Goal: Feedback & Contribution: Contribute content

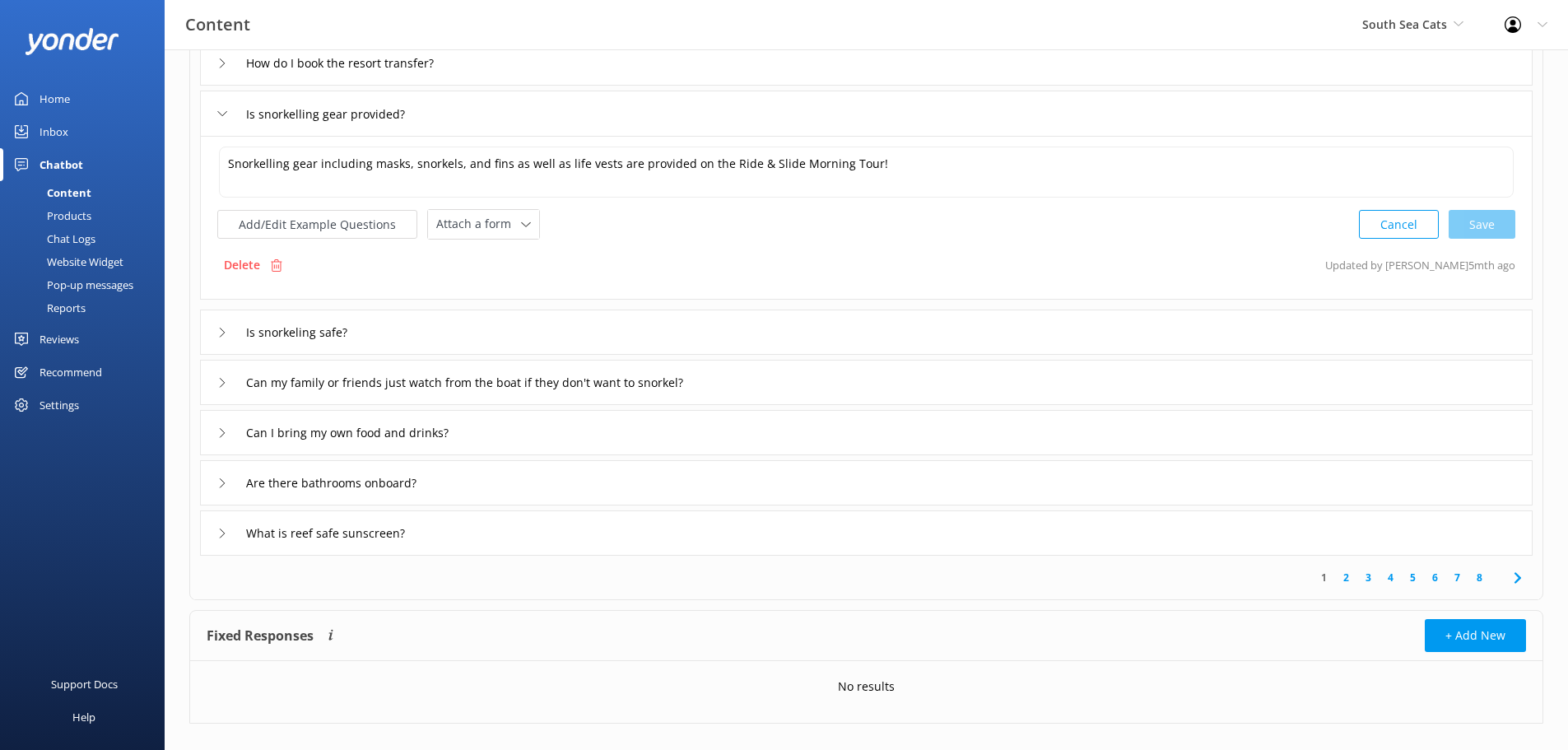
scroll to position [280, 0]
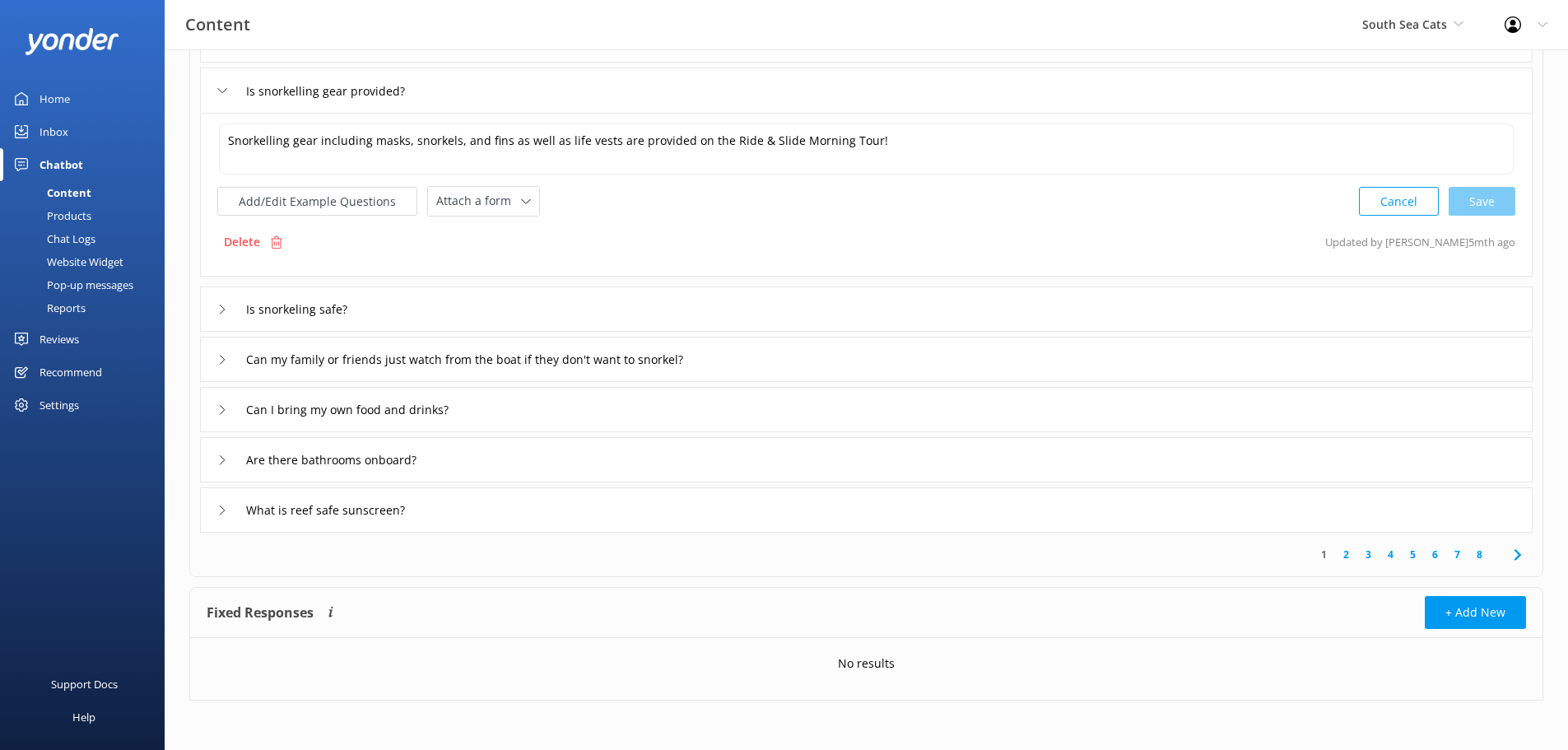
click at [214, 308] on div "Is snorkeling safe?" at bounding box center [866, 309] width 1332 height 45
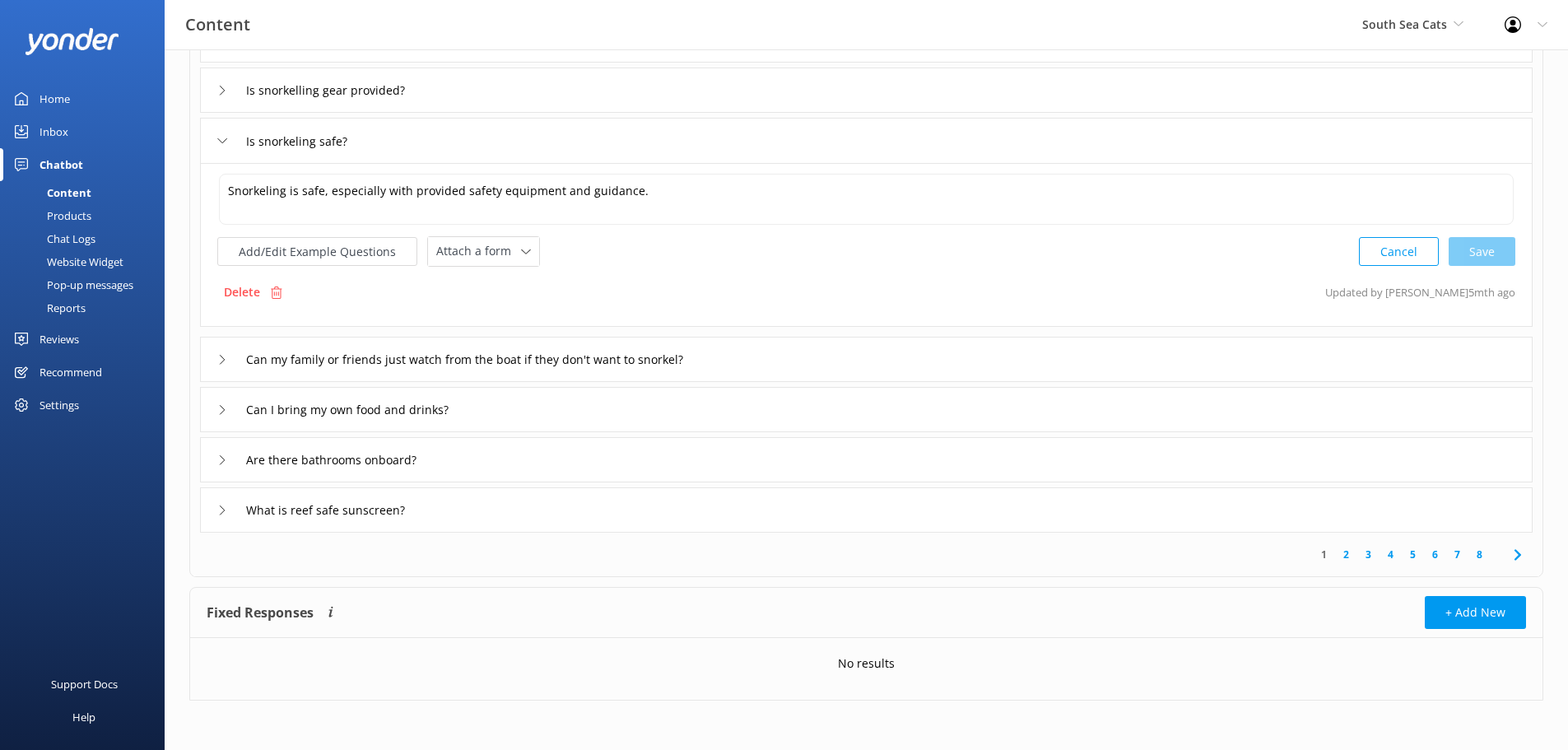
click at [214, 355] on div "Can my family or friends just watch from the boat if they don't want to snorkel?" at bounding box center [866, 359] width 1332 height 45
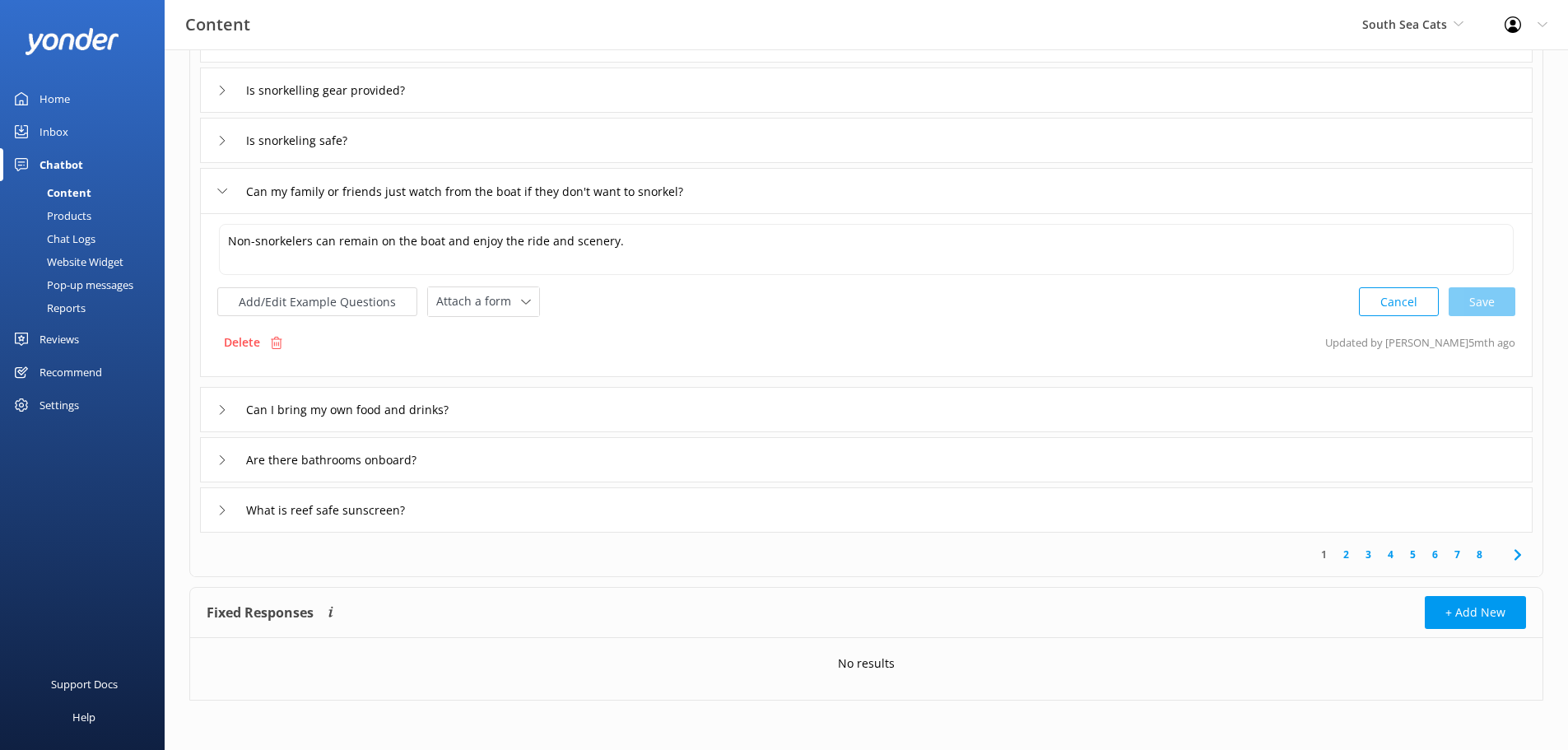
click at [216, 407] on div "Can I bring my own food and drinks?" at bounding box center [866, 409] width 1332 height 45
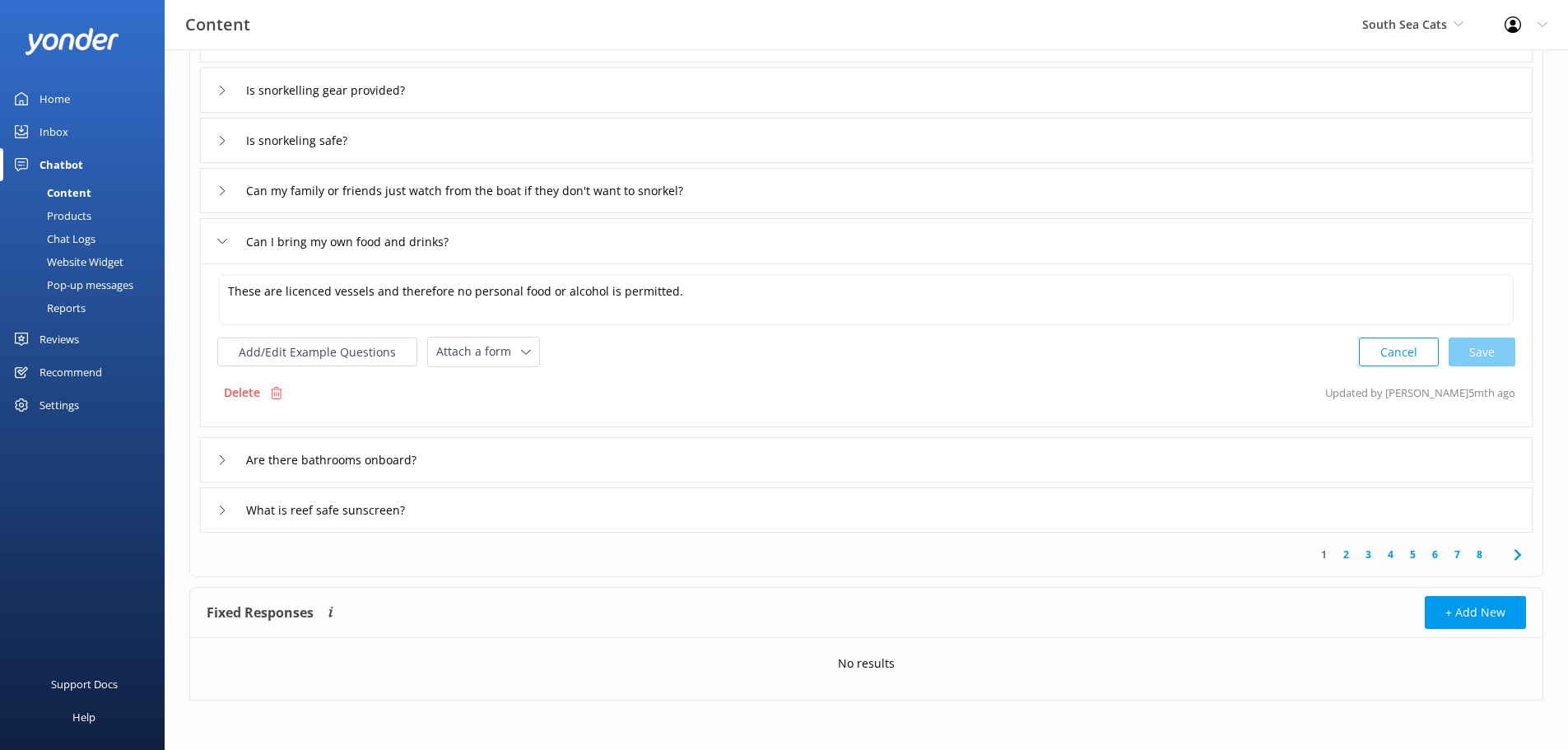
click at [226, 455] on div "Are there bathrooms onboard?" at bounding box center [319, 460] width 204 height 27
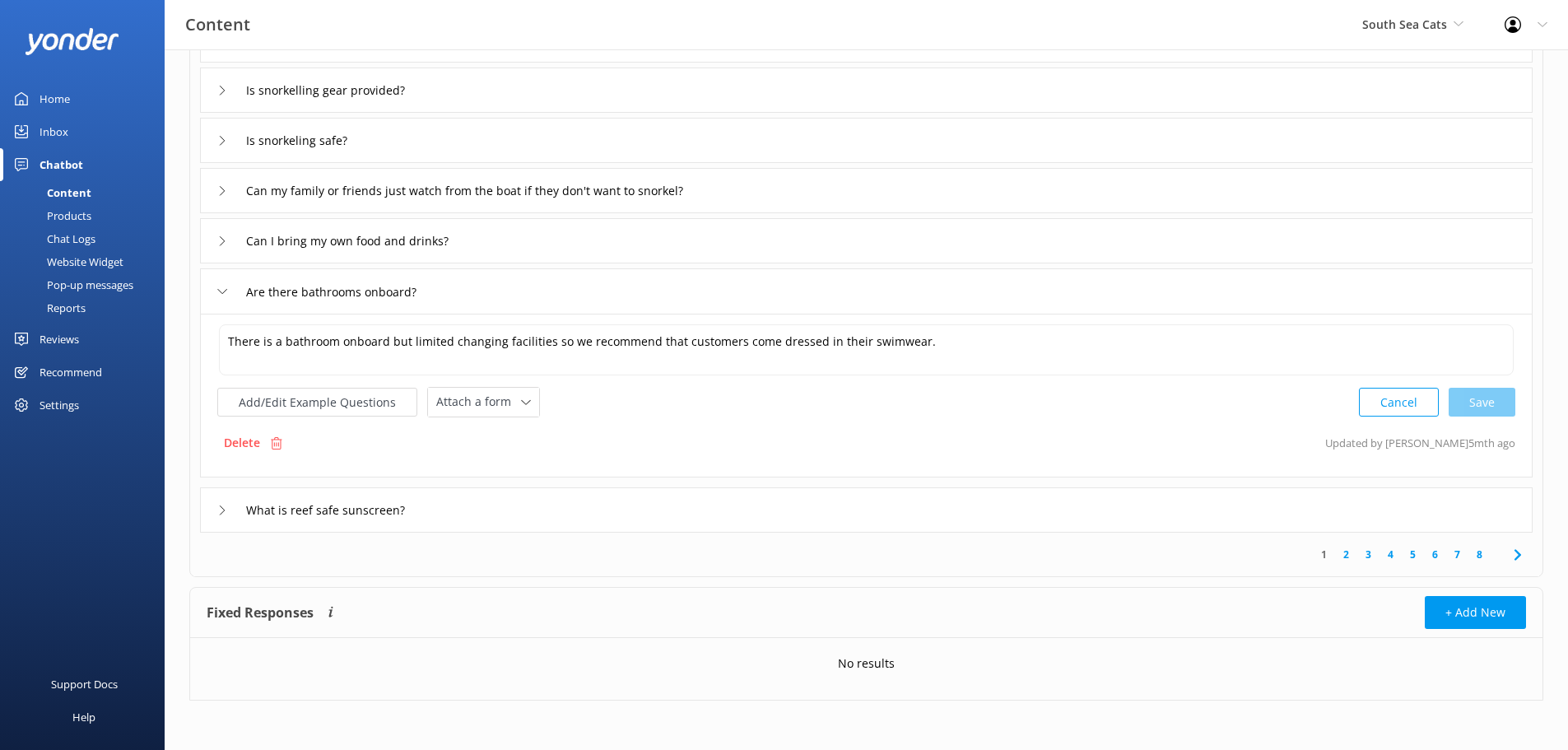
click at [216, 245] on div "Can I bring my own food and drinks?" at bounding box center [866, 241] width 1332 height 45
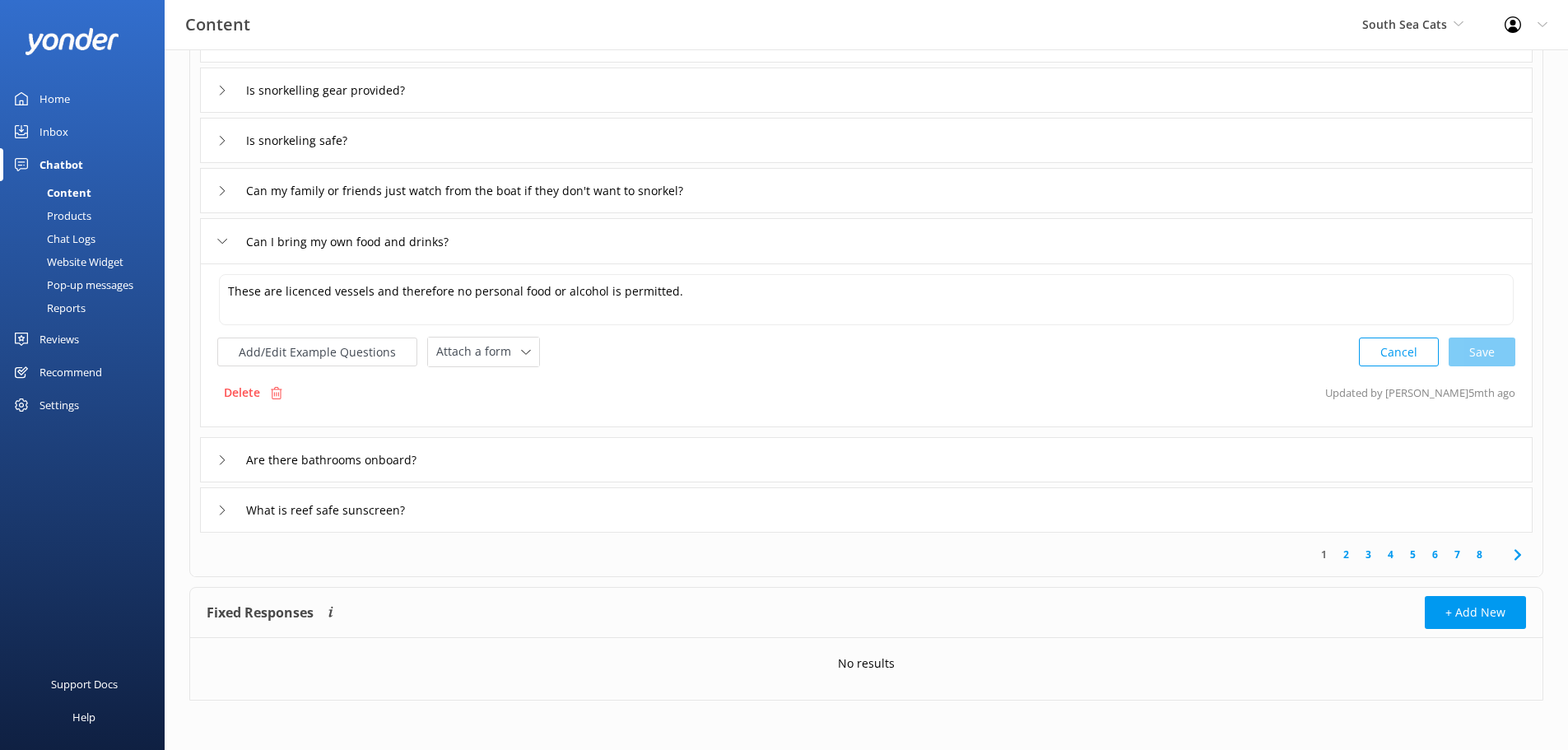
click at [216, 463] on div "Are there bathrooms onboard?" at bounding box center [866, 460] width 1332 height 45
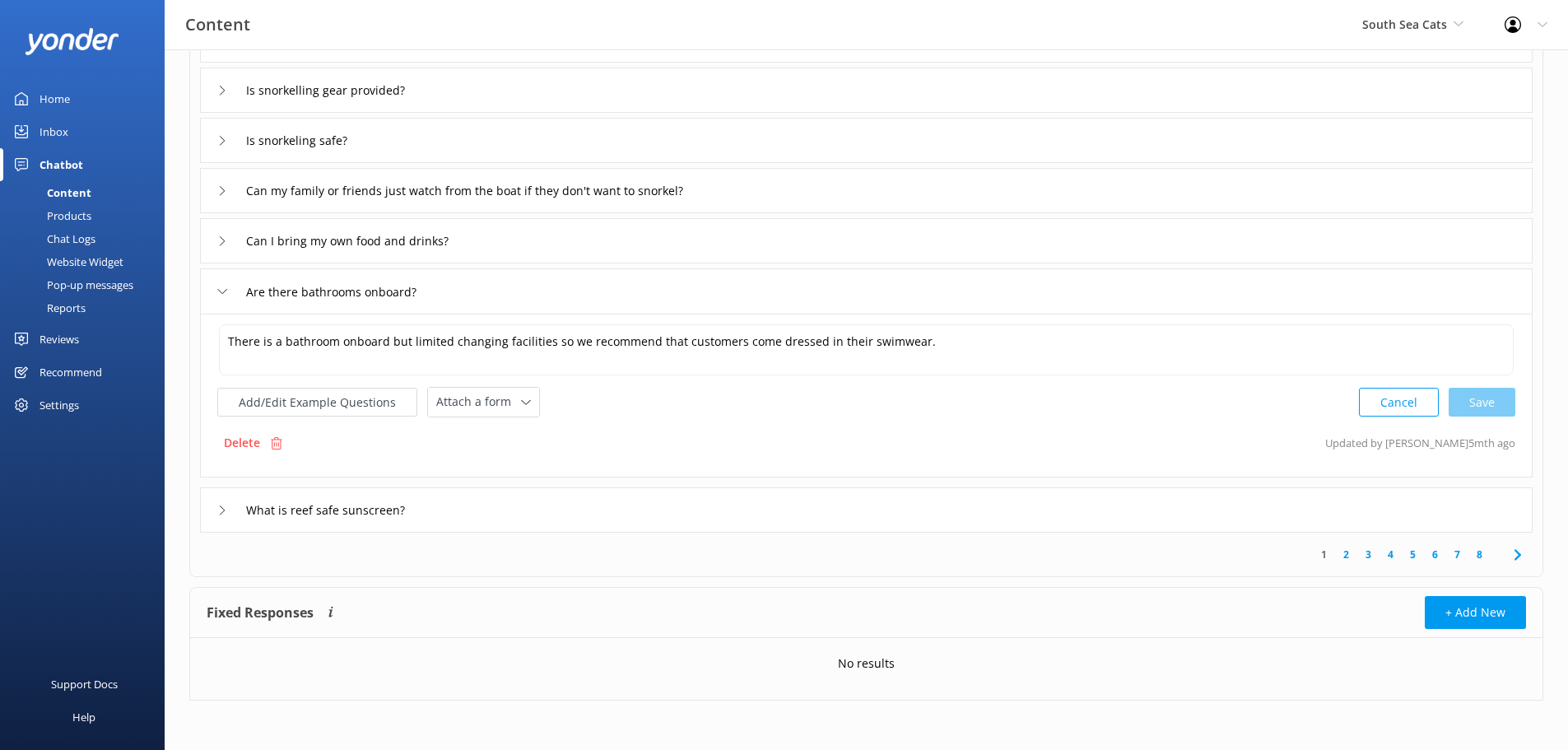
click at [224, 525] on div "What is reef safe sunscreen?" at bounding box center [866, 510] width 1332 height 45
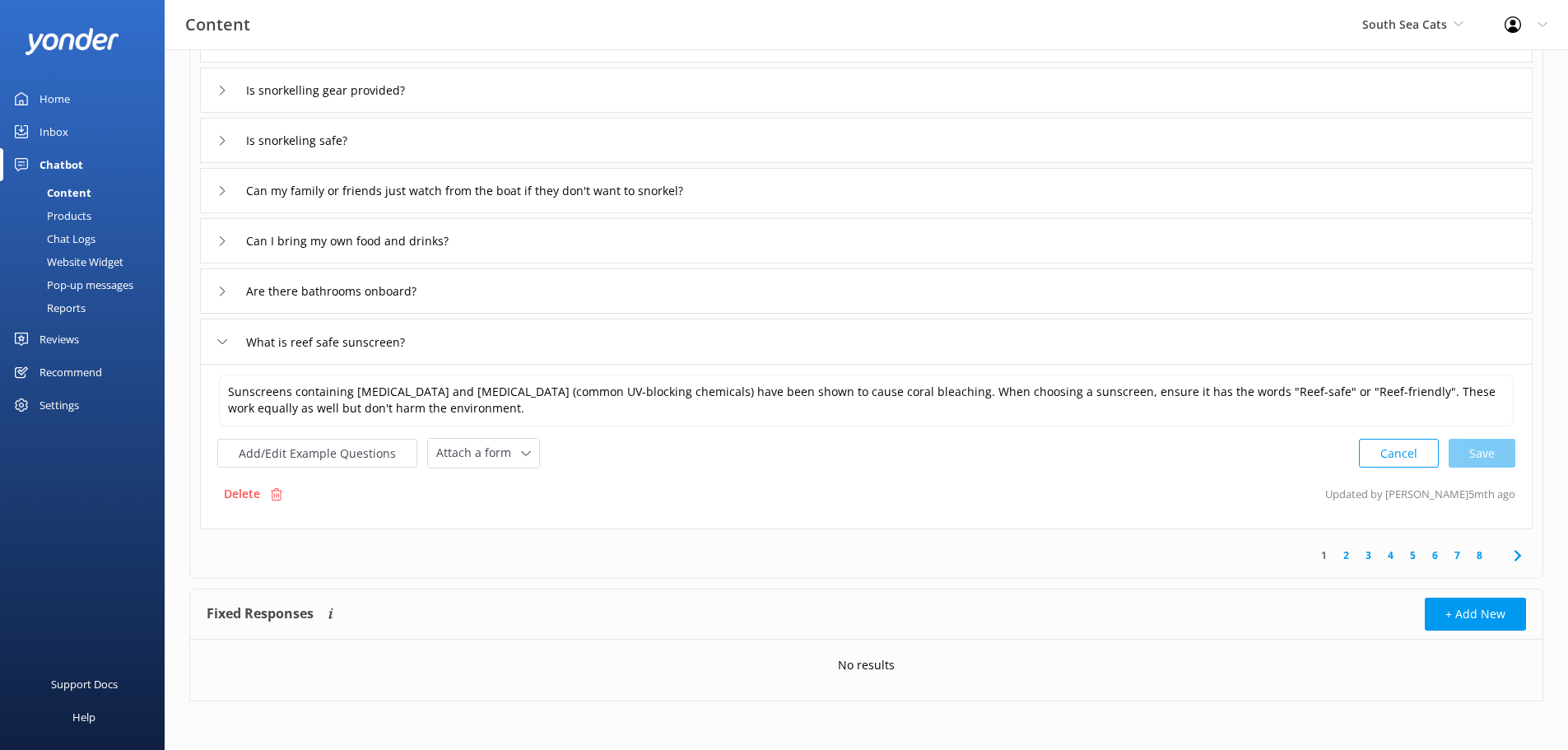
scroll to position [281, 0]
click at [1515, 559] on use at bounding box center [1517, 555] width 6 height 11
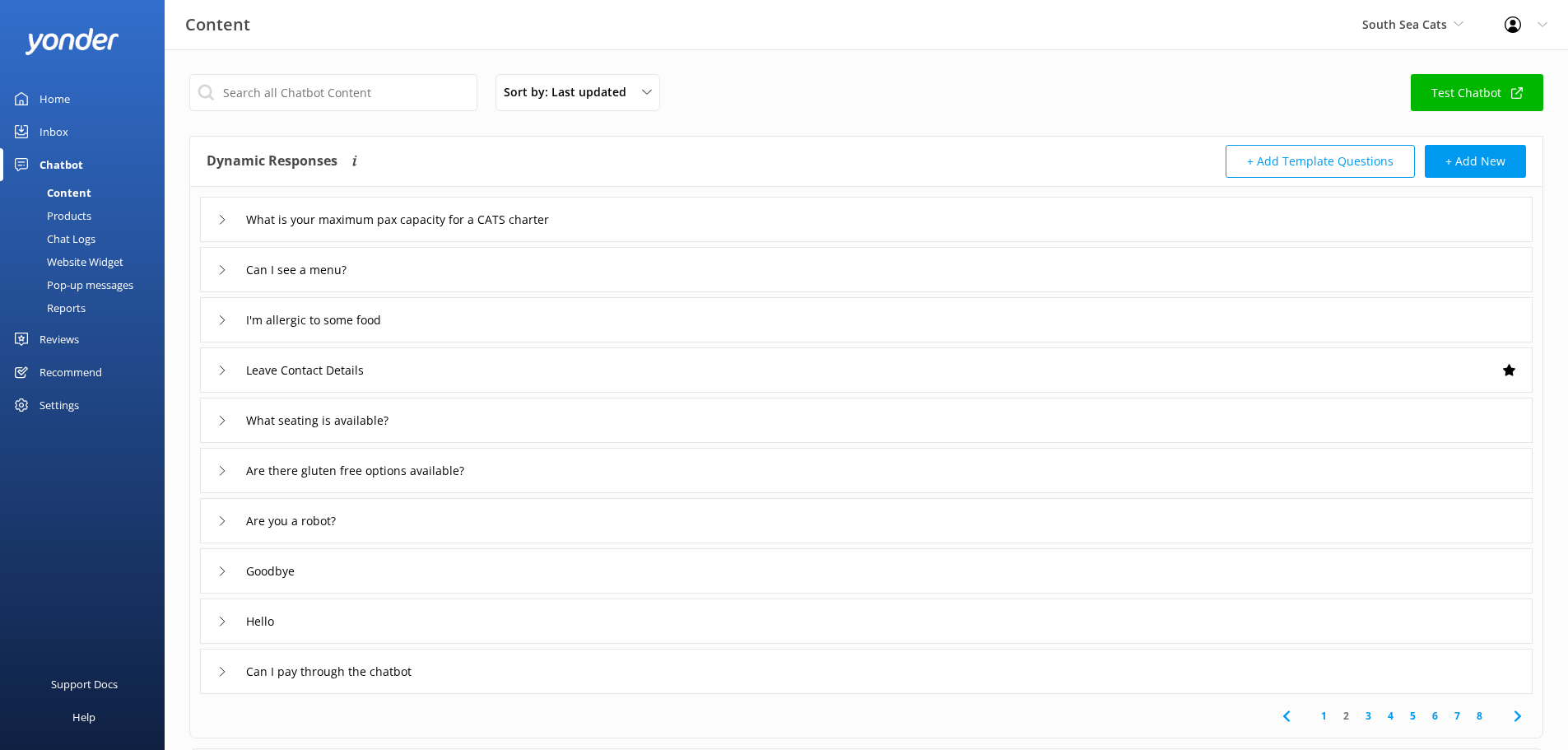
click at [206, 221] on div "What is your maximum pax capacity for a CATS charter" at bounding box center [866, 219] width 1332 height 45
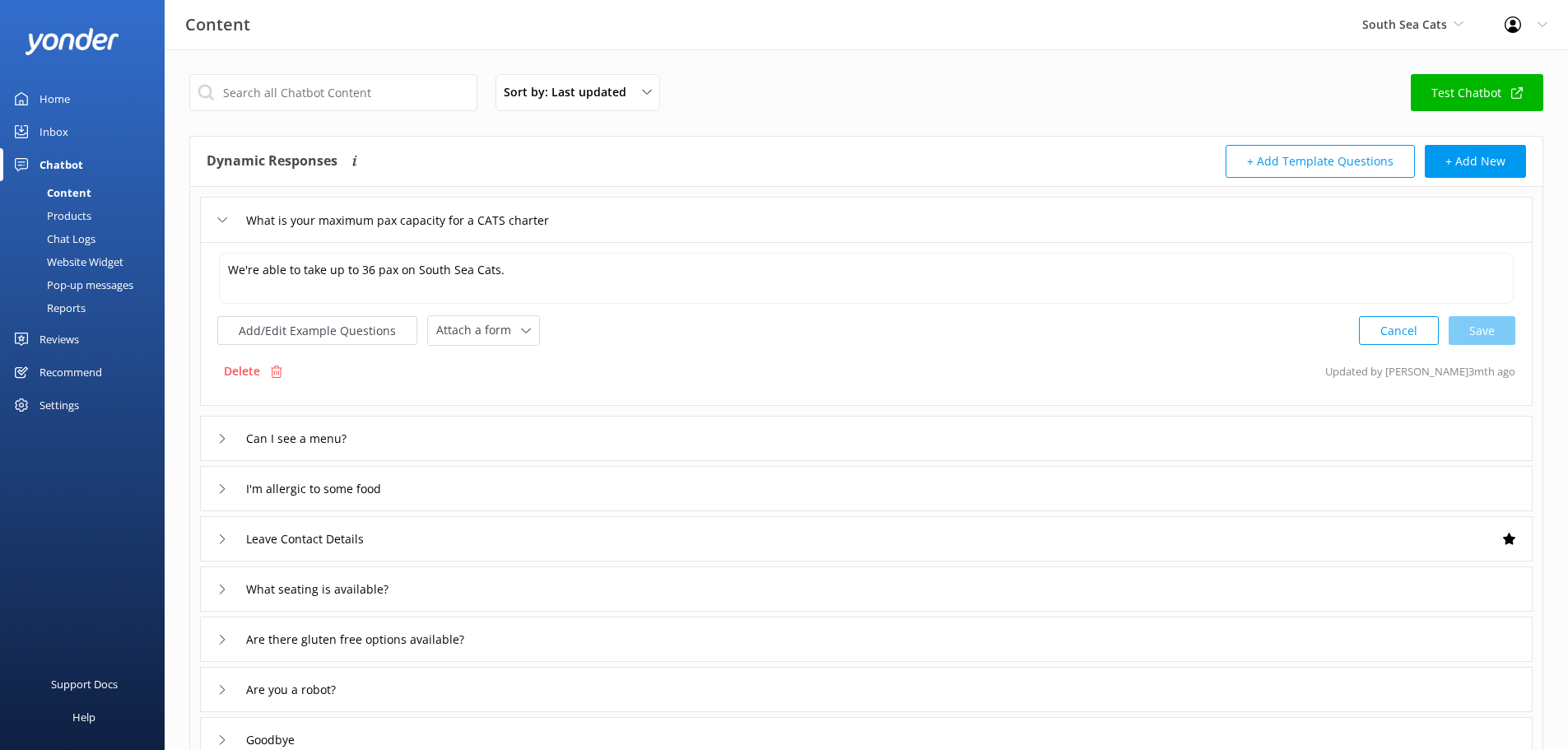
click at [211, 430] on div "Can I see a menu?" at bounding box center [866, 438] width 1332 height 45
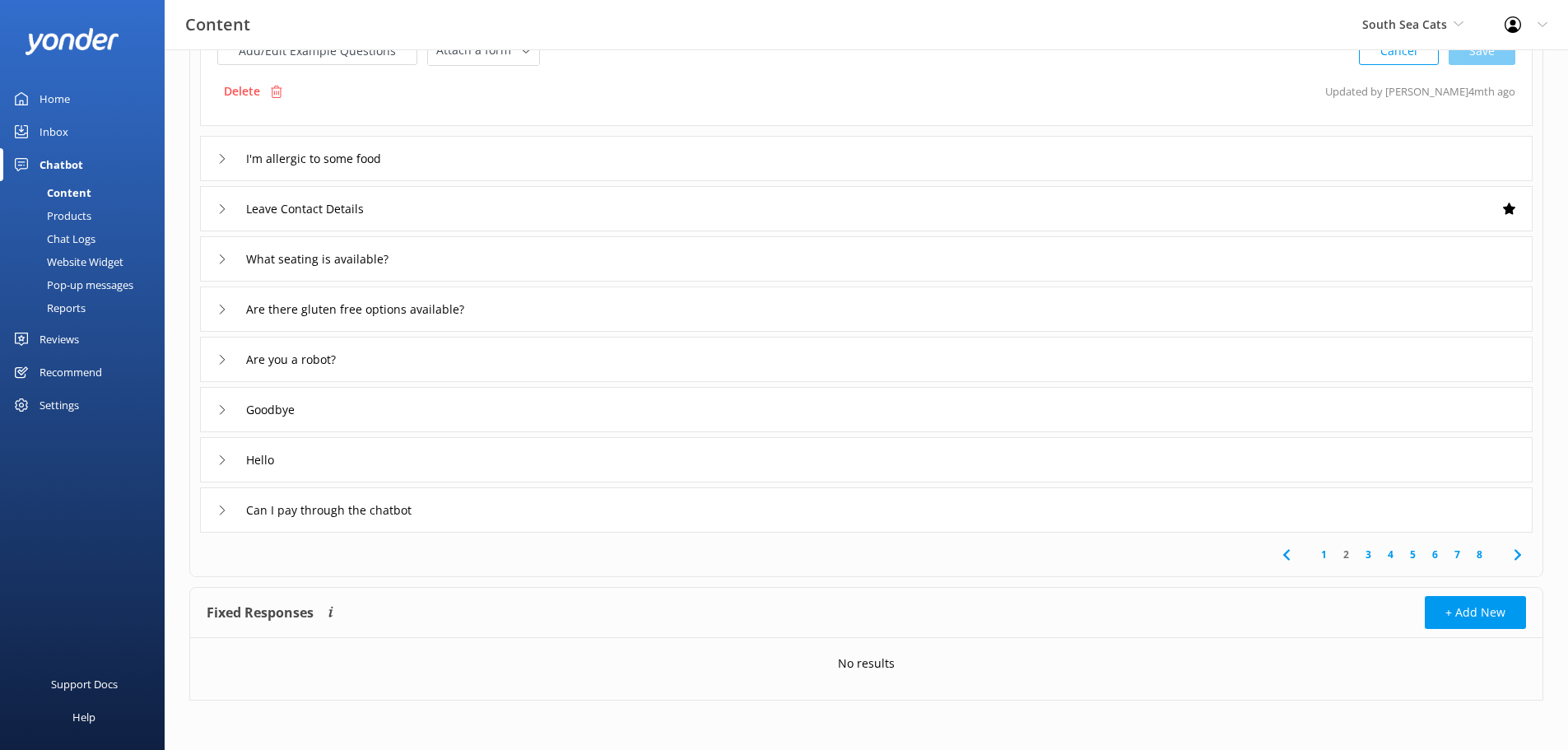
click at [226, 459] on icon at bounding box center [222, 460] width 10 height 10
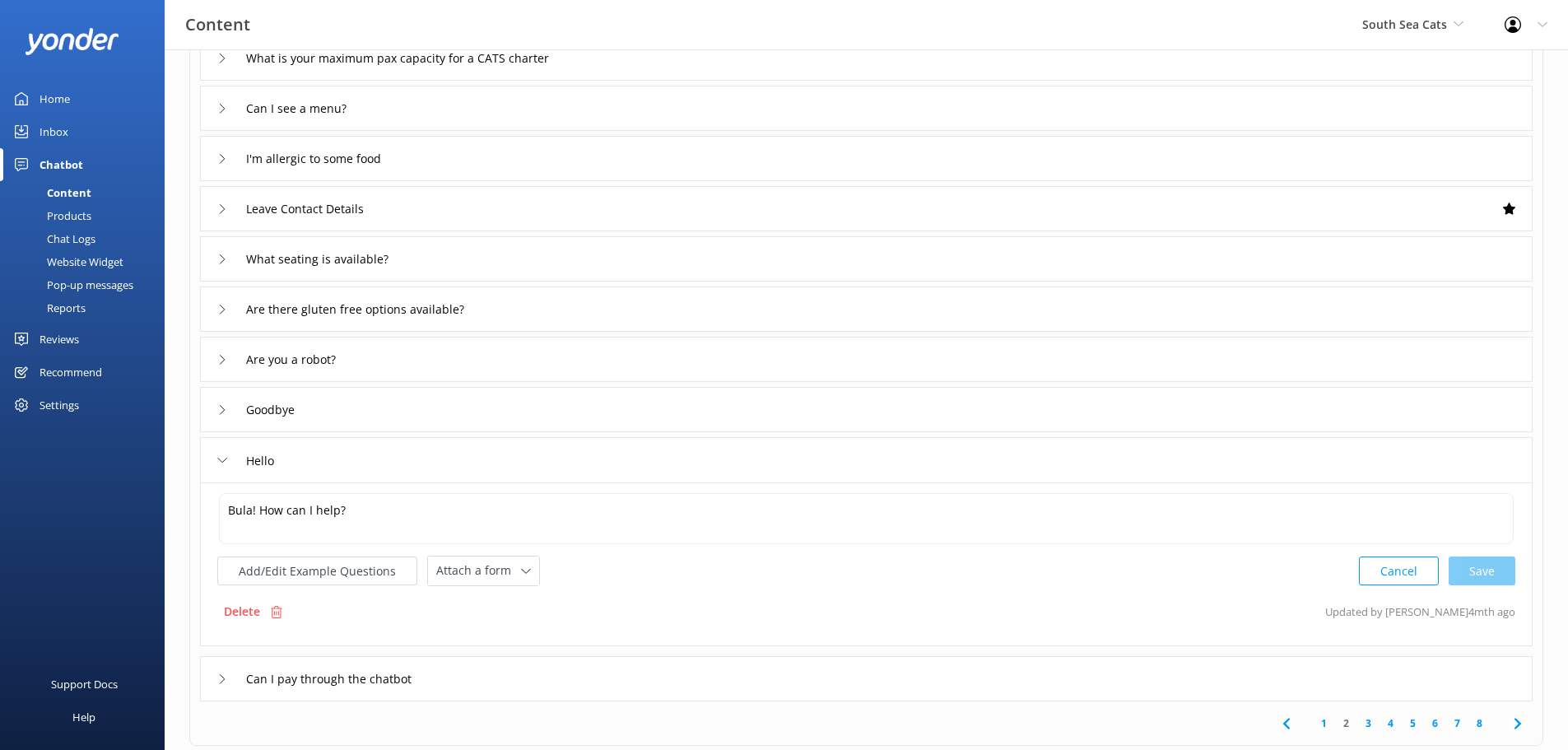
click at [214, 680] on div "Can I pay through the chatbot" at bounding box center [866, 678] width 1332 height 45
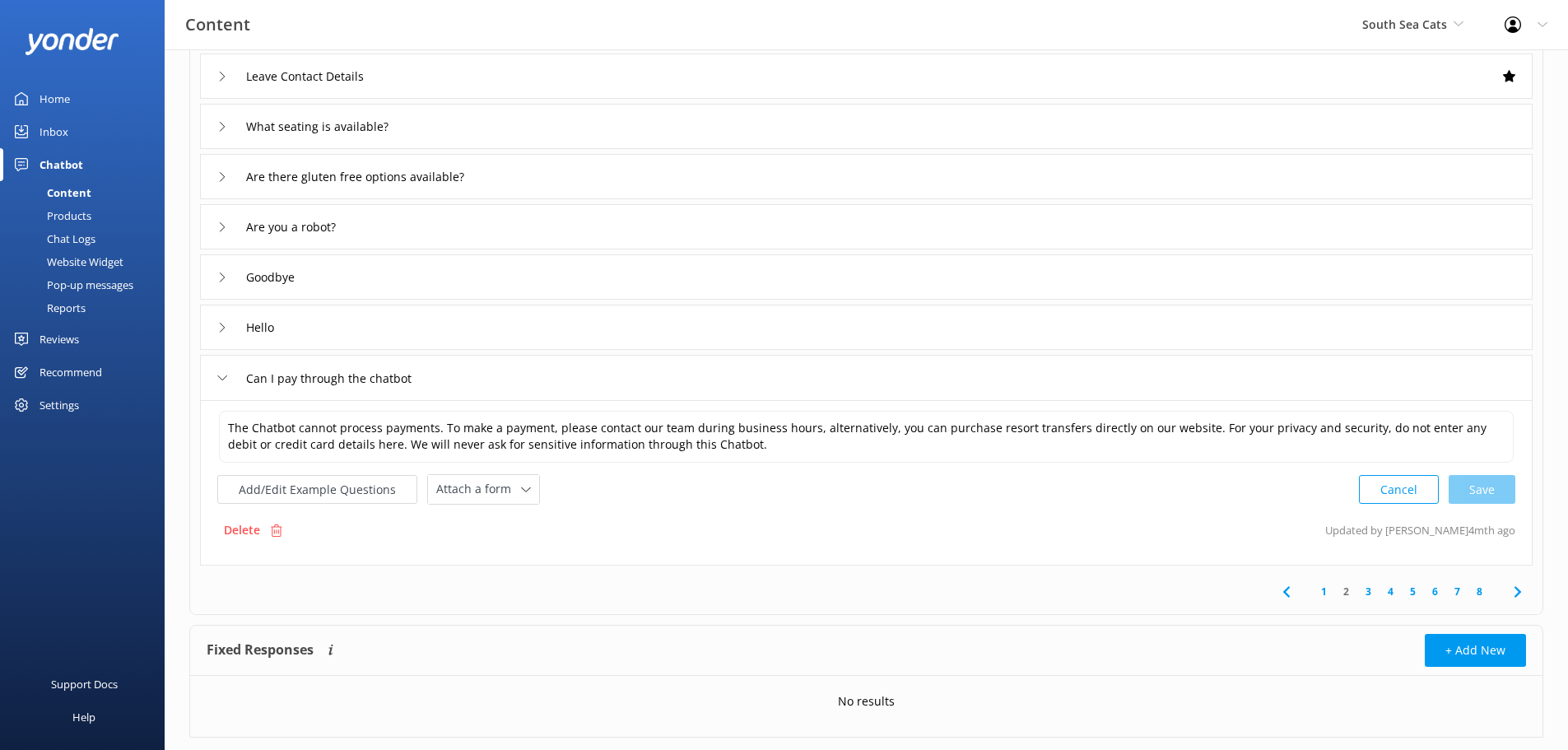
scroll to position [331, 0]
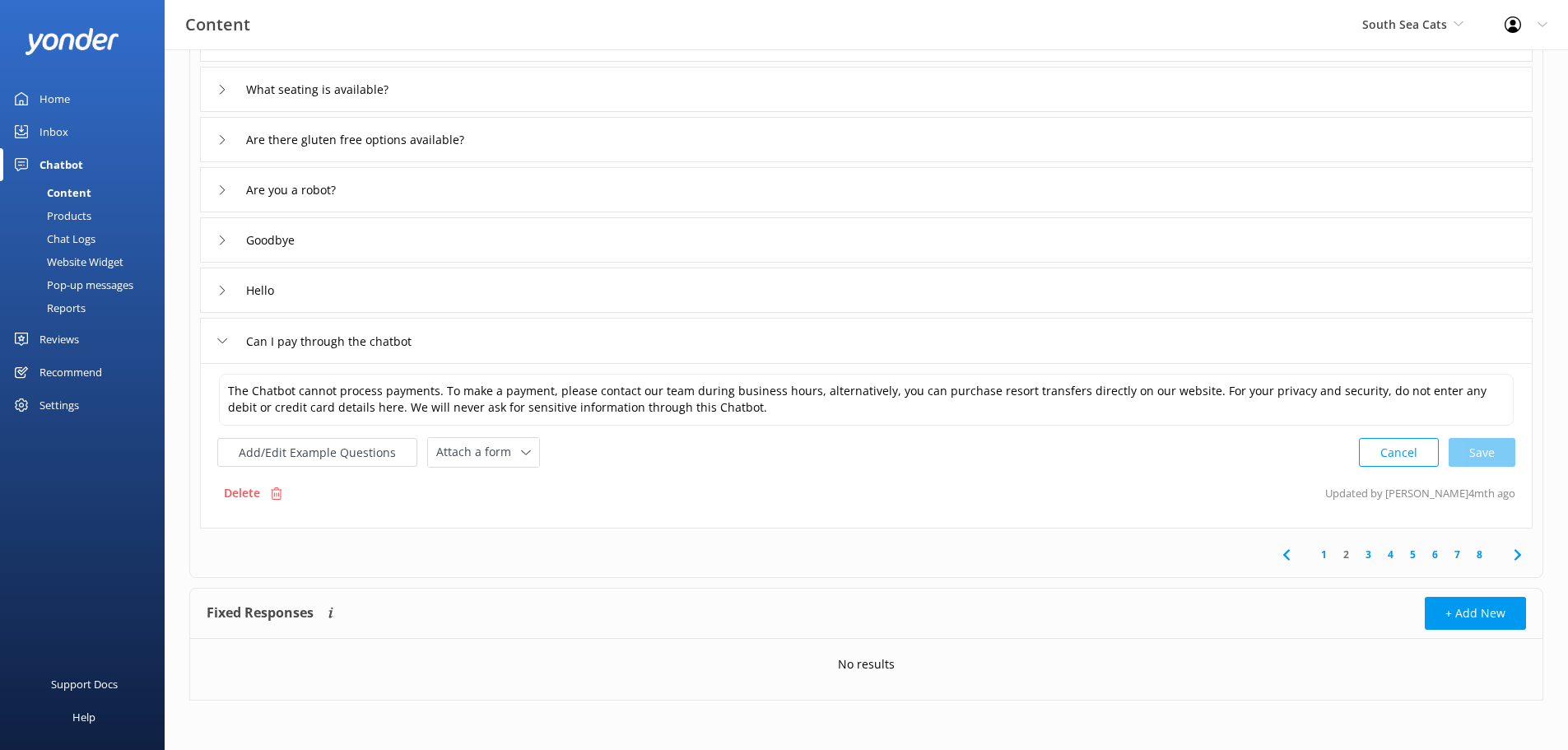
click at [1521, 550] on icon at bounding box center [1518, 555] width 20 height 20
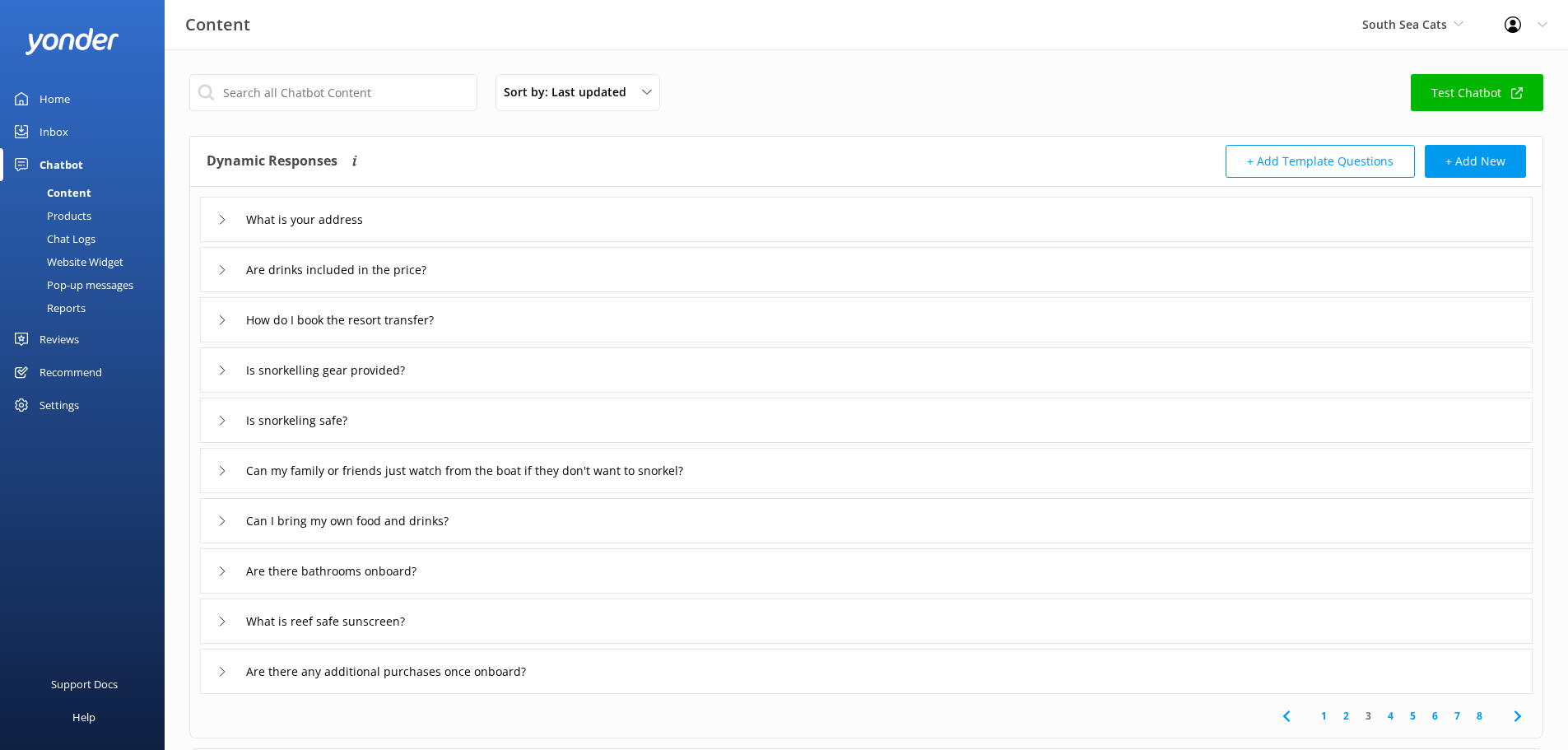
click at [211, 220] on div "What is your address" at bounding box center [866, 219] width 1332 height 45
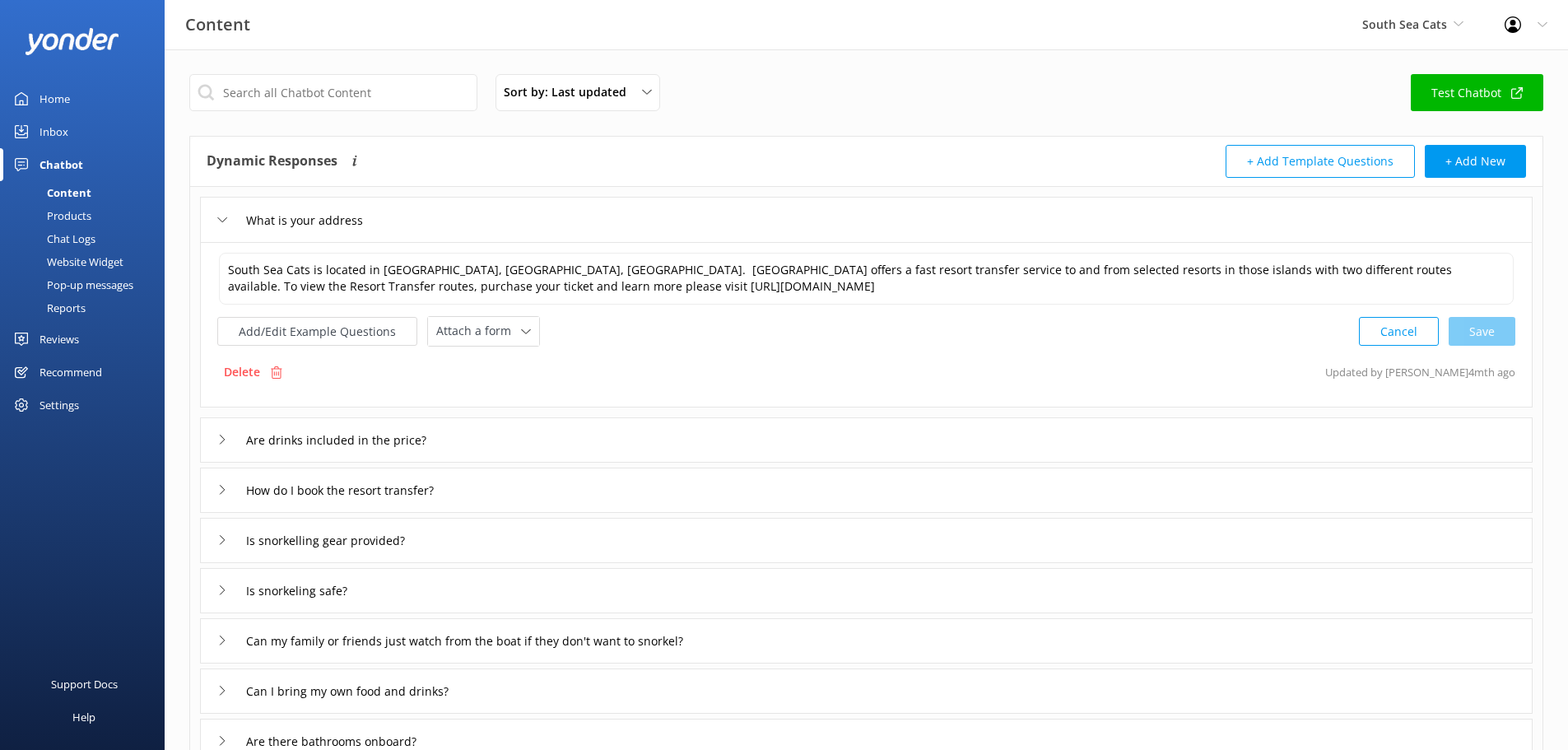
click at [209, 439] on div "Are drinks included in the price?" at bounding box center [866, 440] width 1332 height 45
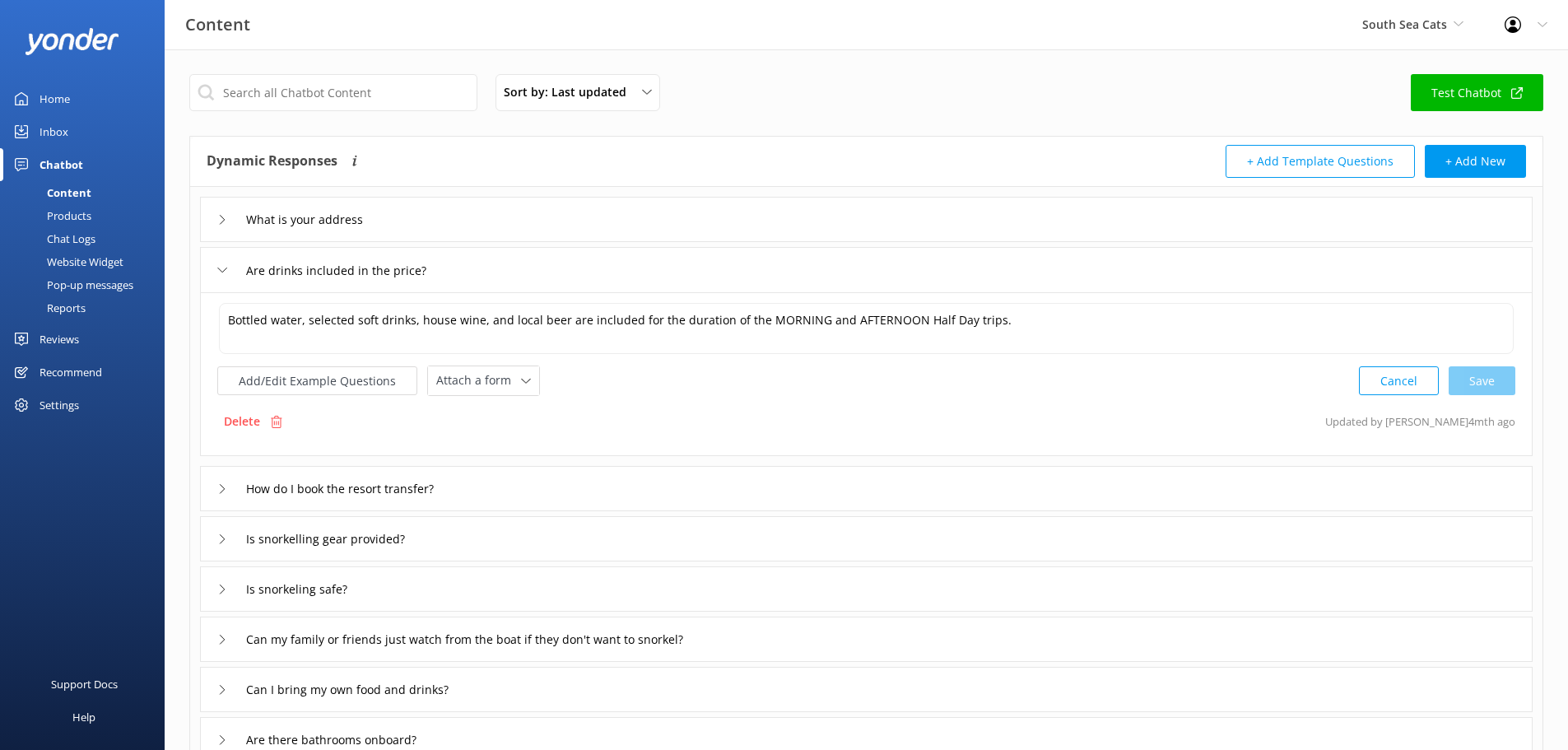
click at [217, 497] on div "How do I book the resort transfer?" at bounding box center [339, 488] width 244 height 27
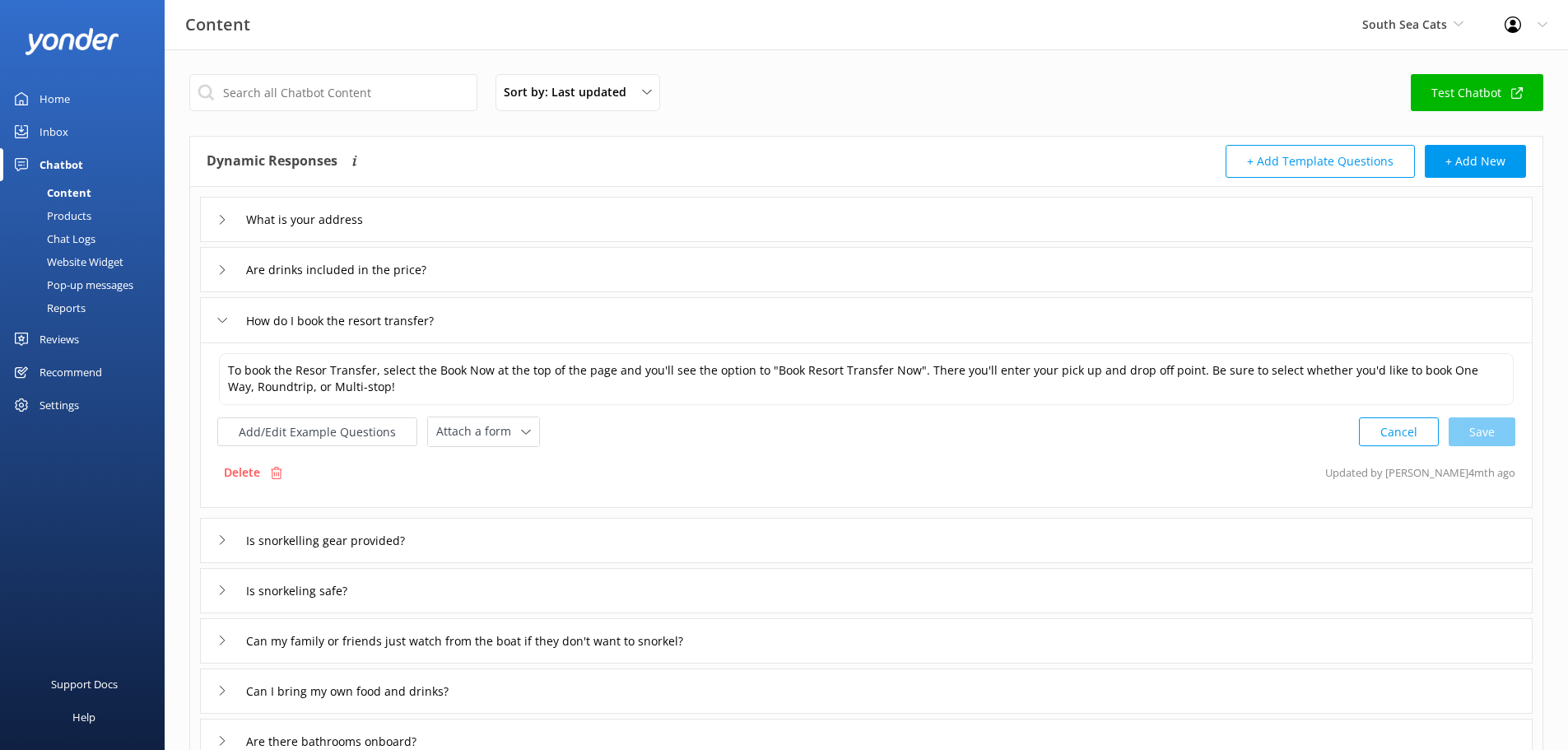
click at [226, 537] on icon at bounding box center [222, 539] width 10 height 10
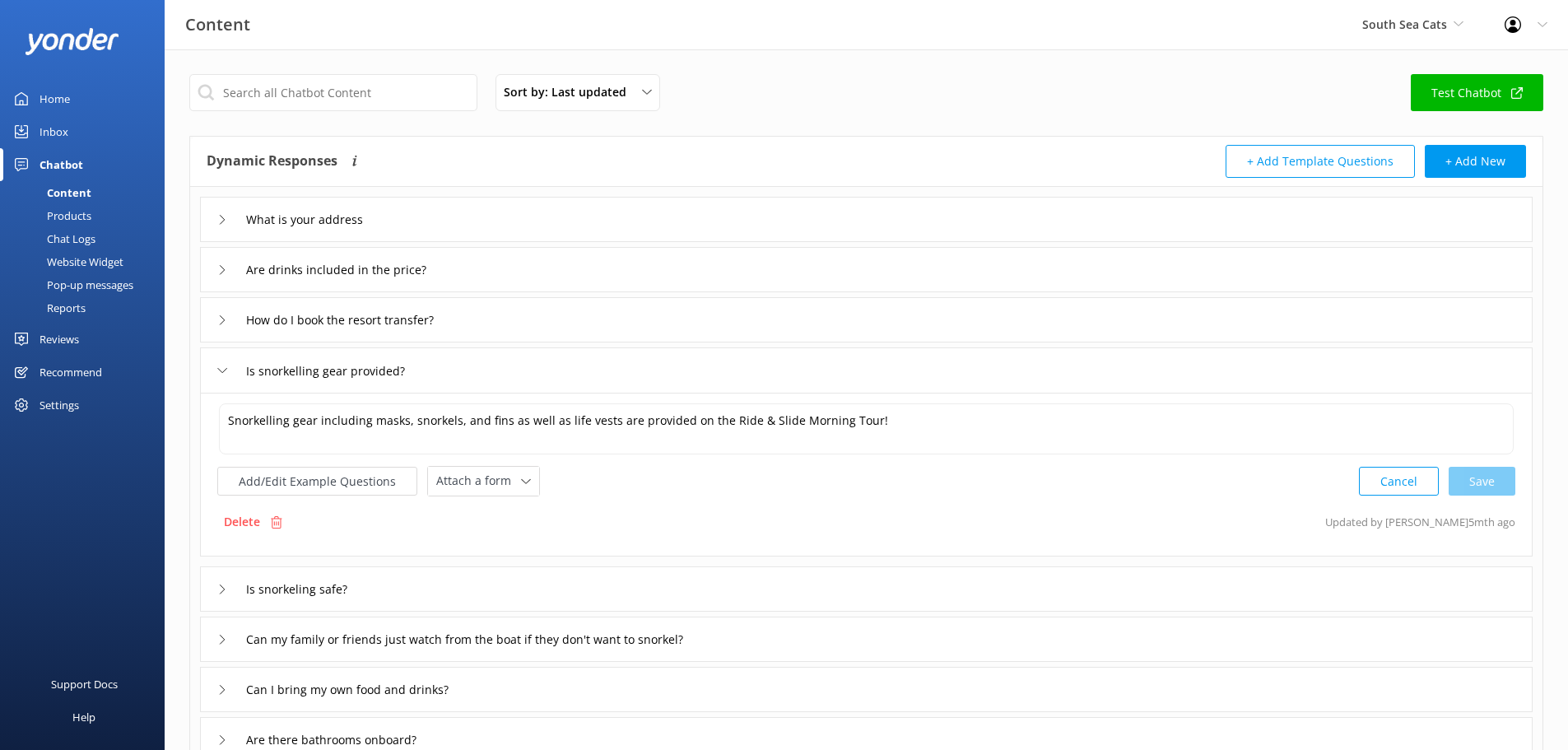
click at [221, 325] on div "How do I book the resort transfer?" at bounding box center [339, 320] width 244 height 27
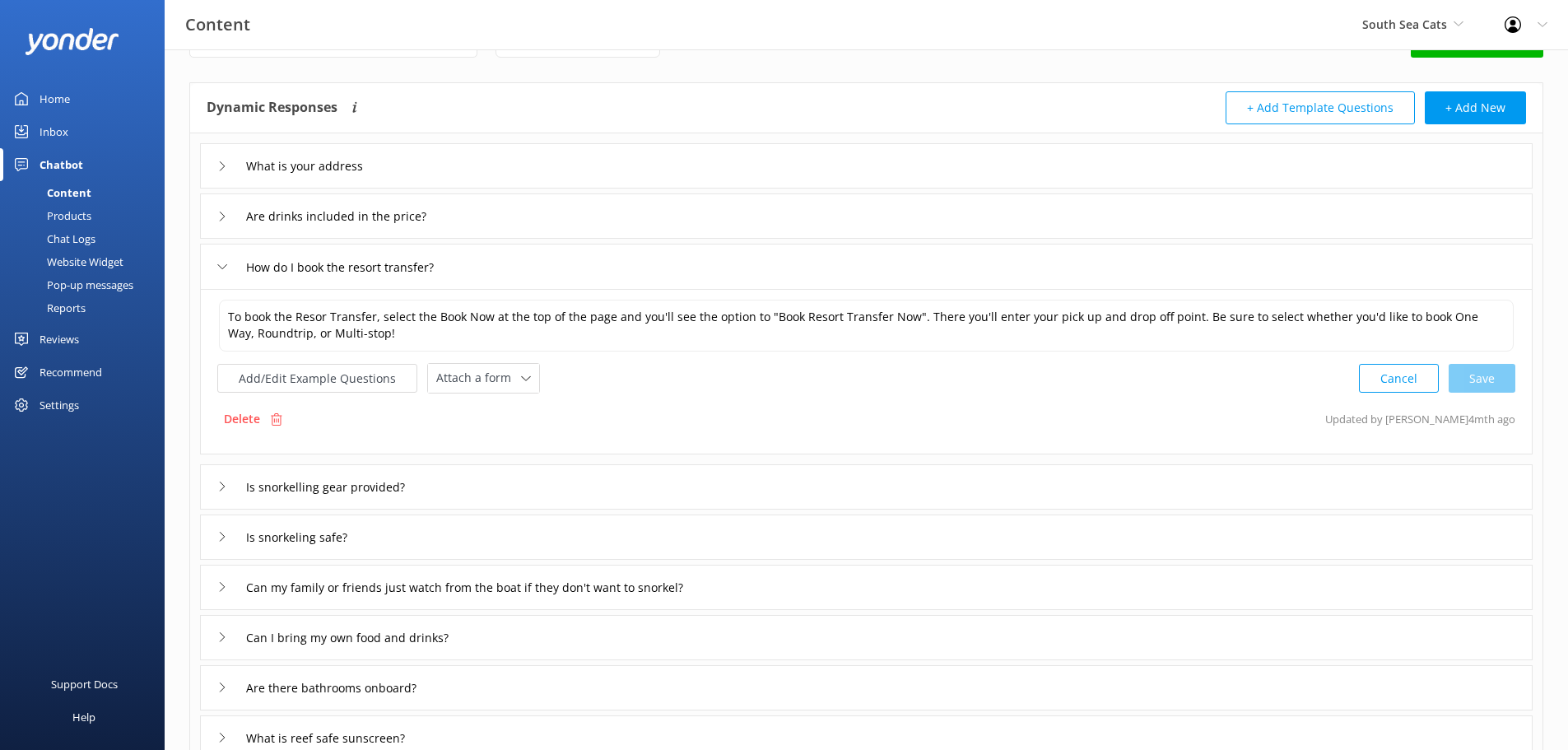
scroll to position [83, 0]
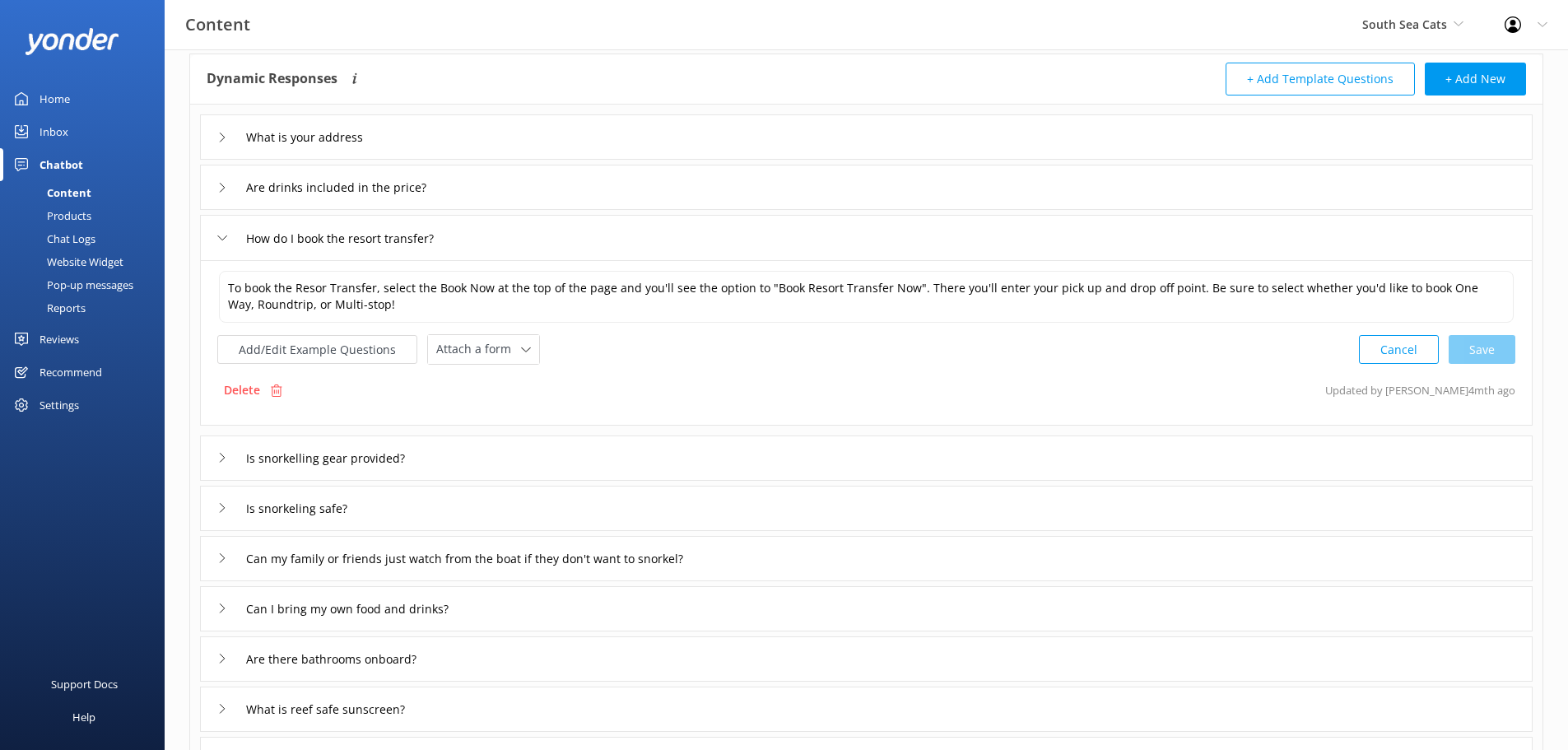
click at [217, 458] on icon at bounding box center [222, 457] width 10 height 10
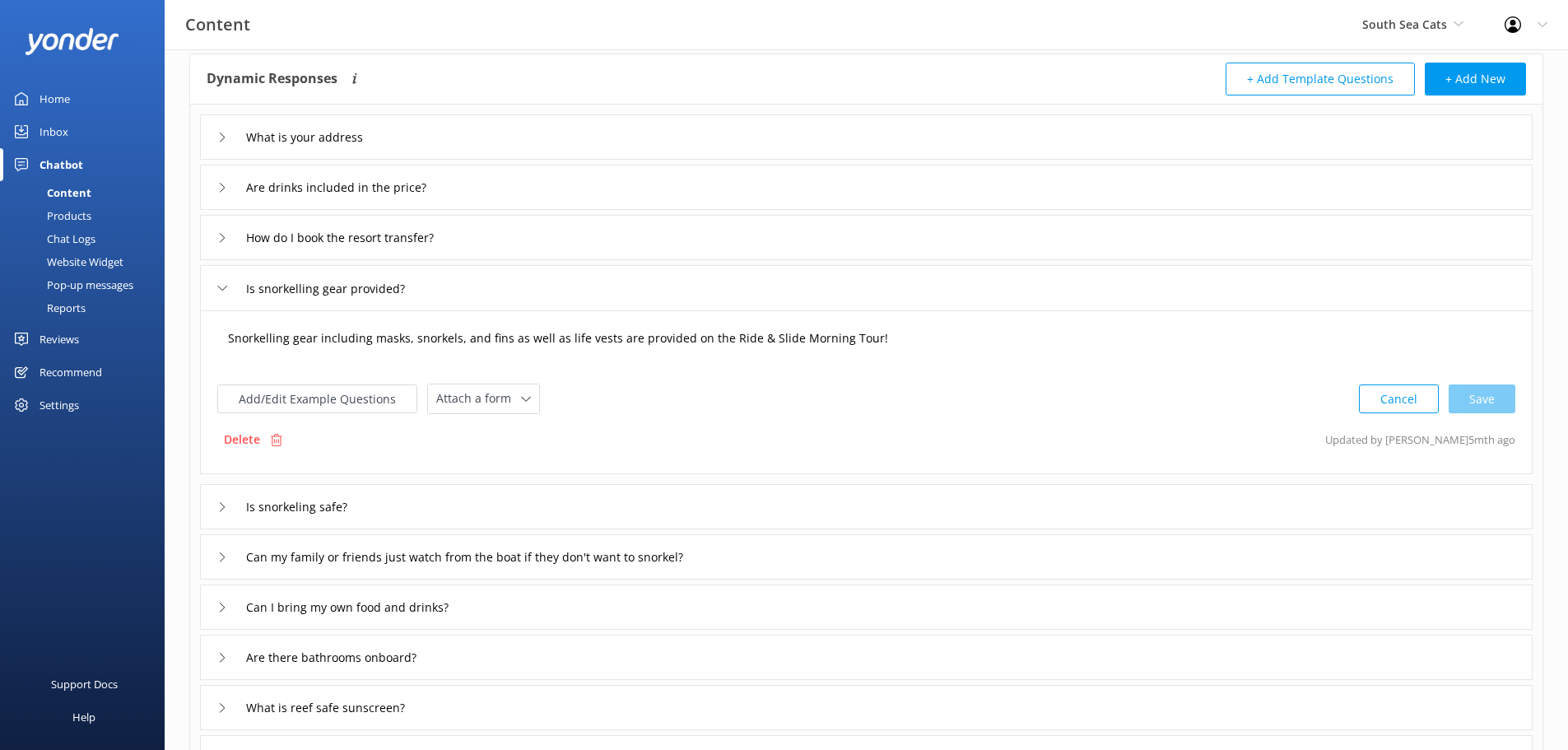
click at [799, 342] on textarea "Snorkelling gear including masks, snorkels, and fins as well as life vests are …" at bounding box center [867, 346] width 1295 height 51
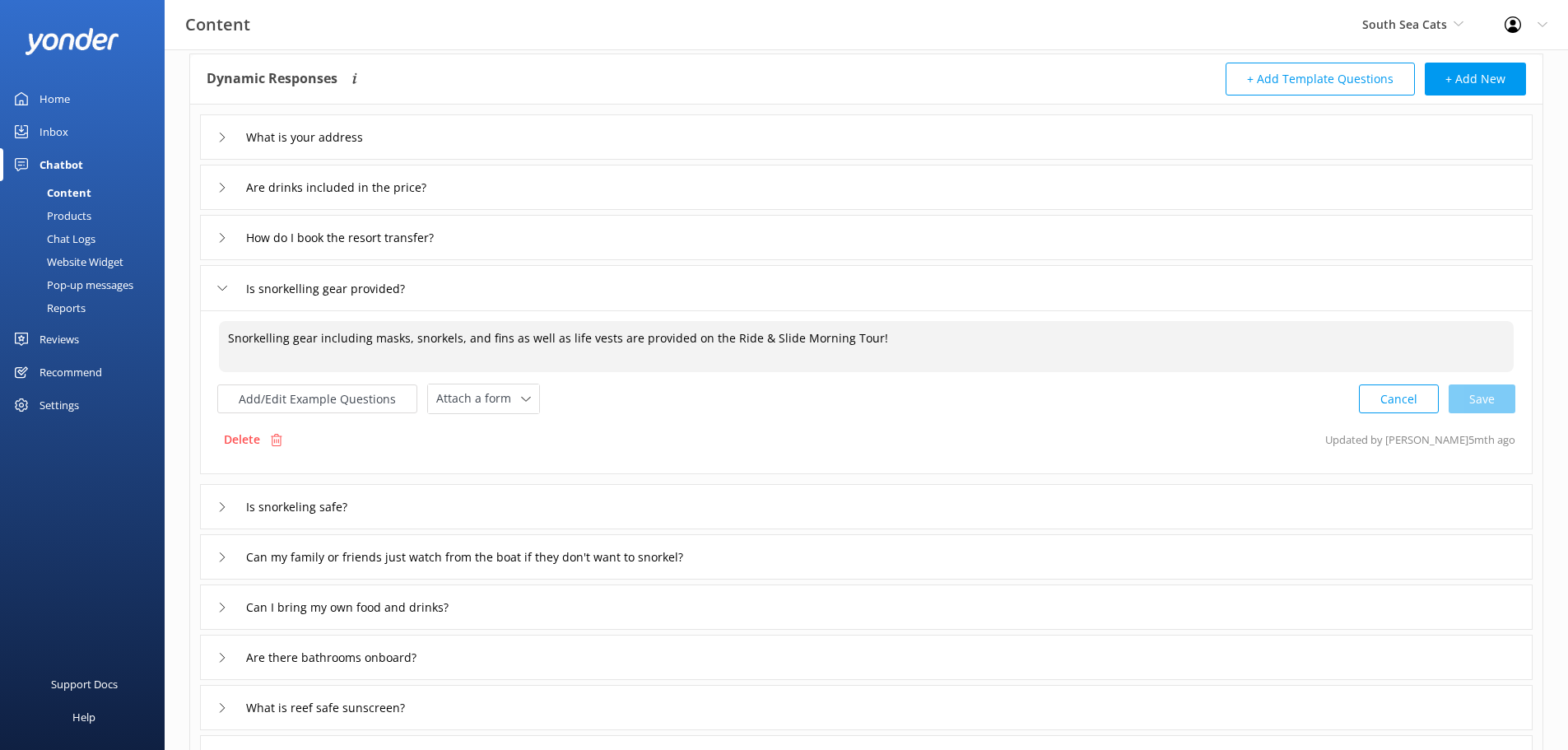
drag, startPoint x: 785, startPoint y: 336, endPoint x: 833, endPoint y: 343, distance: 48.5
click at [833, 343] on textarea "Snorkelling gear including masks, snorkels, and fins as well as life vests are …" at bounding box center [867, 346] width 1295 height 51
click at [1473, 412] on div "Cancel Save" at bounding box center [1437, 398] width 156 height 30
type textarea "Snorkelling gear including masks, snorkels, and fins as well as life vests are …"
click at [211, 502] on div "Is snorkeling safe?" at bounding box center [866, 505] width 1332 height 45
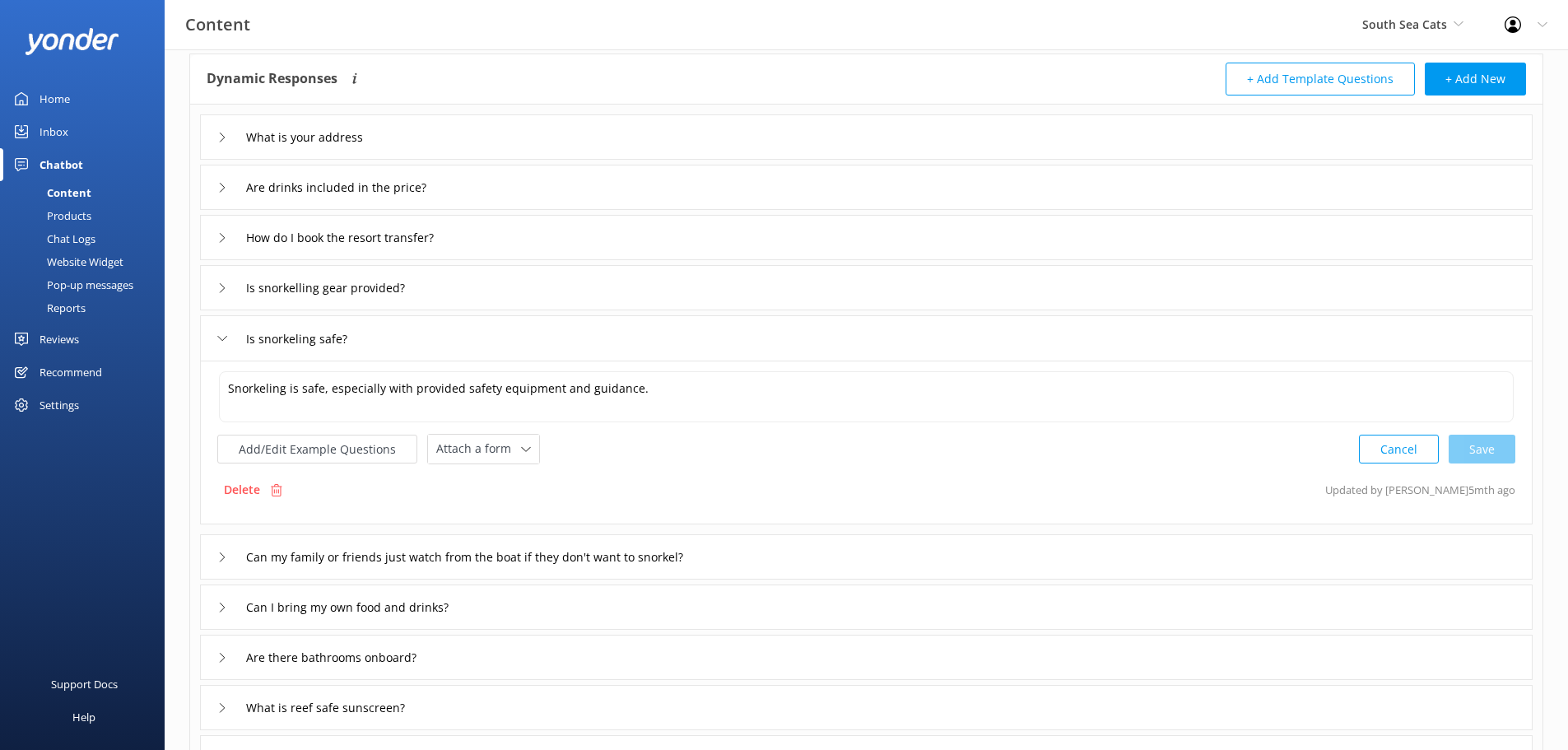
click at [209, 553] on div "Can my family or friends just watch from the boat if they don't want to snorkel?" at bounding box center [866, 556] width 1332 height 45
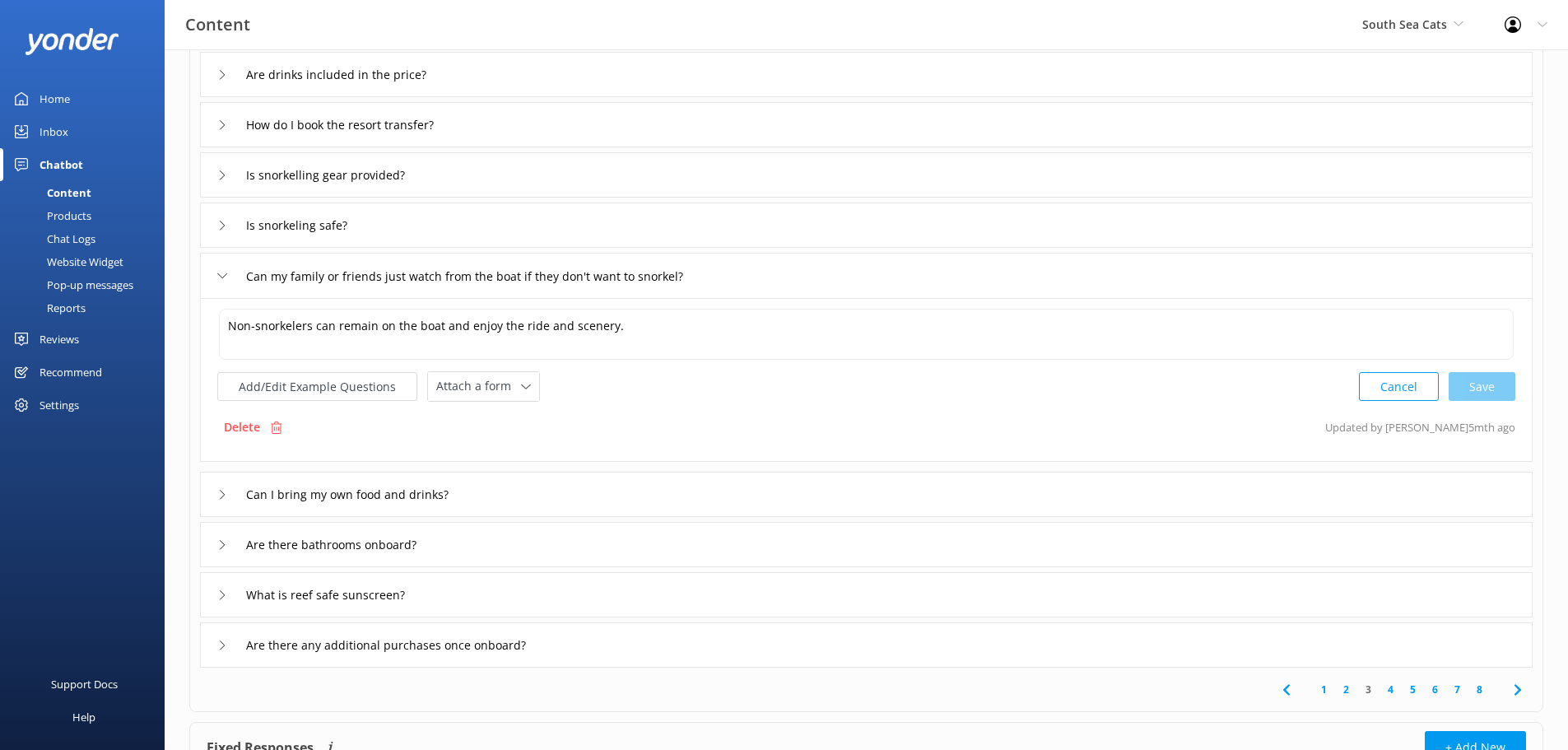
scroll to position [247, 0]
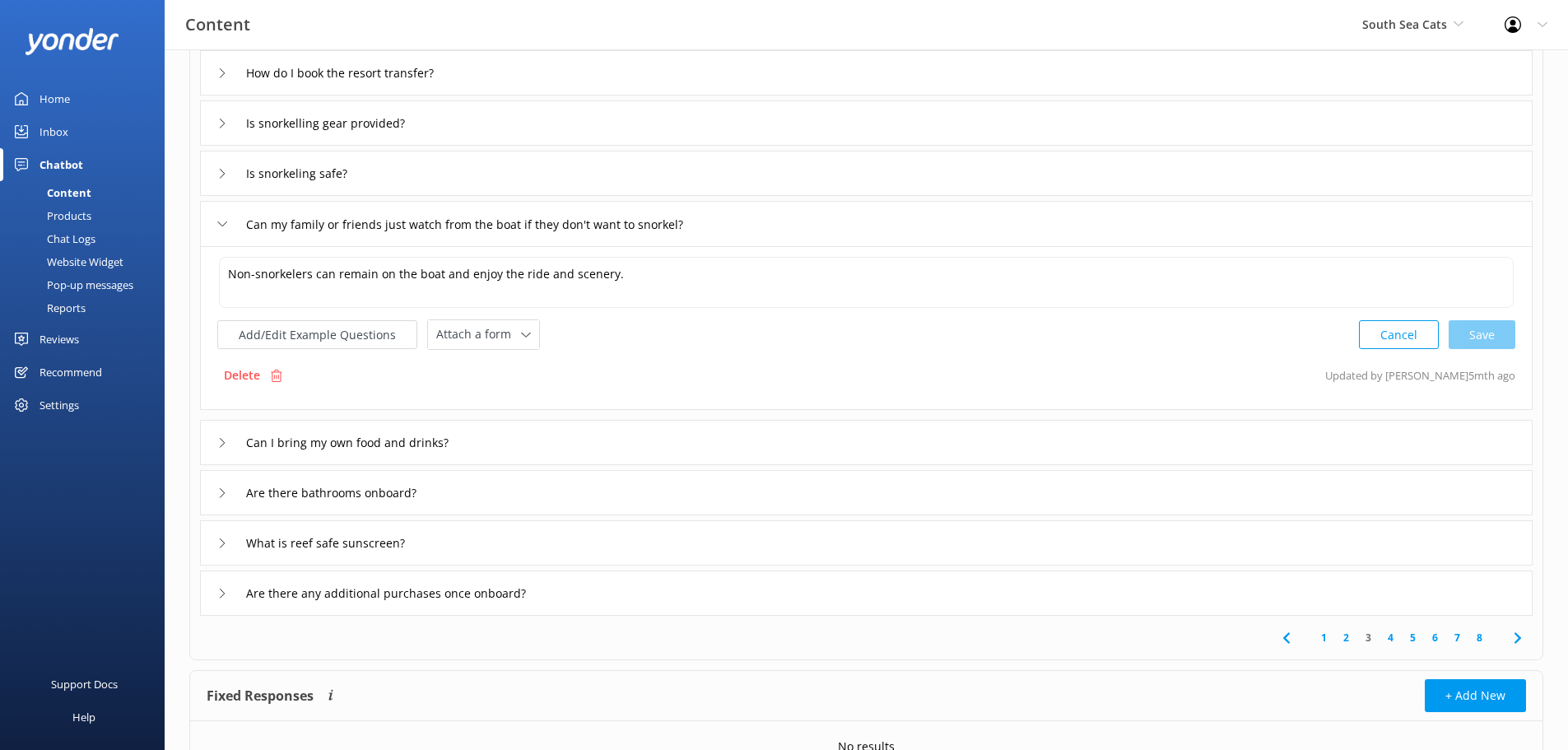
click at [217, 438] on icon at bounding box center [222, 443] width 10 height 10
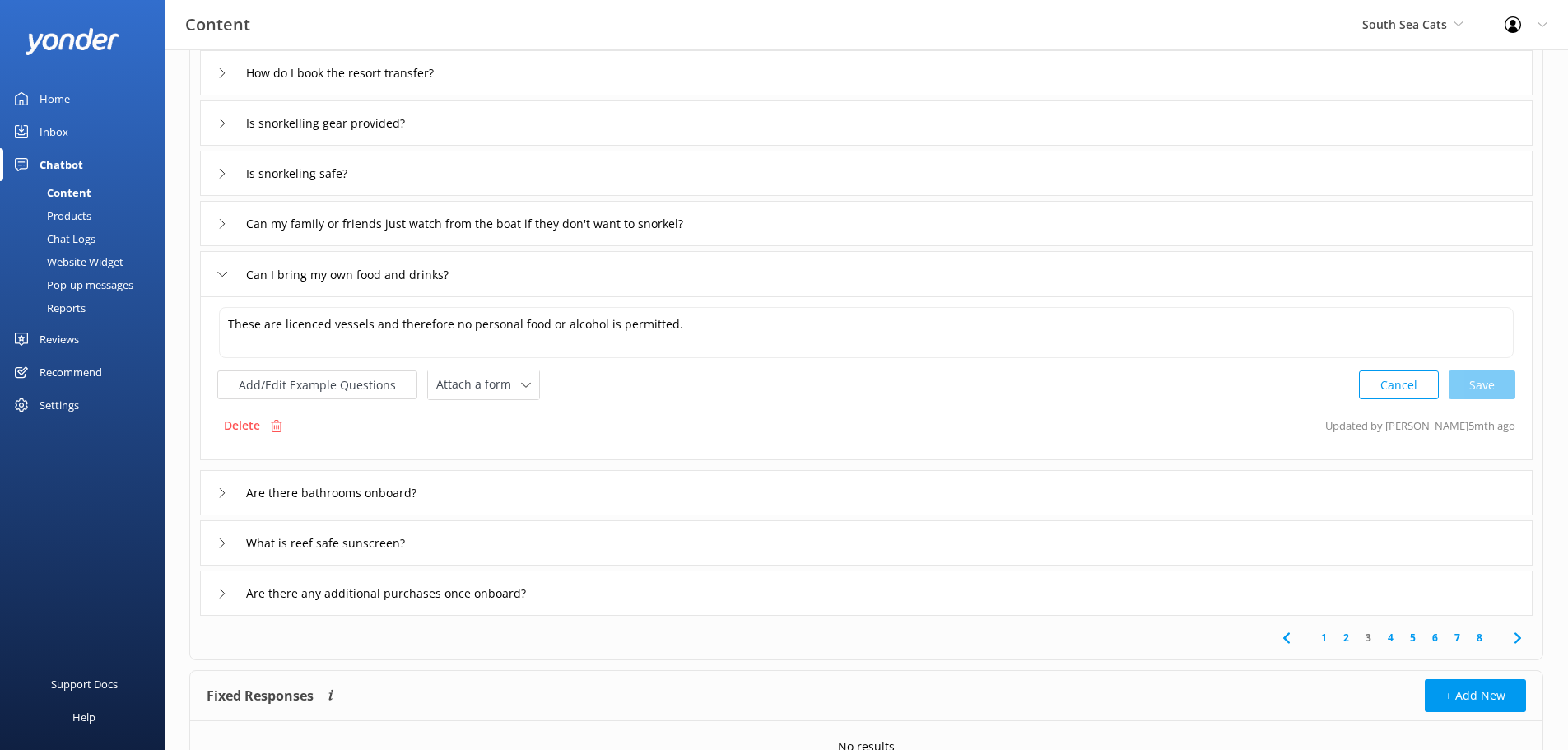
click at [218, 481] on div "Are there bathrooms onboard?" at bounding box center [319, 493] width 204 height 27
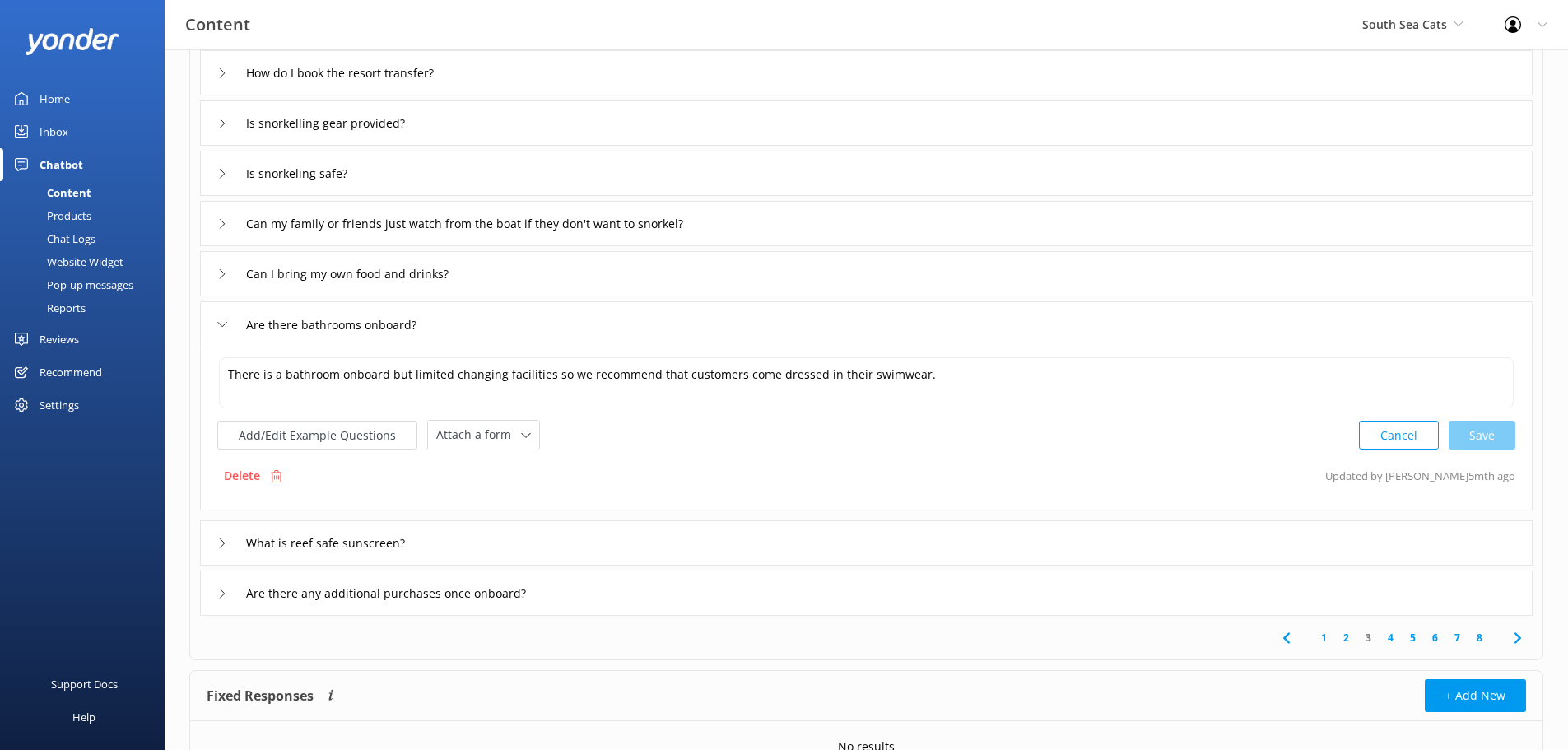
click at [226, 540] on icon at bounding box center [222, 543] width 10 height 10
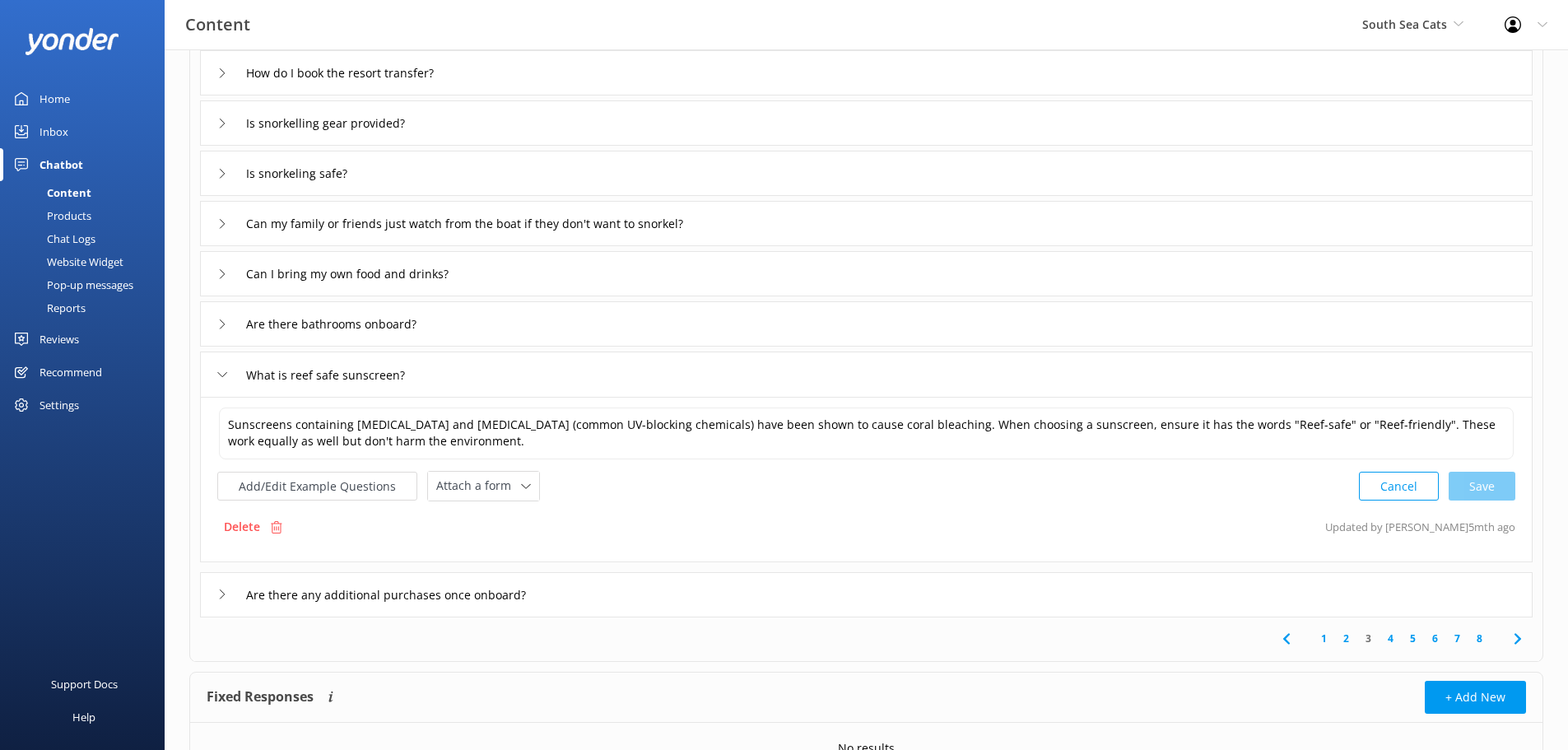
click at [225, 594] on use at bounding box center [222, 594] width 5 height 9
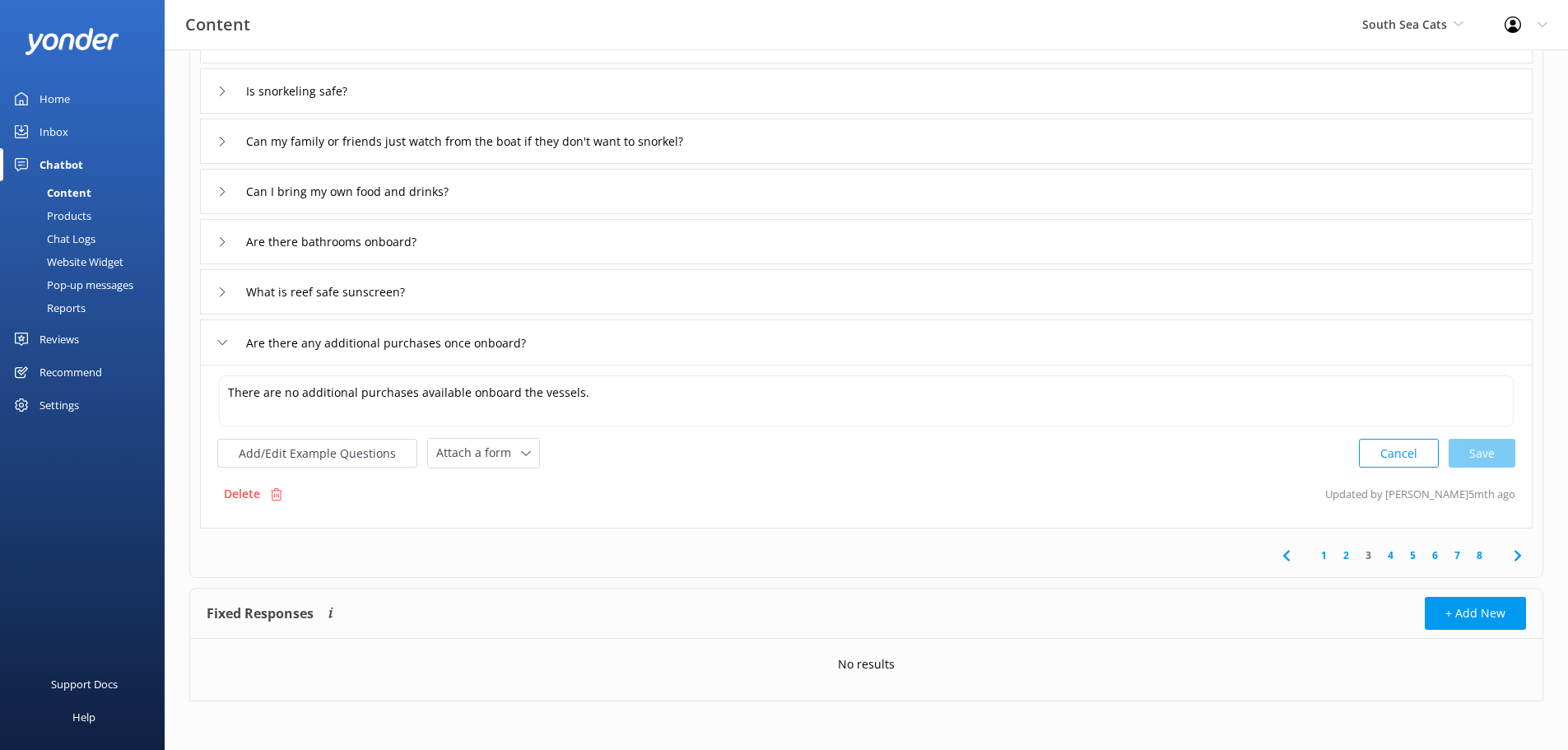
scroll to position [330, 0]
click at [1523, 553] on icon at bounding box center [1518, 555] width 20 height 20
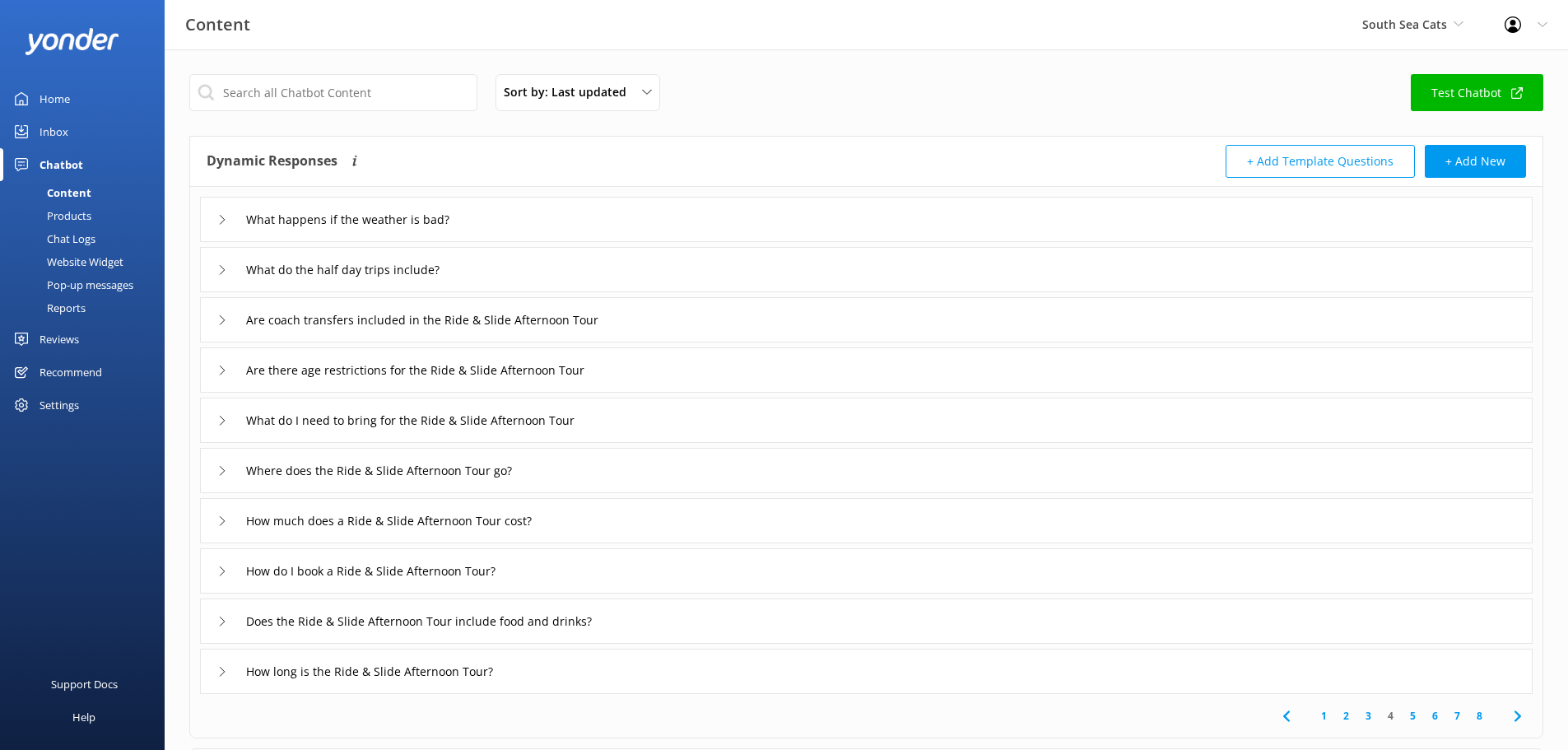
click at [216, 230] on div "What happens if the weather is bad?" at bounding box center [866, 219] width 1332 height 45
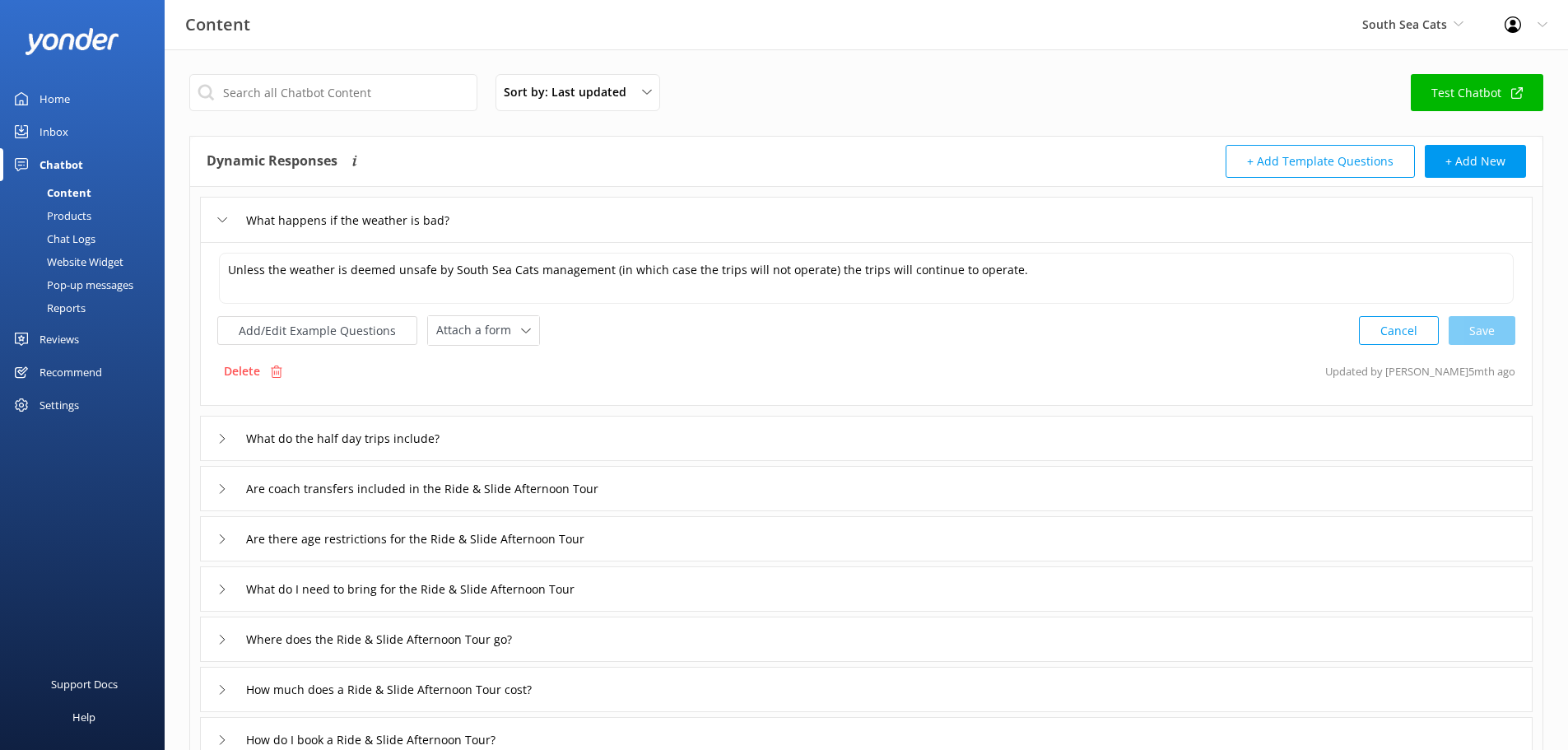
click at [221, 432] on div "What do the half day trips include?" at bounding box center [342, 438] width 250 height 27
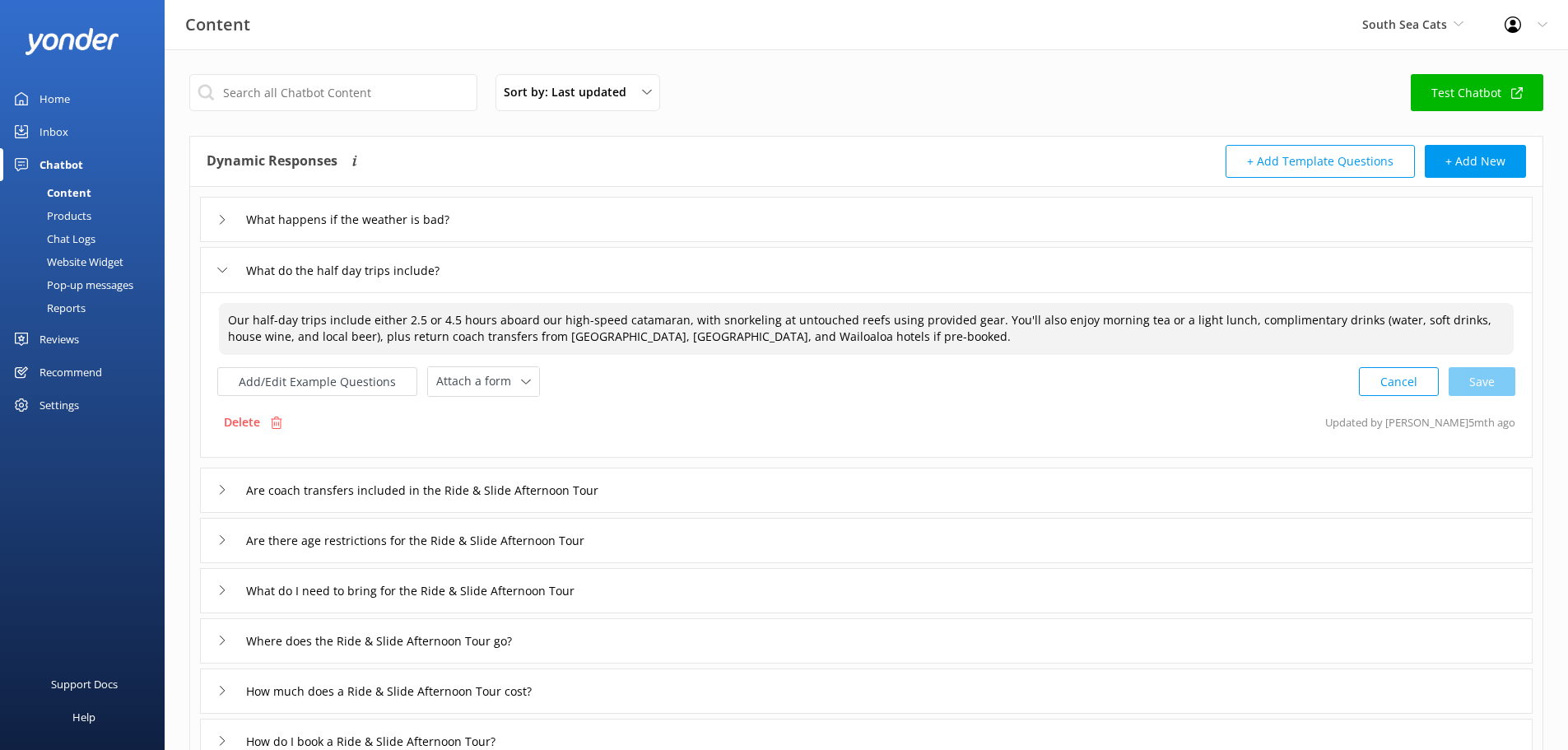
click at [522, 343] on textarea "Our half-day trips include either 2.5 or 4.5 hours aboard our high-speed catama…" at bounding box center [867, 328] width 1295 height 52
drag, startPoint x: 435, startPoint y: 315, endPoint x: 370, endPoint y: 313, distance: 65.0
click at [370, 313] on textarea "Our half-day trips include either 2.5 or 4.5 hours aboard our high-speed catama…" at bounding box center [867, 328] width 1295 height 52
drag, startPoint x: 1091, startPoint y: 321, endPoint x: 1005, endPoint y: 317, distance: 86.1
click at [1005, 317] on textarea "Our half-day trips include 4.5 hours aboard our high-speed catamaran, with snor…" at bounding box center [867, 328] width 1295 height 52
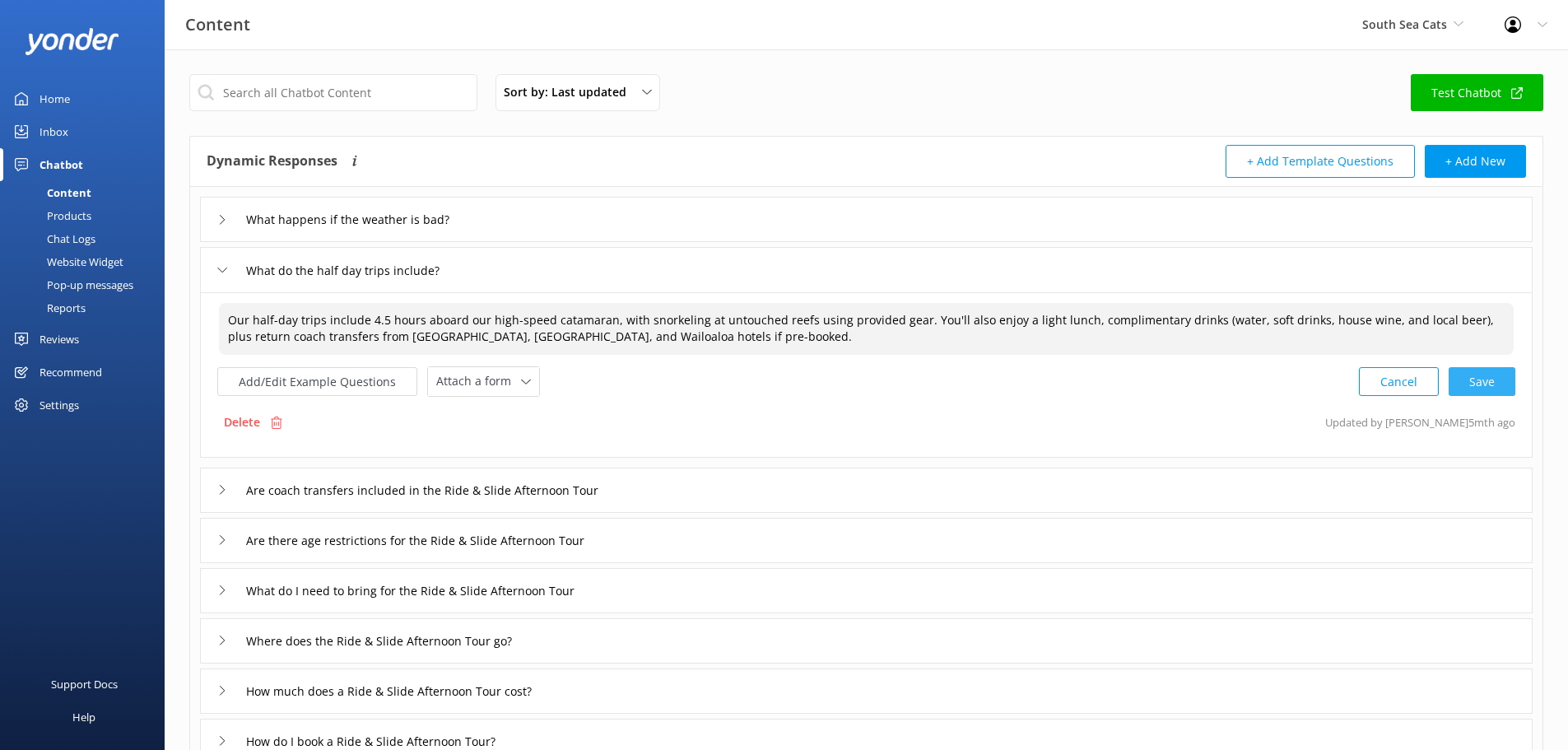
click at [1479, 377] on div "Cancel Save" at bounding box center [1437, 381] width 156 height 30
type textarea "Our half-day trips include 4.5 hours aboard our high-speed catamaran, with snor…"
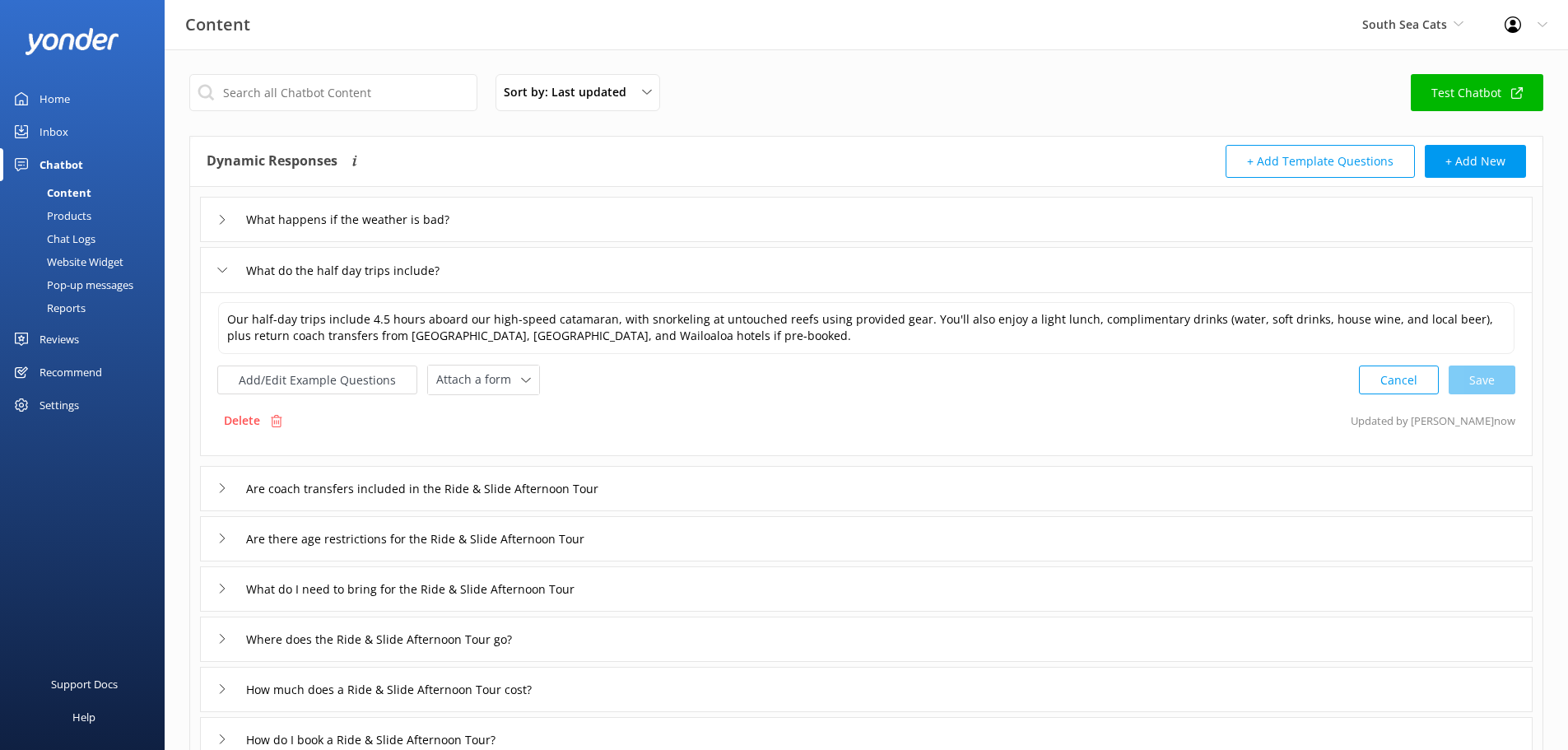
click at [217, 496] on div "Are coach transfers included in the Ride & Slide Afternoon Tour" at bounding box center [435, 488] width 435 height 27
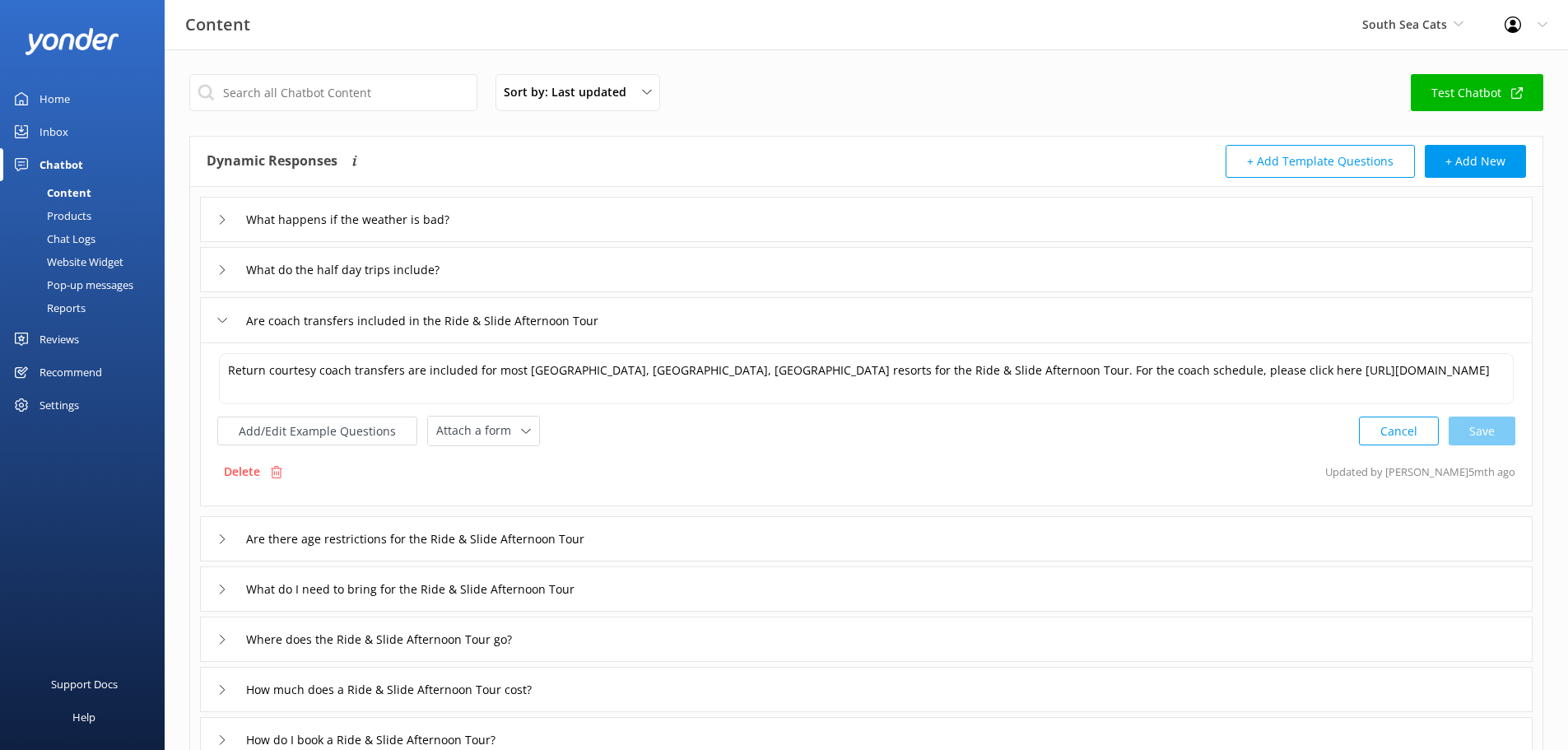
click at [216, 539] on div "Are there age restrictions for the Ride & Slide Afternoon Tour" at bounding box center [866, 539] width 1332 height 45
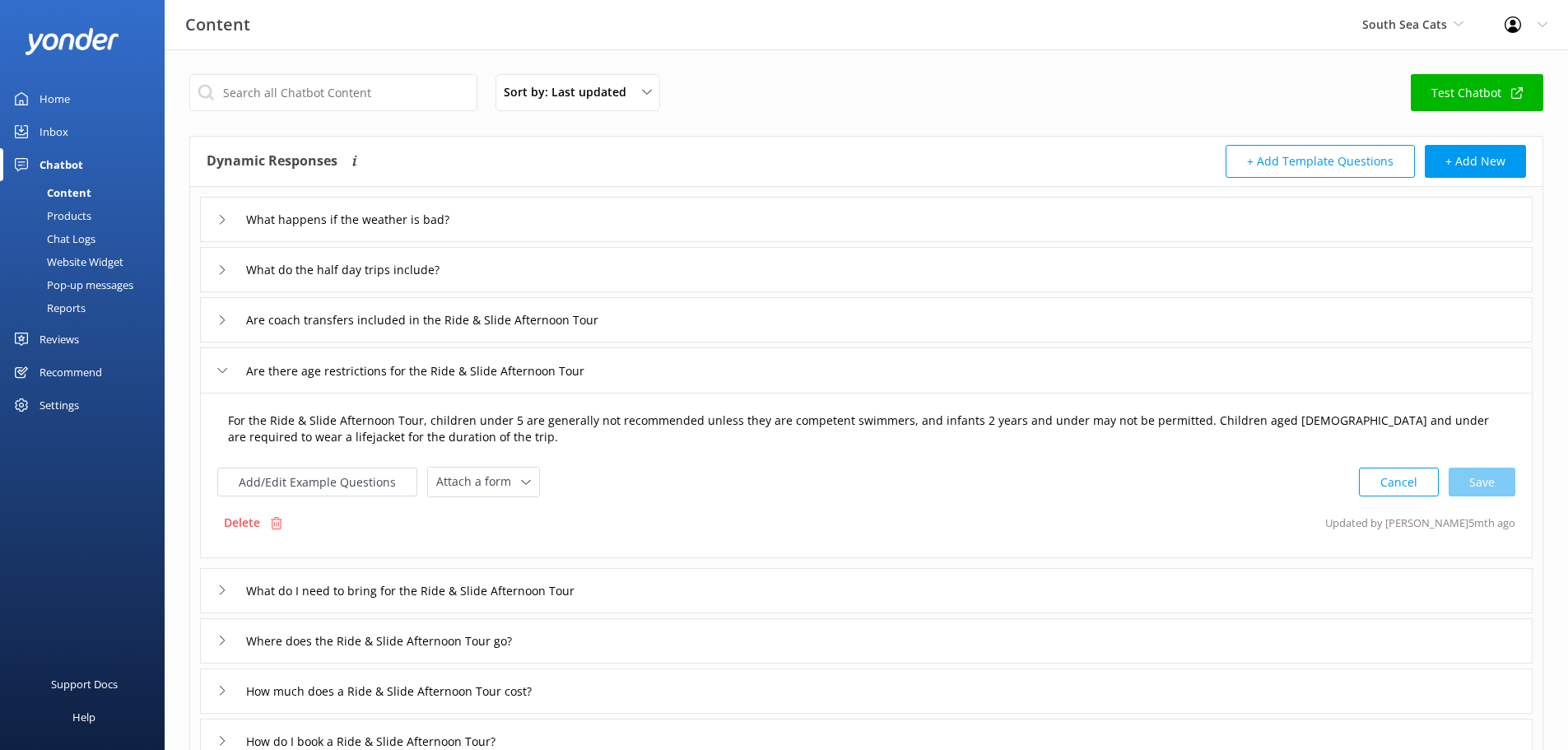
click at [1171, 443] on textarea "For the Ride & Slide Afternoon Tour, children under 5 are generally not recomme…" at bounding box center [867, 429] width 1295 height 52
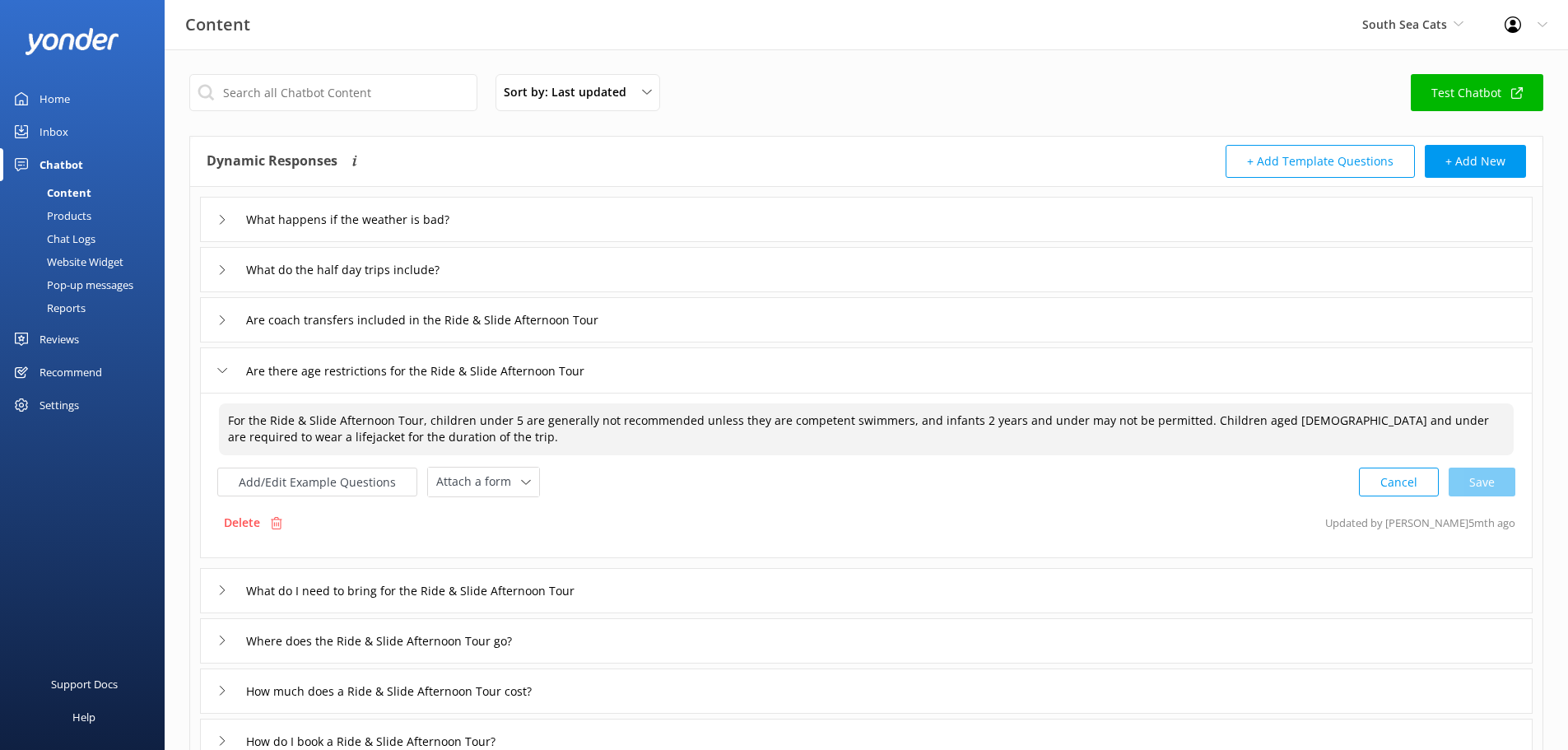
drag, startPoint x: 1186, startPoint y: 421, endPoint x: 1193, endPoint y: 438, distance: 18.4
click at [1193, 438] on textarea "For the Ride & Slide Afternoon Tour, children under 5 are generally not recomme…" at bounding box center [867, 429] width 1295 height 52
click at [1386, 475] on button "Cancel" at bounding box center [1399, 482] width 80 height 29
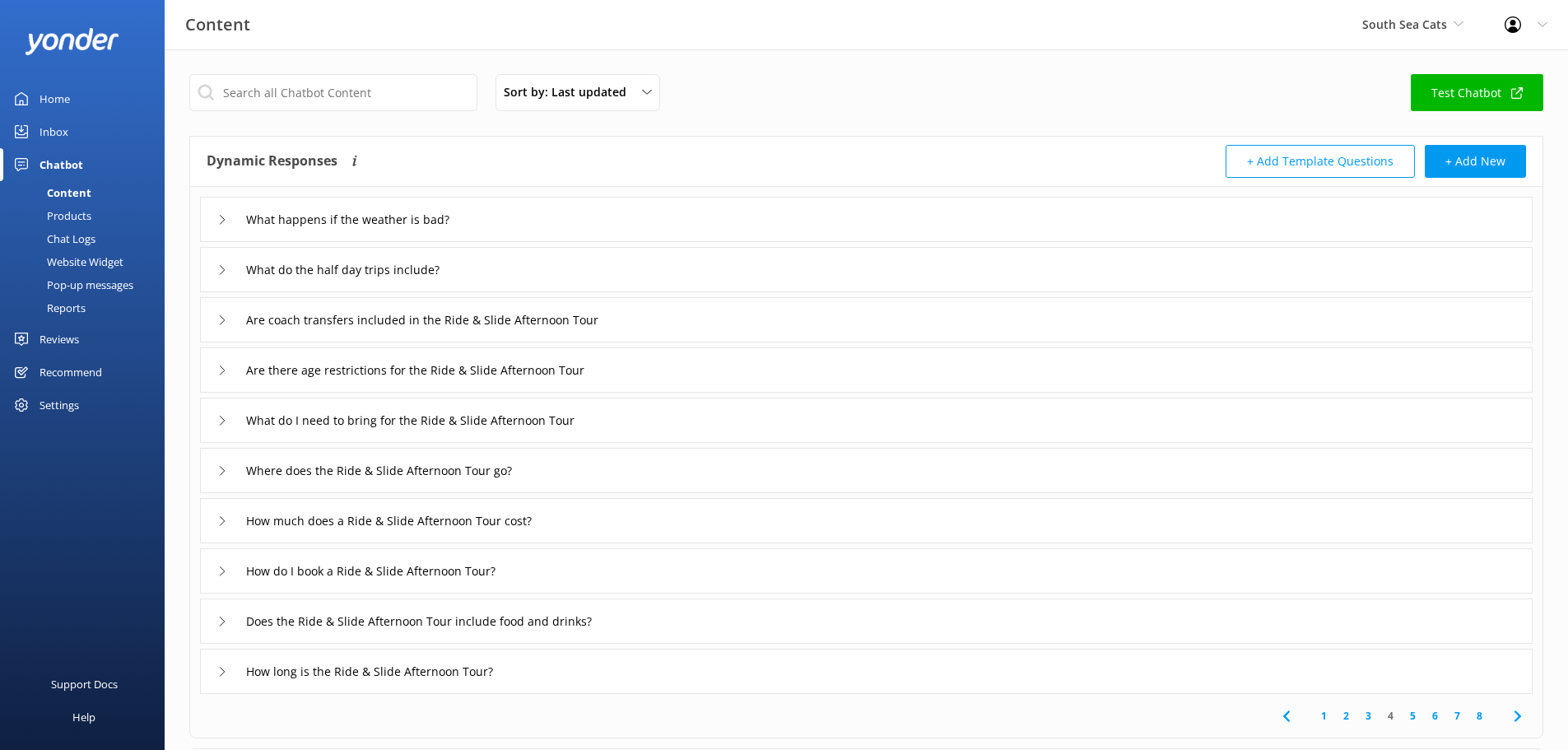
click at [221, 425] on div "What do I need to bring for the Ride & Slide Afternoon Tour" at bounding box center [421, 420] width 408 height 27
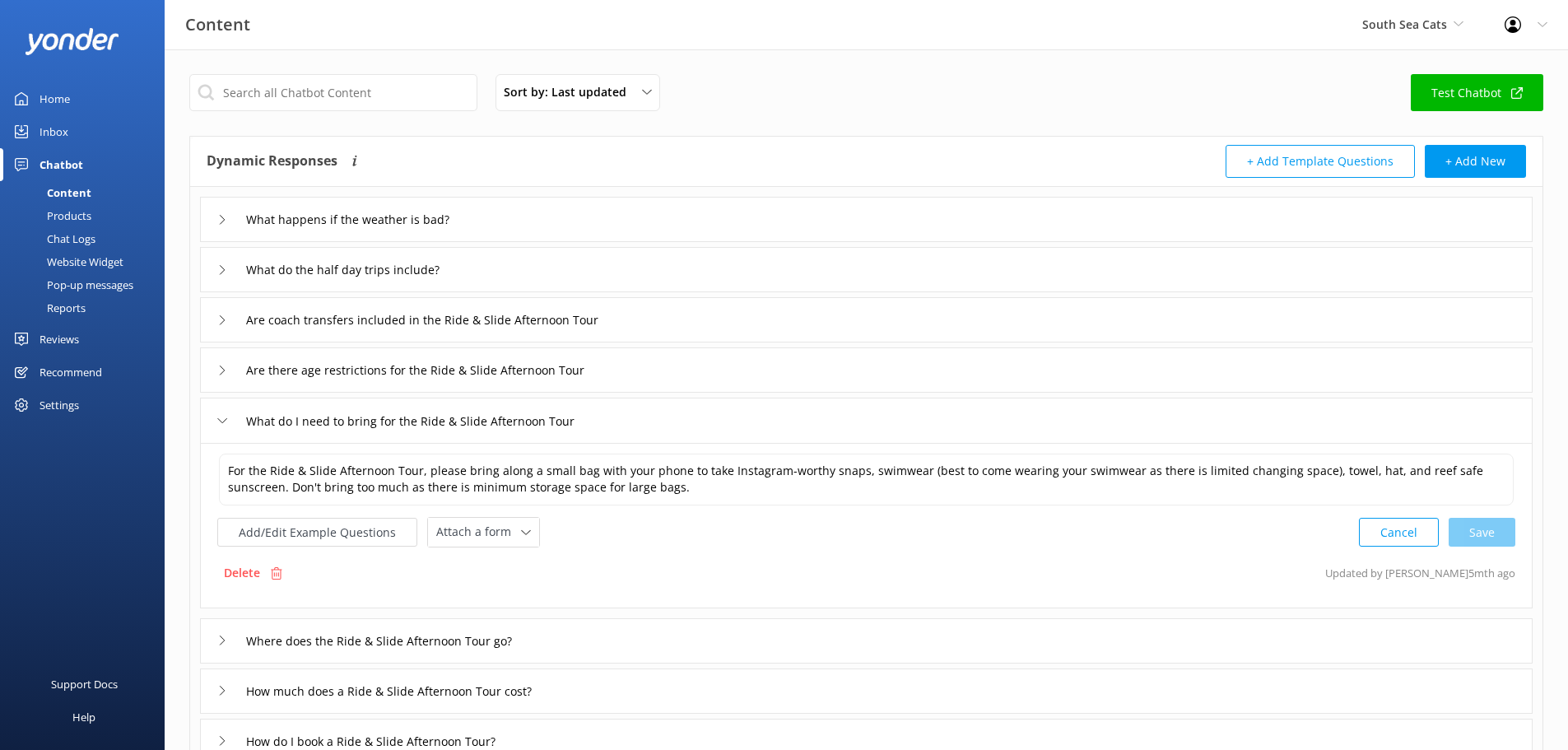
click at [218, 630] on div "Where does the Ride & Slide Afternoon Tour go?" at bounding box center [378, 641] width 323 height 27
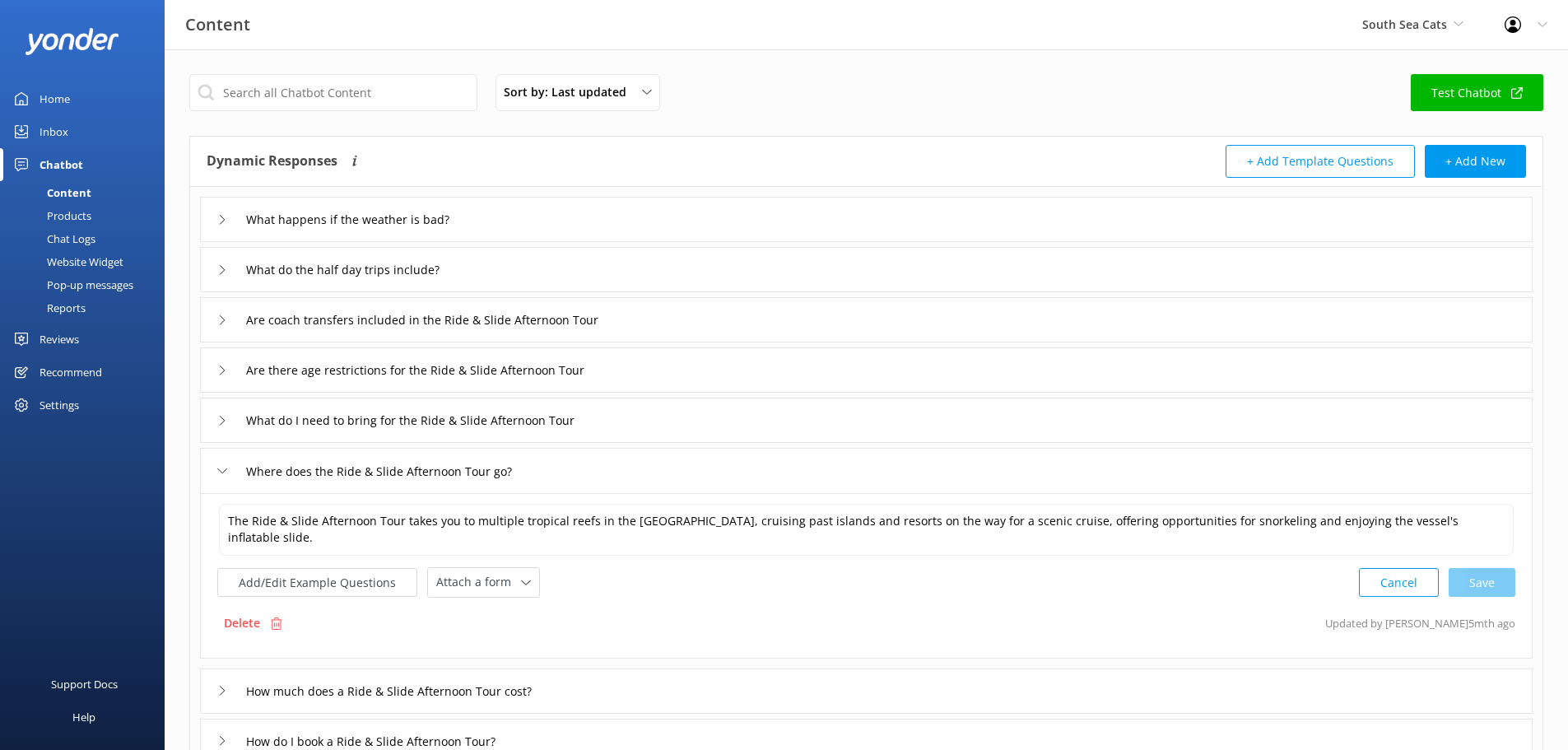
click at [224, 689] on use at bounding box center [222, 690] width 5 height 9
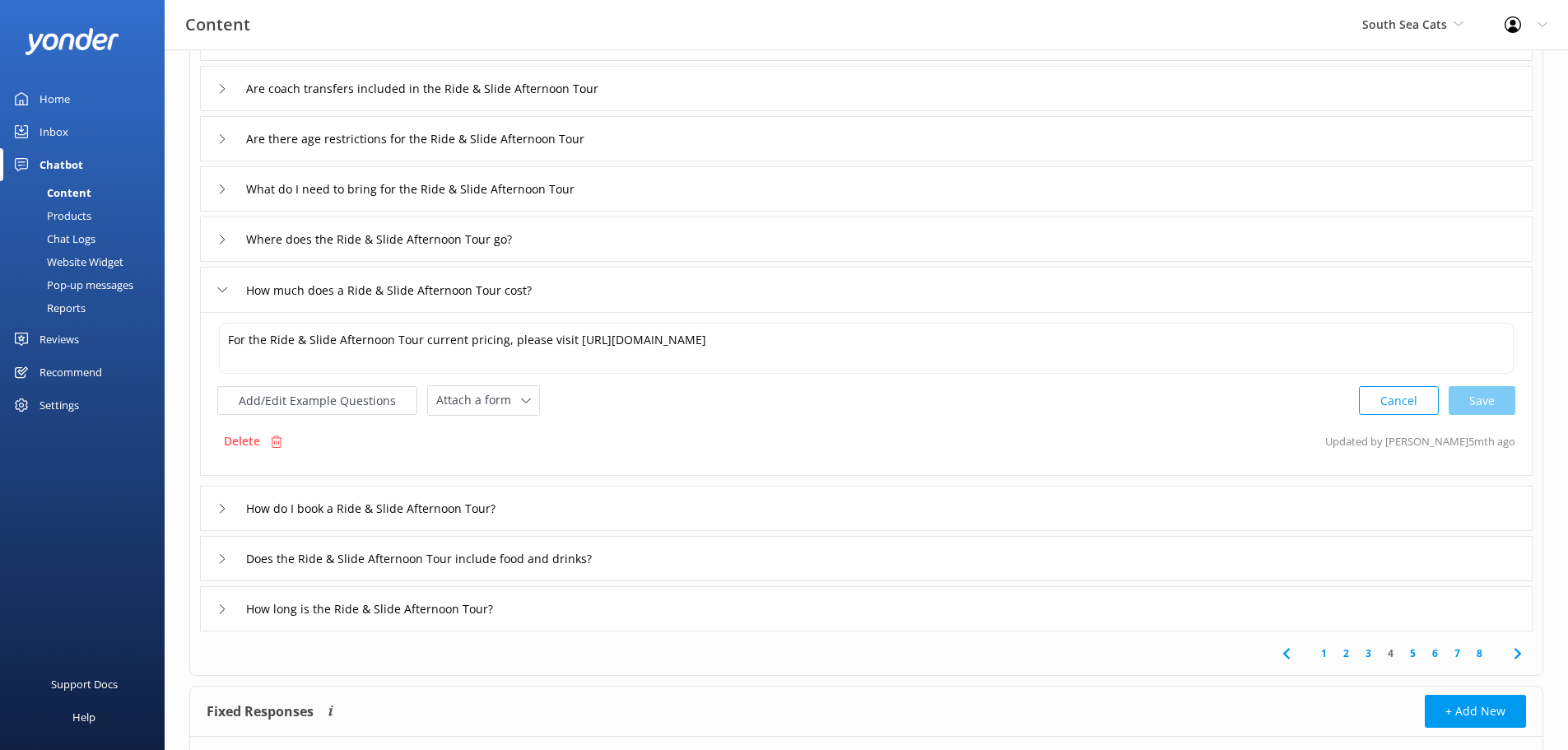
scroll to position [247, 0]
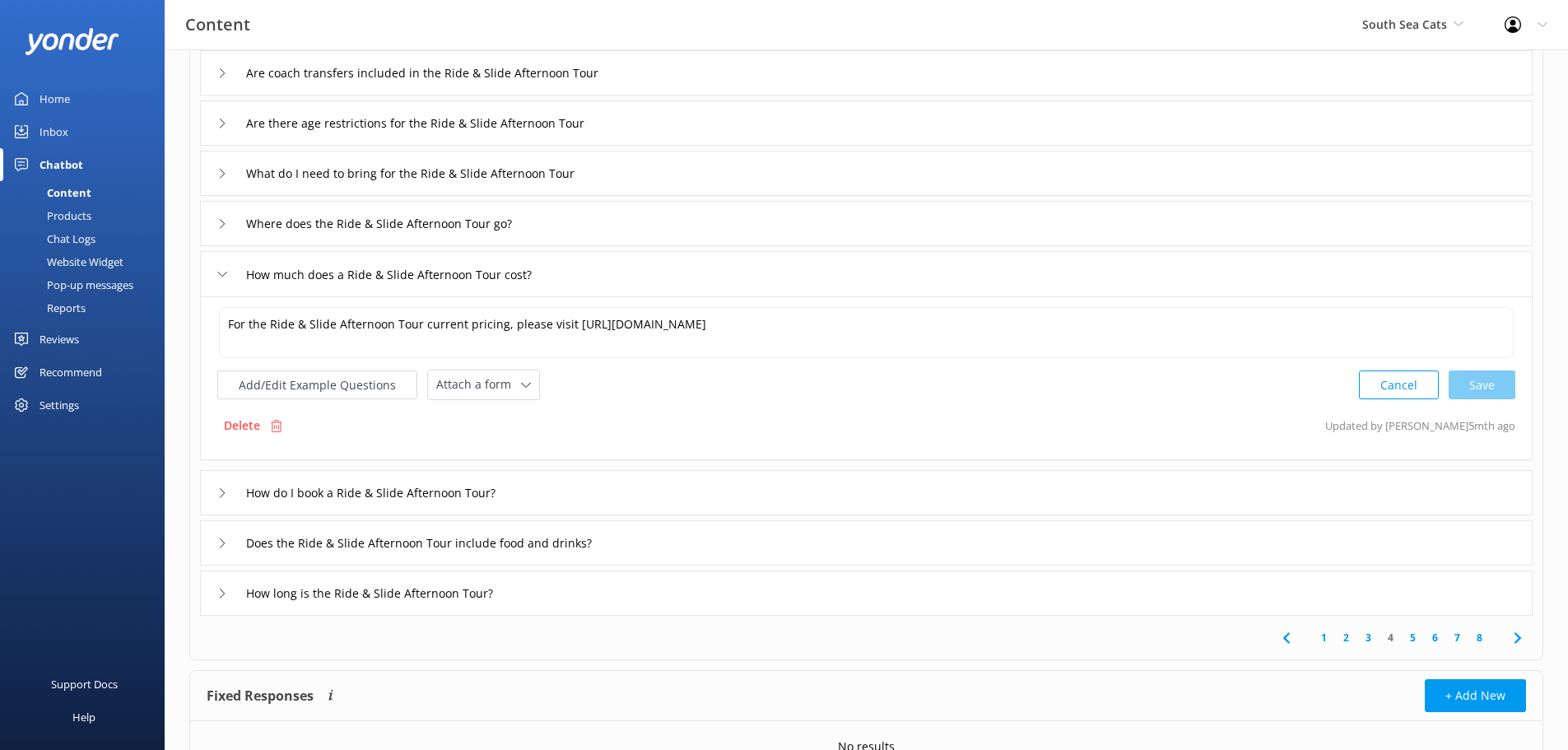
click at [222, 494] on icon at bounding box center [222, 493] width 10 height 10
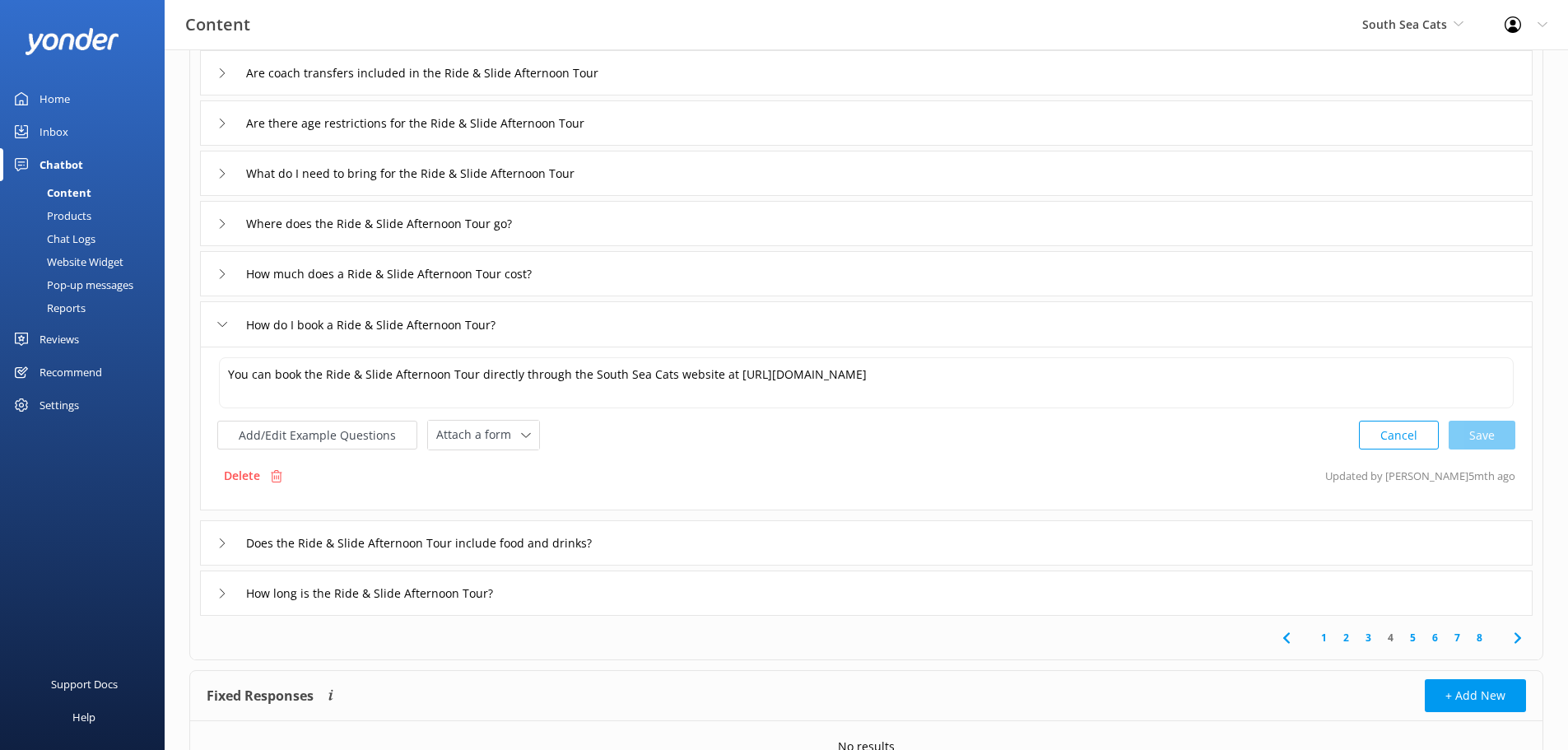
click at [217, 542] on icon at bounding box center [222, 543] width 10 height 10
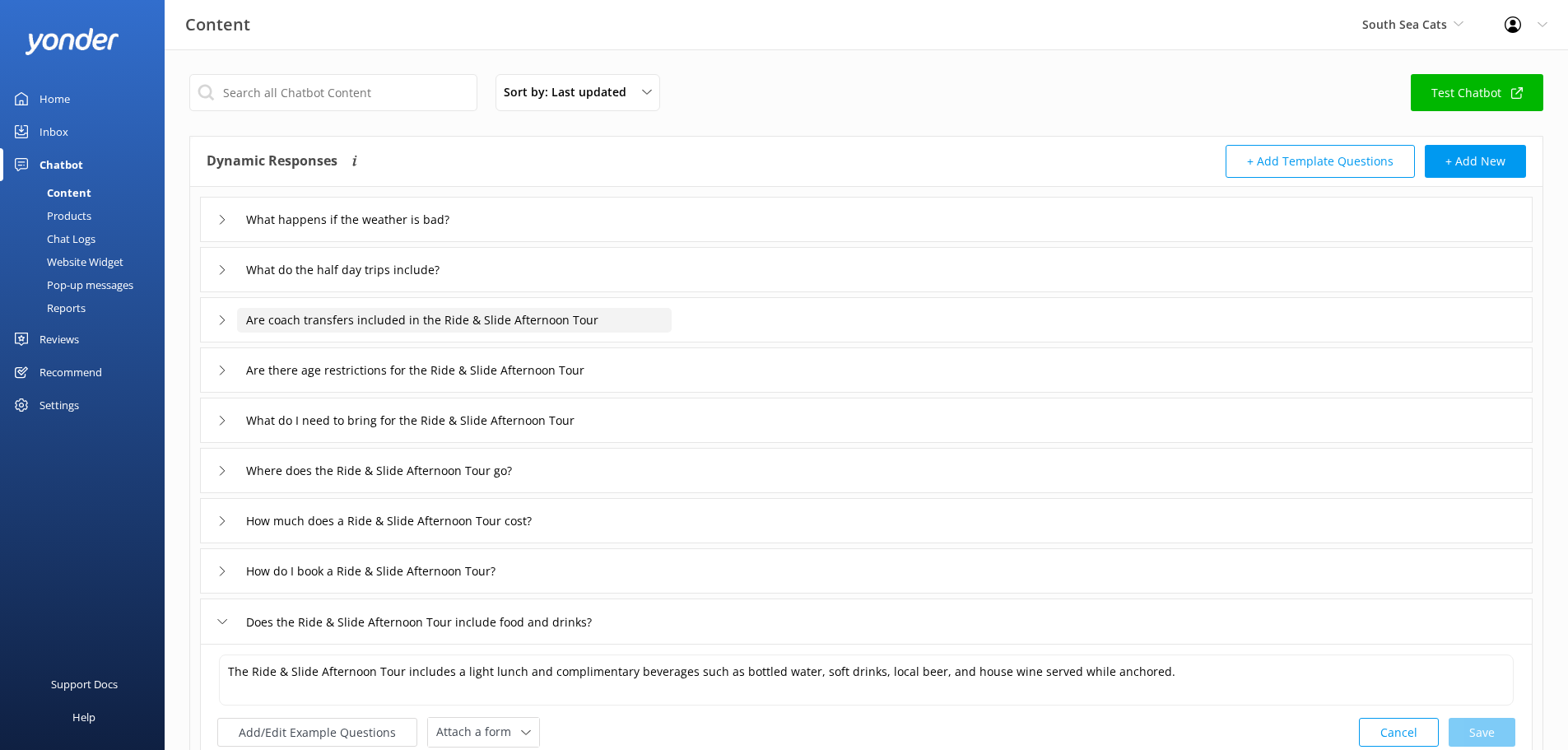
click at [337, 319] on input "Are coach transfers included in the Ride & Slide Afternoon Tour" at bounding box center [455, 320] width 435 height 25
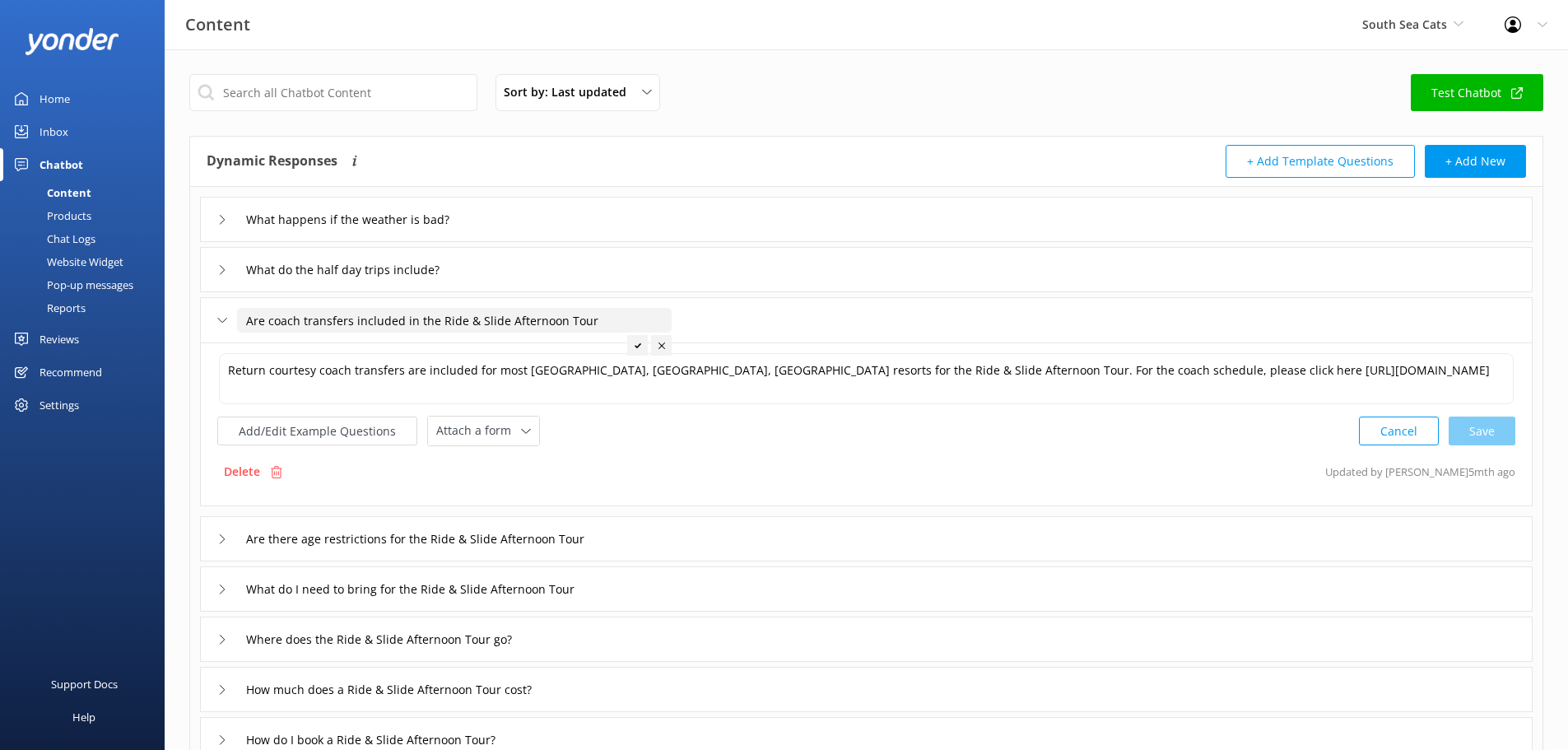
drag, startPoint x: 561, startPoint y: 322, endPoint x: 497, endPoint y: 315, distance: 64.4
click at [497, 315] on input "Are coach transfers included in the Ride & Slide Afternoon Tour" at bounding box center [455, 320] width 435 height 25
type input "Are coach transfers included in the Ride & SlideTour"
click at [568, 344] on div at bounding box center [565, 345] width 21 height 21
click at [319, 548] on input "Are there age restrictions for the Ride & Slide Afternoon Tour" at bounding box center [451, 538] width 428 height 25
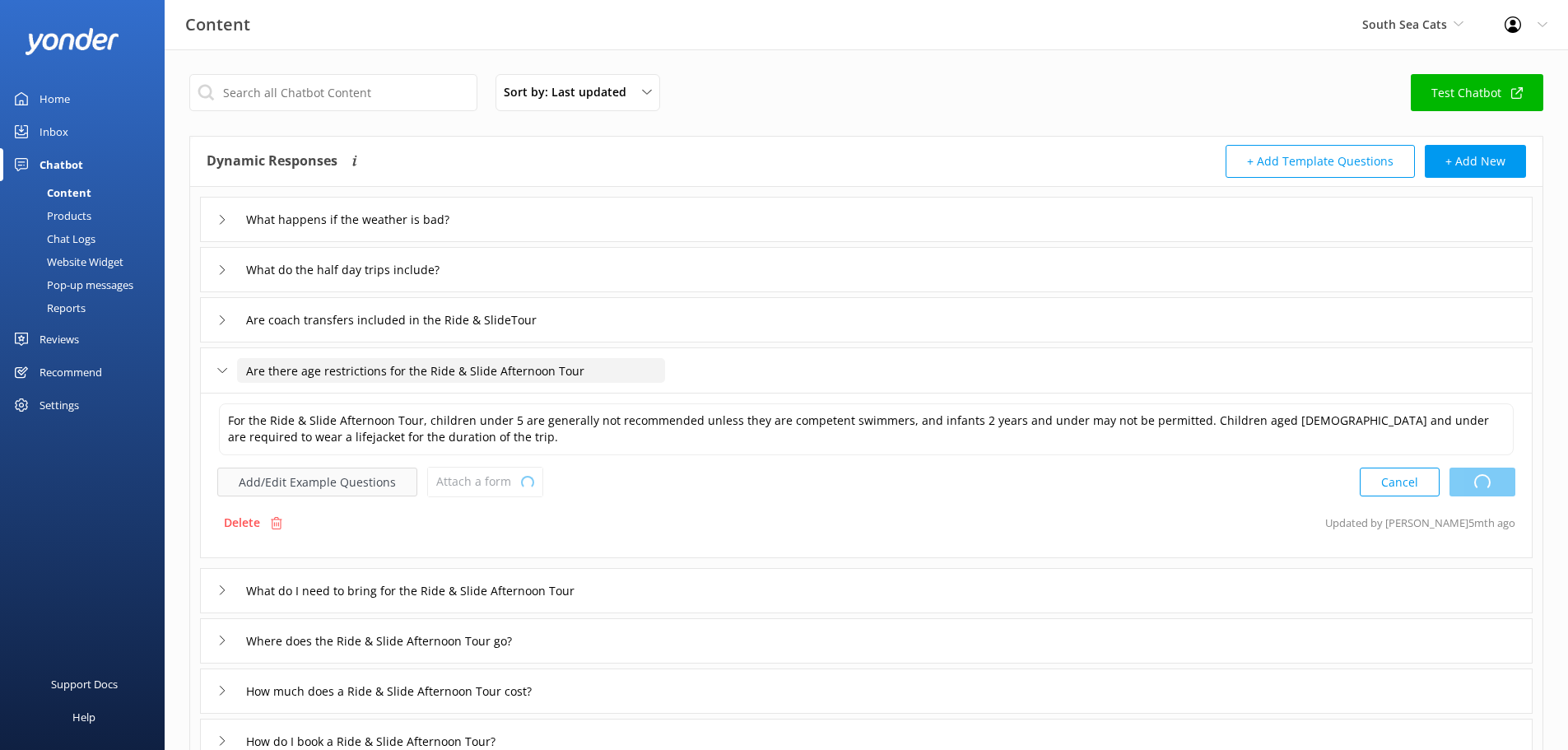
type textarea "Return courtesy coach transfers are included for most [GEOGRAPHIC_DATA], [GEOGR…"
drag, startPoint x: 487, startPoint y: 373, endPoint x: 546, endPoint y: 379, distance: 59.3
click at [546, 379] on input "Are there age restrictions for the Ride & Slide Afternoon Tour" at bounding box center [451, 370] width 428 height 25
type input "Are there age restrictions for the Ride & Slide Tour"
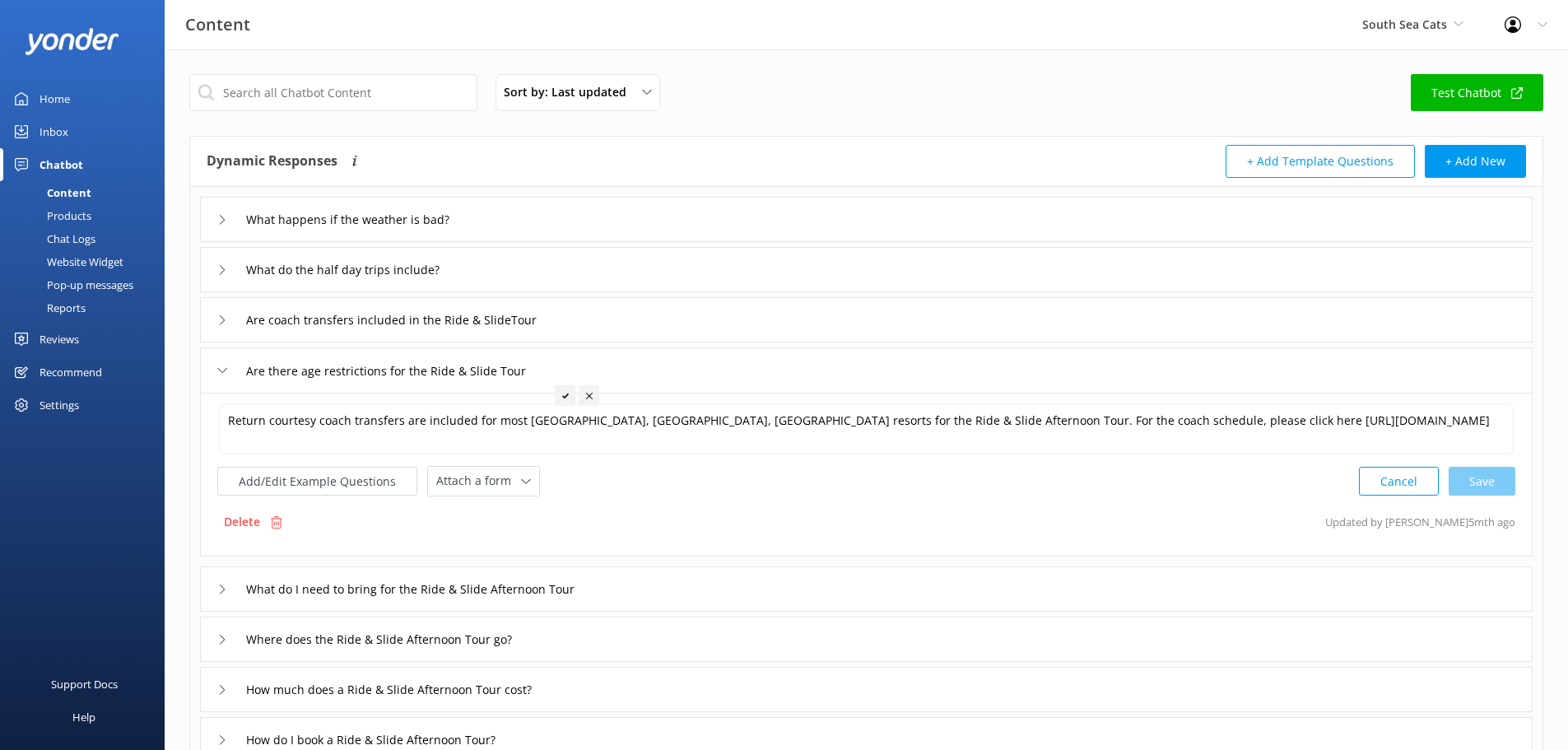
click at [568, 402] on div at bounding box center [565, 395] width 21 height 21
click at [391, 595] on input "What do I need to bring for the Ride & Slide Afternoon Tour" at bounding box center [441, 588] width 408 height 25
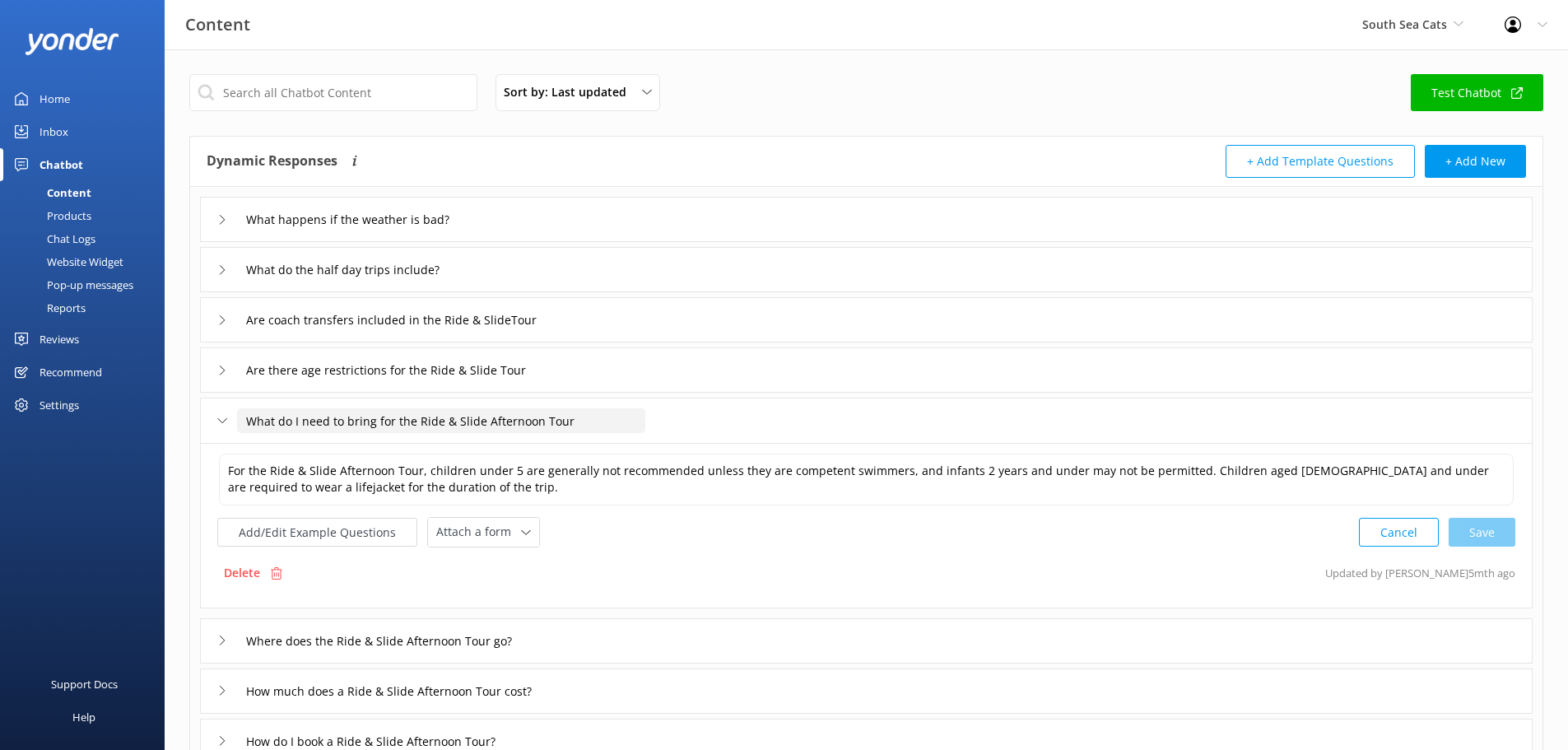
drag, startPoint x: 481, startPoint y: 414, endPoint x: 531, endPoint y: 425, distance: 51.2
click at [531, 425] on input "What do I need to bring for the Ride & Slide Afternoon Tour" at bounding box center [441, 420] width 408 height 25
drag, startPoint x: 535, startPoint y: 421, endPoint x: 483, endPoint y: 419, distance: 52.0
click at [483, 419] on input "What do I need to bring for the Ride & Slide Afternoon Tour" at bounding box center [441, 420] width 408 height 25
type input "What do I need to bring for the Ride & Slide Tour"
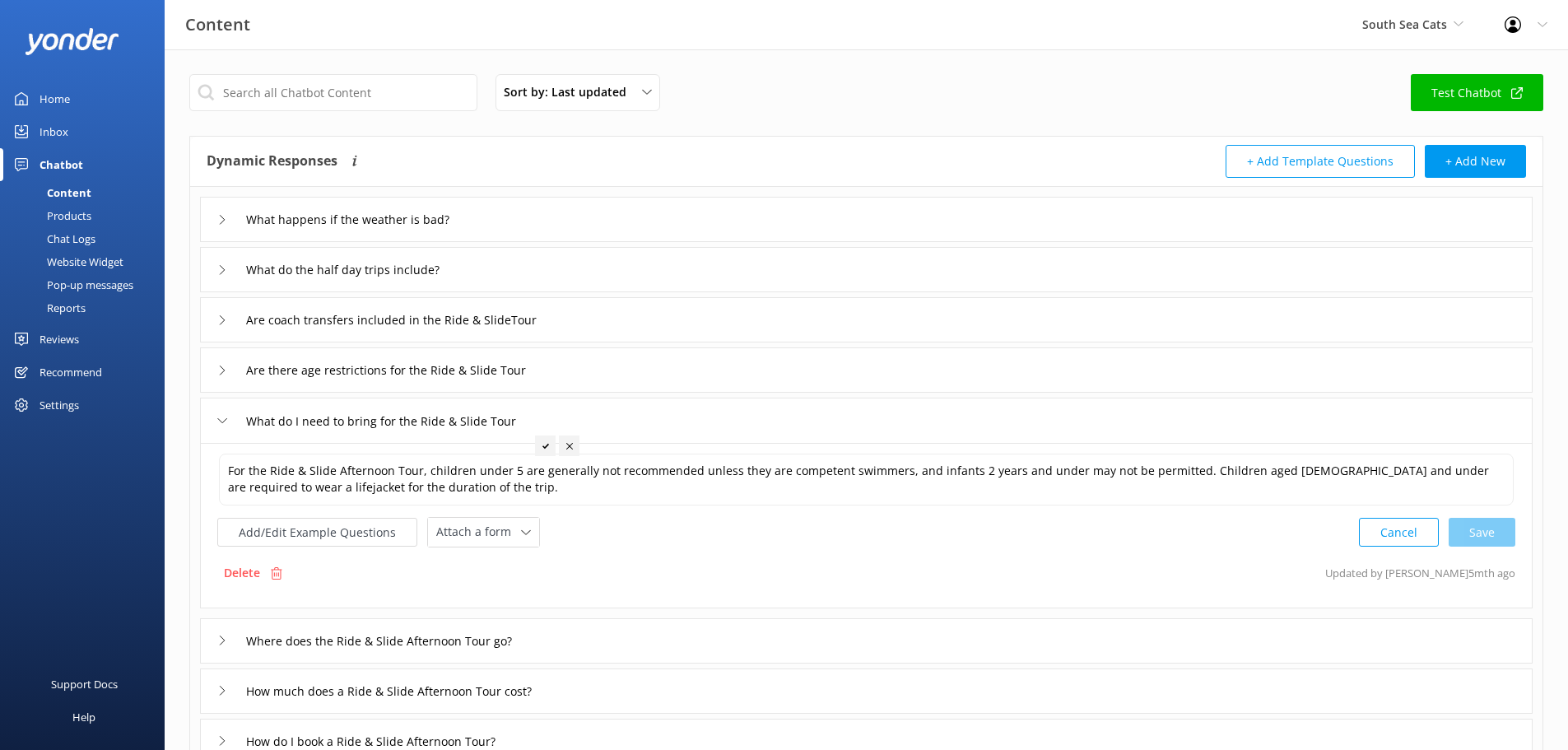
click at [544, 445] on icon at bounding box center [545, 445] width 6 height 6
type textarea "For the Ride & Slide Afternoon Tour, please bring along a small bag with your p…"
click at [343, 645] on input "Where does the Ride & Slide Afternoon Tour go?" at bounding box center [398, 640] width 323 height 25
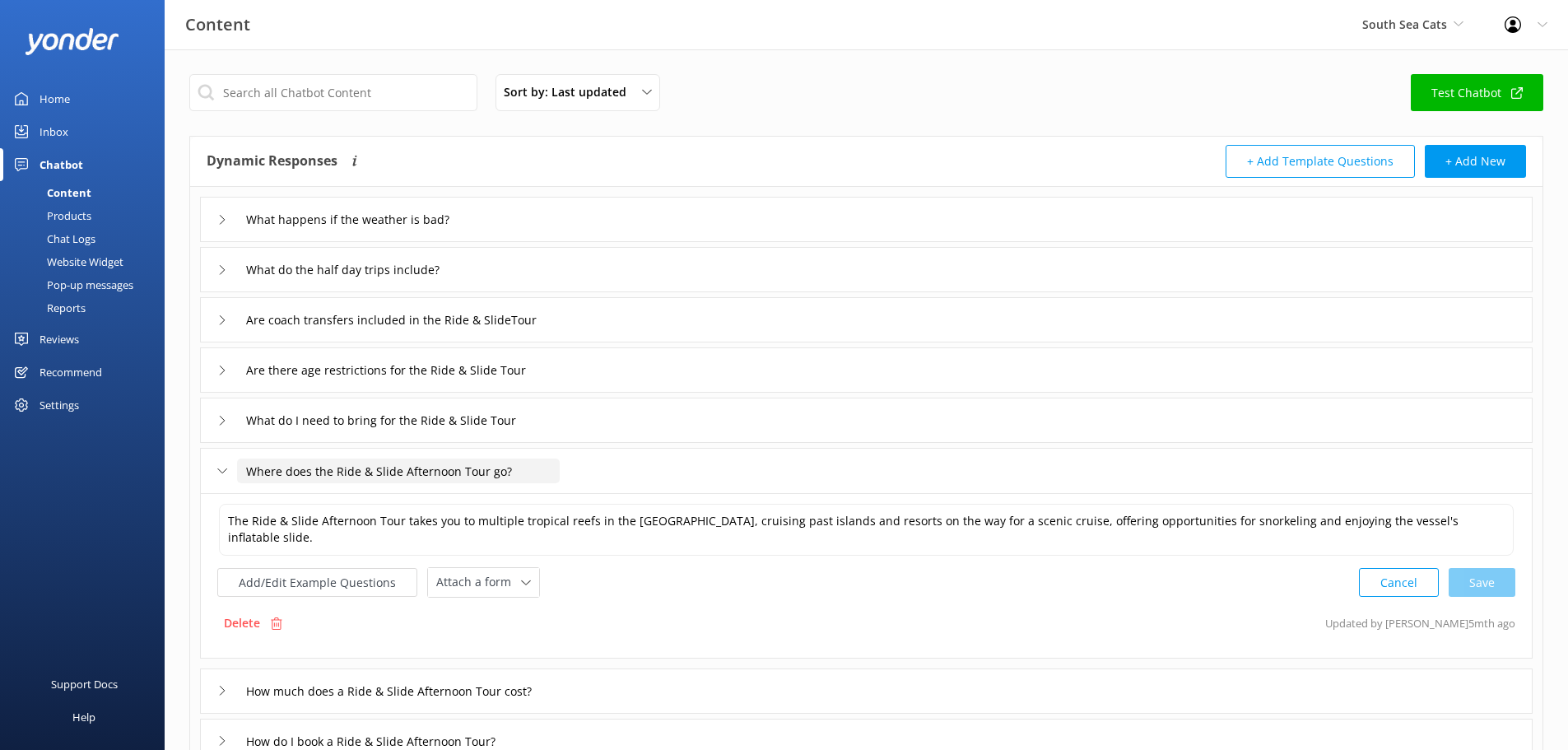
drag, startPoint x: 464, startPoint y: 471, endPoint x: 397, endPoint y: 473, distance: 67.0
click at [397, 473] on input "Where does the Ride & Slide Afternoon Tour go?" at bounding box center [398, 470] width 323 height 25
click at [401, 475] on input "Where does the Ride & Slide Afternoon Tour go?" at bounding box center [398, 470] width 323 height 25
drag, startPoint x: 401, startPoint y: 475, endPoint x: 434, endPoint y: 482, distance: 33.7
click at [434, 482] on input "Where does the Ride & Slide Afternoon Tour go?" at bounding box center [398, 470] width 323 height 25
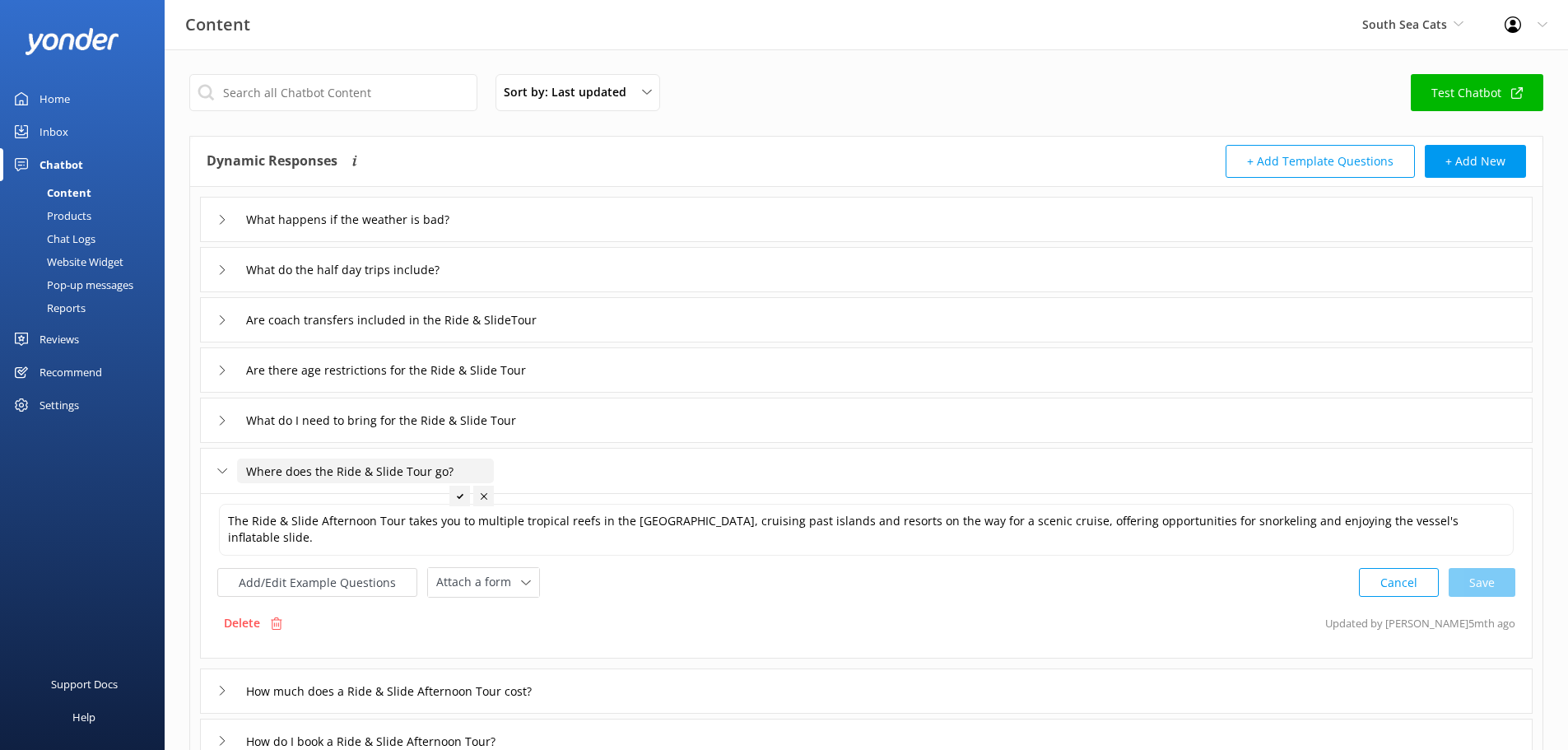
type input "Where does the Ride & Slide Tour go?"
click at [455, 497] on div at bounding box center [459, 495] width 21 height 21
click at [361, 685] on input "How much does a Ride & Slide Afternoon Tour cost?" at bounding box center [408, 690] width 343 height 25
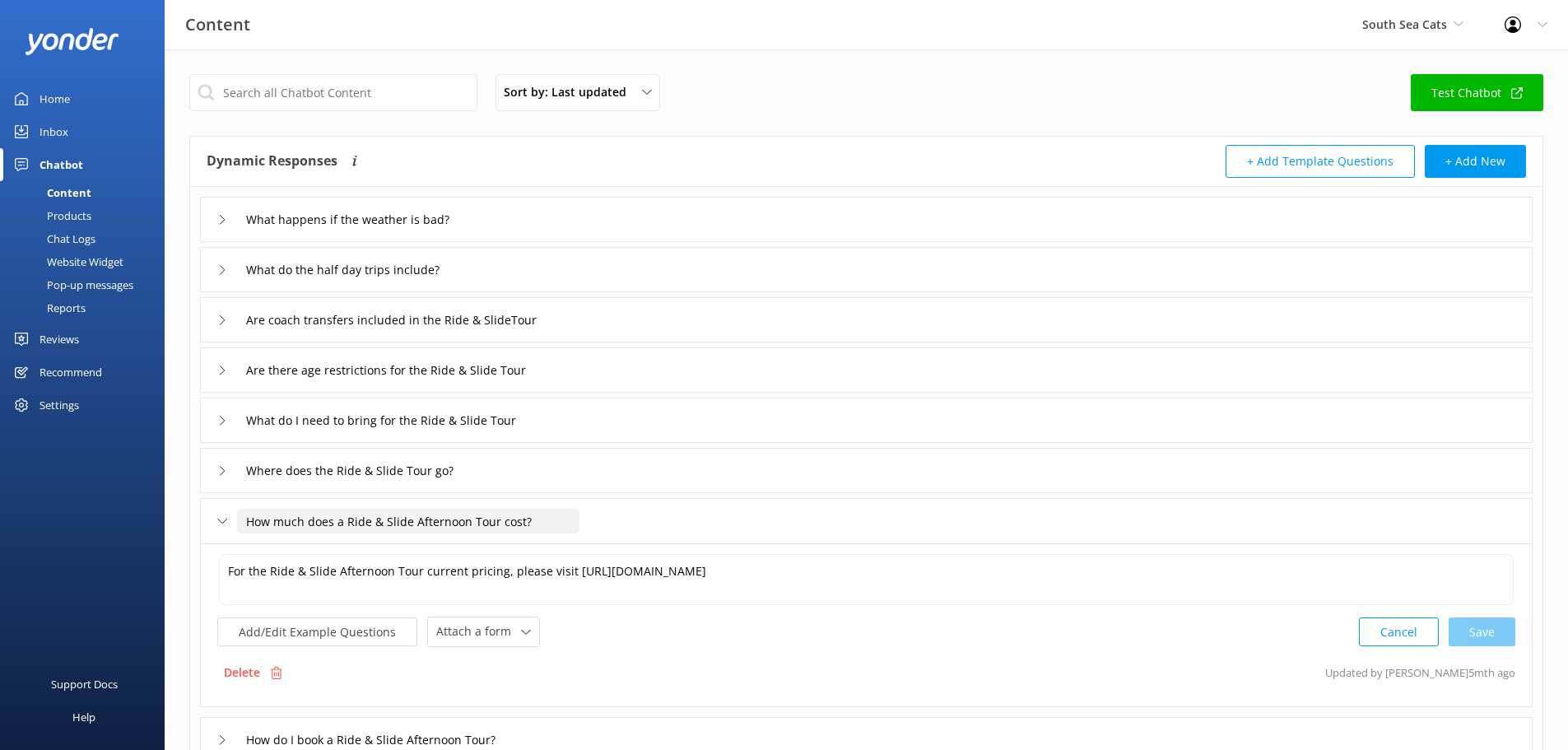
drag, startPoint x: 412, startPoint y: 525, endPoint x: 469, endPoint y: 530, distance: 57.2
click at [469, 530] on input "How much does a Ride & Slide Afternoon Tour cost?" at bounding box center [408, 520] width 343 height 25
type input "How much does a Ride & Slide Tour cost?"
click at [475, 546] on div at bounding box center [479, 545] width 21 height 21
click at [336, 742] on input "How do I book a Ride & Slide Afternoon Tour?" at bounding box center [392, 739] width 309 height 25
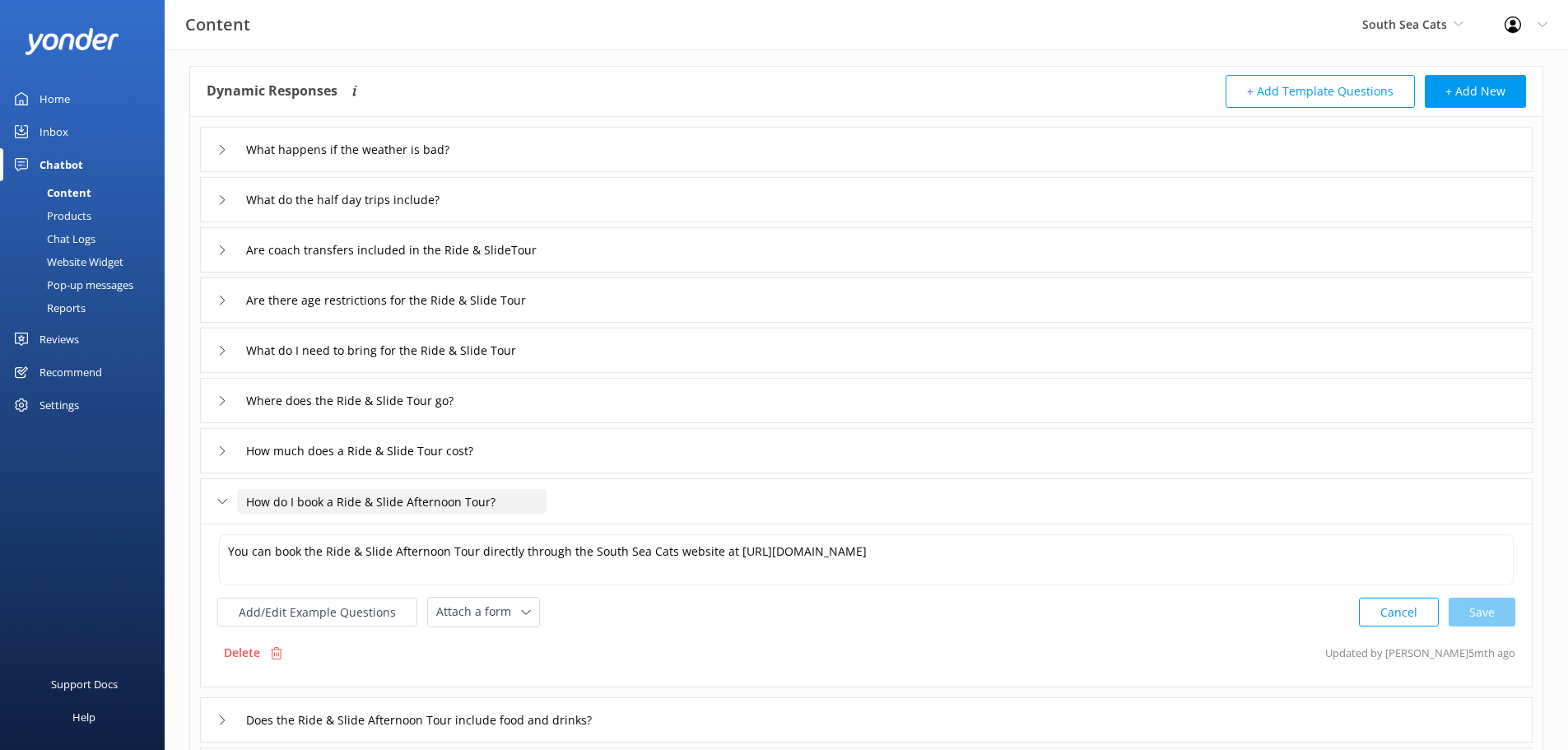
scroll to position [165, 0]
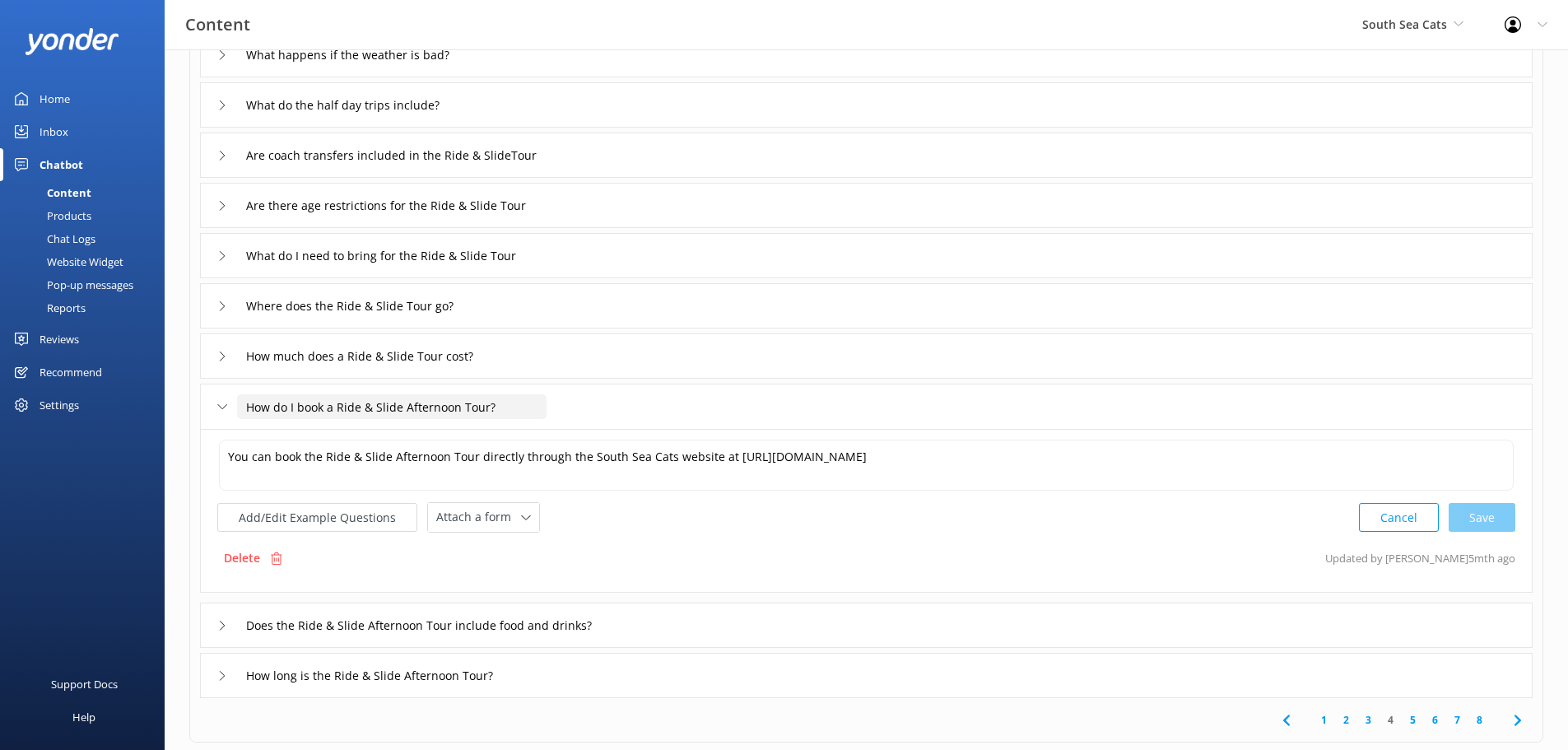
drag, startPoint x: 402, startPoint y: 405, endPoint x: 461, endPoint y: 412, distance: 59.4
click at [461, 412] on input "How do I book a Ride & Slide Afternoon Tour?" at bounding box center [392, 406] width 309 height 25
type input "How do I book a Ride & Slide Tour?"
click at [447, 432] on use at bounding box center [447, 431] width 6 height 5
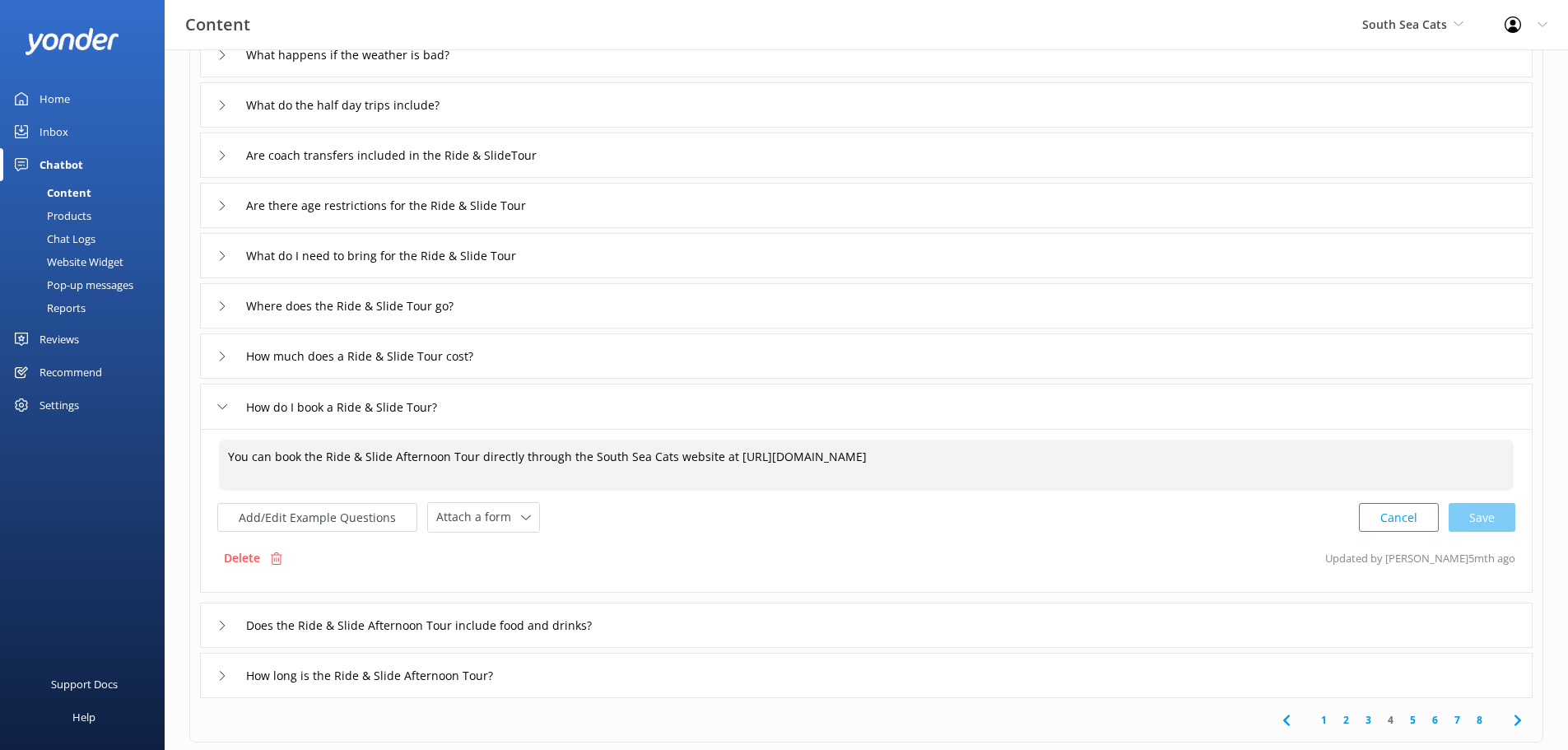
click at [386, 462] on textarea "You can book the Ride & Slide Afternoon Tour directly through the South Sea Cat…" at bounding box center [867, 465] width 1295 height 51
drag, startPoint x: 400, startPoint y: 457, endPoint x: 448, endPoint y: 462, distance: 48.3
click at [448, 462] on textarea "You can book the Ride & Slide Afternoon Tour directly through the South Sea Cat…" at bounding box center [867, 465] width 1295 height 51
click at [1467, 514] on div "Cancel Save" at bounding box center [1437, 516] width 156 height 30
type textarea "You can book the Ride & Slide Tour directly through the South Sea Cats website …"
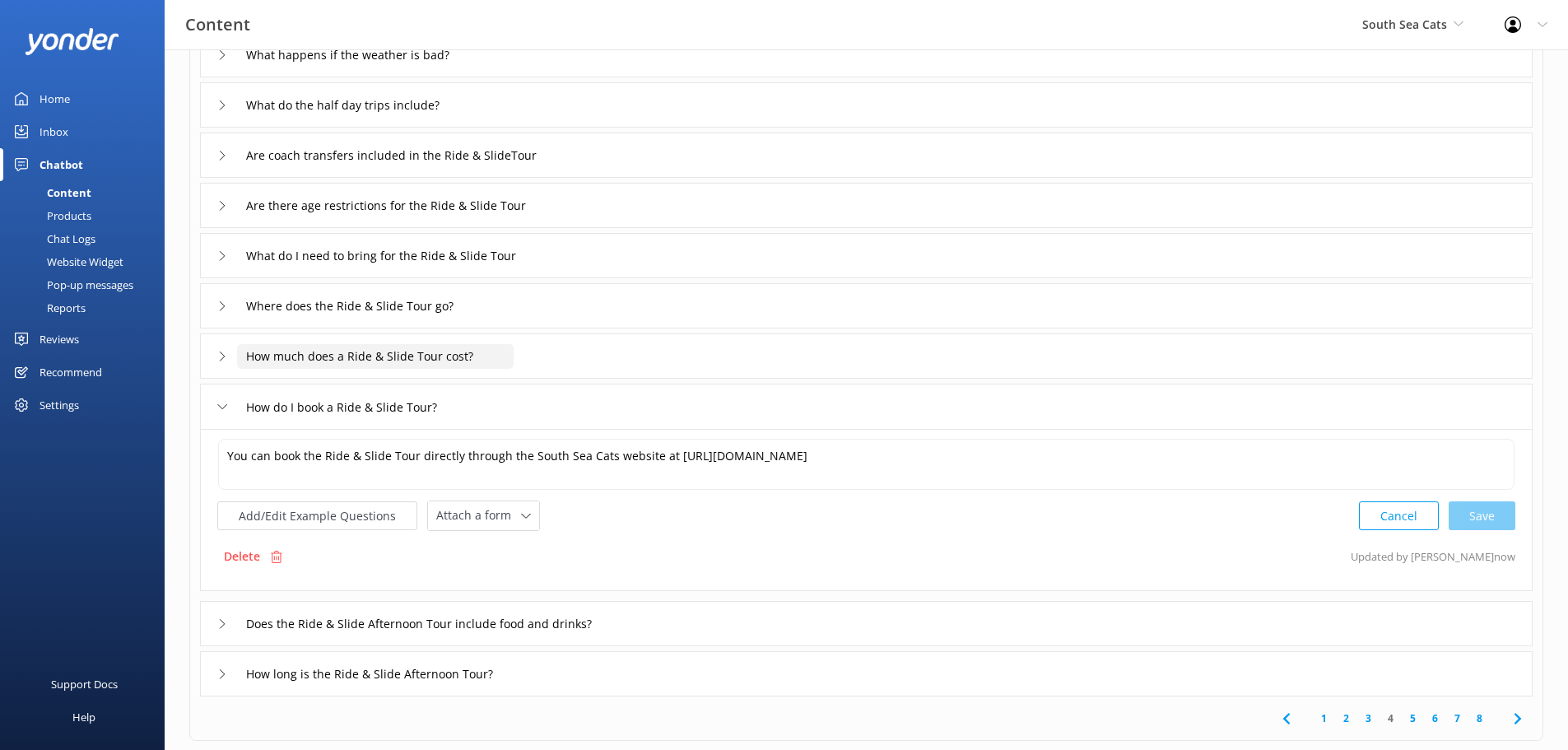
click at [303, 360] on input "How much does a Ride & Slide Tour cost?" at bounding box center [376, 355] width 276 height 25
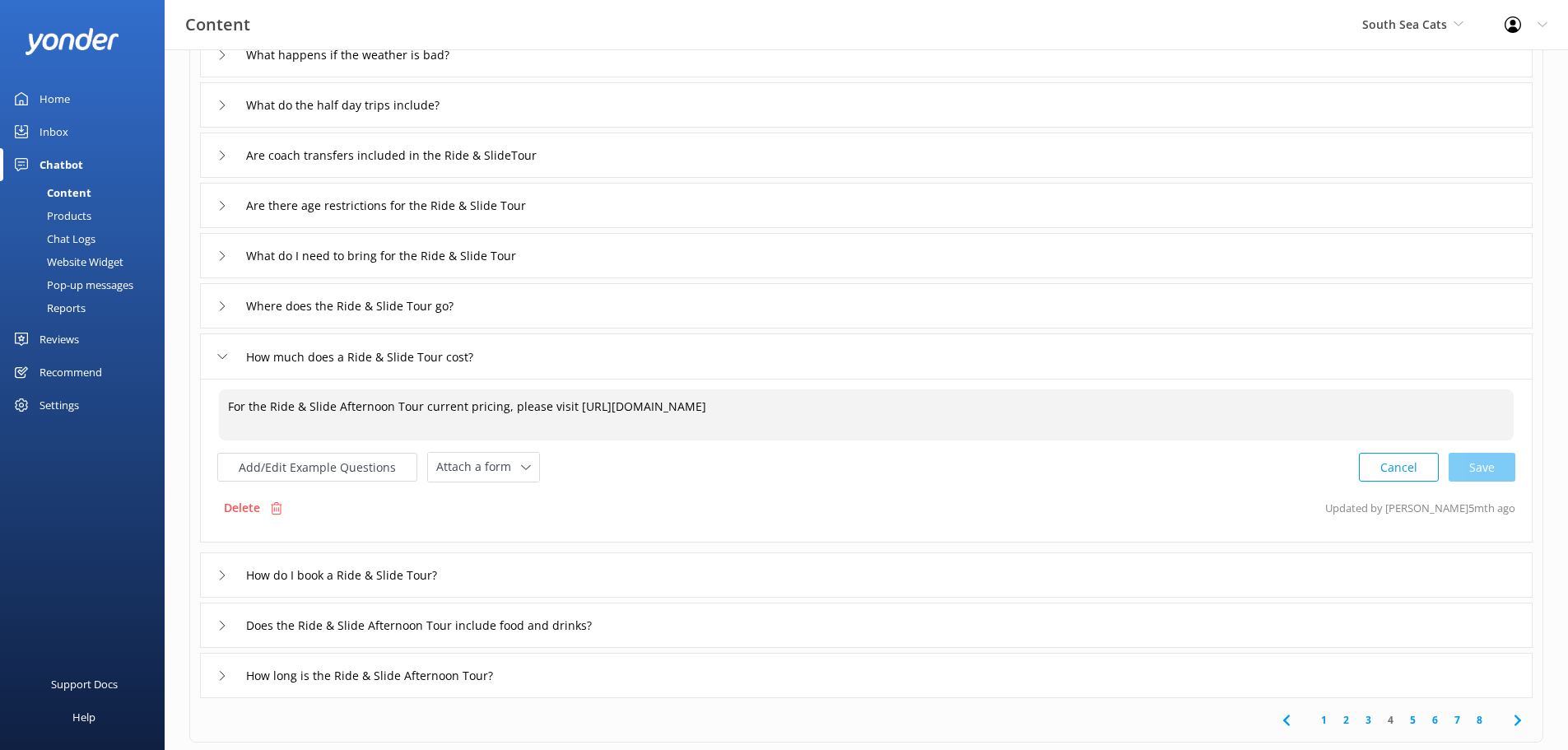
drag, startPoint x: 387, startPoint y: 412, endPoint x: 341, endPoint y: 408, distance: 46.2
click at [341, 408] on textarea "For the Ride & Slide Afternoon Tour current pricing, please visit [URL][DOMAIN_…" at bounding box center [867, 415] width 1295 height 51
click at [1480, 472] on div "Cancel Save" at bounding box center [1437, 466] width 156 height 30
type textarea "For the Ride & Slide Tour current pricing, please visit [URL][DOMAIN_NAME]"
click at [327, 316] on input "Where does the Ride & Slide Tour go?" at bounding box center [366, 305] width 256 height 25
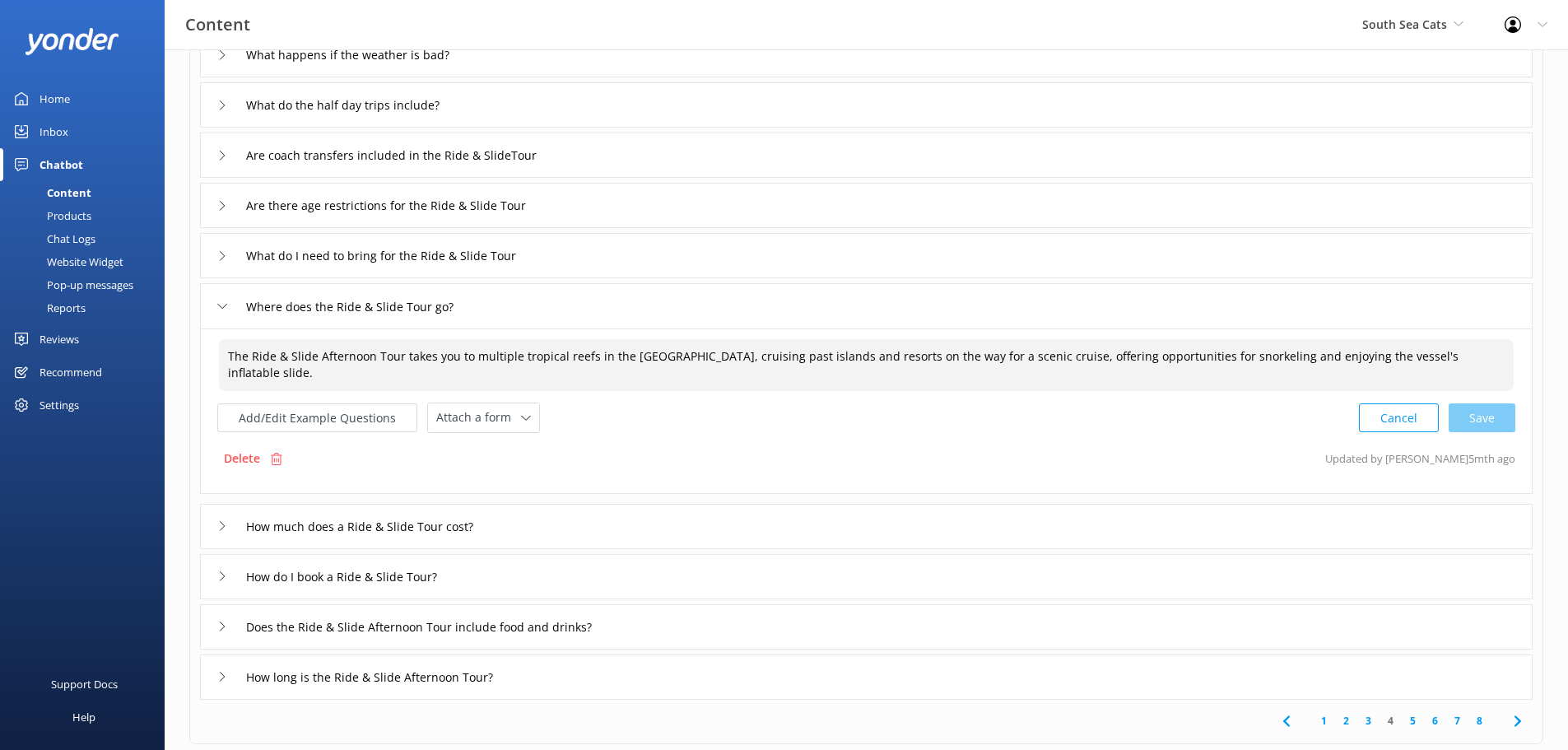
drag, startPoint x: 317, startPoint y: 356, endPoint x: 375, endPoint y: 356, distance: 58.0
click at [375, 356] on textarea "The Ride & Slide Afternoon Tour takes you to multiple tropical reefs in the [GE…" at bounding box center [867, 365] width 1295 height 52
click at [364, 269] on div "What do I need to bring for the Ride & Slide Tour" at bounding box center [866, 255] width 1332 height 45
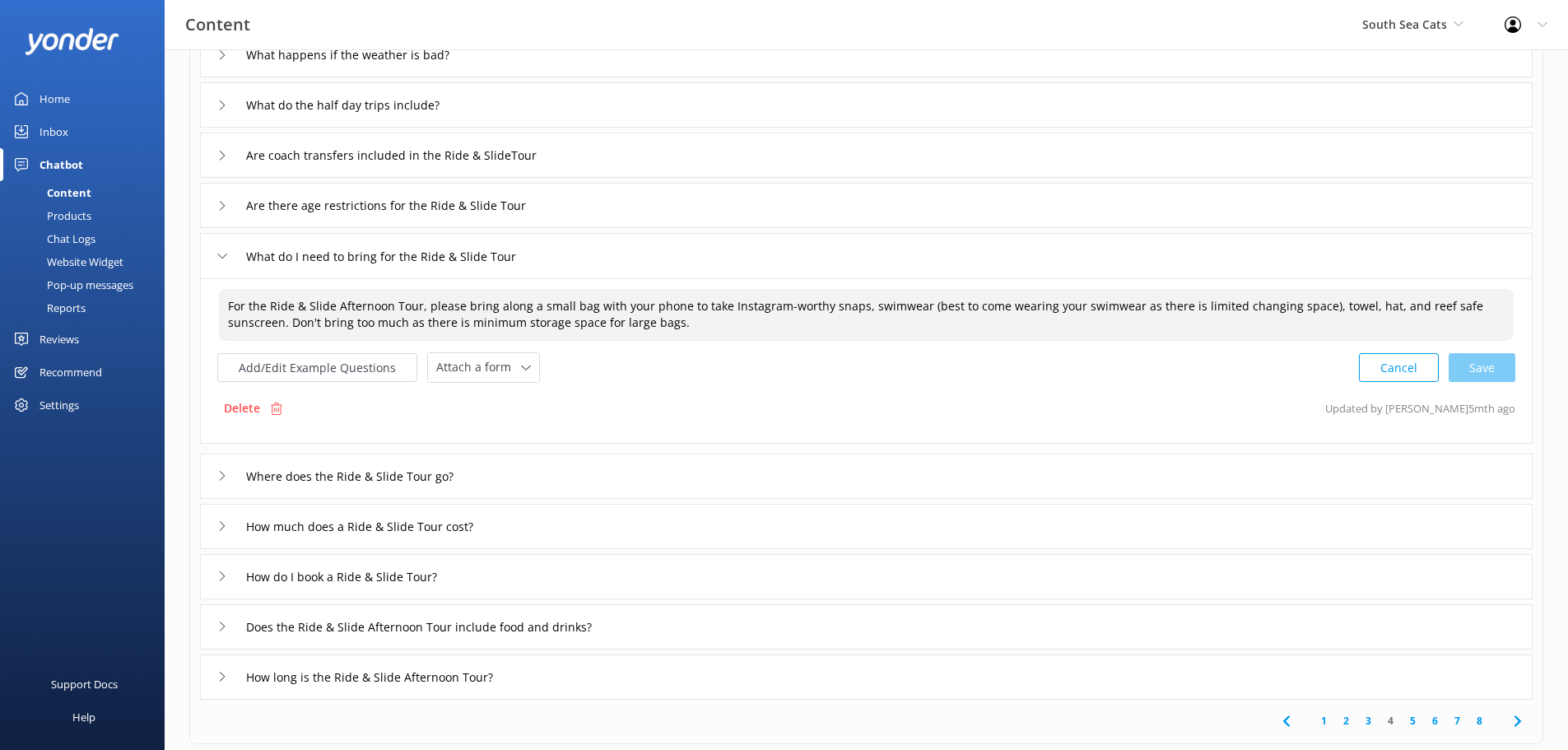
drag, startPoint x: 334, startPoint y: 306, endPoint x: 395, endPoint y: 308, distance: 61.0
click at [395, 308] on textarea "For the Ride & Slide Afternoon Tour, please bring along a small bag with your p…" at bounding box center [867, 315] width 1295 height 52
click at [1476, 369] on div "Cancel Save" at bounding box center [1437, 366] width 156 height 30
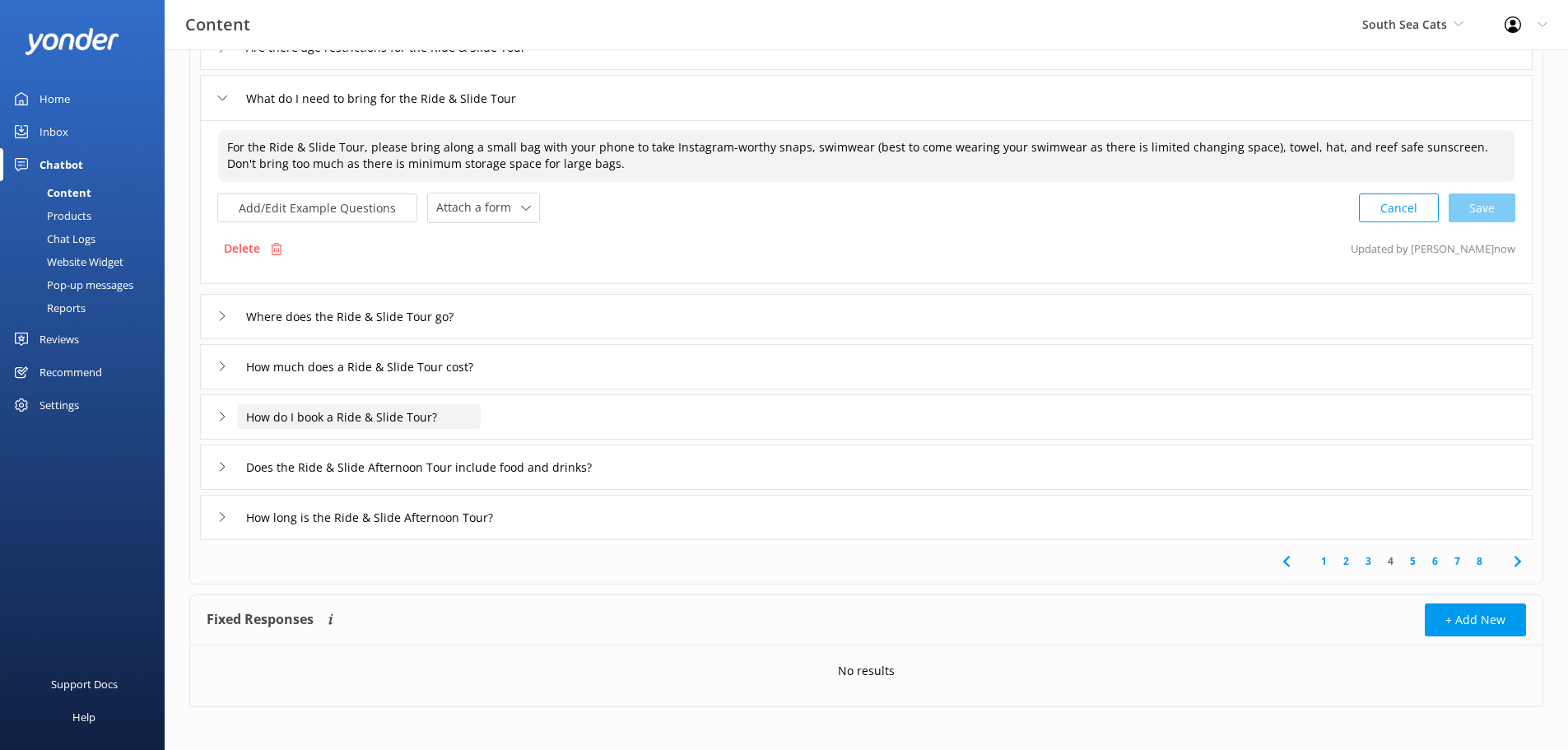
scroll to position [329, 0]
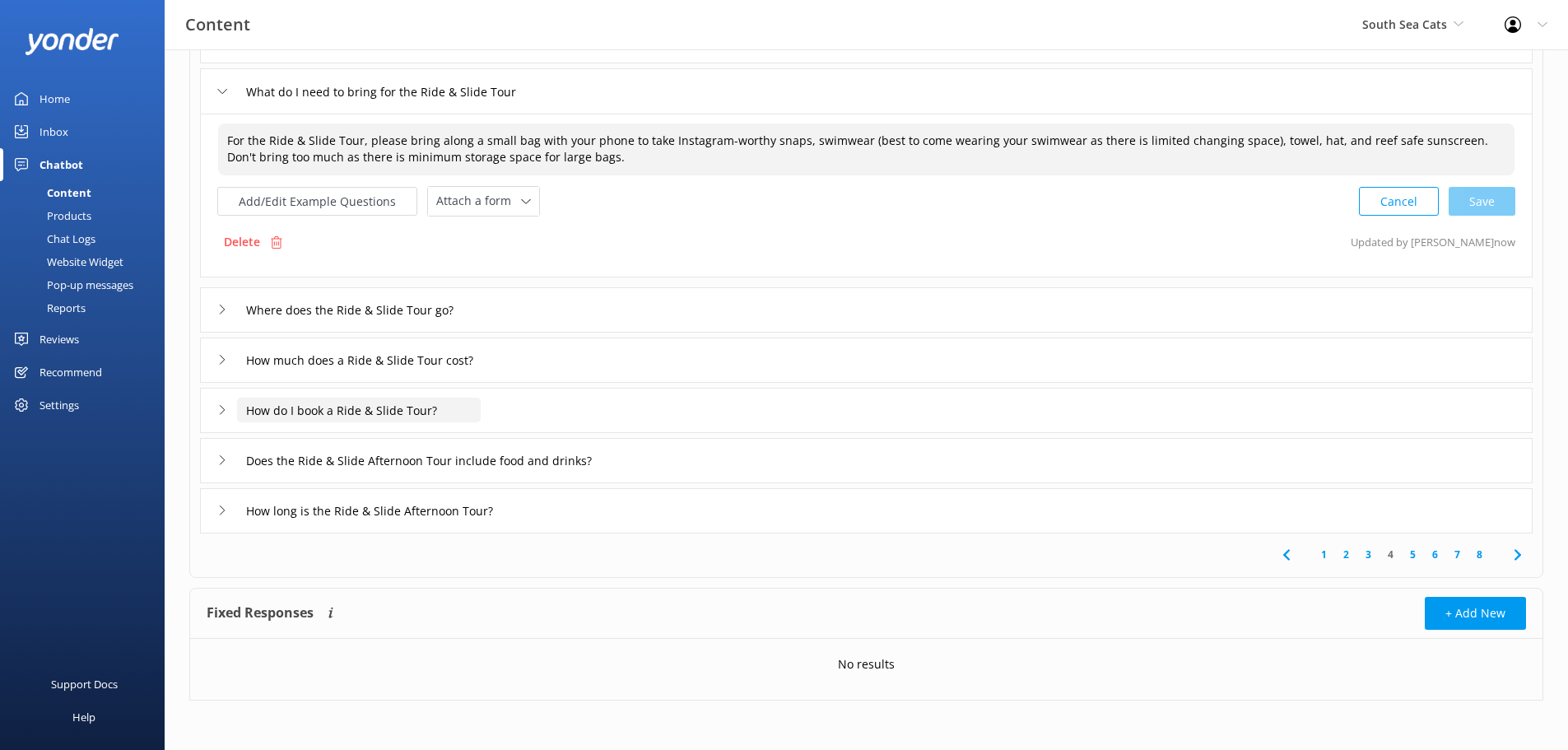
type textarea "For the Ride & Slide Tour, please bring along a small bag with your phone to ta…"
click at [341, 413] on input "How do I book a Ride & Slide Tour?" at bounding box center [359, 409] width 244 height 25
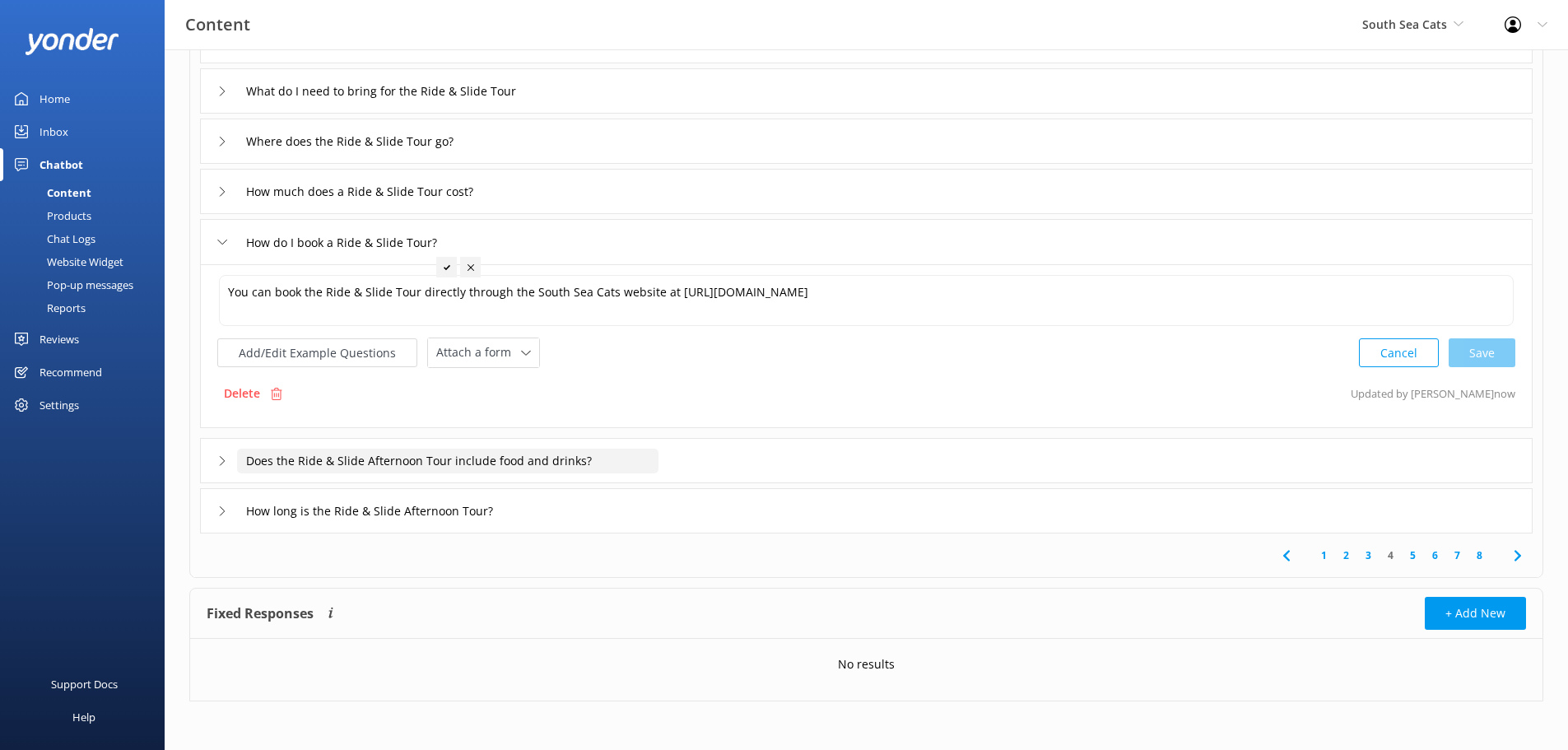
click at [237, 458] on input "Does the Ride & Slide Afternoon Tour include food and drinks?" at bounding box center [447, 460] width 421 height 25
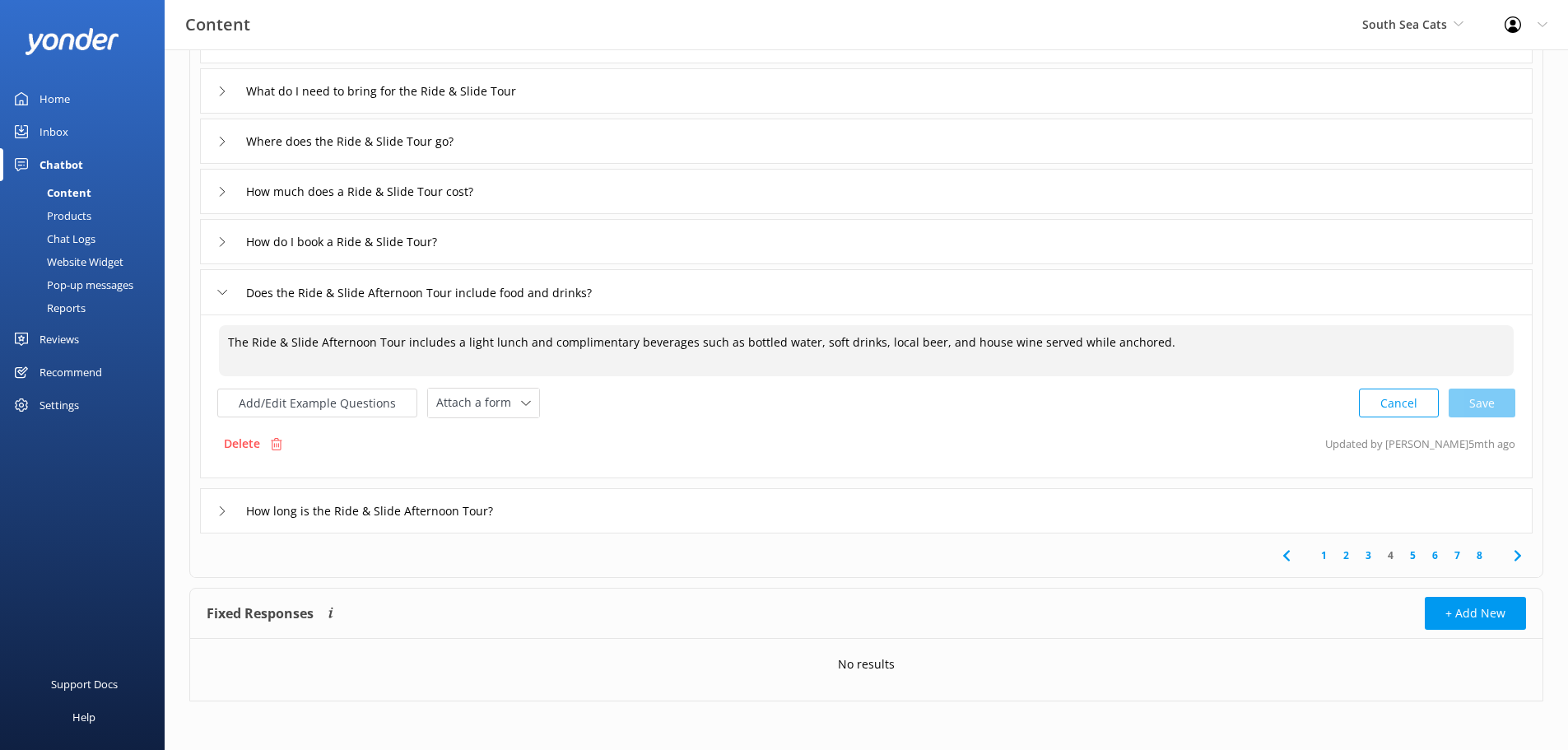
click at [357, 343] on textarea "The Ride & Slide Afternoon Tour includes a light lunch and complimentary bevera…" at bounding box center [867, 351] width 1295 height 51
drag, startPoint x: 317, startPoint y: 348, endPoint x: 372, endPoint y: 357, distance: 55.7
click at [372, 357] on textarea "The Ride & Slide Afternoon Tour includes a light lunch and complimentary bevera…" at bounding box center [867, 351] width 1295 height 51
click at [1476, 399] on div "Cancel Save" at bounding box center [1437, 402] width 156 height 30
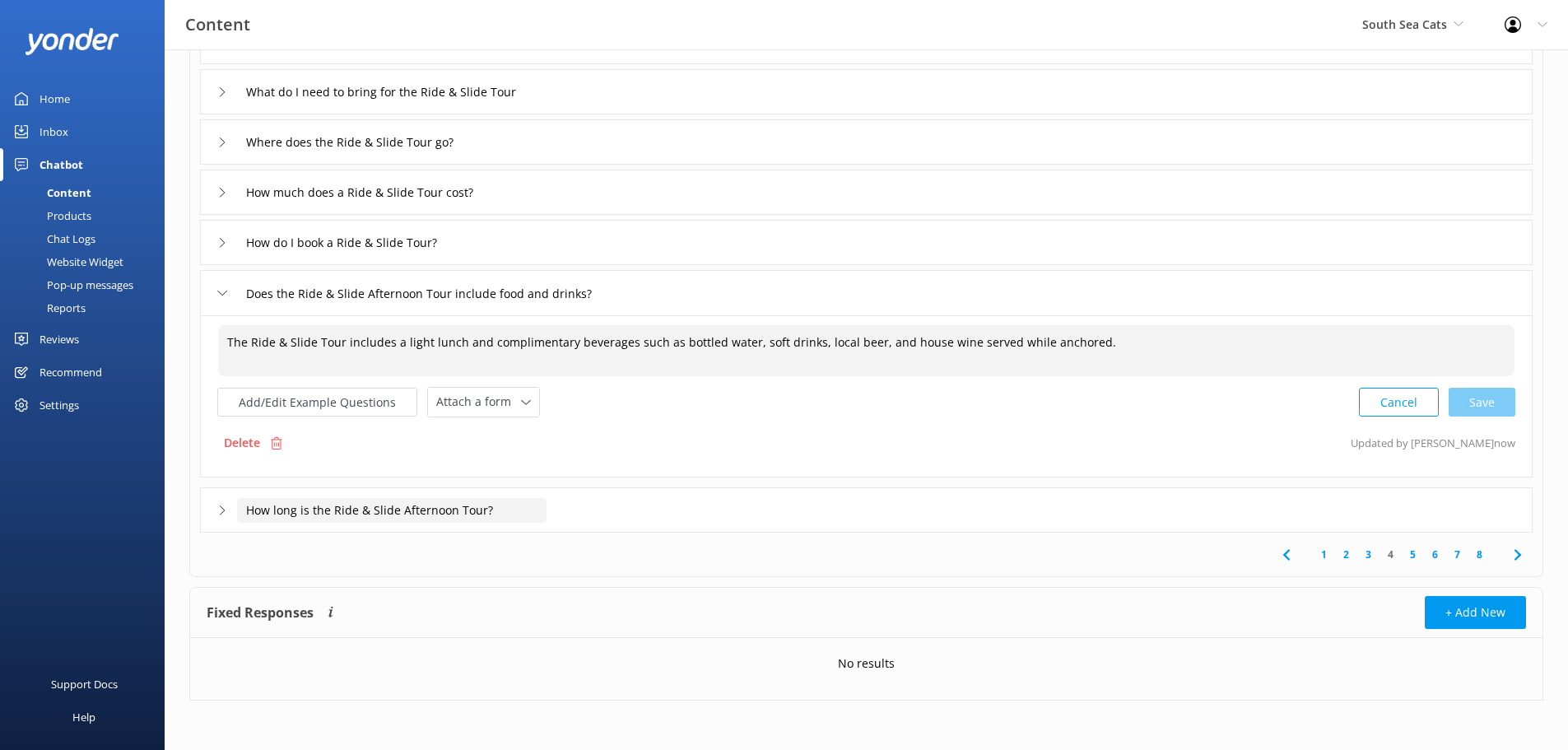
type textarea "The Ride & Slide Tour includes a light lunch and complimentary beverages such a…"
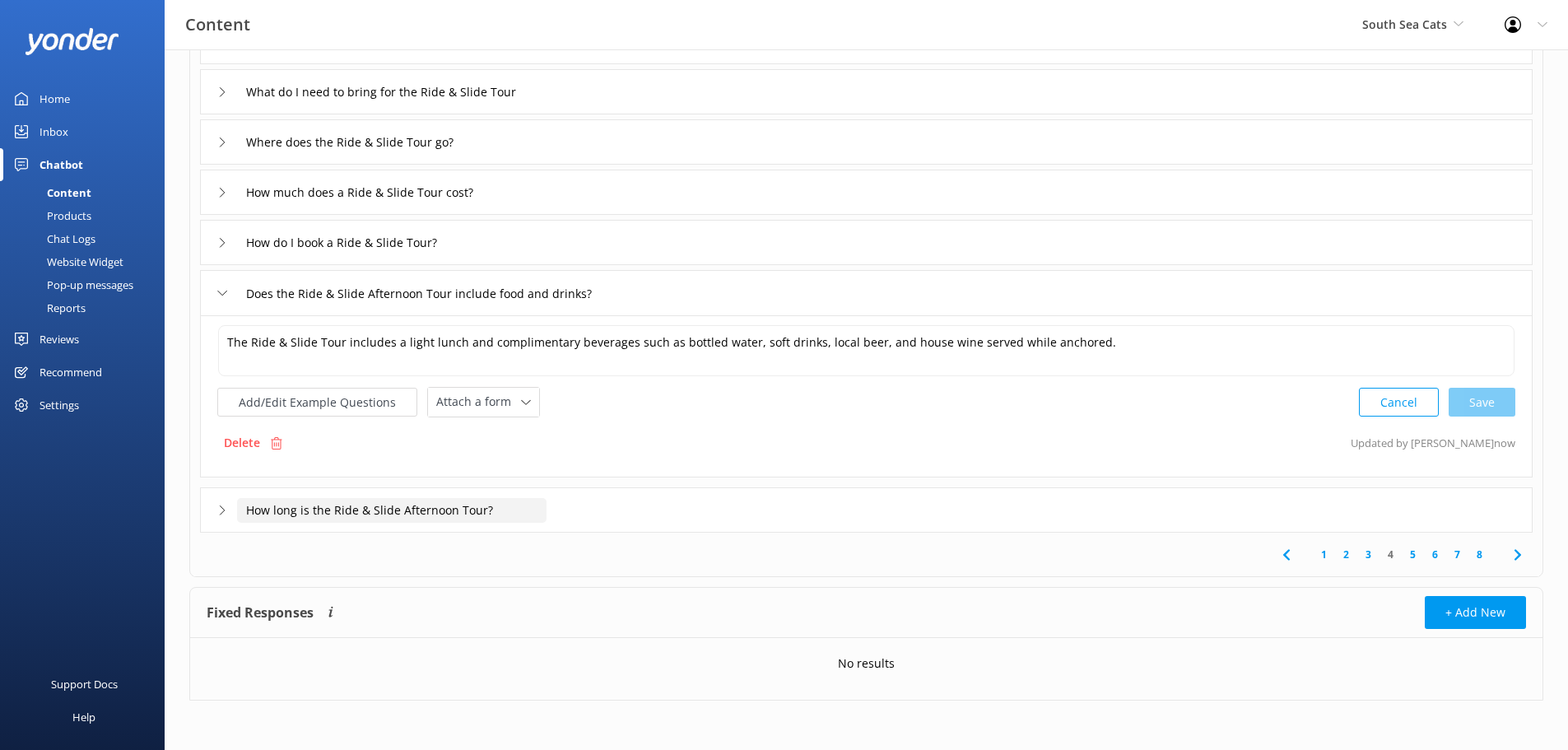
click at [349, 499] on input "How long is the Ride & Slide Afternoon Tour?" at bounding box center [392, 510] width 309 height 25
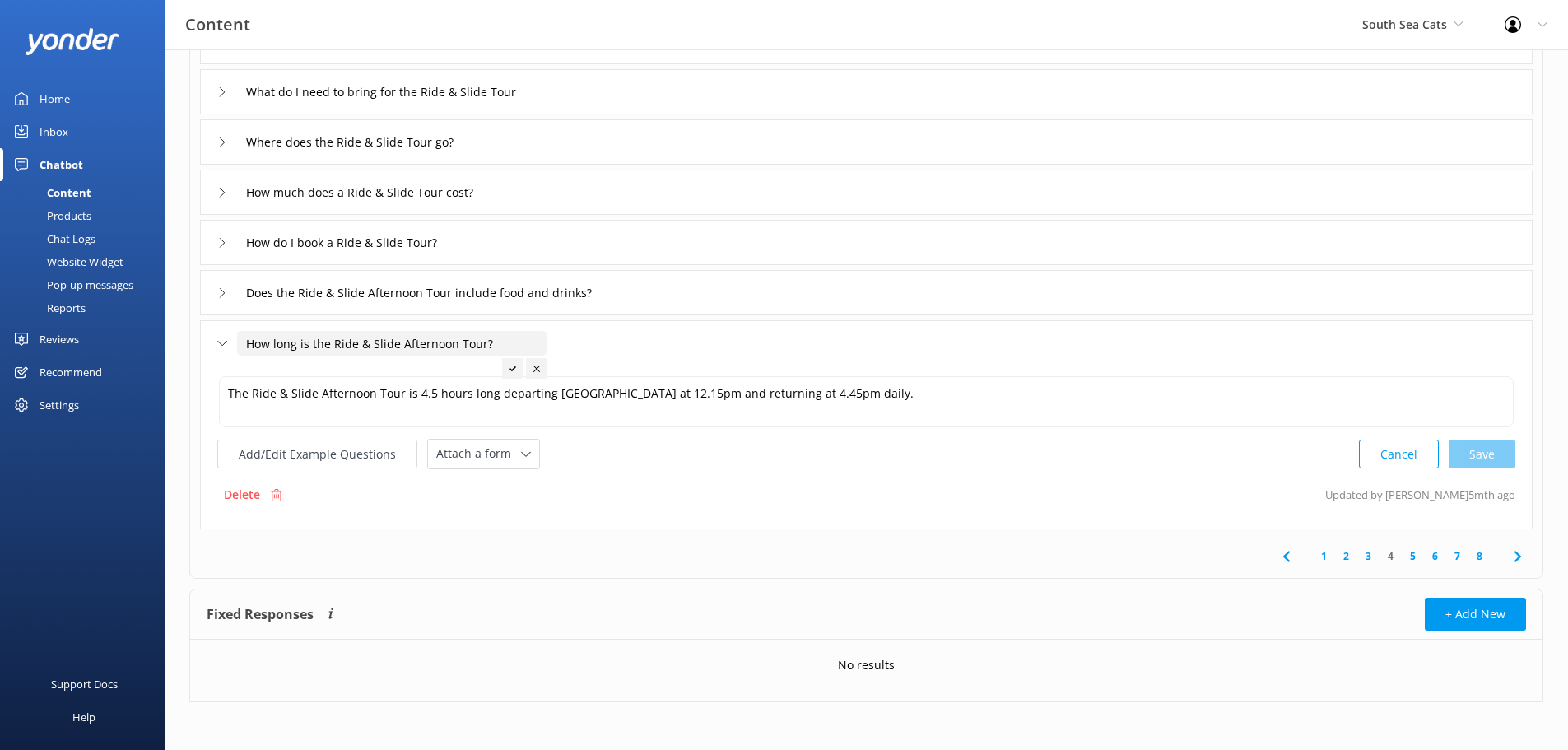
drag, startPoint x: 409, startPoint y: 343, endPoint x: 456, endPoint y: 336, distance: 47.5
click at [456, 336] on input "How long is the Ride & Slide Afternoon Tour?" at bounding box center [392, 343] width 309 height 25
type input "How long is the Ride & Slide Tour?"
click at [443, 375] on div at bounding box center [447, 368] width 21 height 21
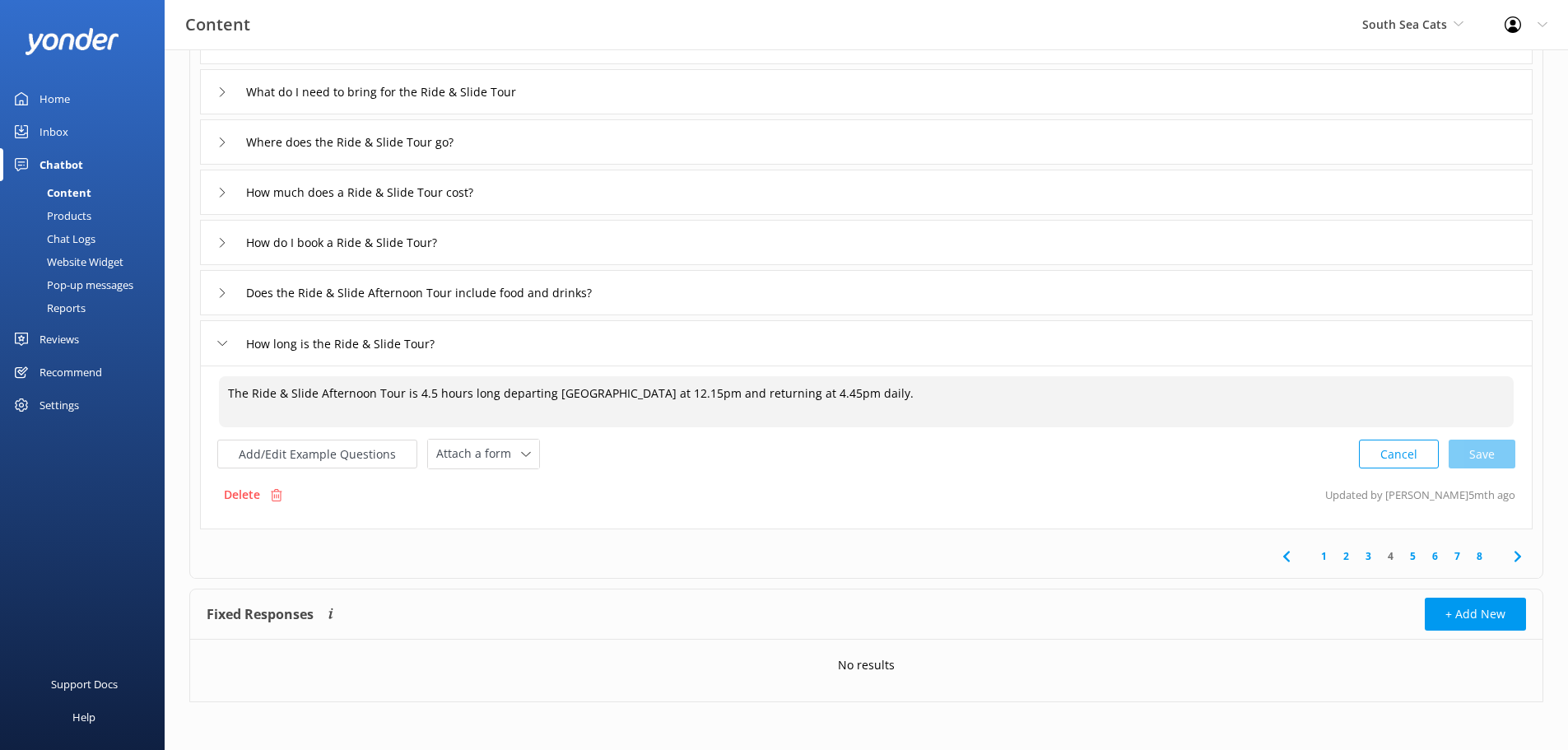
drag, startPoint x: 317, startPoint y: 395, endPoint x: 374, endPoint y: 402, distance: 57.4
click at [374, 402] on textarea "The Ride & Slide Afternoon Tour is 4.5 hours long departing [GEOGRAPHIC_DATA] a…" at bounding box center [867, 402] width 1295 height 51
click at [440, 404] on textarea "The Ride & Slide Afternoon Tour is 4.5 hours long departing [GEOGRAPHIC_DATA] a…" at bounding box center [867, 402] width 1295 height 51
click at [327, 410] on textarea "The Ride & Slide Afternoon Tour is 4.5 hours long departing [GEOGRAPHIC_DATA] a…" at bounding box center [867, 402] width 1295 height 51
drag, startPoint x: 317, startPoint y: 397, endPoint x: 377, endPoint y: 404, distance: 60.4
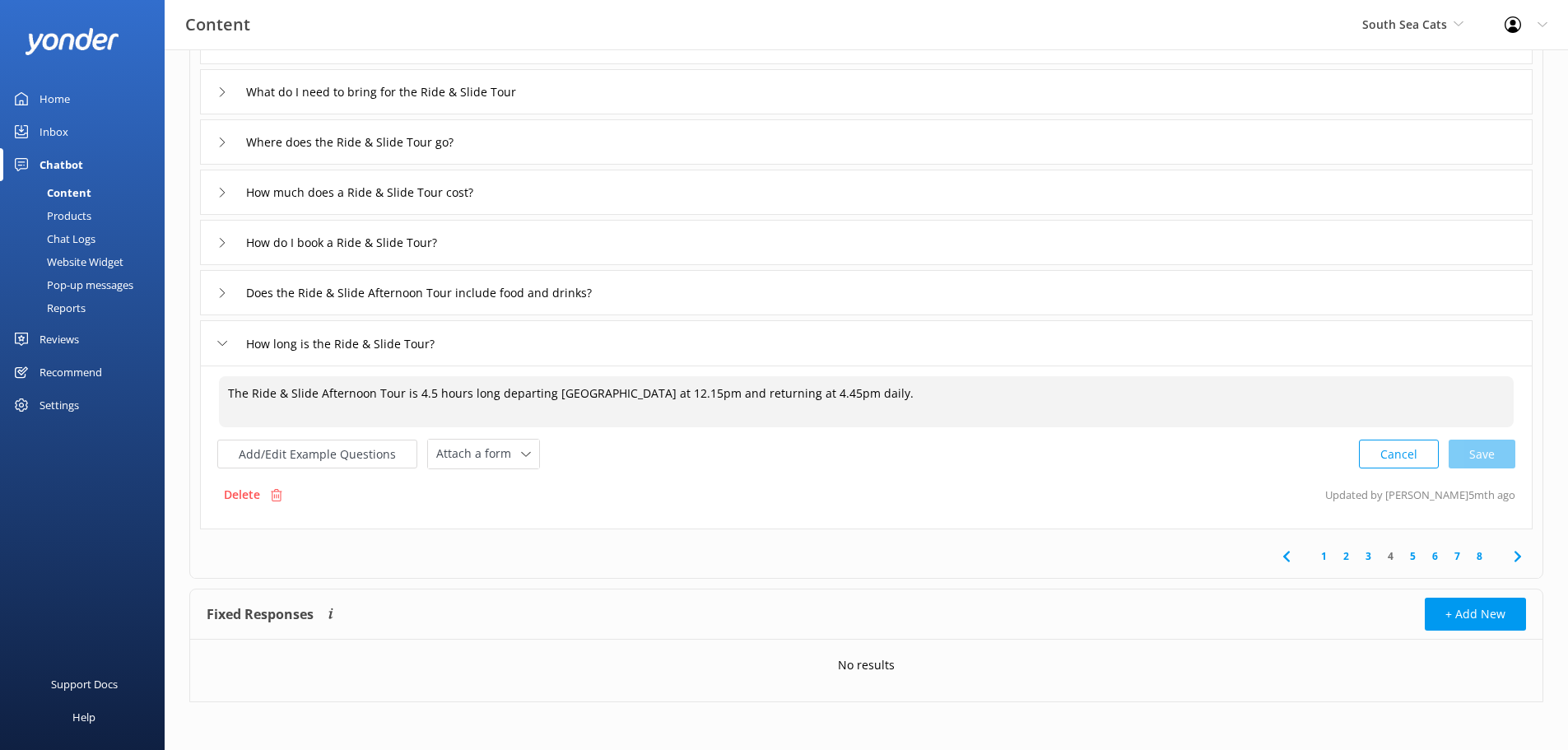
click at [377, 404] on textarea "The Ride & Slide Afternoon Tour is 4.5 hours long departing [GEOGRAPHIC_DATA] a…" at bounding box center [867, 402] width 1295 height 51
click at [1468, 456] on div "Cancel Save" at bounding box center [1437, 453] width 156 height 30
type textarea "The Ride & Slide Tour is 4.5 hours long departing [GEOGRAPHIC_DATA] at 12.15pm …"
click at [1513, 554] on icon at bounding box center [1518, 555] width 20 height 20
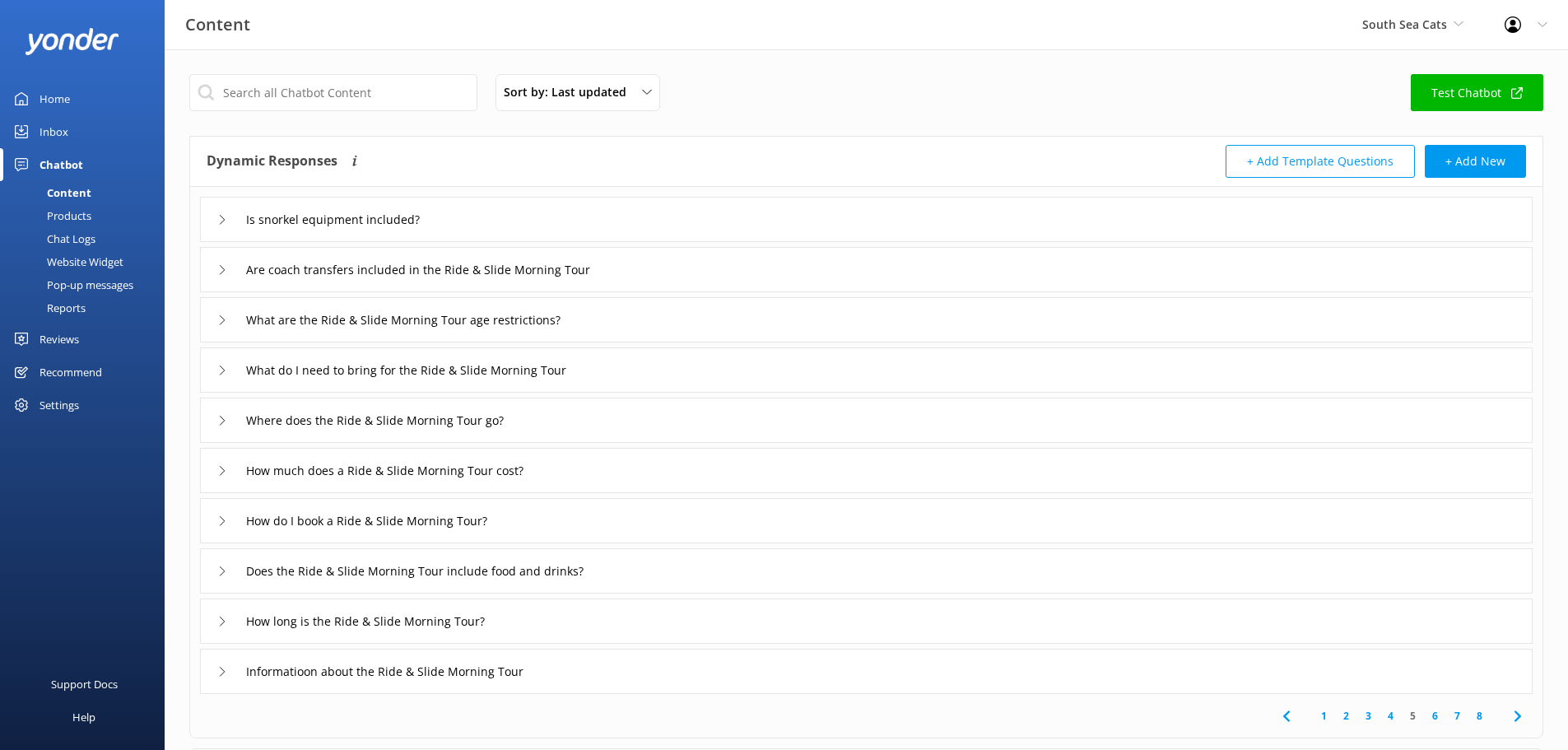
click at [230, 268] on div "Are coach transfers included in the Ride & Slide Morning Tour" at bounding box center [427, 269] width 421 height 27
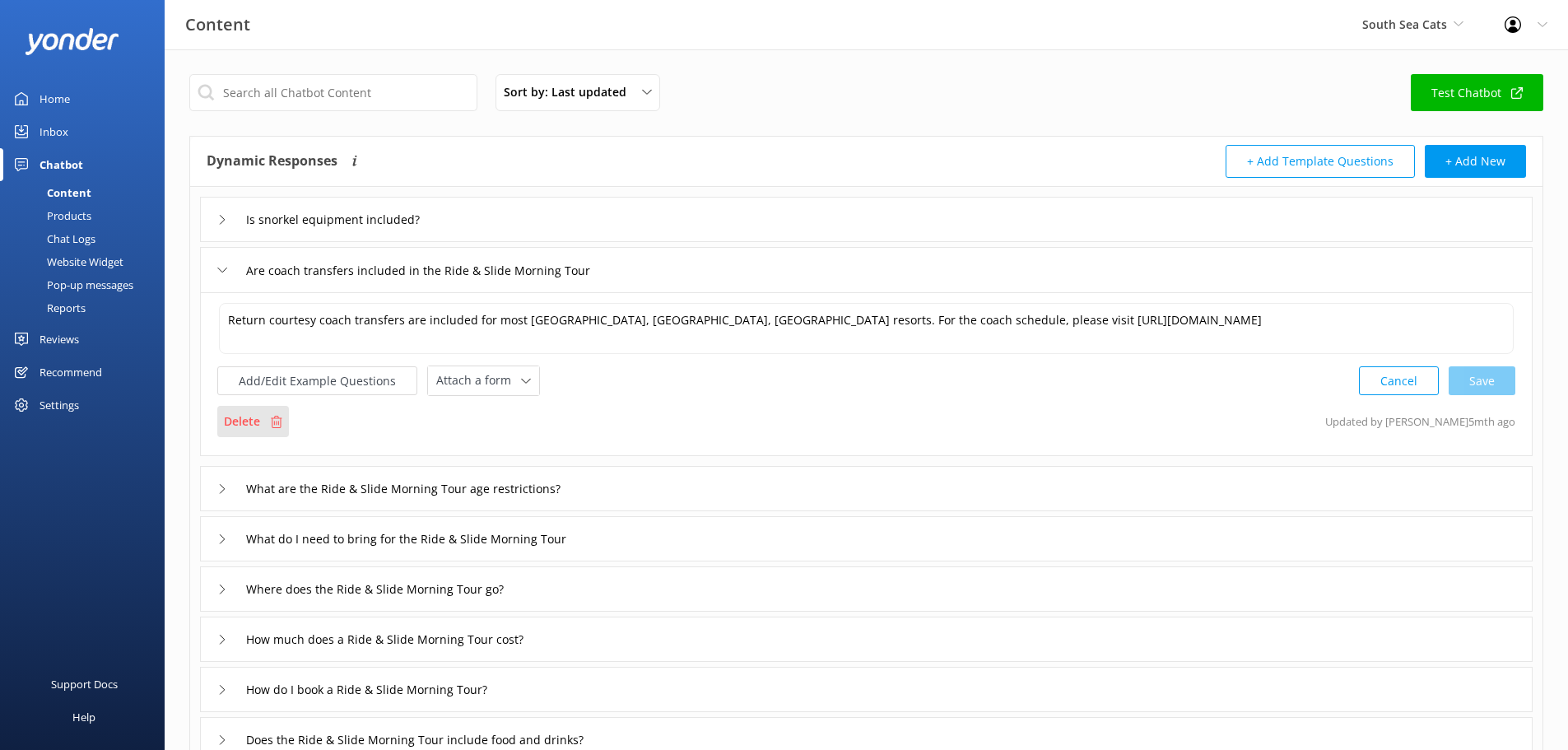
click at [256, 423] on p "Delete" at bounding box center [242, 421] width 36 height 18
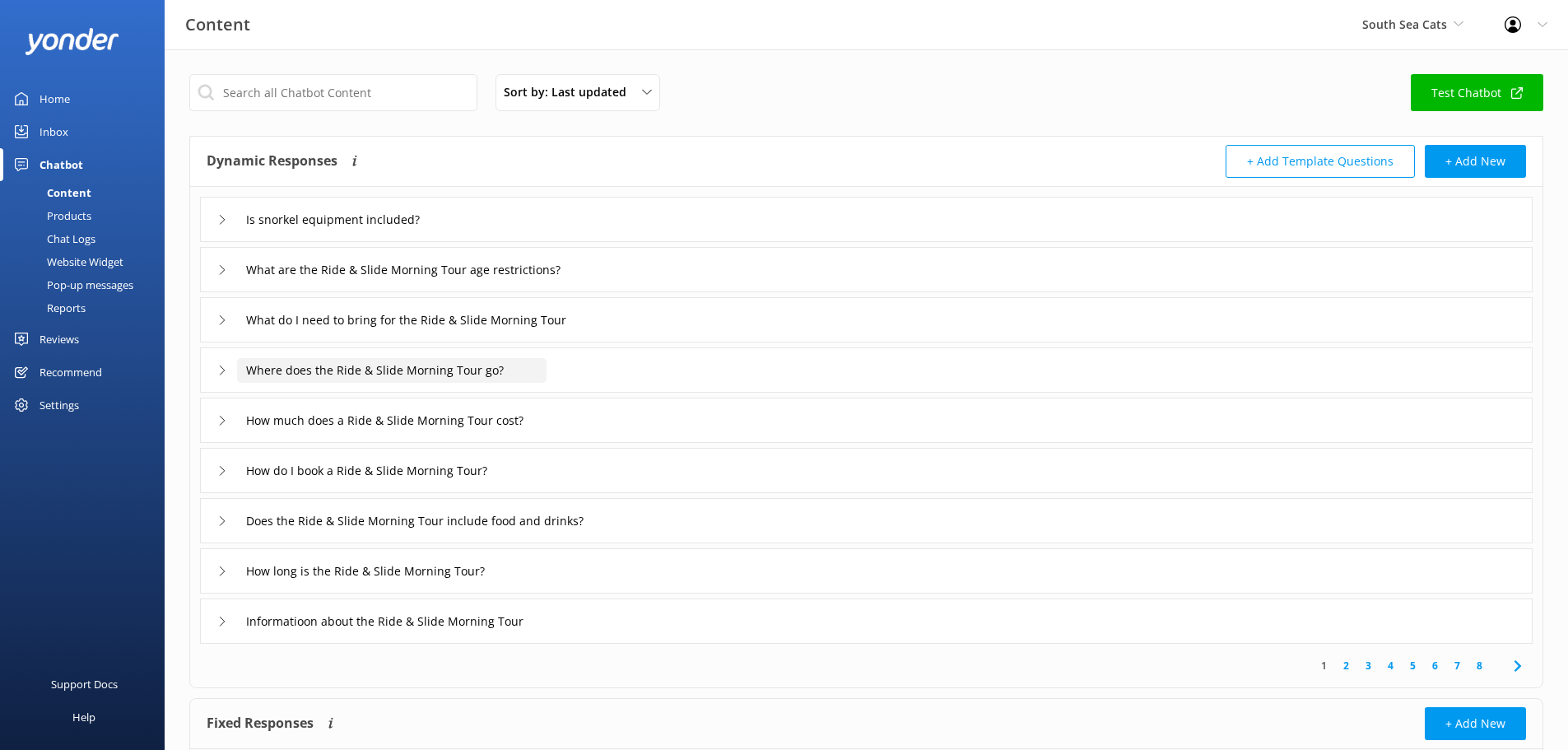
click at [288, 381] on input "Where does the Ride & Slide Morning Tour go?" at bounding box center [392, 370] width 309 height 25
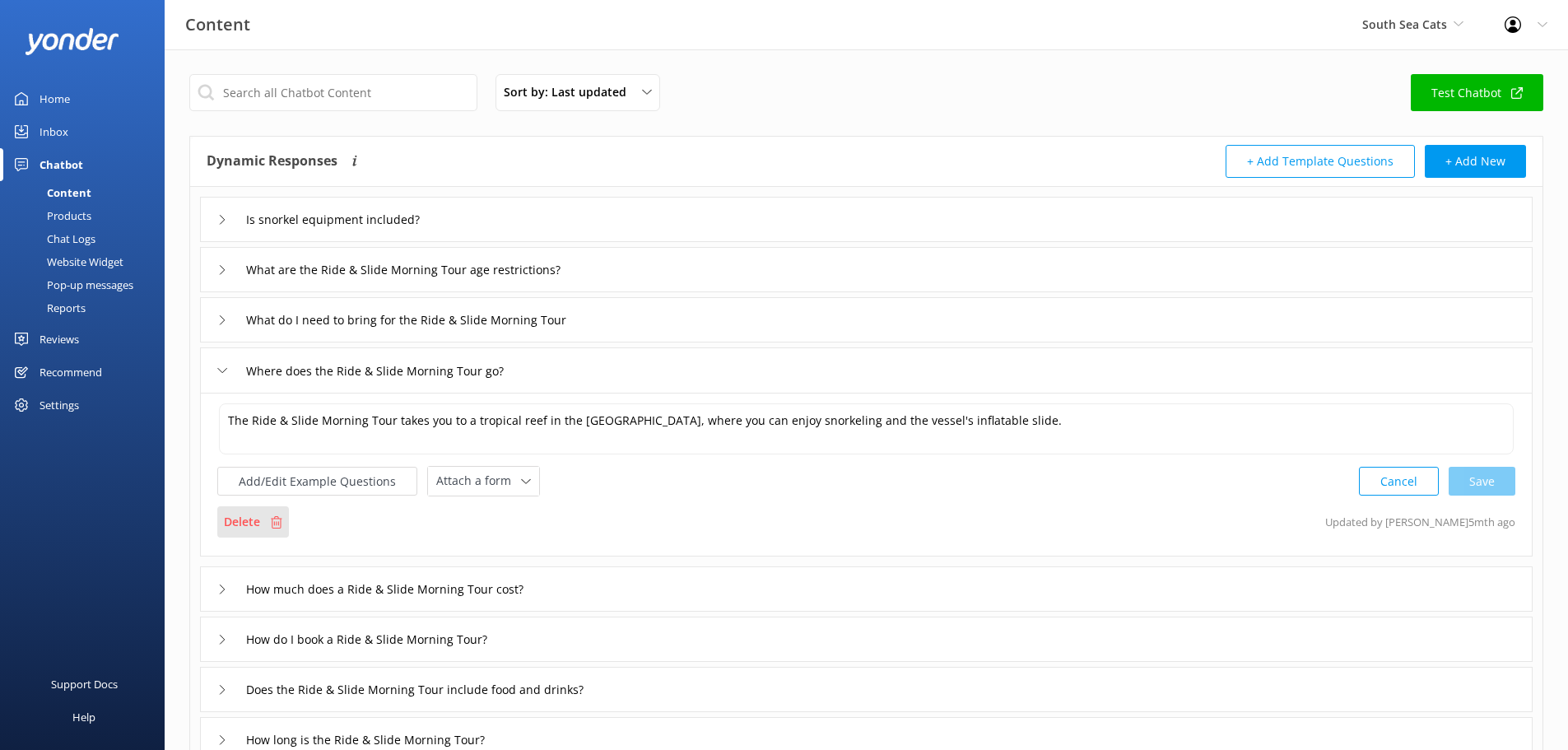
click at [272, 518] on use at bounding box center [276, 523] width 12 height 13
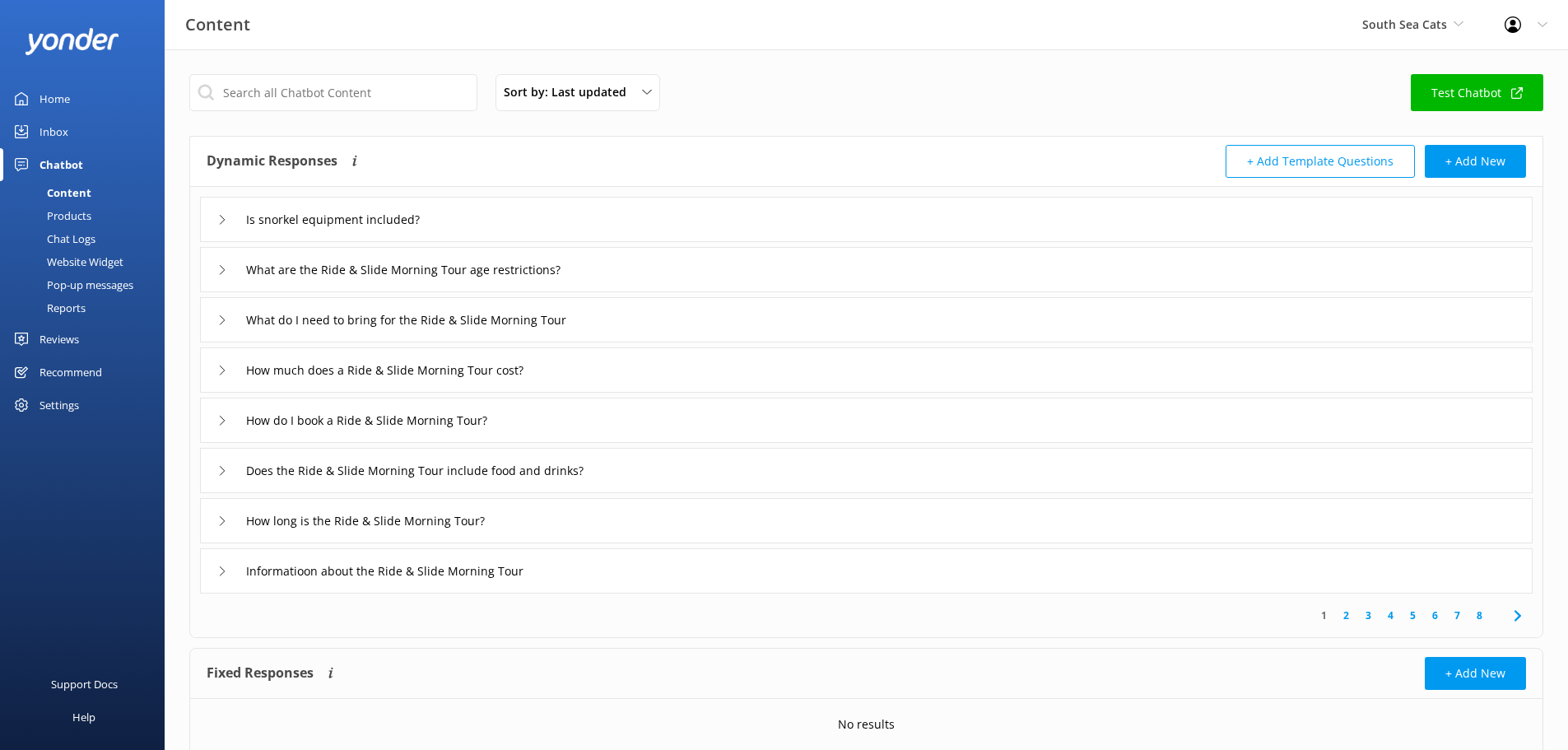
click at [328, 387] on div "How much does a Ride & Slide Morning Tour cost?" at bounding box center [866, 370] width 1332 height 45
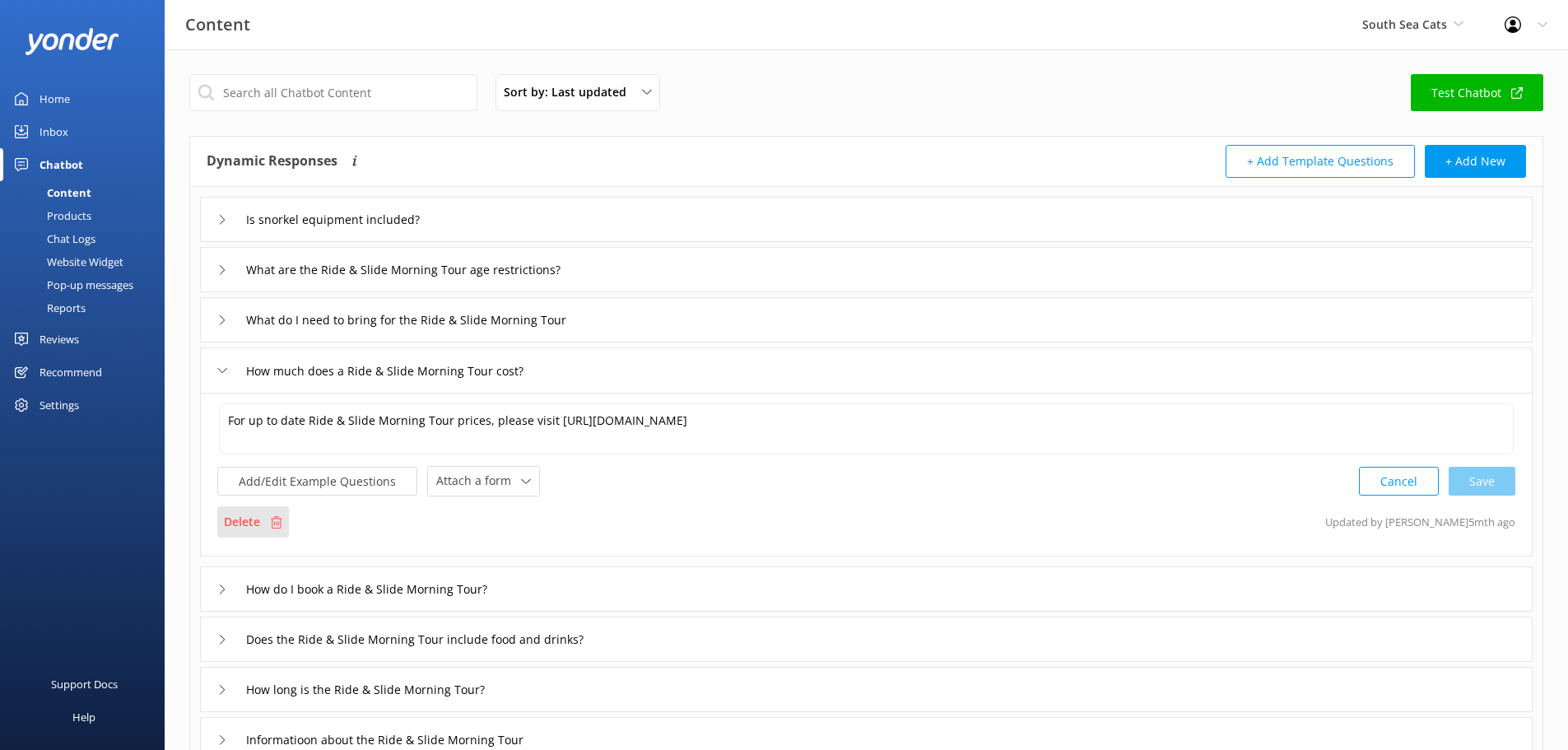
click at [265, 513] on div "Delete" at bounding box center [253, 522] width 72 height 31
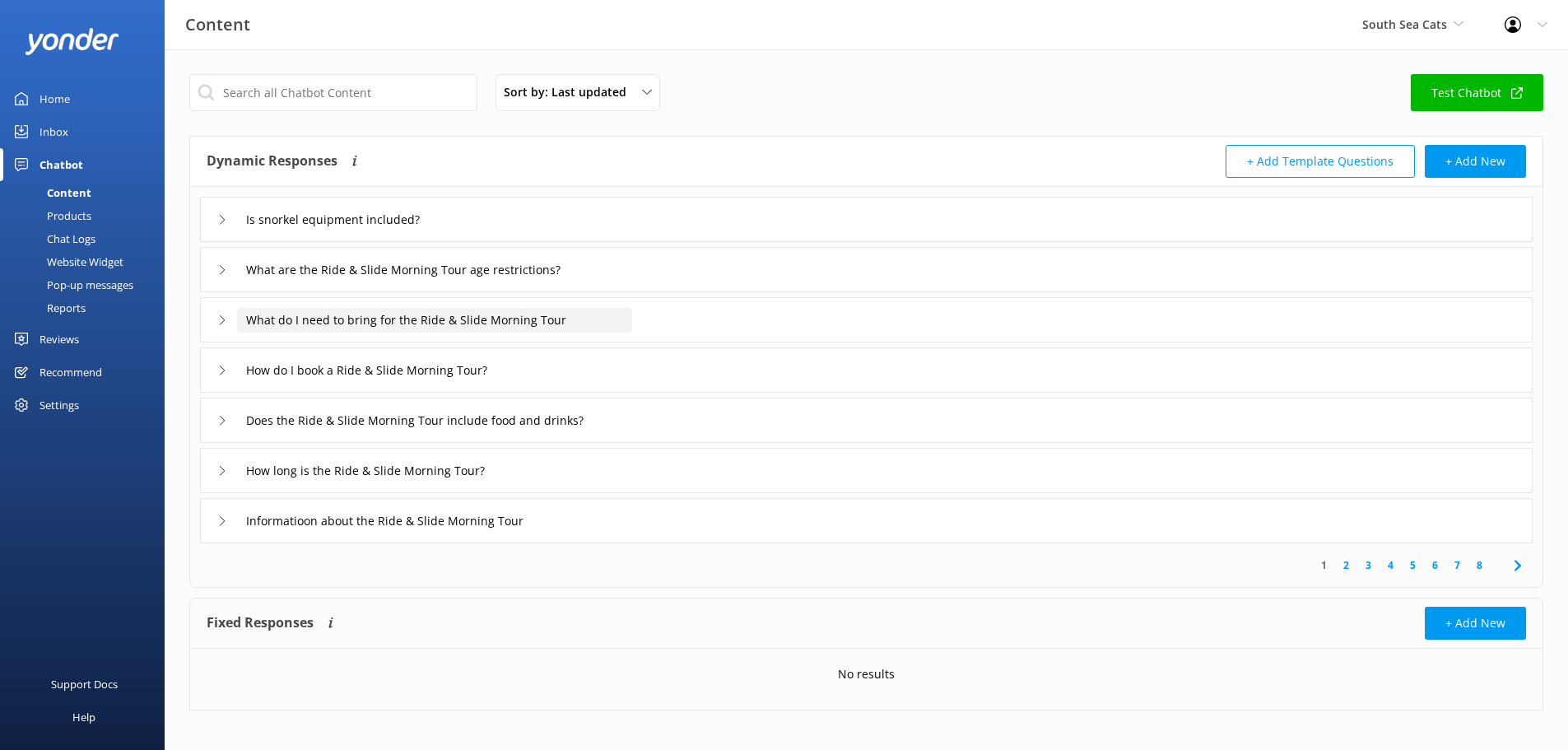
click at [317, 325] on input "What do I need to bring for the Ride & Slide Morning Tour" at bounding box center [435, 320] width 395 height 25
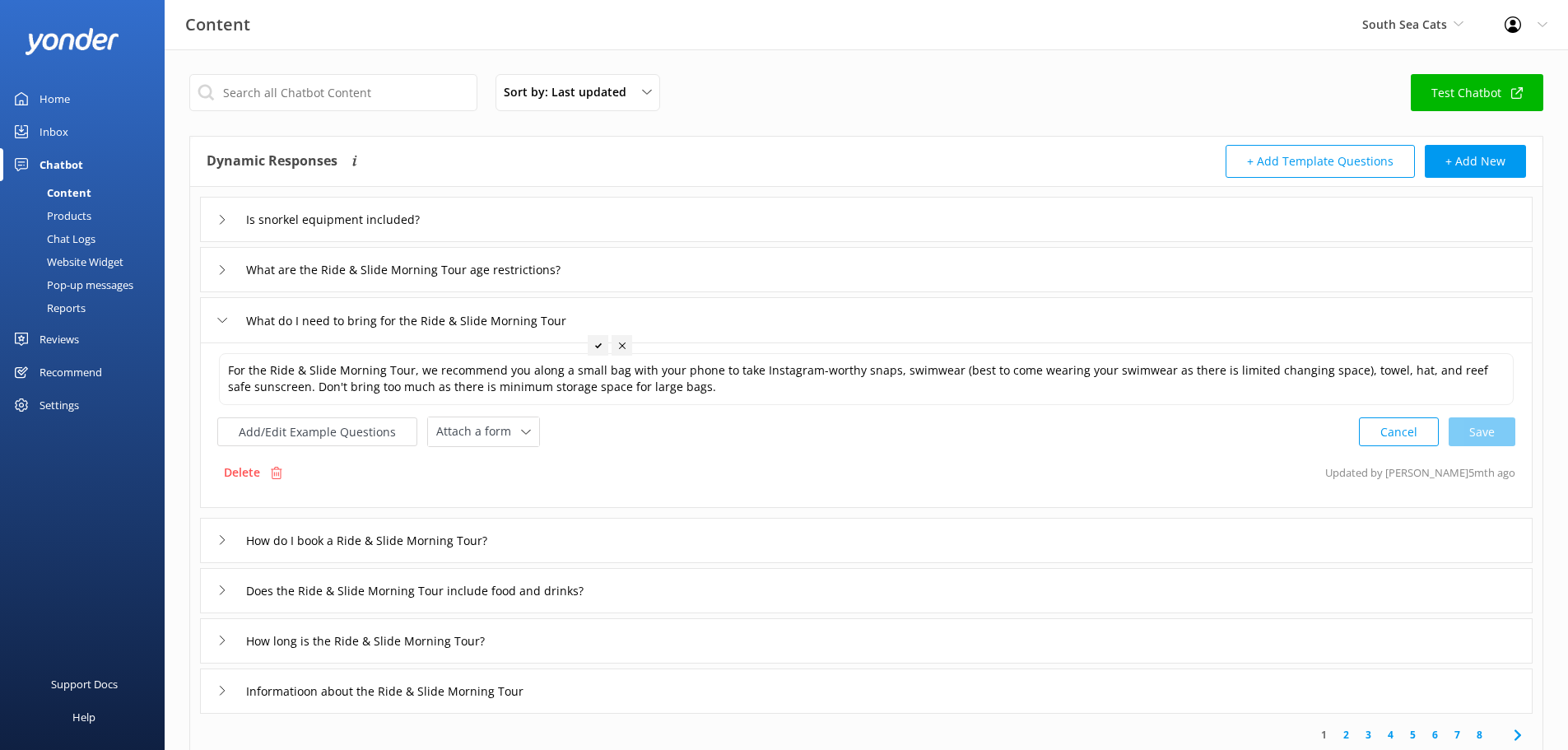
click at [261, 472] on div "Delete" at bounding box center [253, 472] width 72 height 31
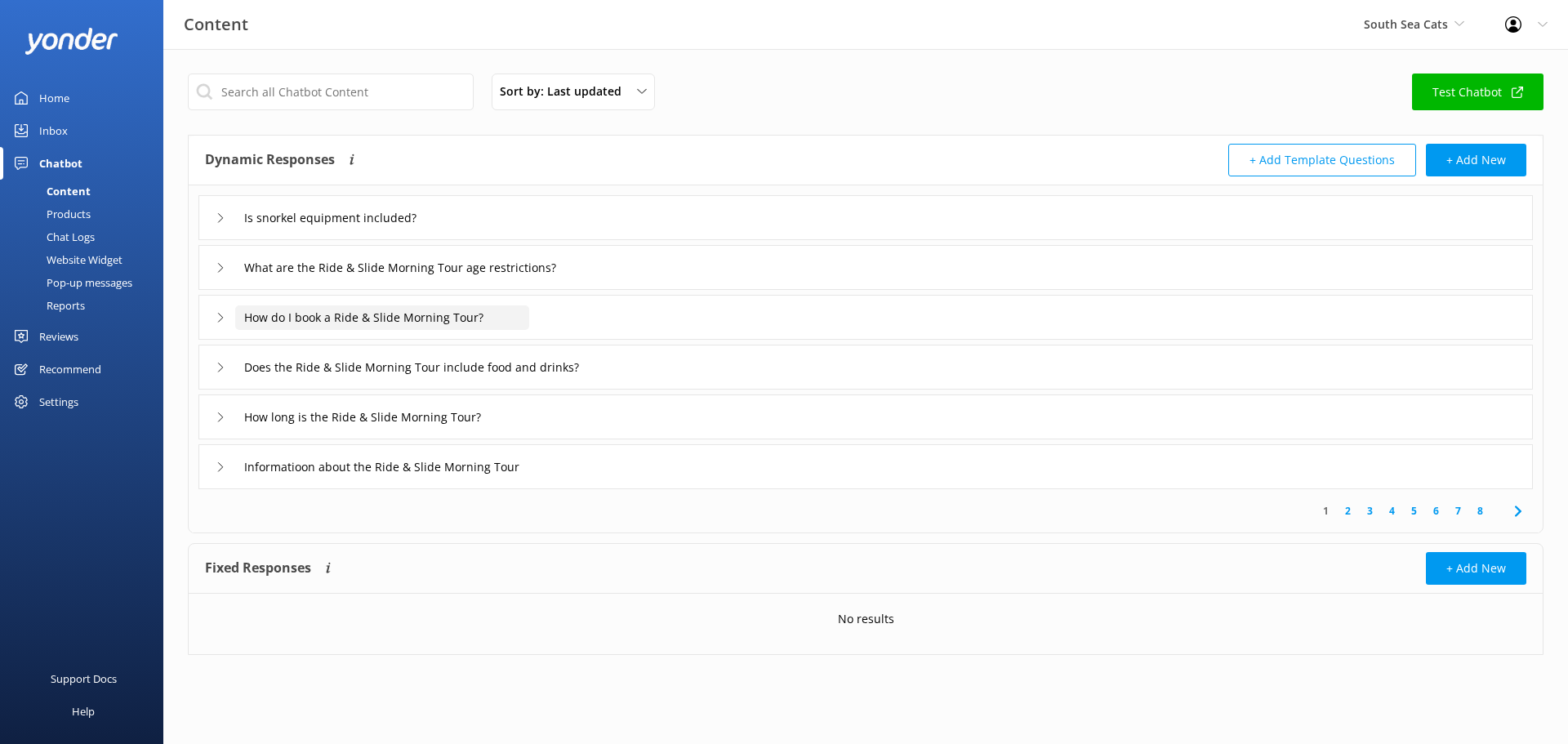
click at [296, 315] on input "How do I book a Ride & Slide Morning Tour?" at bounding box center [383, 317] width 294 height 24
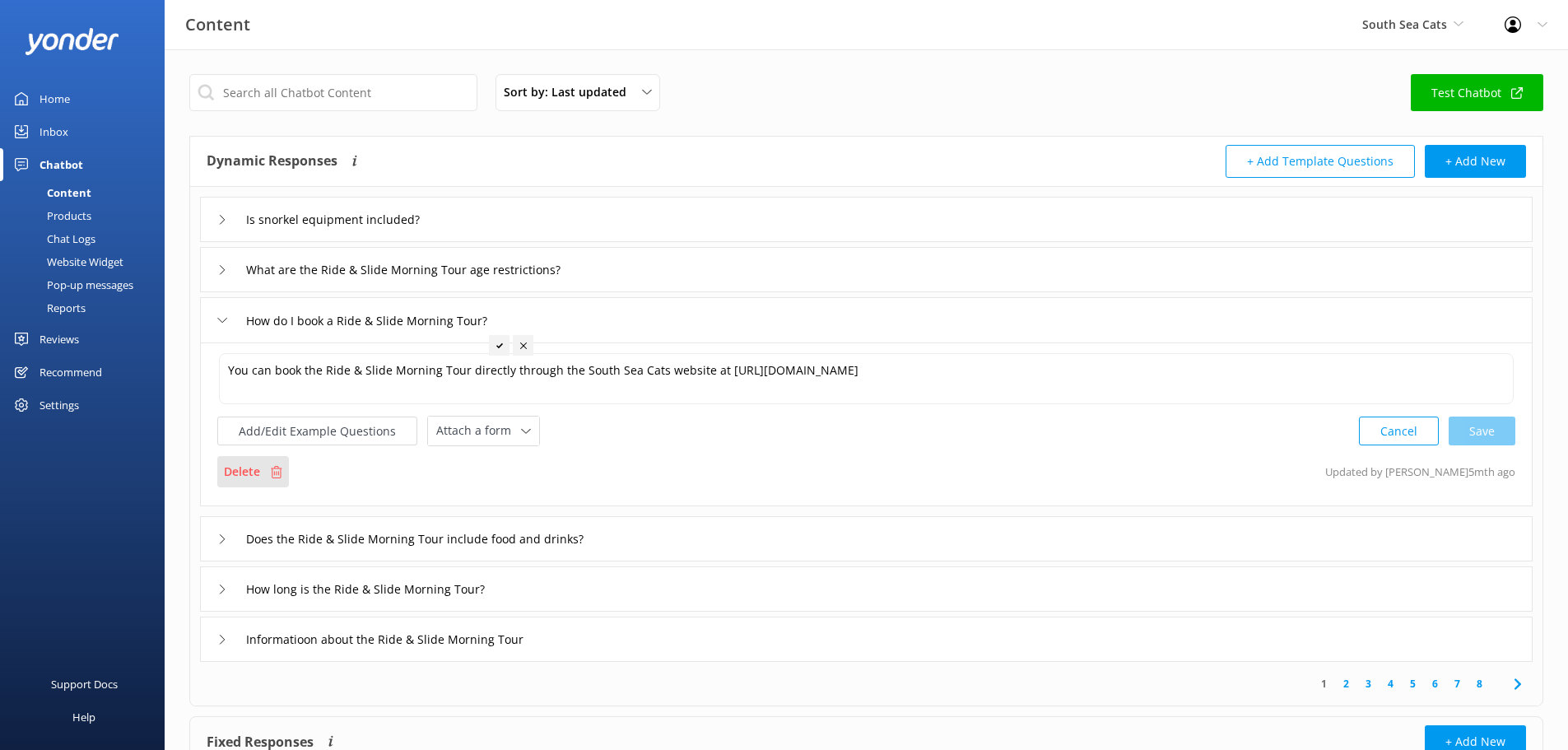
click at [267, 460] on div "Delete" at bounding box center [253, 471] width 72 height 31
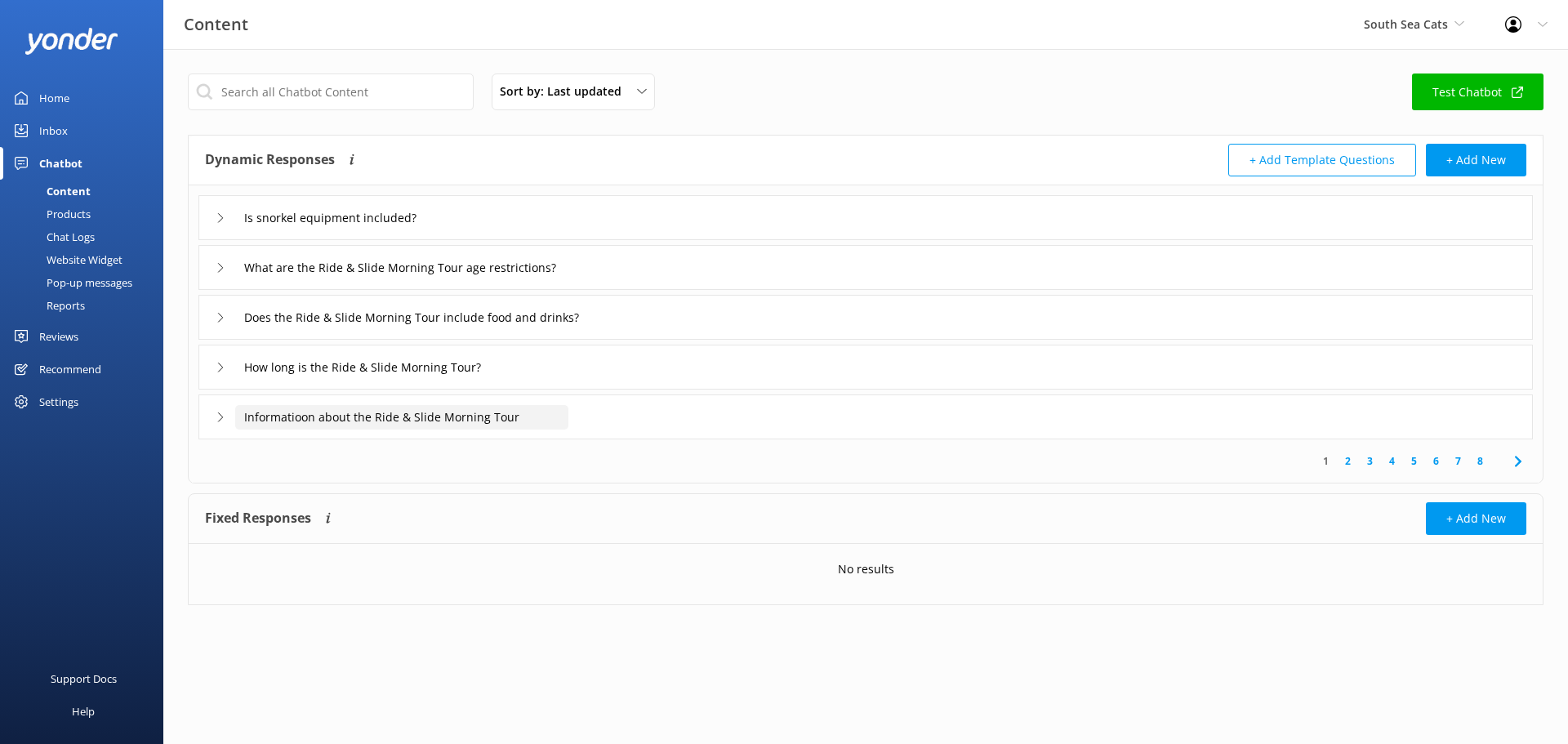
click at [283, 409] on input "Informatioon about the Ride & Slide Morning Tour" at bounding box center [401, 417] width 333 height 24
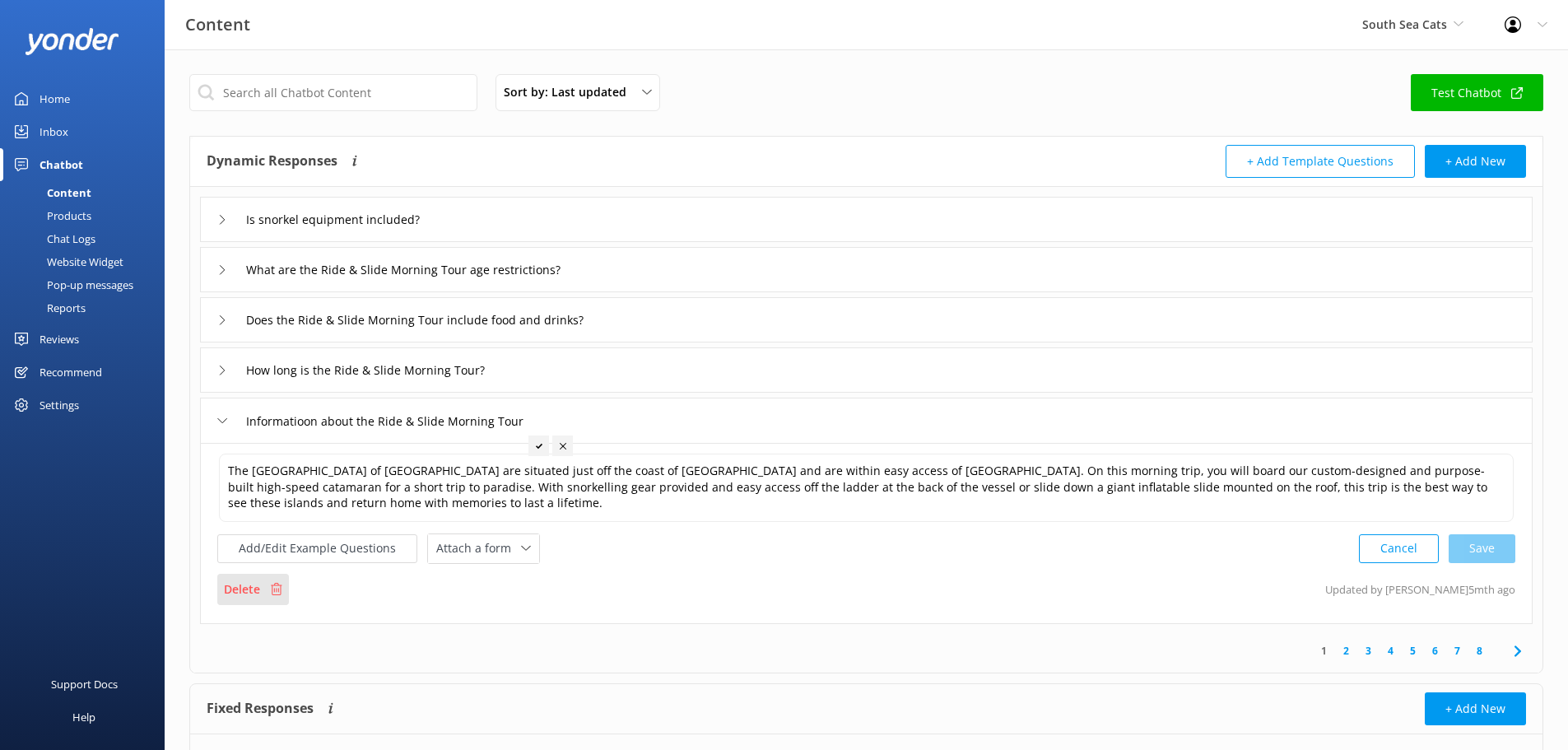
click at [266, 577] on div "Delete" at bounding box center [253, 589] width 72 height 31
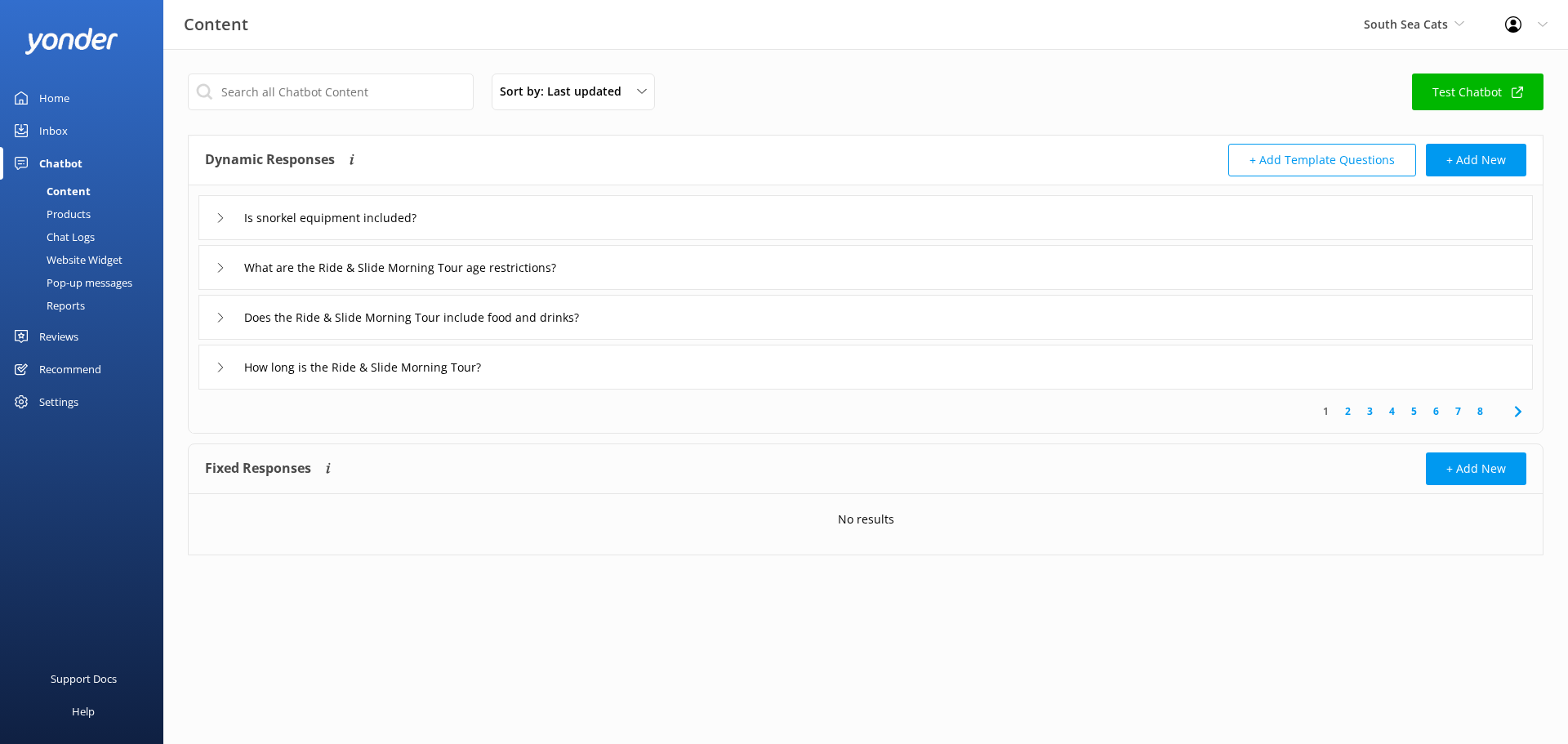
click at [258, 381] on div "How long is the Ride & Slide Morning Tour?" at bounding box center [865, 367] width 1334 height 45
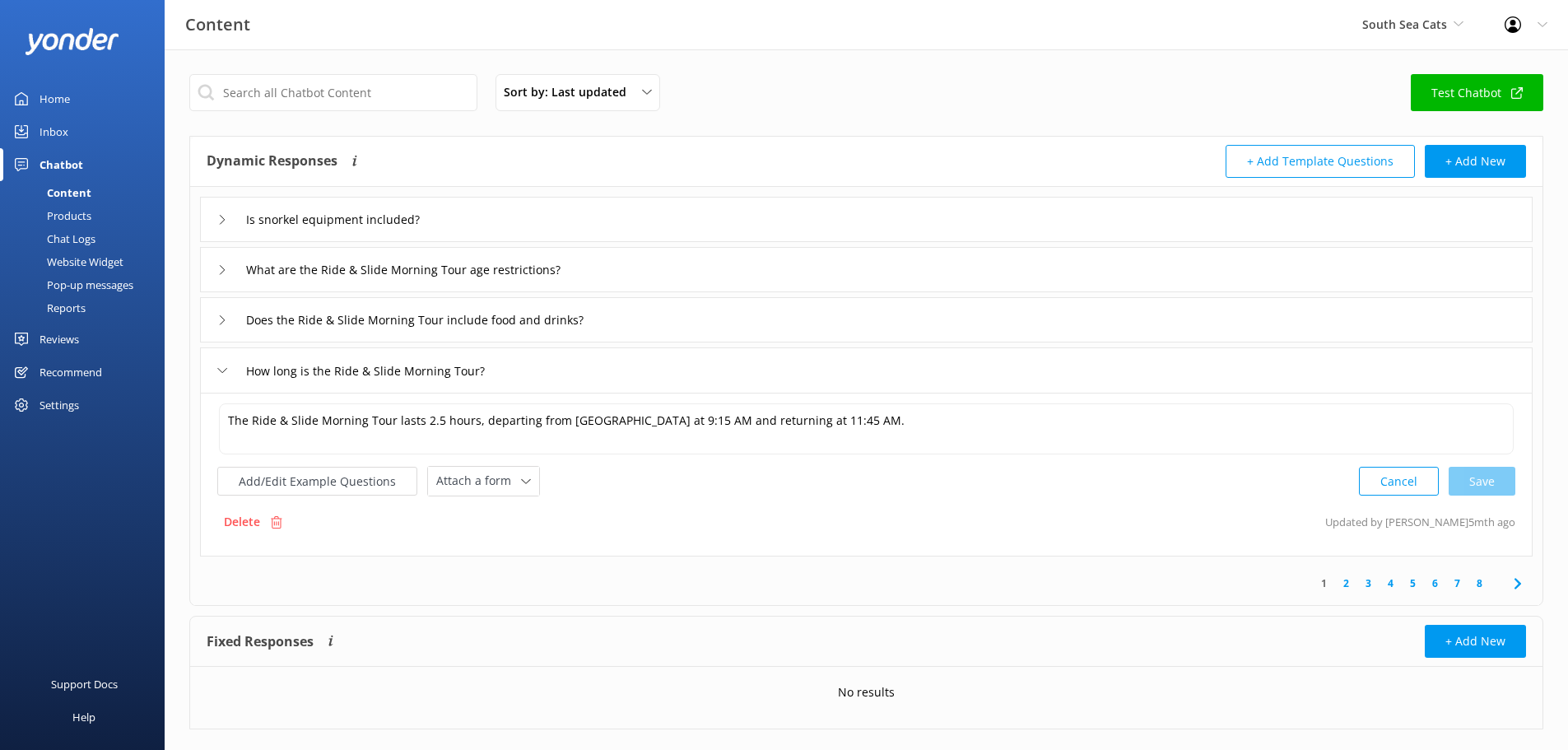
click at [265, 511] on div "Delete" at bounding box center [253, 522] width 72 height 31
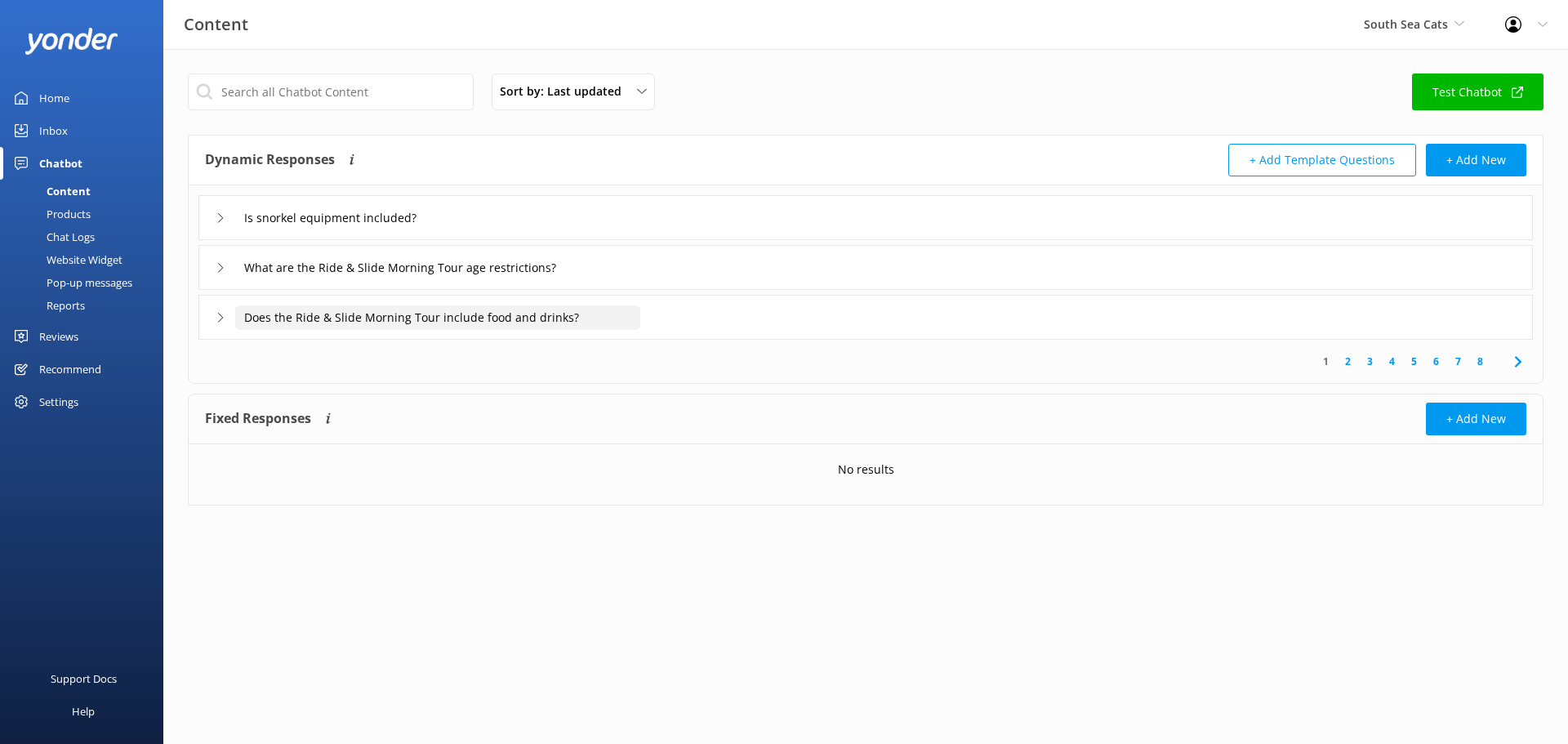
click at [297, 319] on input "Does the Ride & Slide Morning Tour include food and drinks?" at bounding box center [438, 317] width 405 height 24
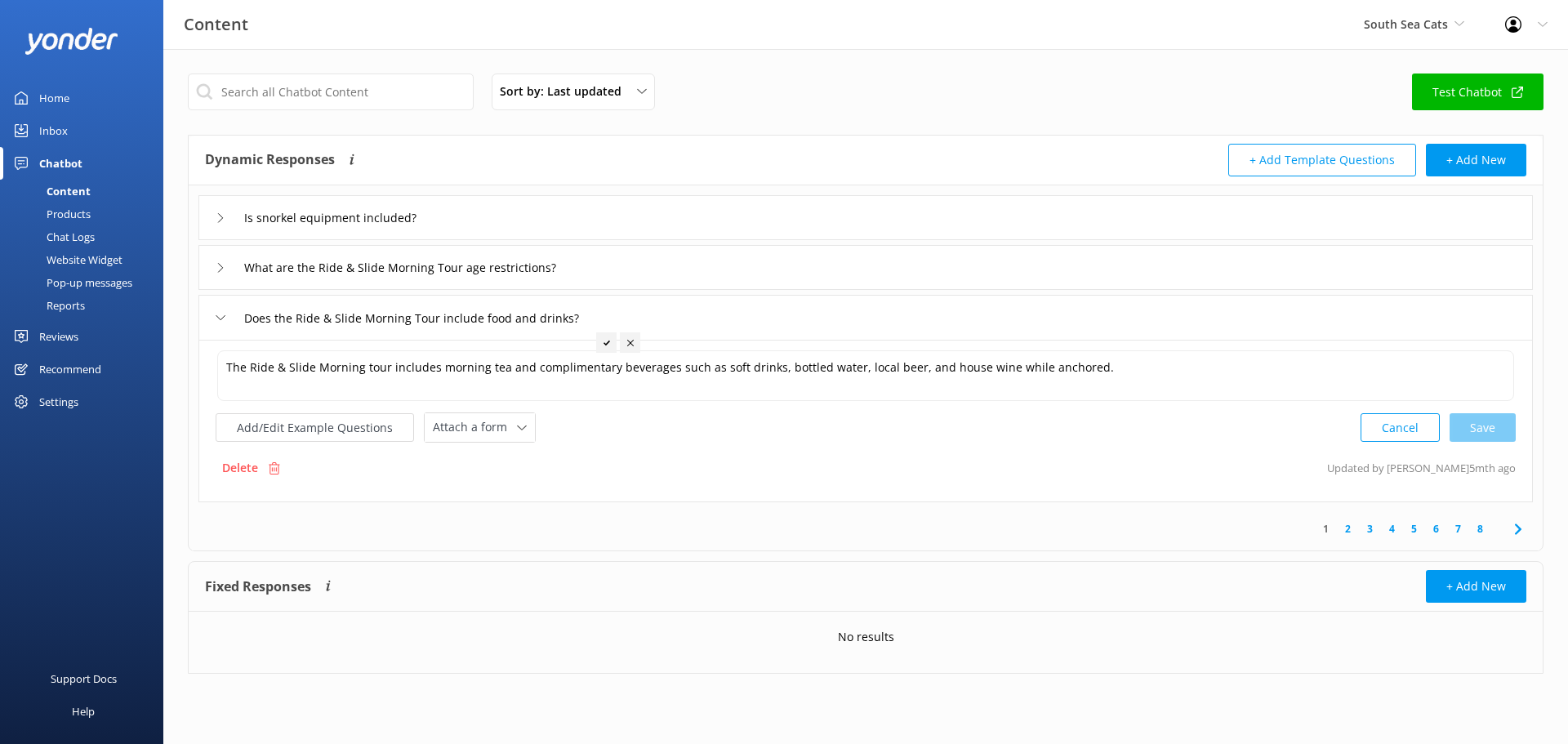
drag, startPoint x: 219, startPoint y: 463, endPoint x: 862, endPoint y: 56, distance: 761.0
click at [219, 463] on div "Delete" at bounding box center [251, 467] width 71 height 31
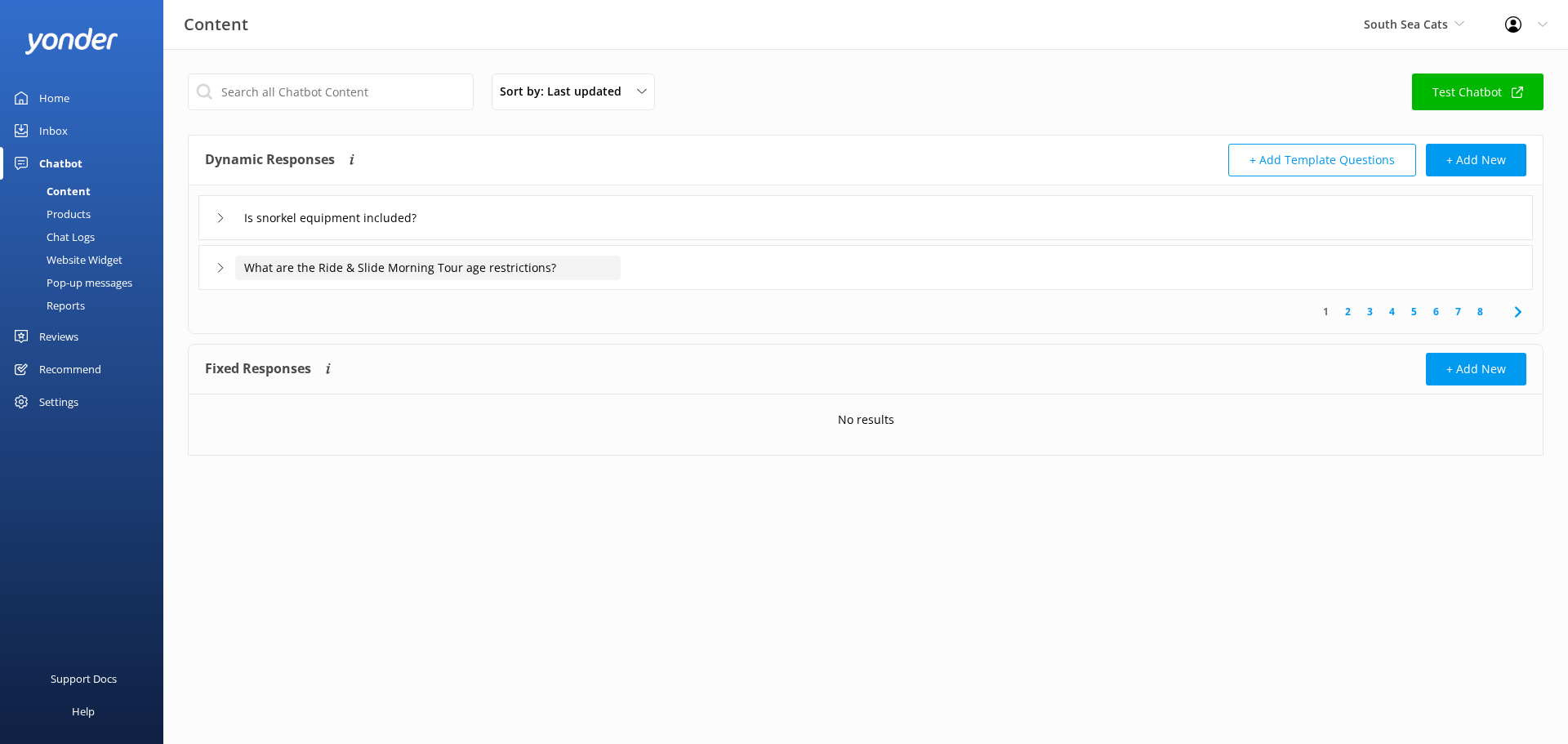
click at [327, 272] on input "What are the Ride & Slide Morning Tour age restrictions?" at bounding box center [428, 267] width 385 height 24
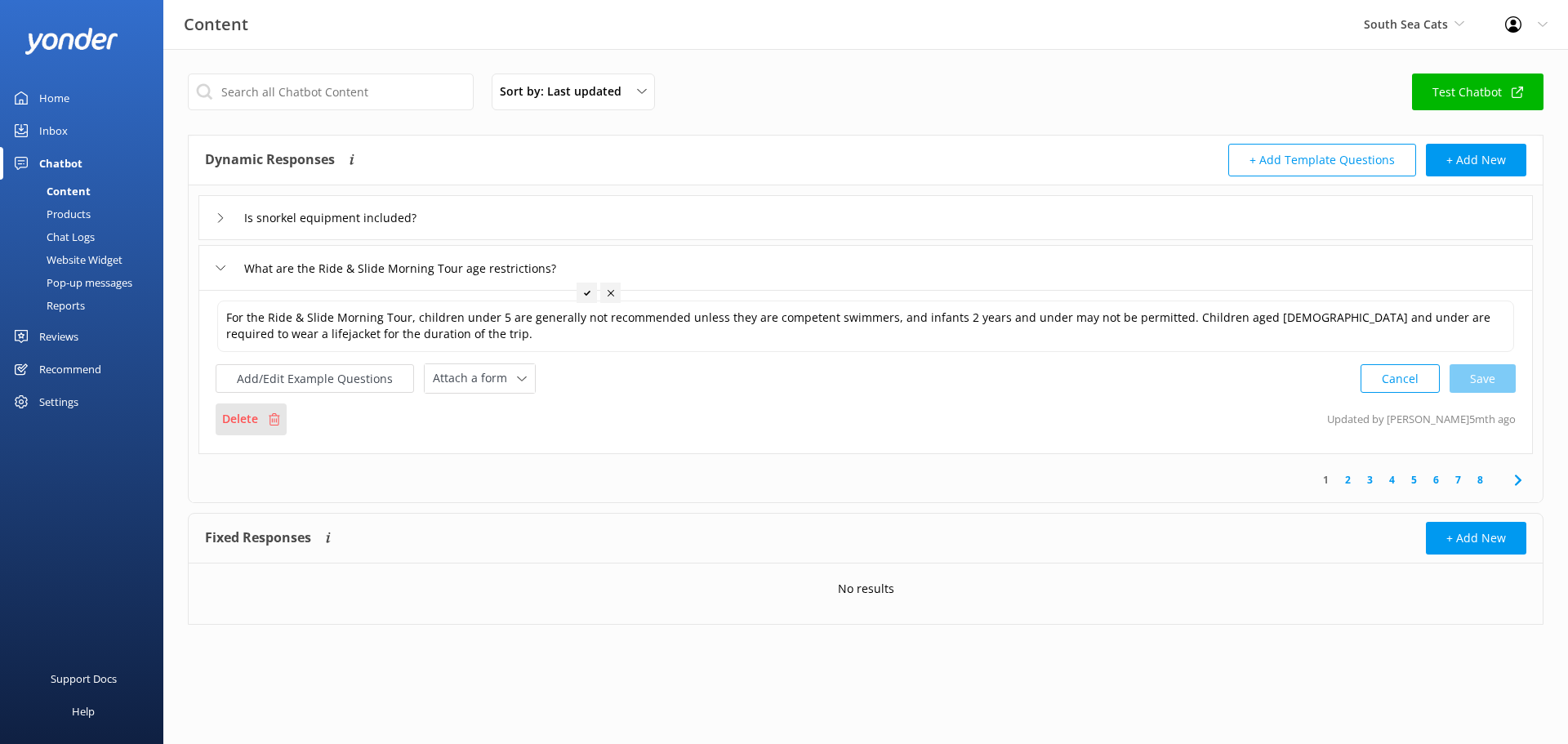
click at [264, 418] on div "Delete" at bounding box center [251, 418] width 71 height 31
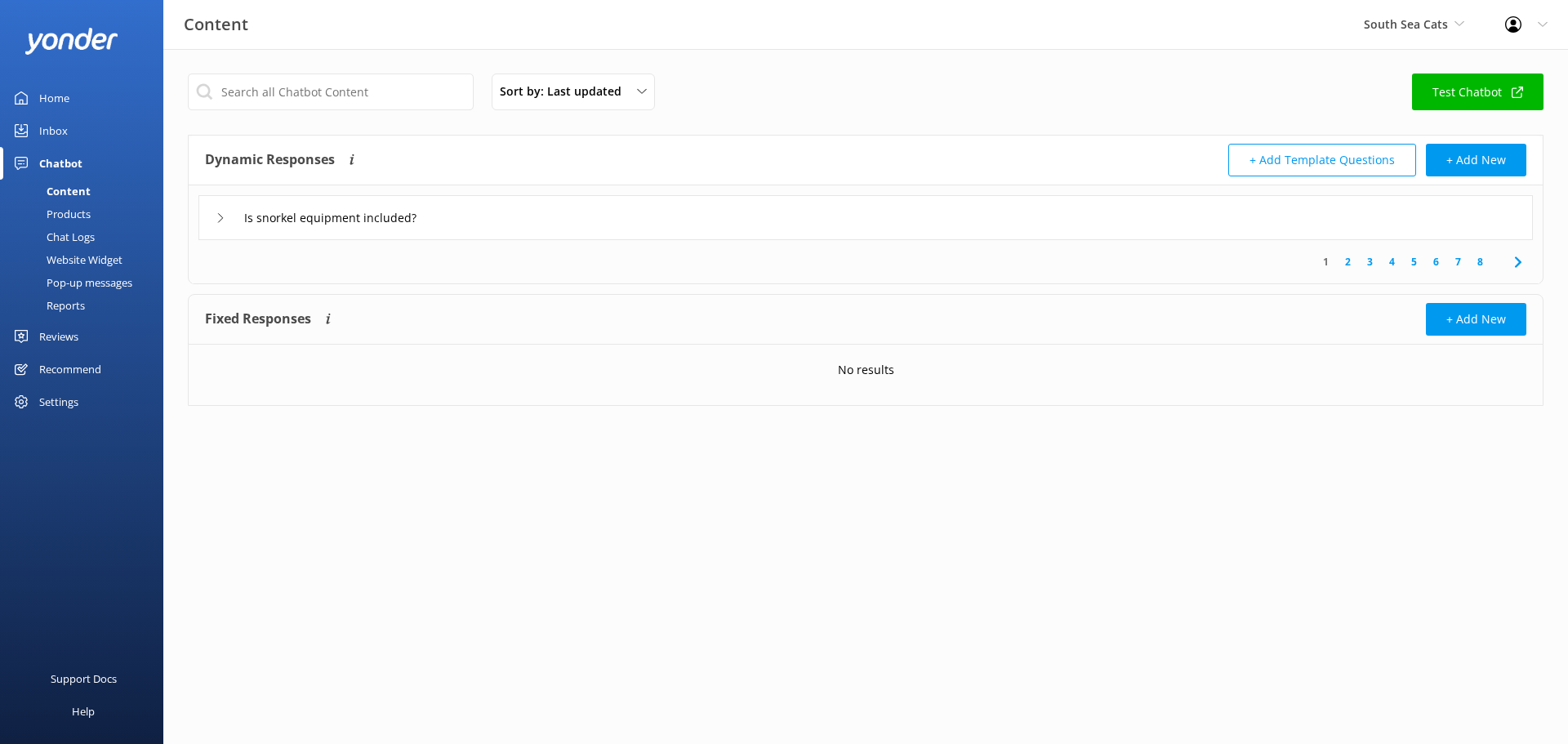
click at [1519, 259] on icon at bounding box center [1518, 262] width 20 height 20
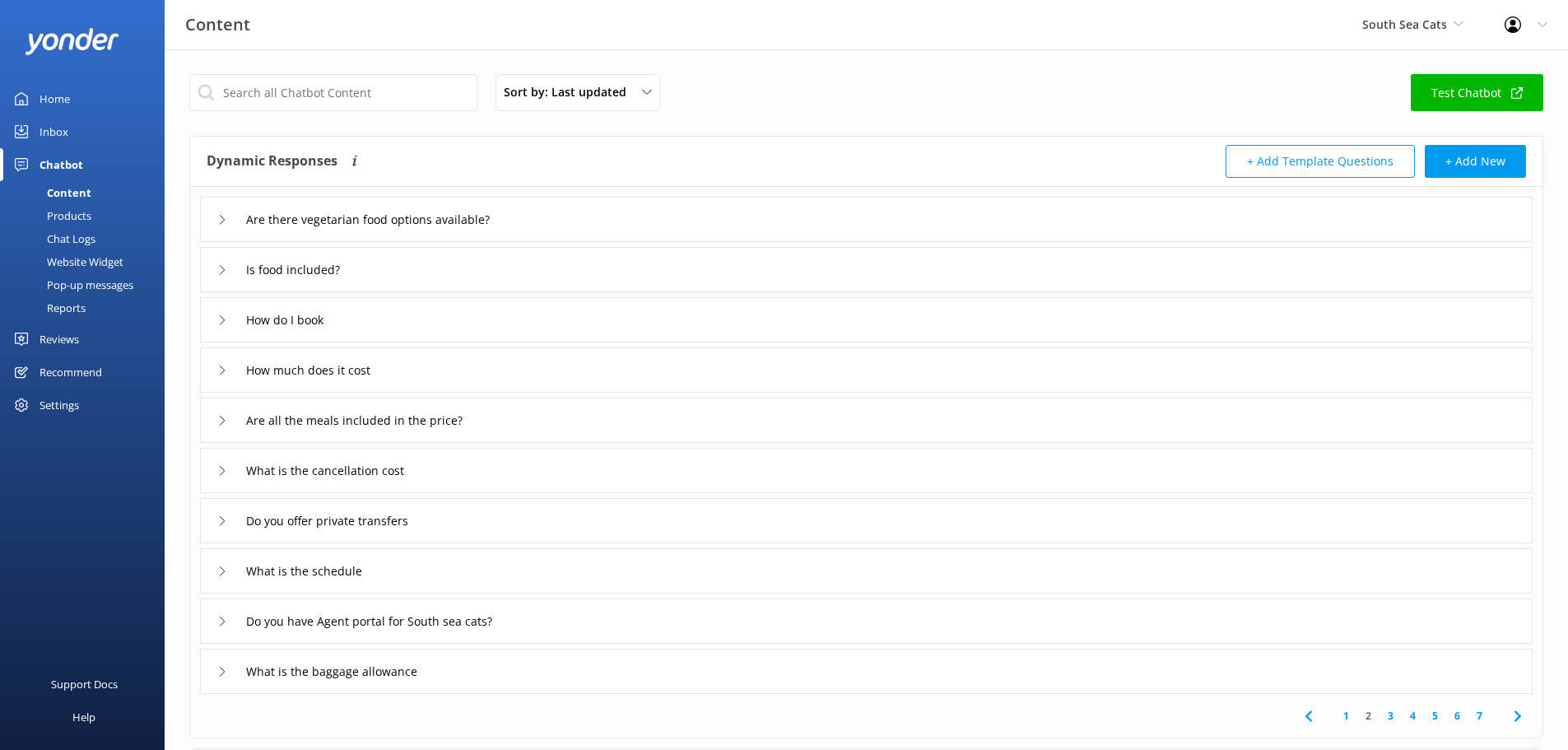
click at [1383, 710] on link "3" at bounding box center [1391, 715] width 22 height 15
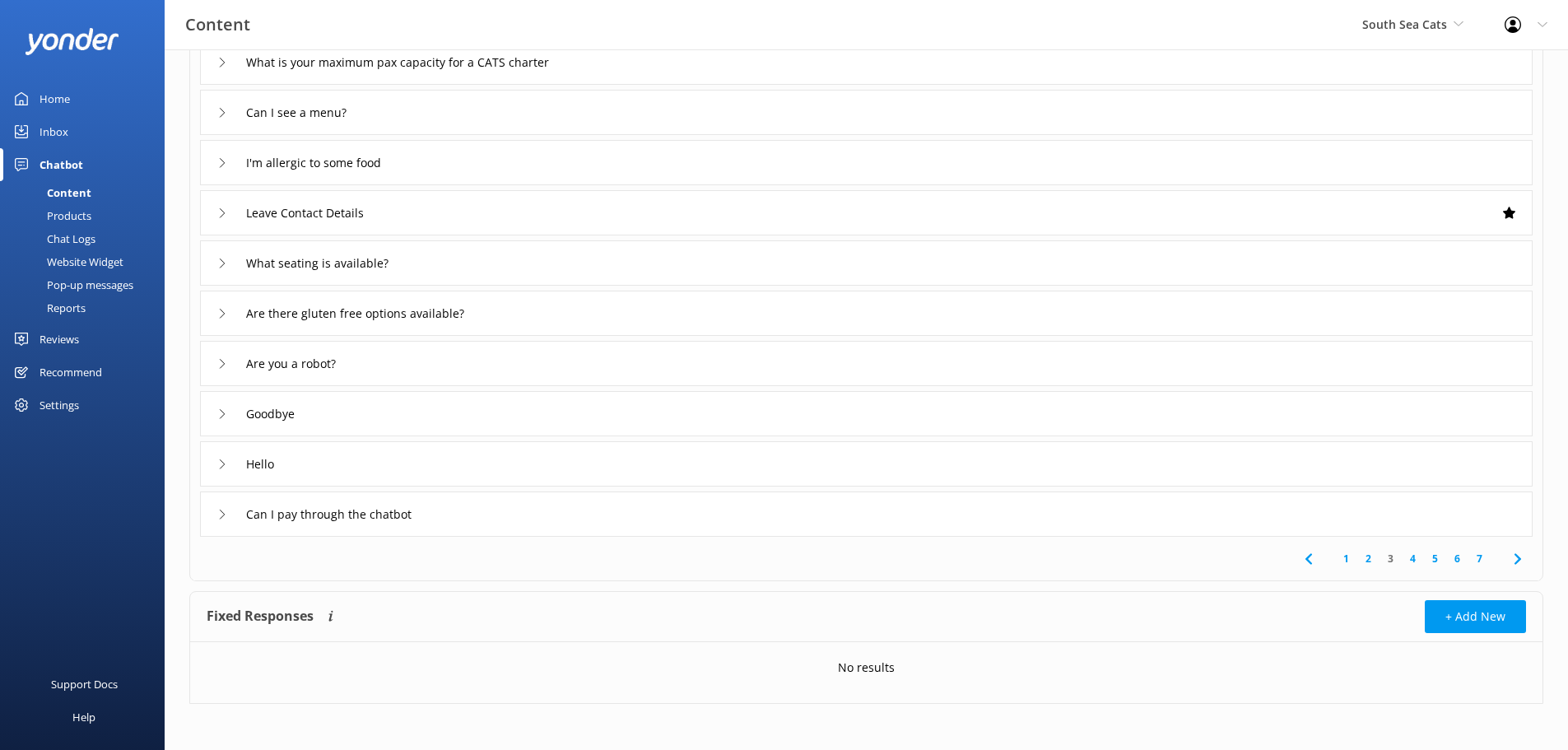
scroll to position [160, 0]
click at [1513, 564] on icon at bounding box center [1518, 555] width 20 height 20
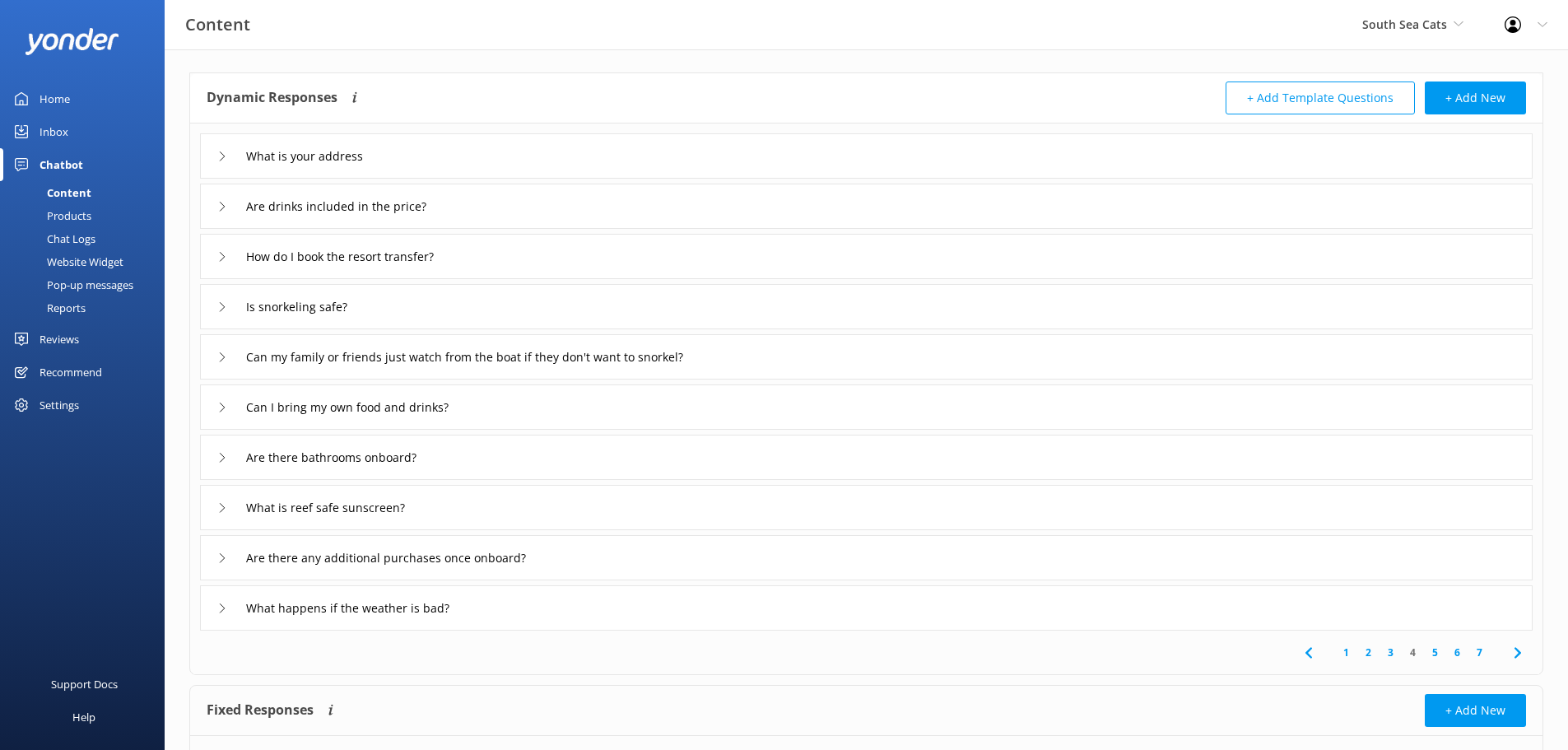
scroll to position [160, 0]
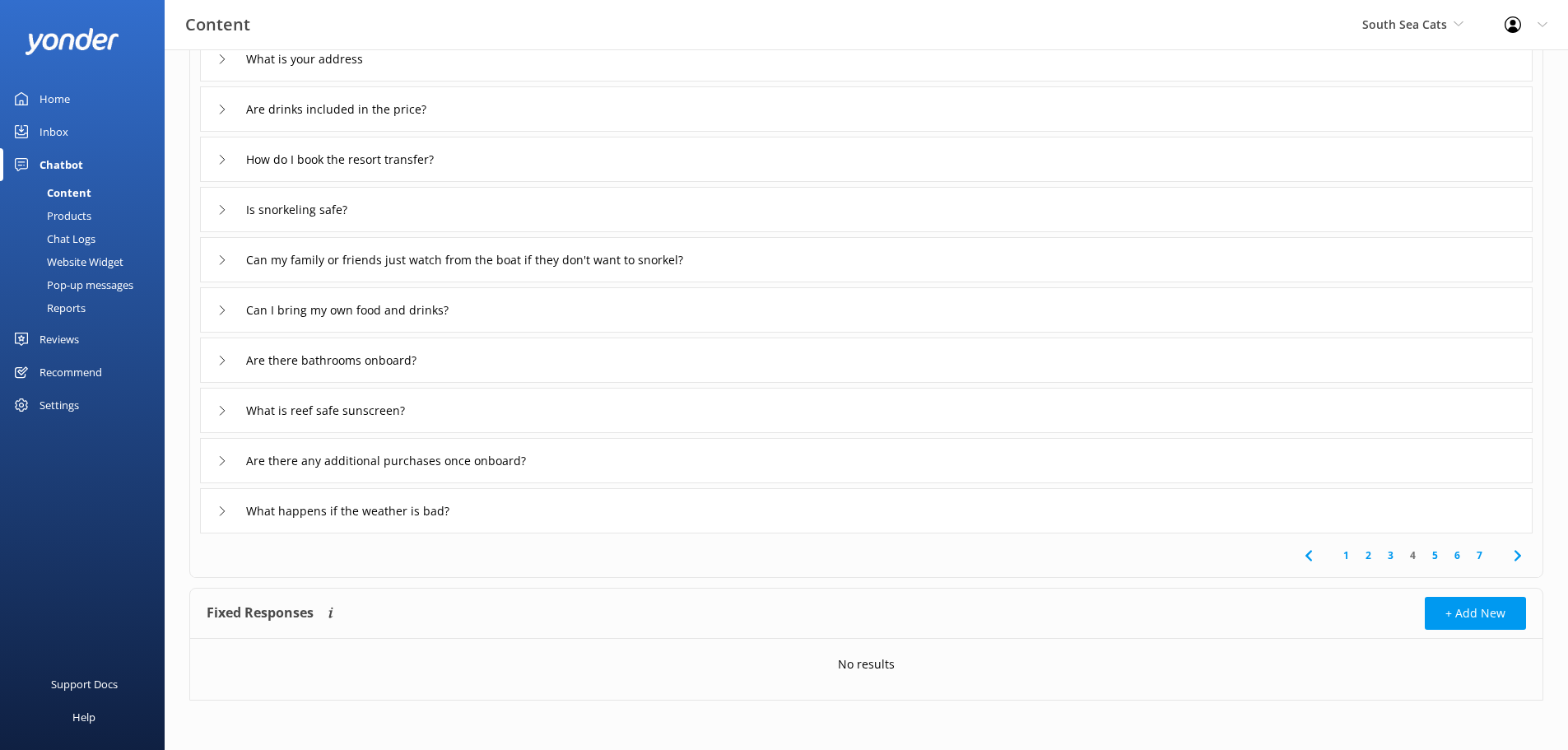
click at [278, 525] on div "What happens if the weather is bad?" at bounding box center [866, 511] width 1332 height 45
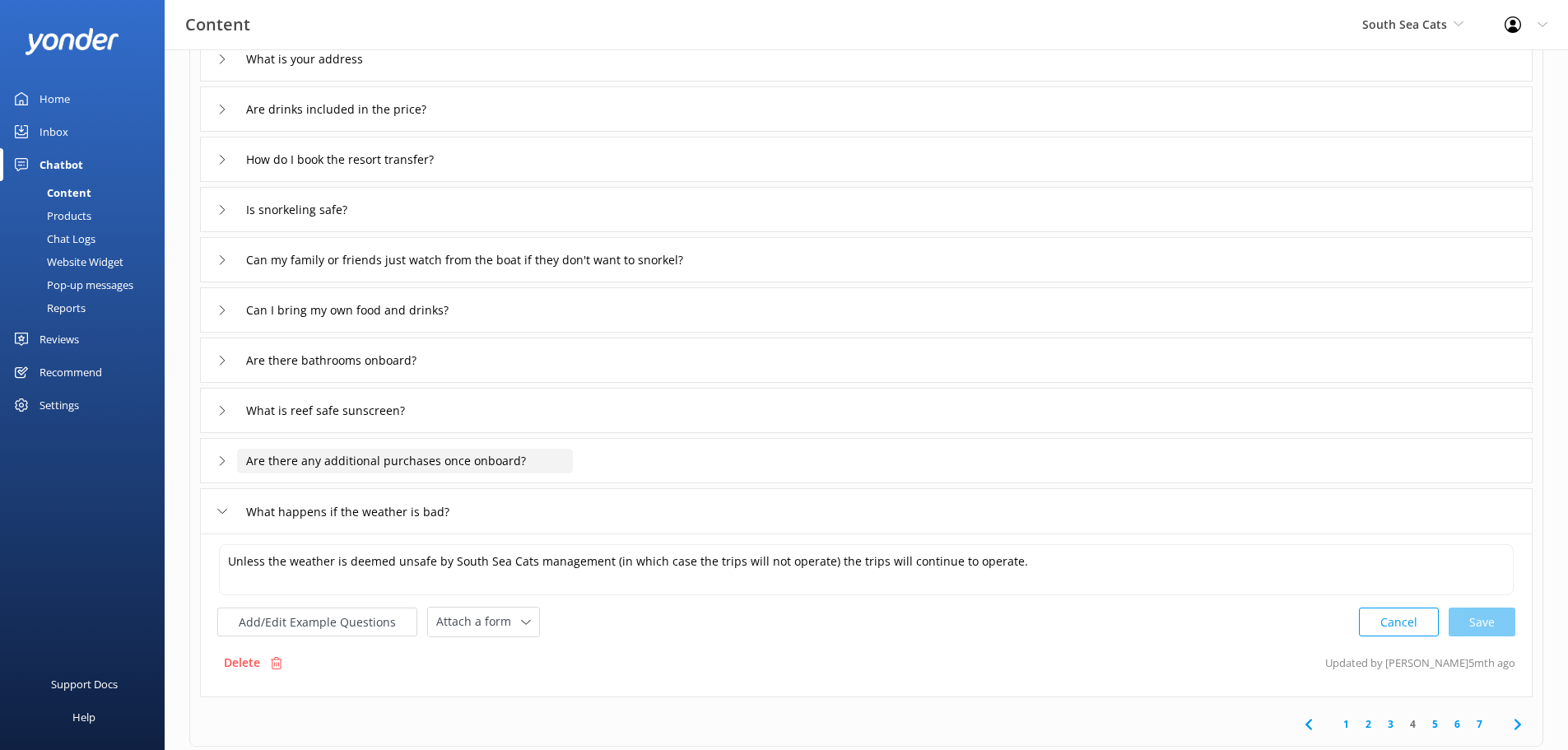
click at [297, 453] on input "Are there any additional purchases once onboard?" at bounding box center [405, 460] width 336 height 25
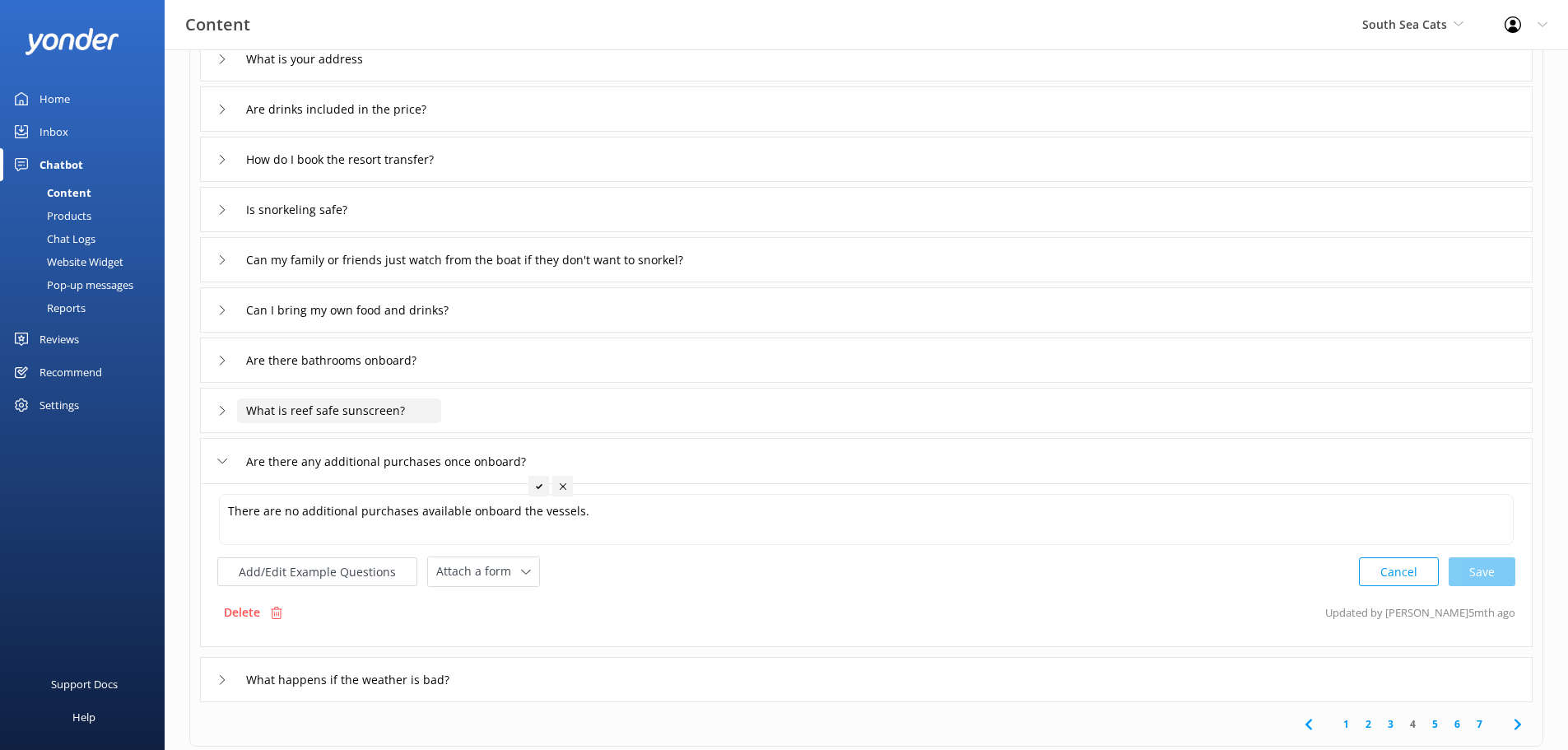
click at [286, 421] on input "What is reef safe sunscreen?" at bounding box center [339, 410] width 204 height 25
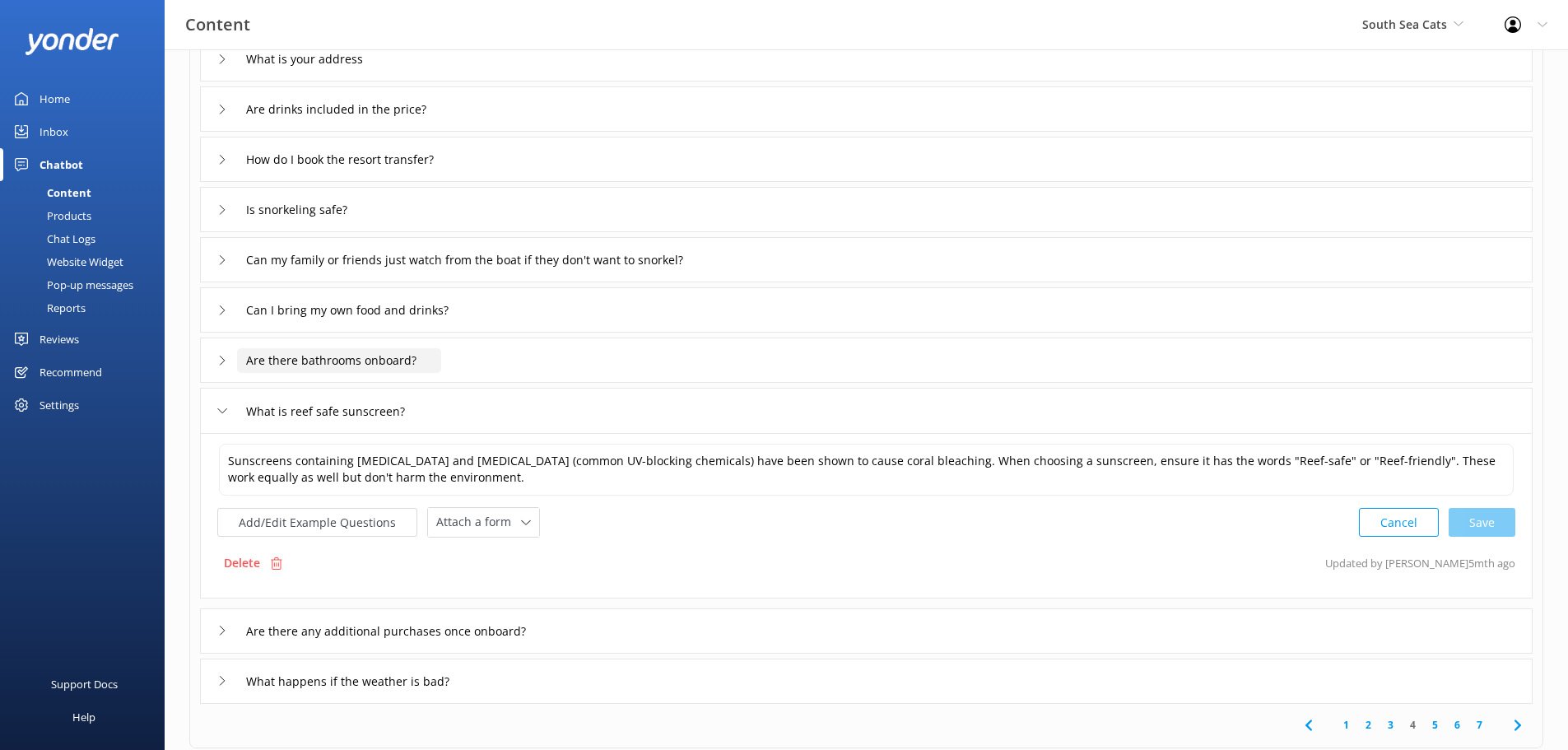
click at [294, 370] on input "Are there bathrooms onboard?" at bounding box center [339, 360] width 204 height 25
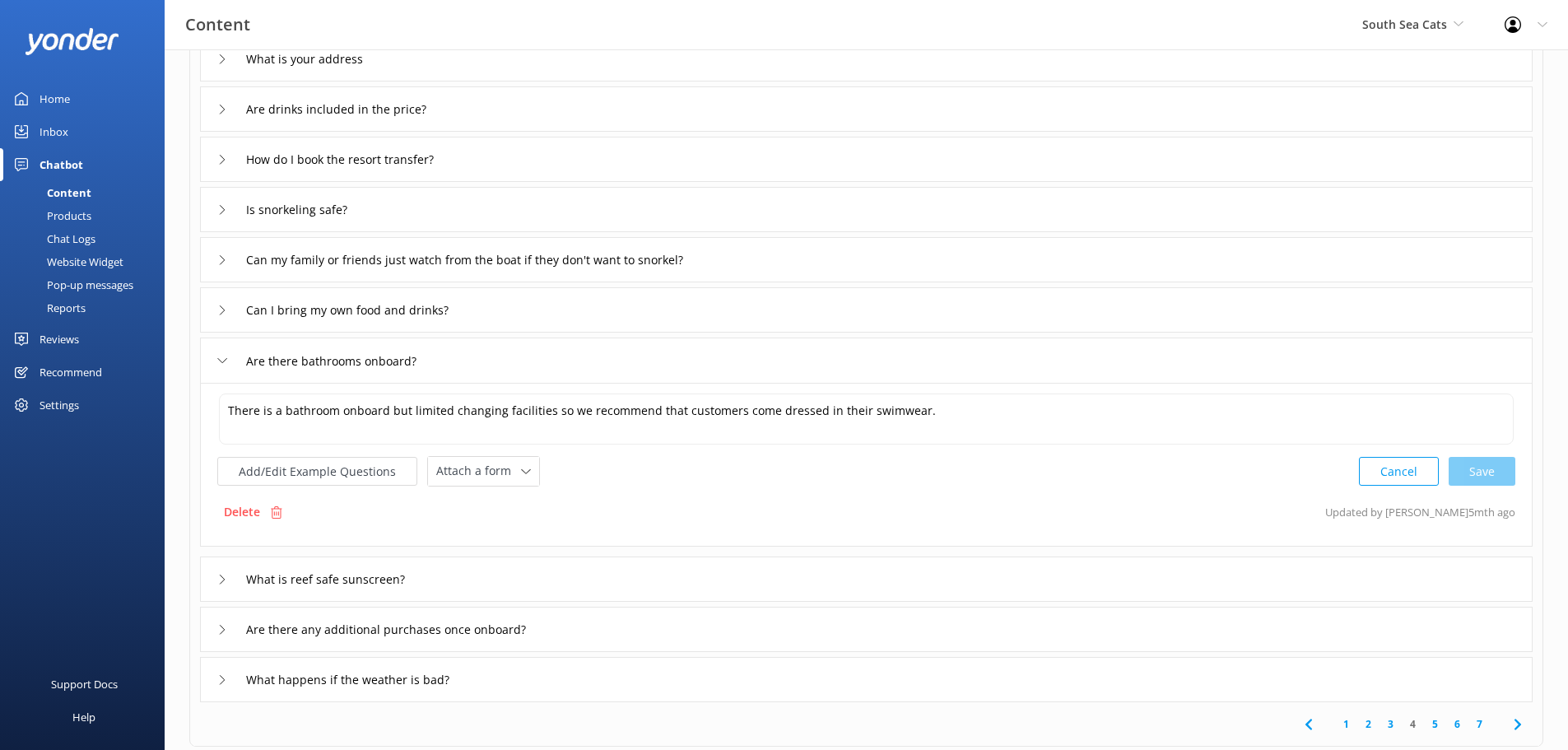
click at [1513, 721] on icon at bounding box center [1518, 725] width 20 height 20
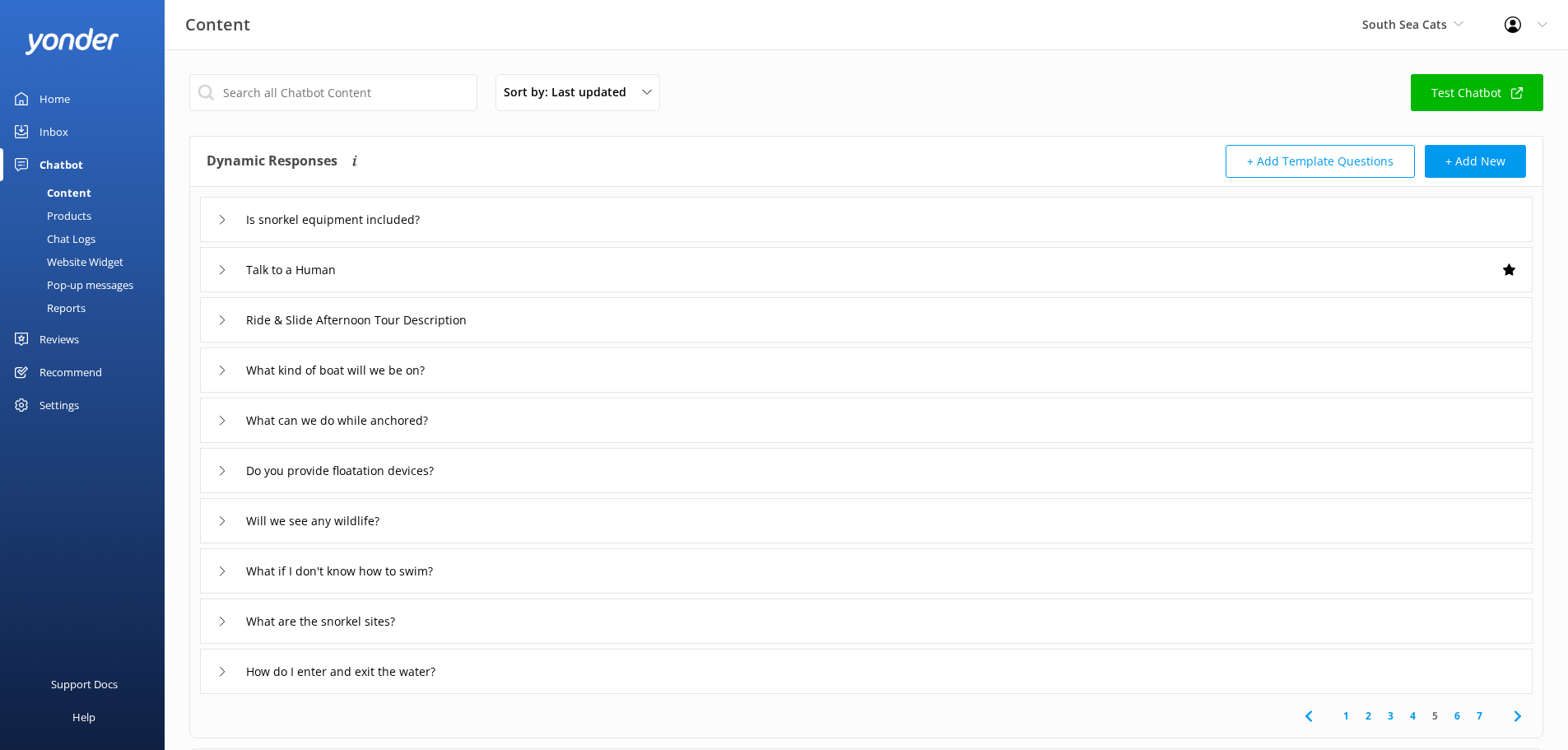
click at [311, 283] on div "Talk to a Human" at bounding box center [866, 270] width 1332 height 45
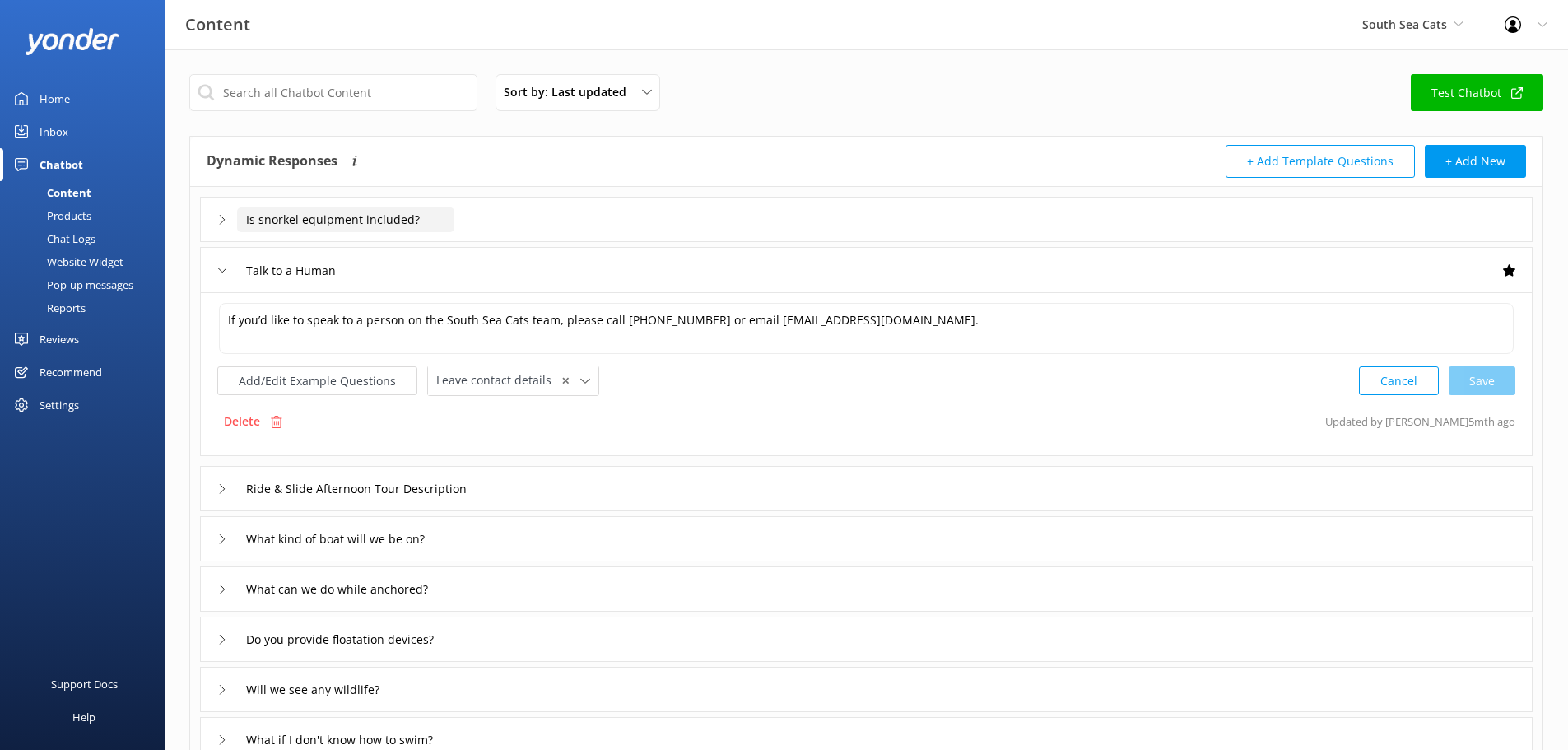
click at [257, 213] on input "Is snorkel equipment included?" at bounding box center [346, 219] width 217 height 25
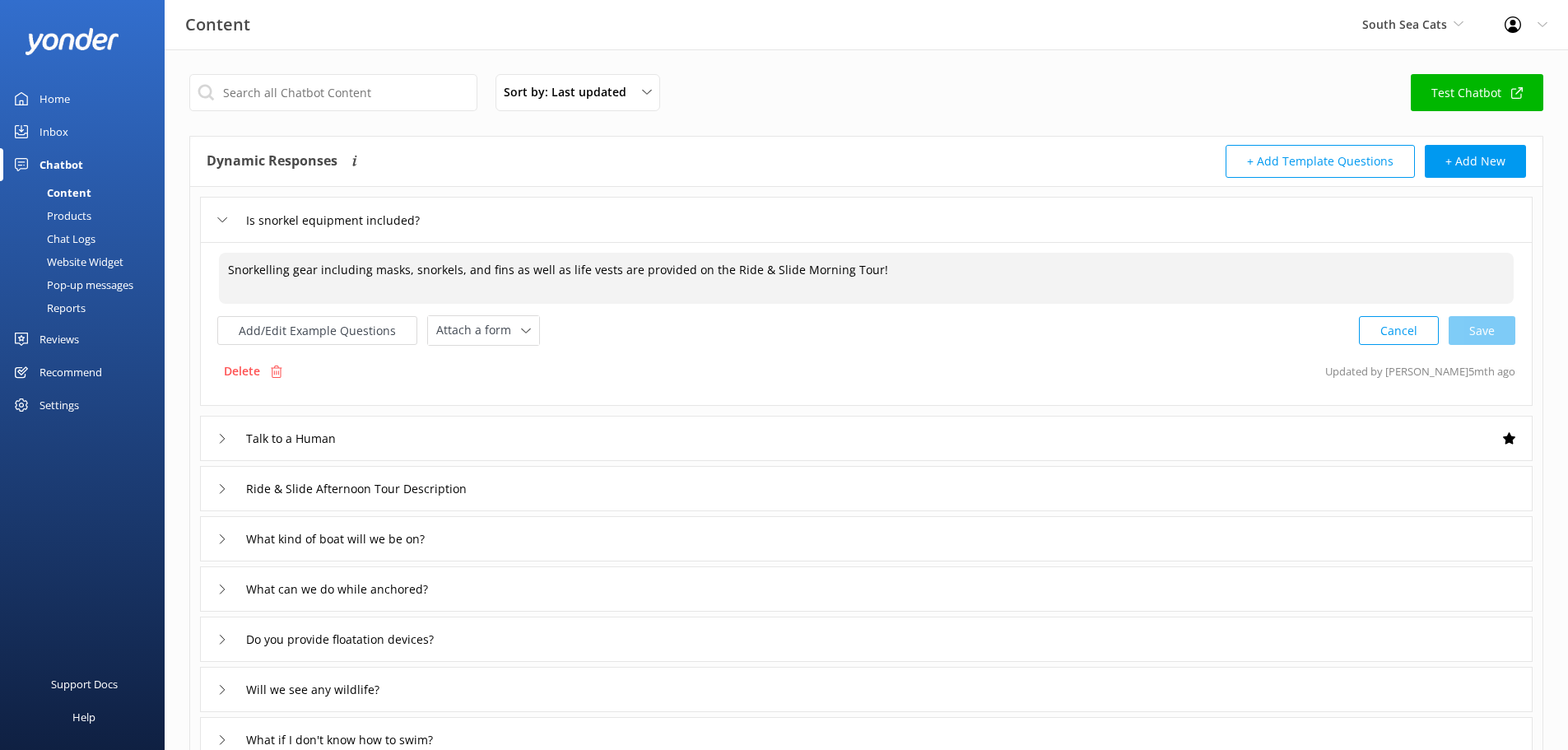
drag, startPoint x: 789, startPoint y: 269, endPoint x: 829, endPoint y: 272, distance: 40.1
click at [829, 272] on textarea "Snorkelling gear including masks, snorkels, and fins as well as life vests are …" at bounding box center [867, 278] width 1295 height 51
click at [1485, 328] on div "Cancel Loading.." at bounding box center [1437, 328] width 156 height 30
type textarea "Snorkelling gear including masks, snorkels, and fins as well as life vests are …"
drag, startPoint x: 258, startPoint y: 374, endPoint x: 855, endPoint y: 56, distance: 676.4
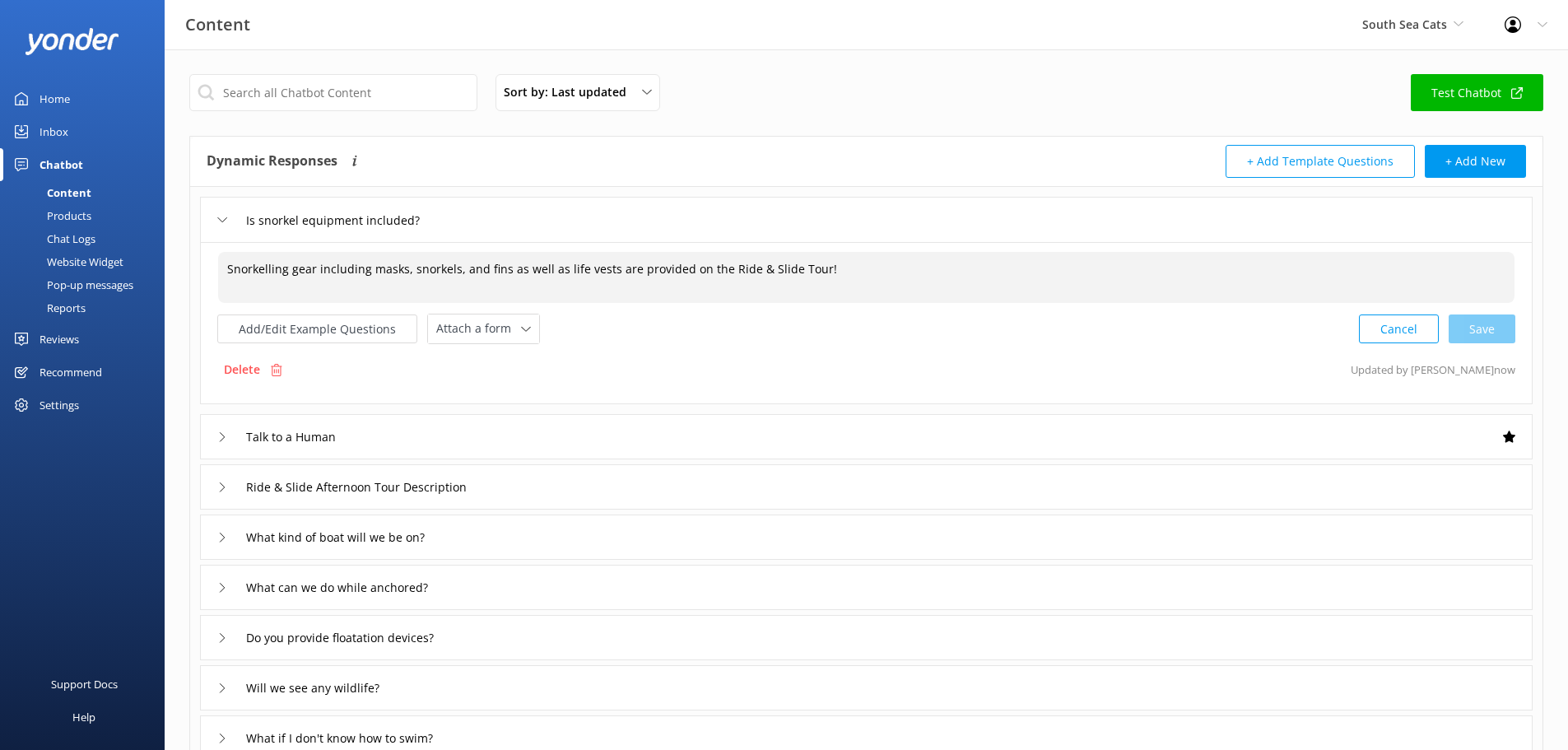
click at [256, 374] on p "Delete" at bounding box center [242, 369] width 36 height 18
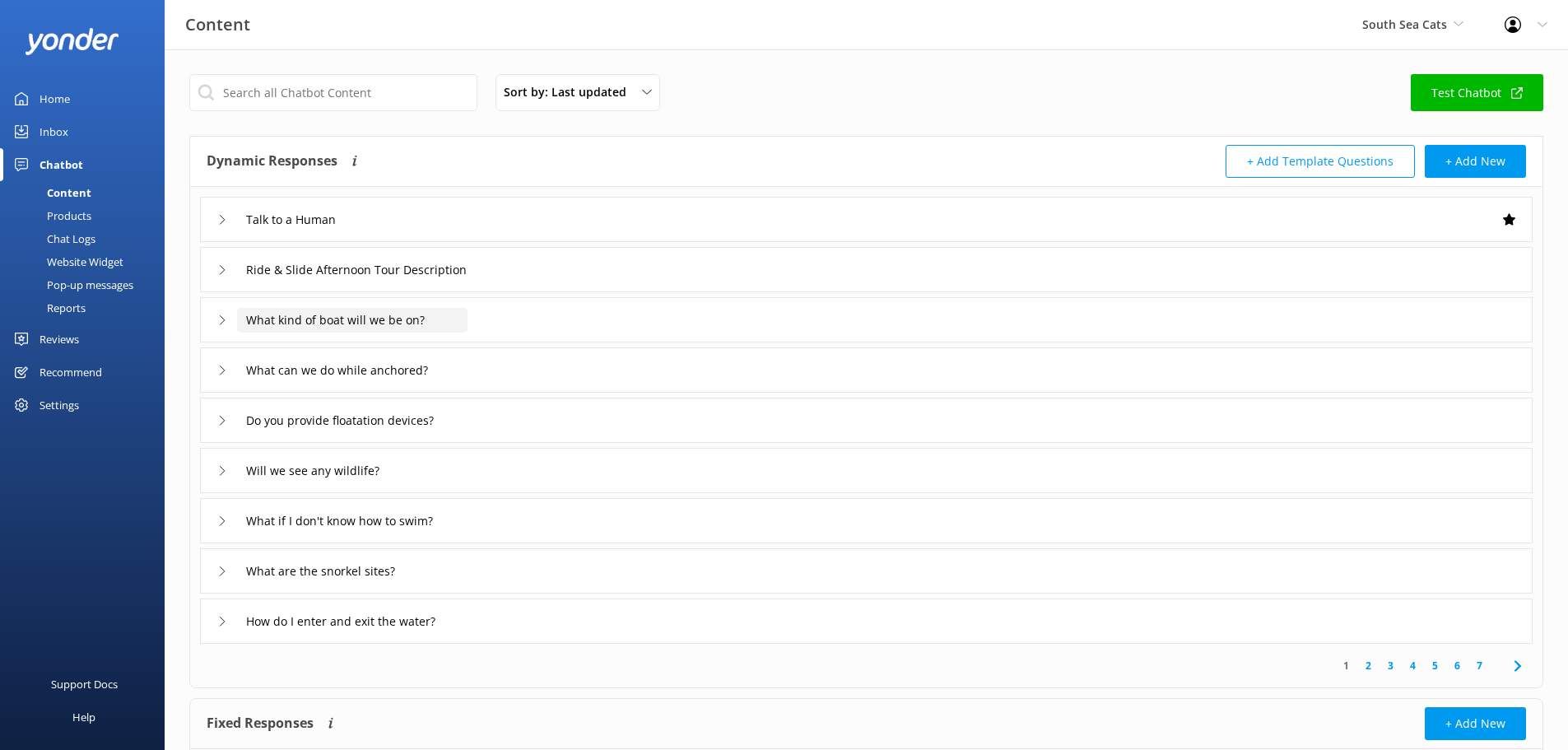
click at [322, 327] on input "What kind of boat will we be on?" at bounding box center [352, 320] width 230 height 25
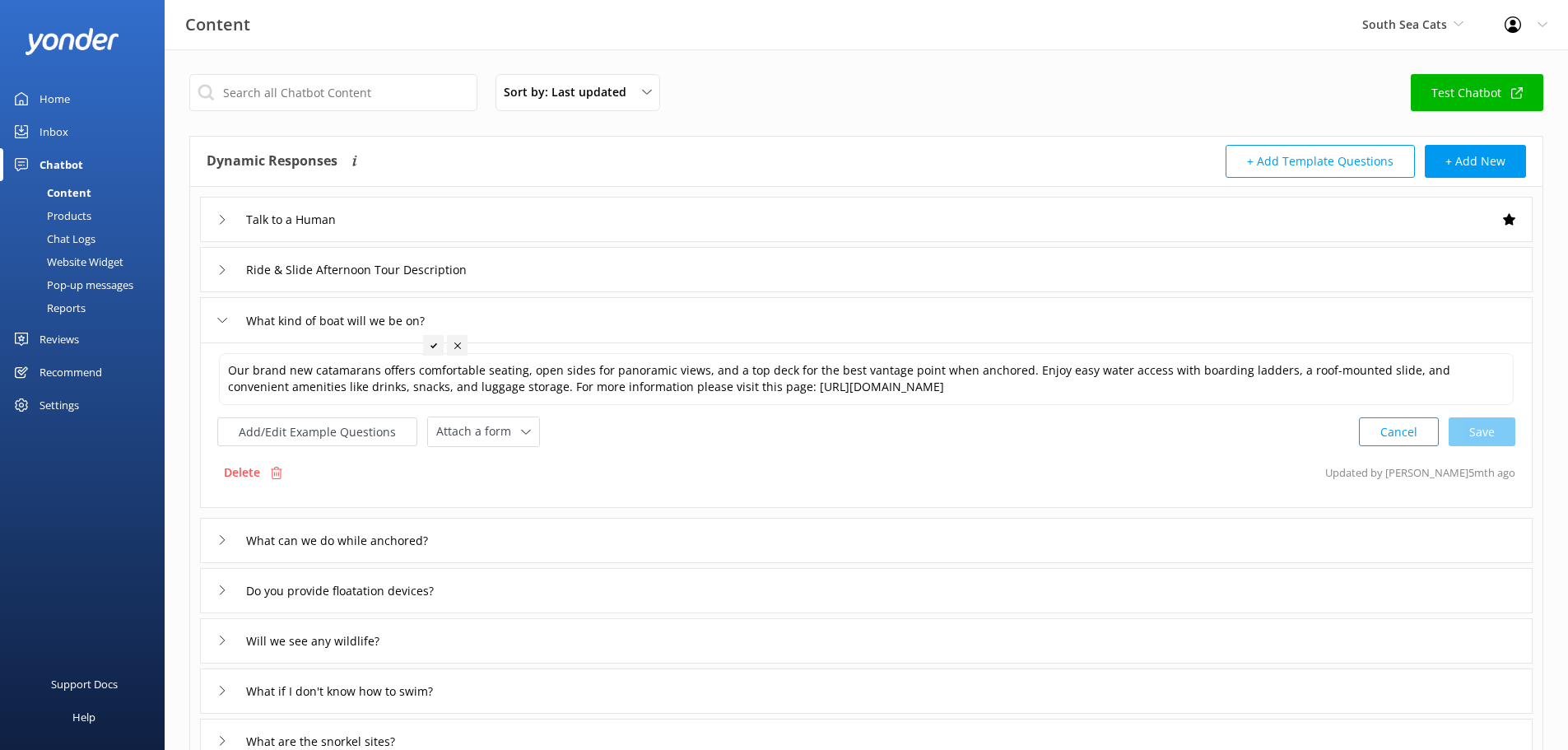
click at [291, 282] on div "Ride & Slide Afternoon Tour Description" at bounding box center [356, 269] width 276 height 27
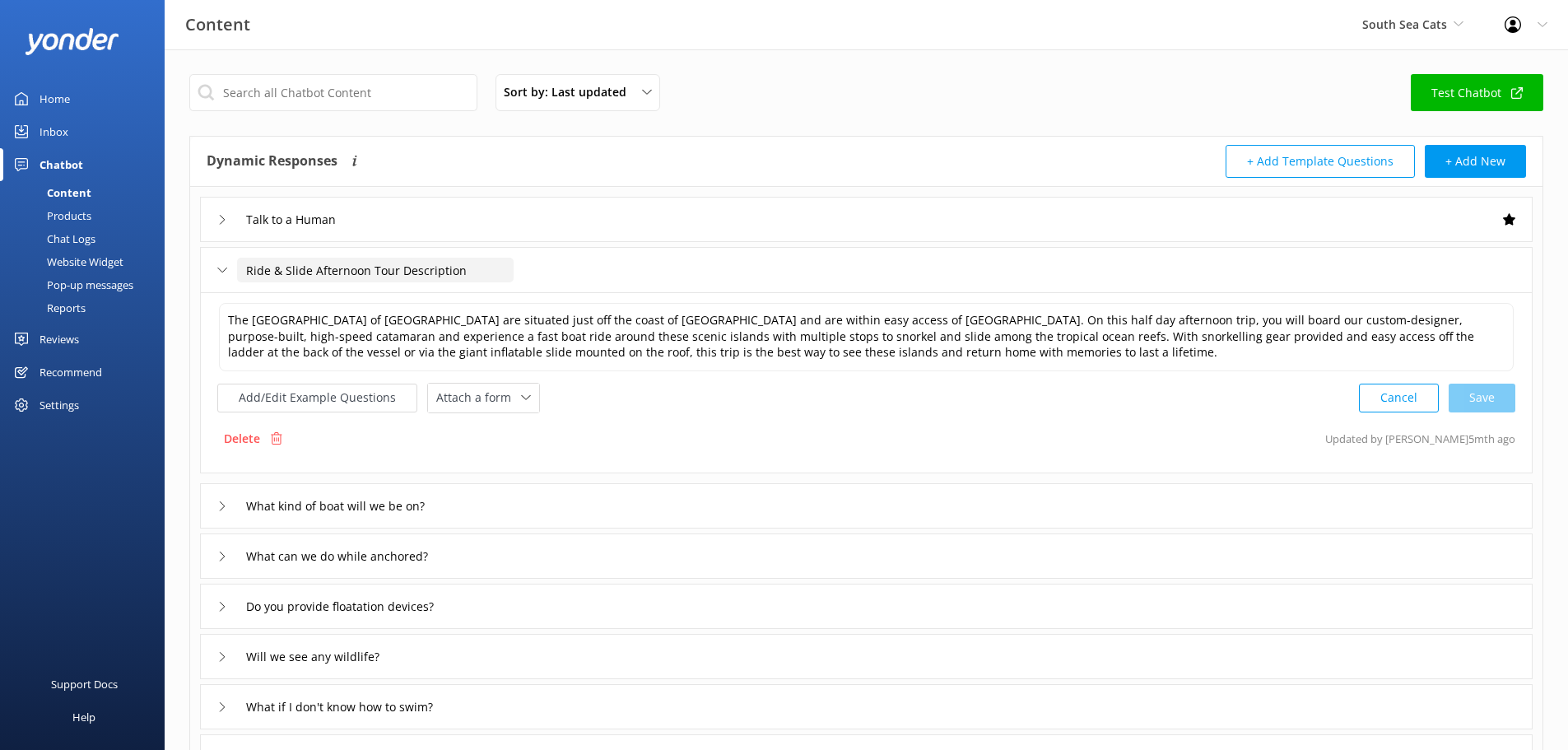
click at [395, 274] on input "Ride & Slide Afternoon Tour Description" at bounding box center [376, 269] width 276 height 25
drag, startPoint x: 363, startPoint y: 275, endPoint x: 346, endPoint y: 275, distance: 17.0
click at [346, 275] on input "Ride & Slide Afternoon Tour Description" at bounding box center [376, 269] width 276 height 25
drag, startPoint x: 368, startPoint y: 266, endPoint x: 310, endPoint y: 274, distance: 58.5
click at [310, 274] on input "Ride & Slide Afternoon Tour Description" at bounding box center [376, 269] width 276 height 25
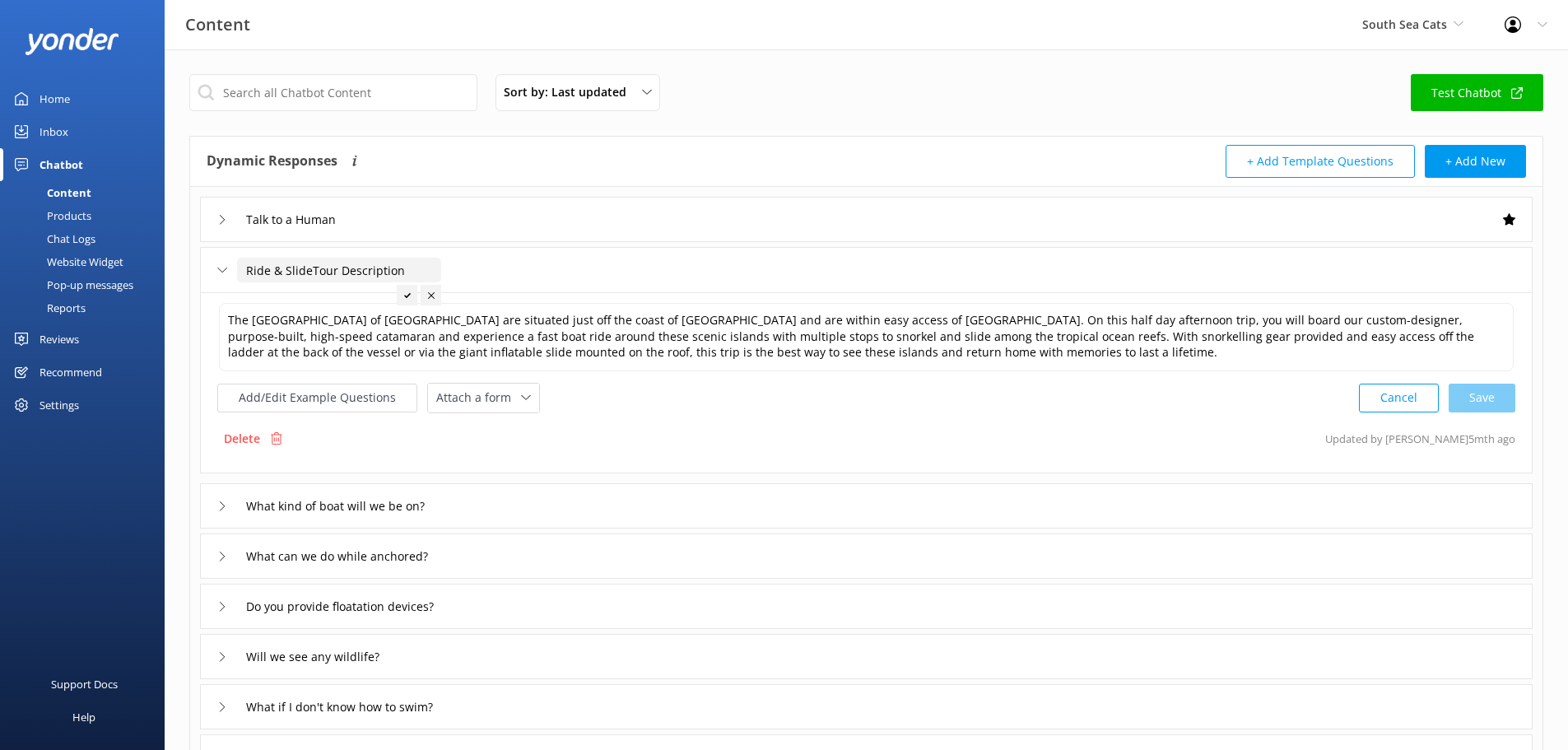
type input "Ride & SlideTour Description"
click at [412, 286] on div at bounding box center [407, 295] width 21 height 21
click at [1481, 406] on div "Cancel Save" at bounding box center [1437, 397] width 156 height 30
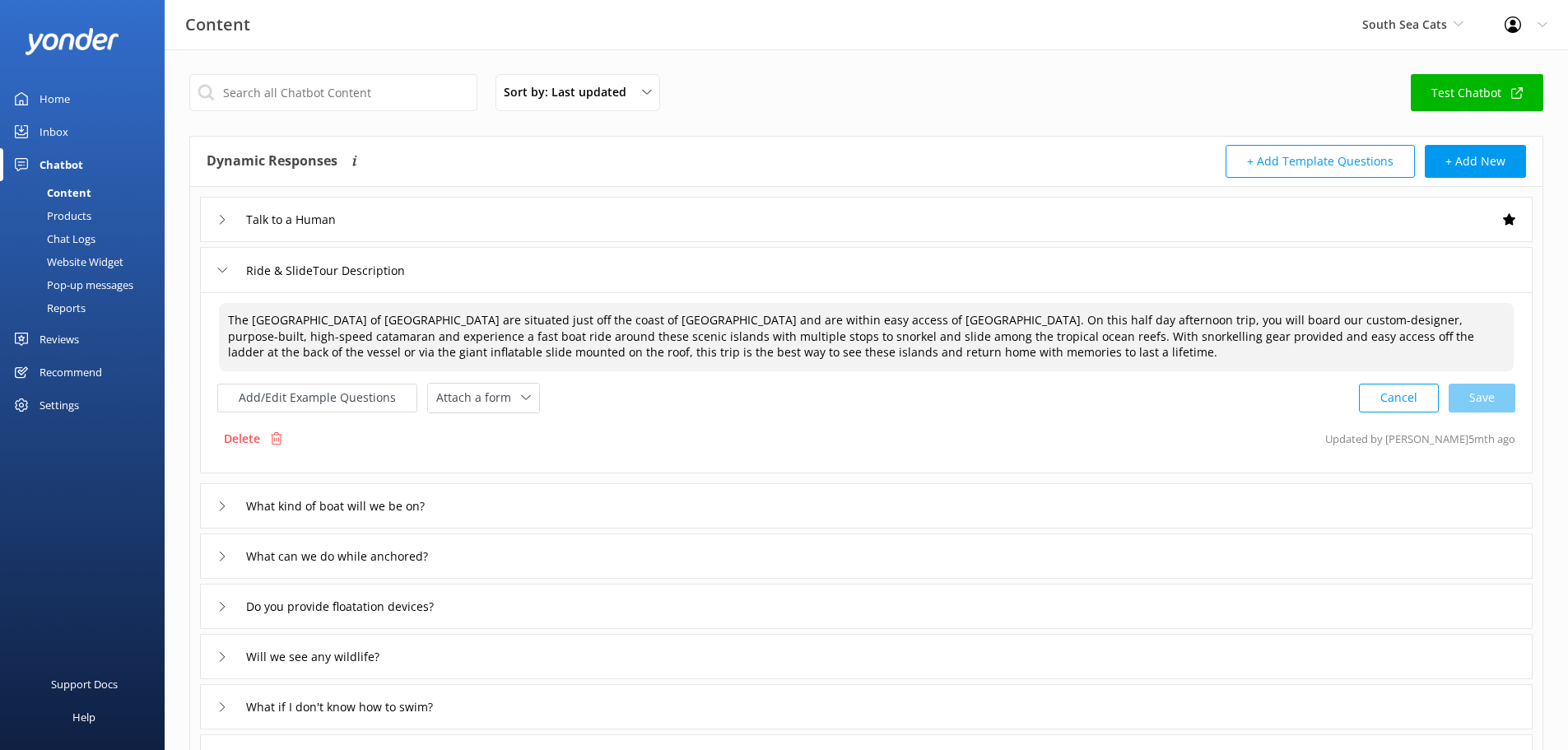
click at [1305, 343] on textarea "The [GEOGRAPHIC_DATA] of [GEOGRAPHIC_DATA] are situated just off the coast of […" at bounding box center [867, 336] width 1295 height 68
click at [1249, 354] on textarea "The [GEOGRAPHIC_DATA] of [GEOGRAPHIC_DATA] are situated just off the coast of […" at bounding box center [867, 336] width 1295 height 68
type textarea "The [GEOGRAPHIC_DATA] of [GEOGRAPHIC_DATA] are situated just off the coast of […"
click at [1473, 395] on div "Cancel Loading.." at bounding box center [1437, 395] width 156 height 30
click at [324, 505] on input "What kind of boat will we be on?" at bounding box center [352, 504] width 230 height 25
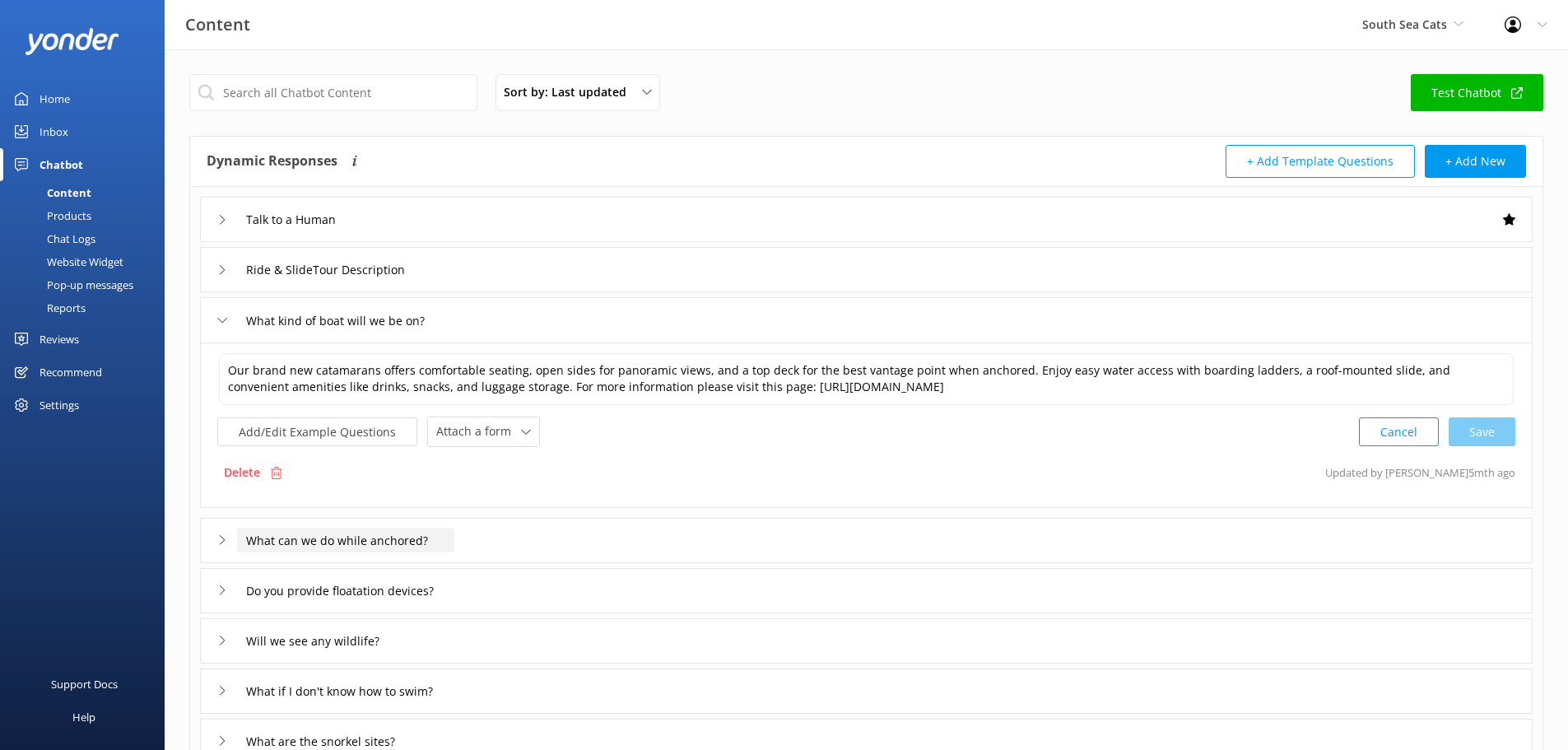
click at [293, 545] on input "What can we do while anchored?" at bounding box center [346, 539] width 217 height 25
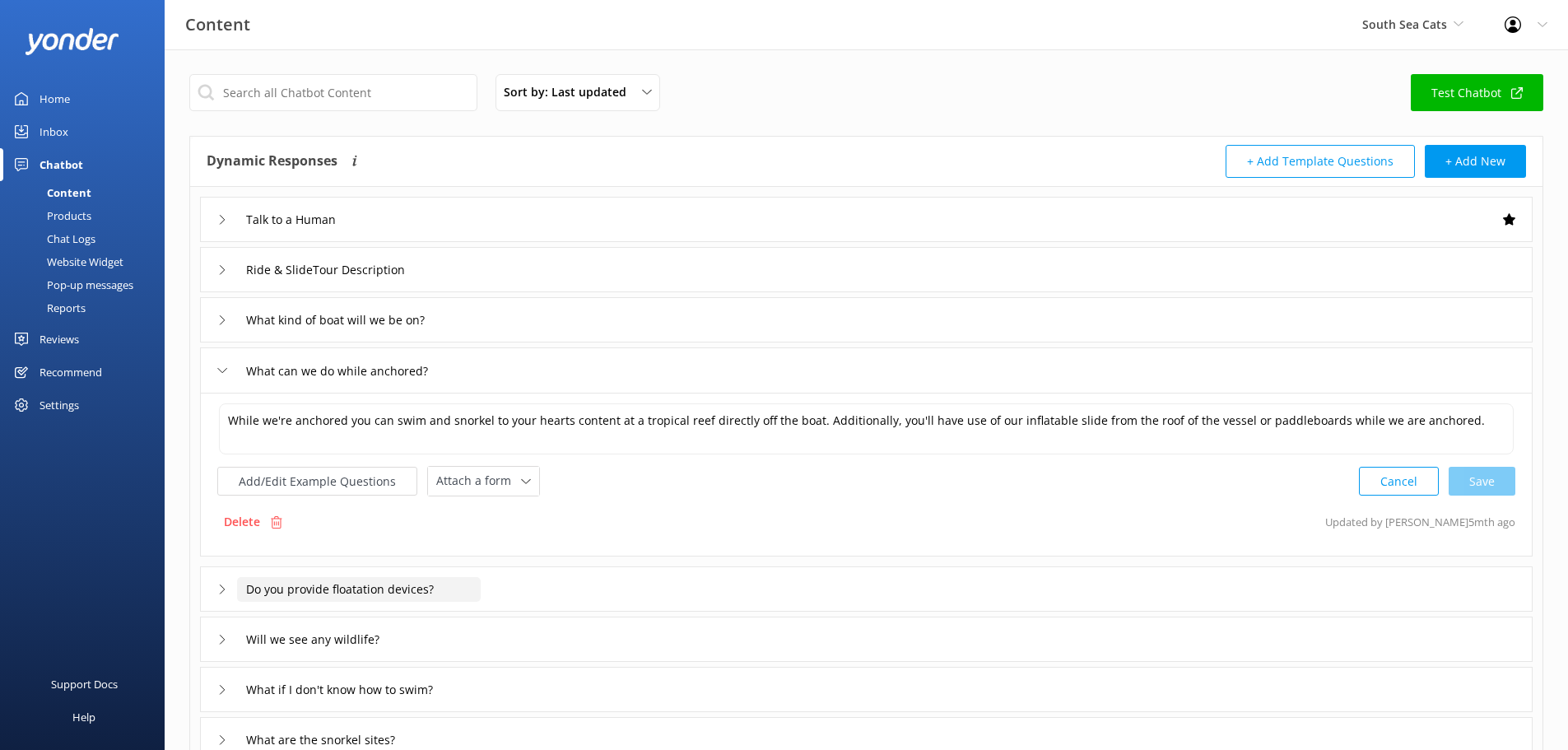
click at [295, 591] on input "Do you provide floatation devices?" at bounding box center [359, 588] width 244 height 25
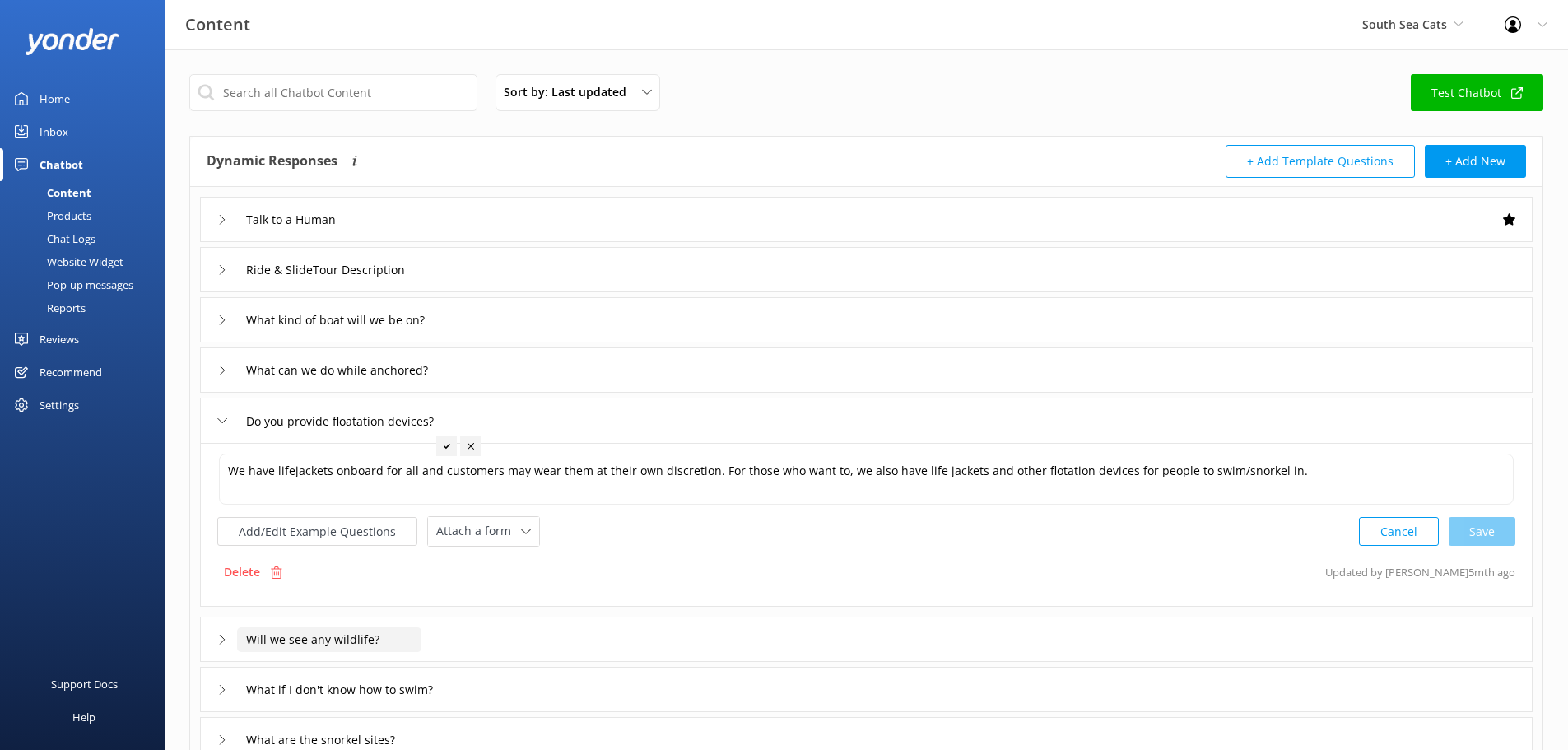
click at [291, 630] on input "Will we see any wildlife?" at bounding box center [329, 639] width 185 height 25
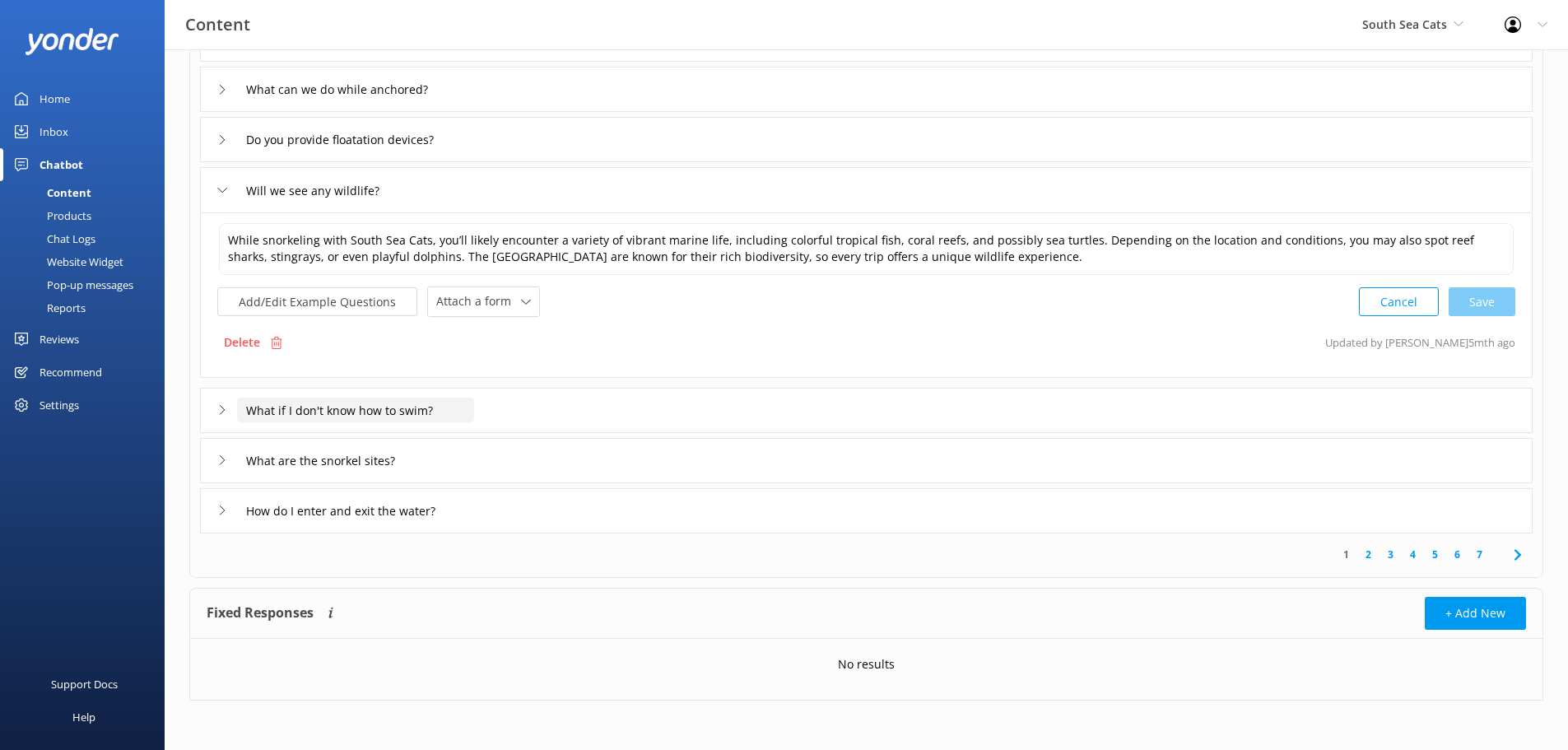
click at [349, 416] on input "What if I don't know how to swim?" at bounding box center [356, 409] width 237 height 25
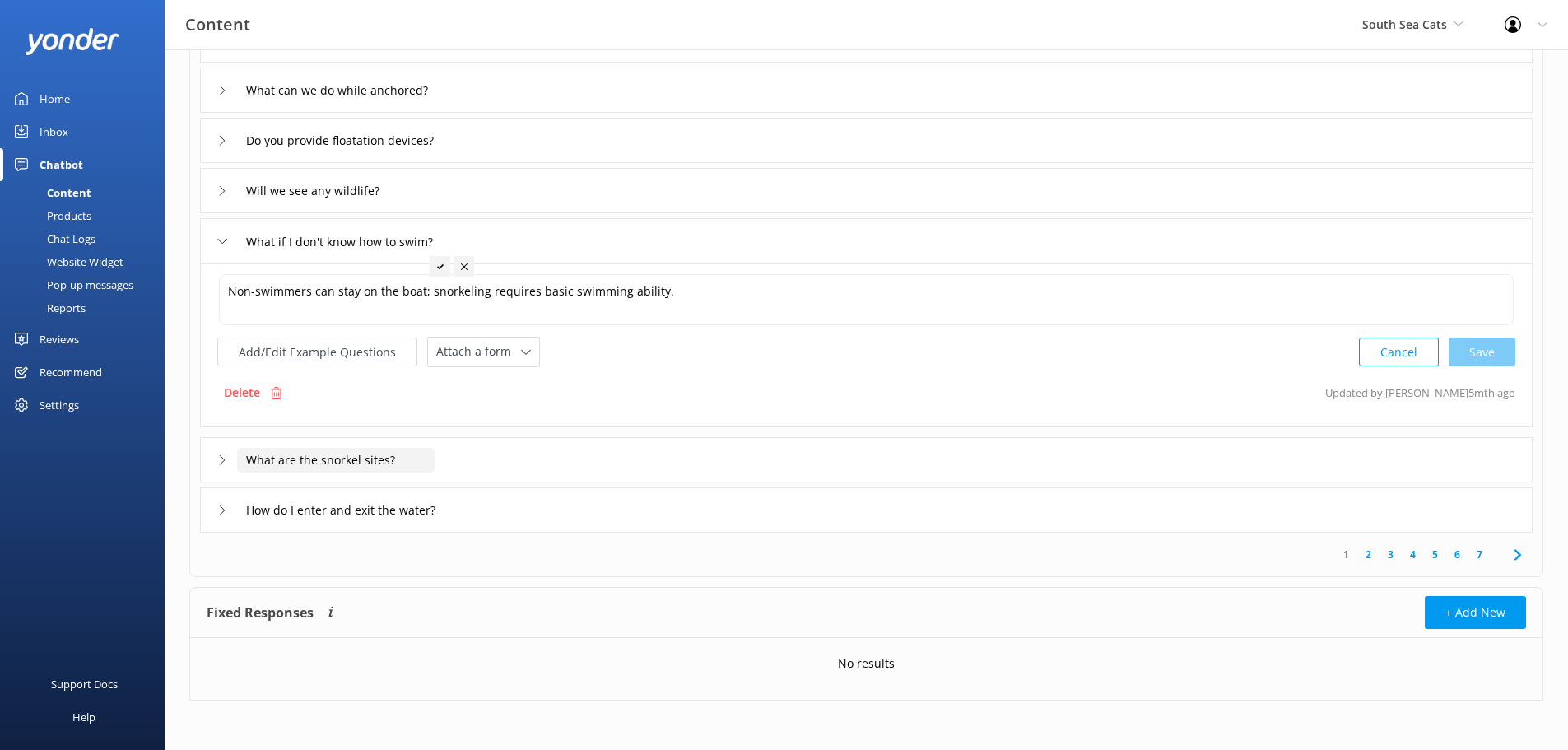
click at [341, 466] on input "What are the snorkel sites?" at bounding box center [336, 459] width 197 height 25
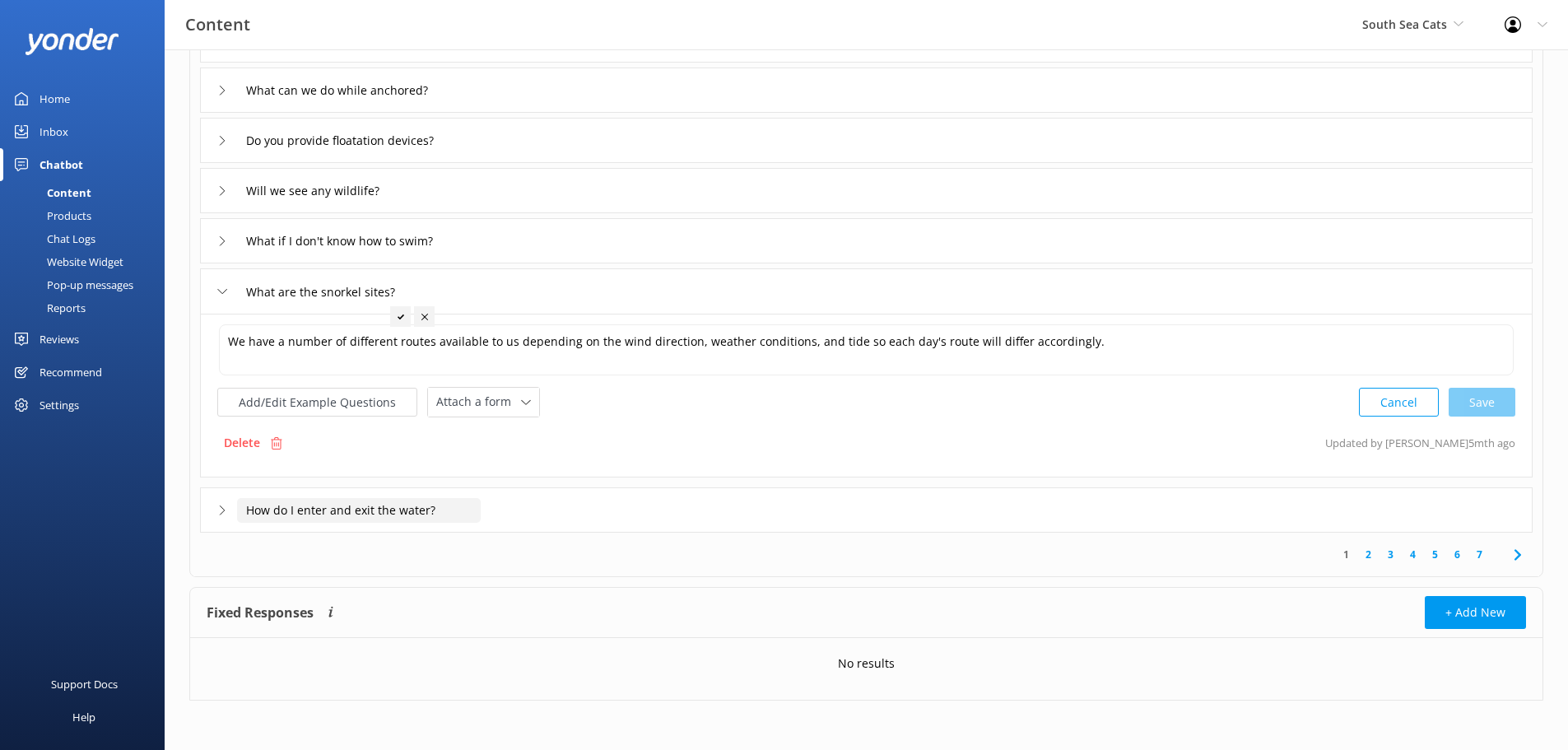
click at [356, 515] on input "How do I enter and exit the water?" at bounding box center [359, 510] width 244 height 25
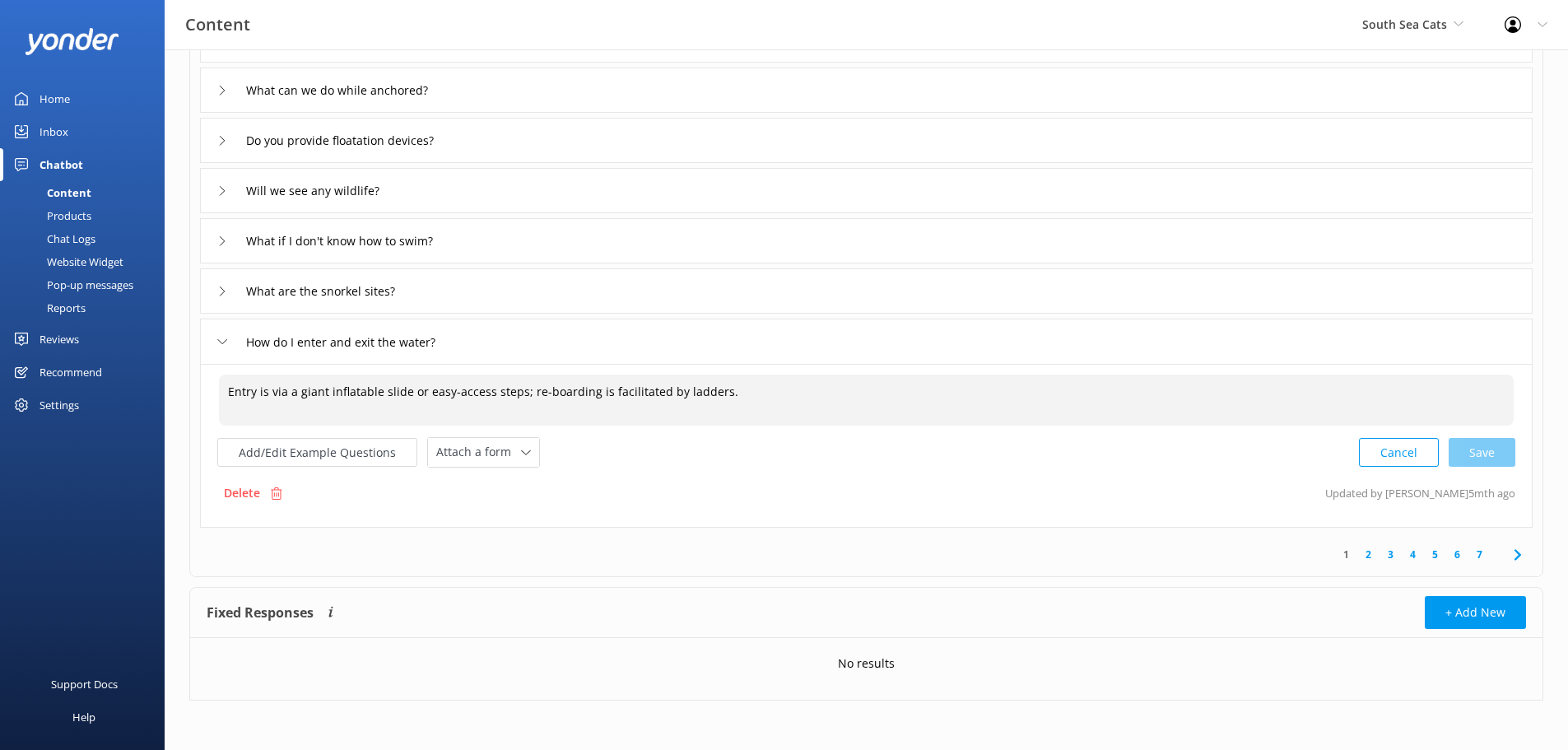
click at [741, 395] on textarea "Entry is via a giant inflatable slide or easy-access steps; re-boarding is faci…" at bounding box center [867, 400] width 1295 height 51
type textarea "Entry is via a giant inflatable slide or easy-access steps; re-boarding is faci…"
click at [1518, 449] on div "Entry is via a giant inflatable slide or easy-access steps; re-boarding is faci…" at bounding box center [866, 445] width 1332 height 164
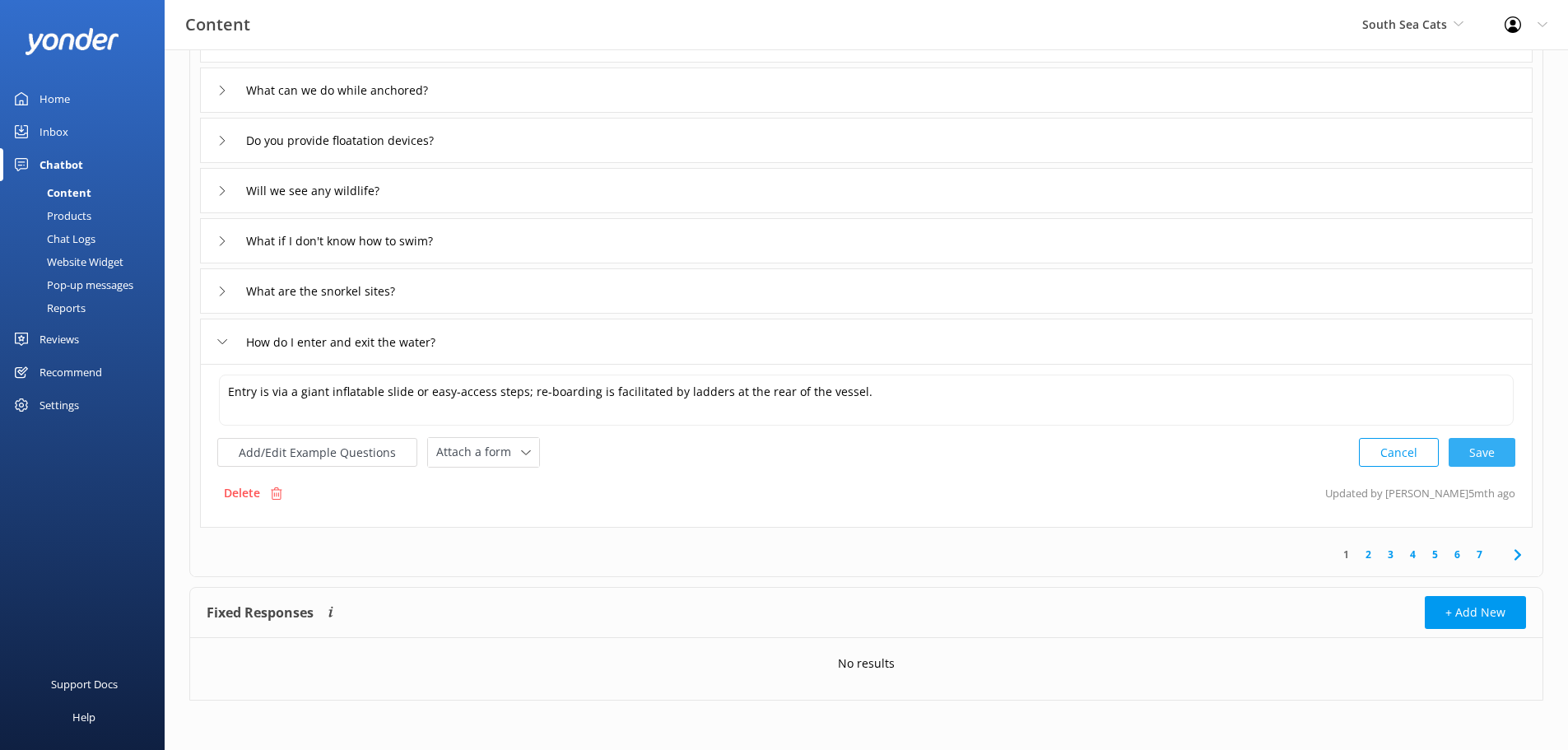
click at [1488, 446] on div "Cancel Save" at bounding box center [1437, 452] width 156 height 30
click at [1521, 556] on icon at bounding box center [1518, 555] width 20 height 20
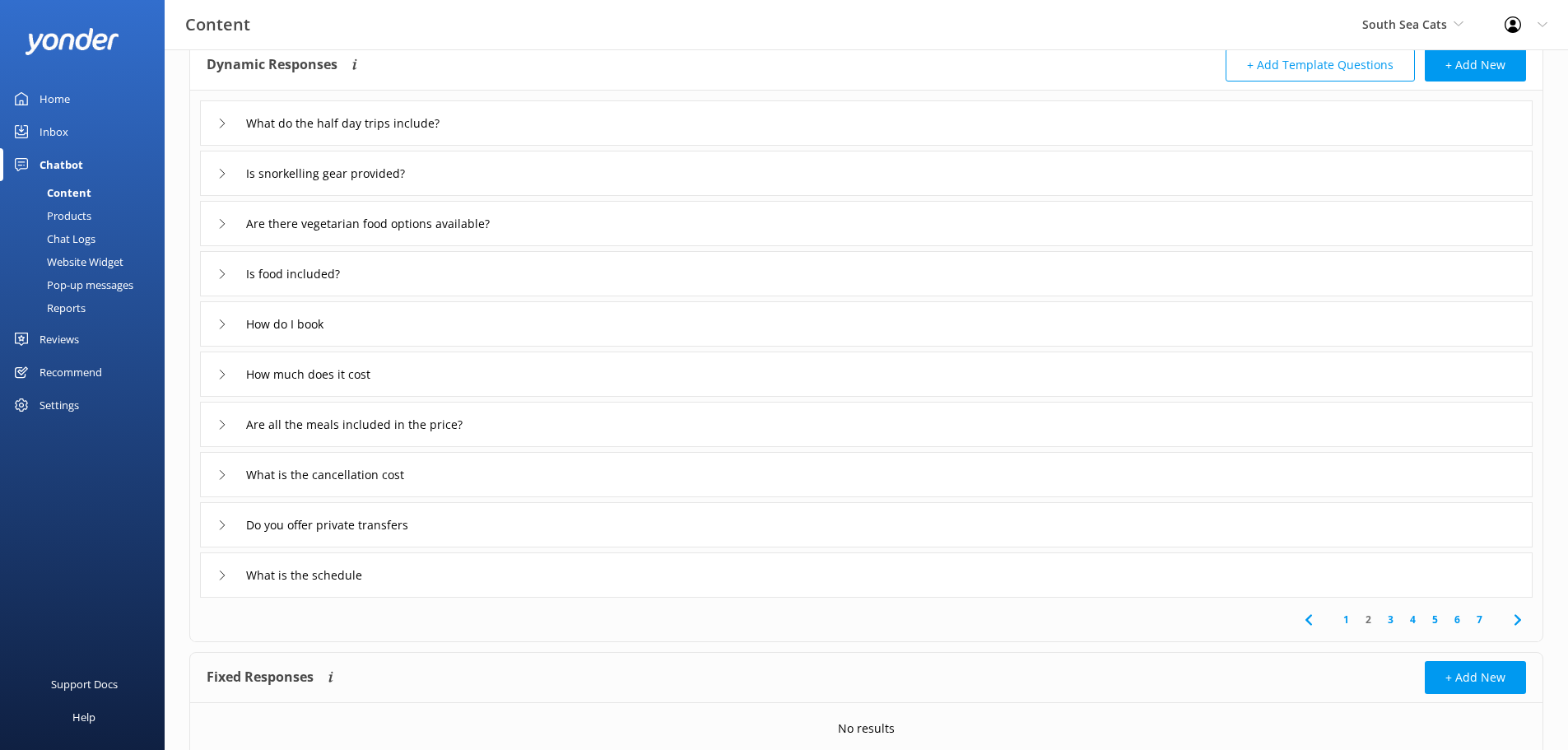
scroll to position [160, 0]
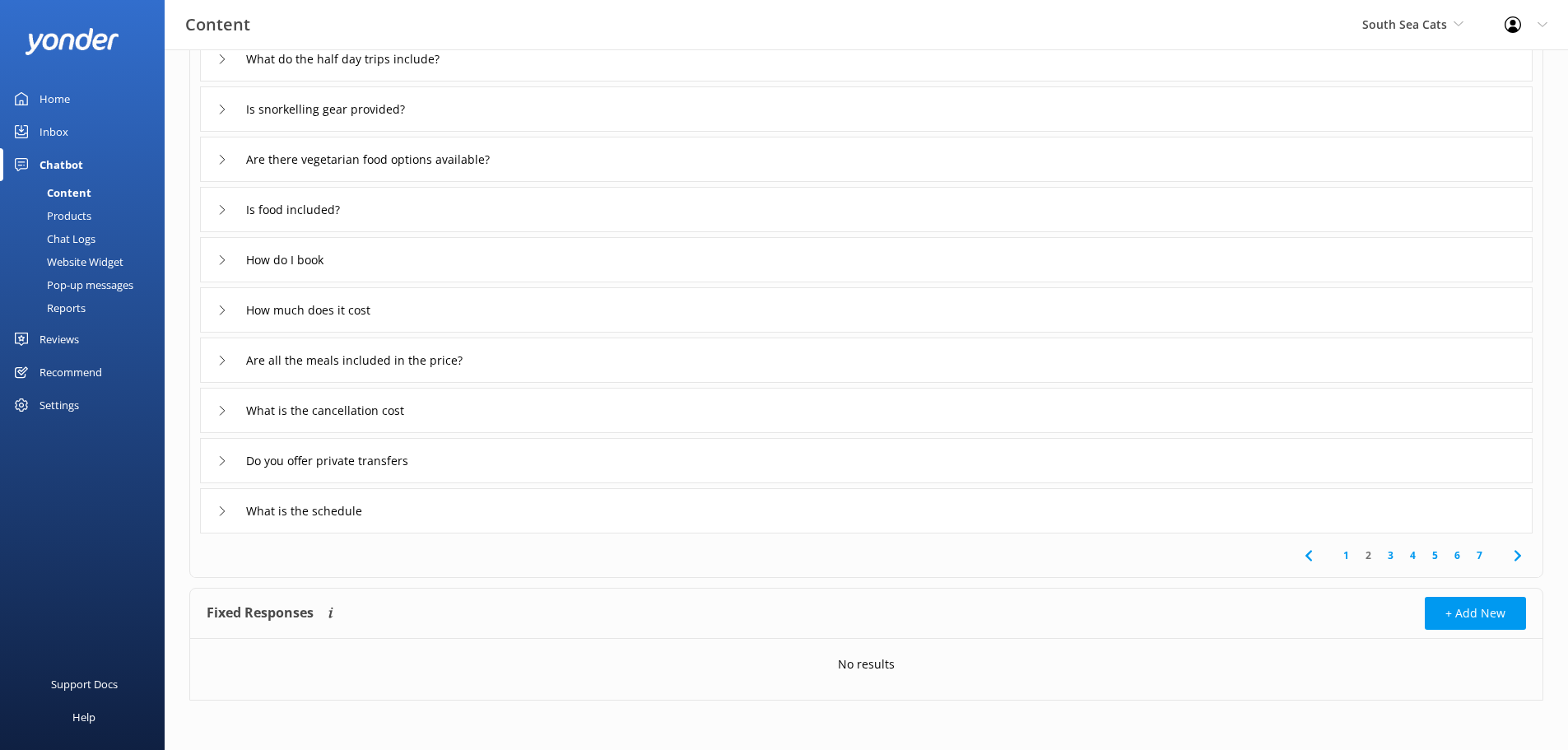
click at [1419, 553] on link "4" at bounding box center [1412, 555] width 22 height 15
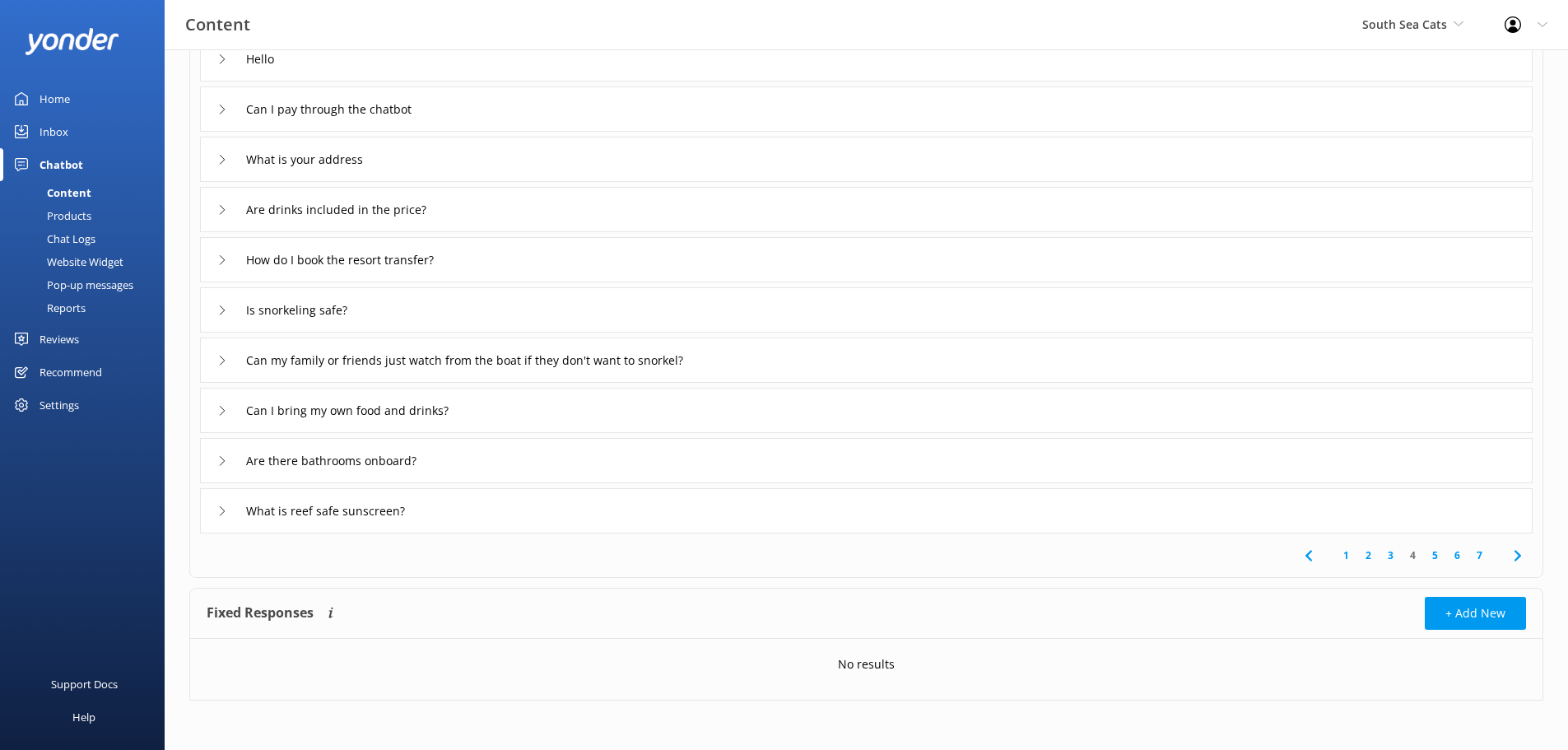
scroll to position [160, 0]
click at [1439, 552] on link "5" at bounding box center [1435, 555] width 22 height 15
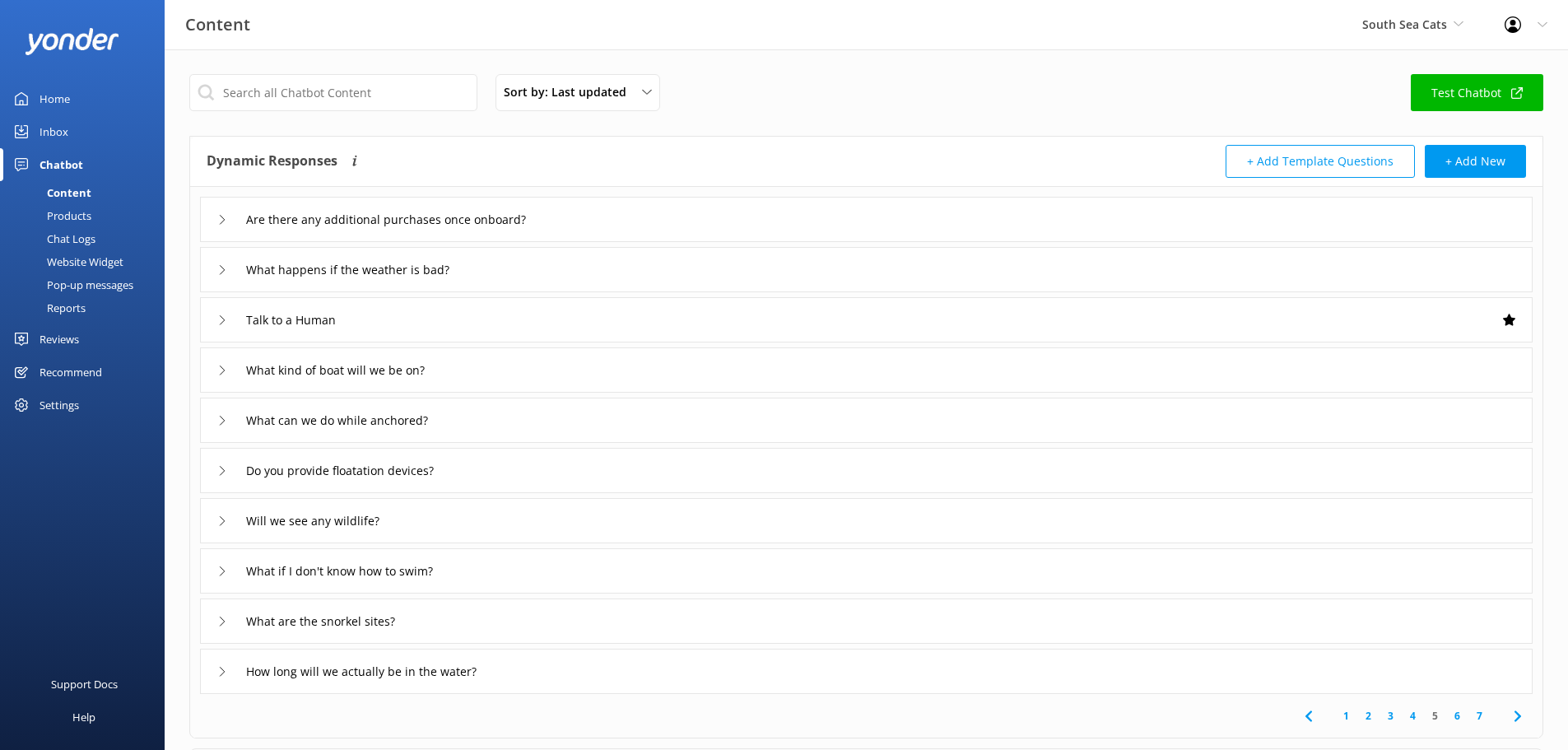
scroll to position [160, 0]
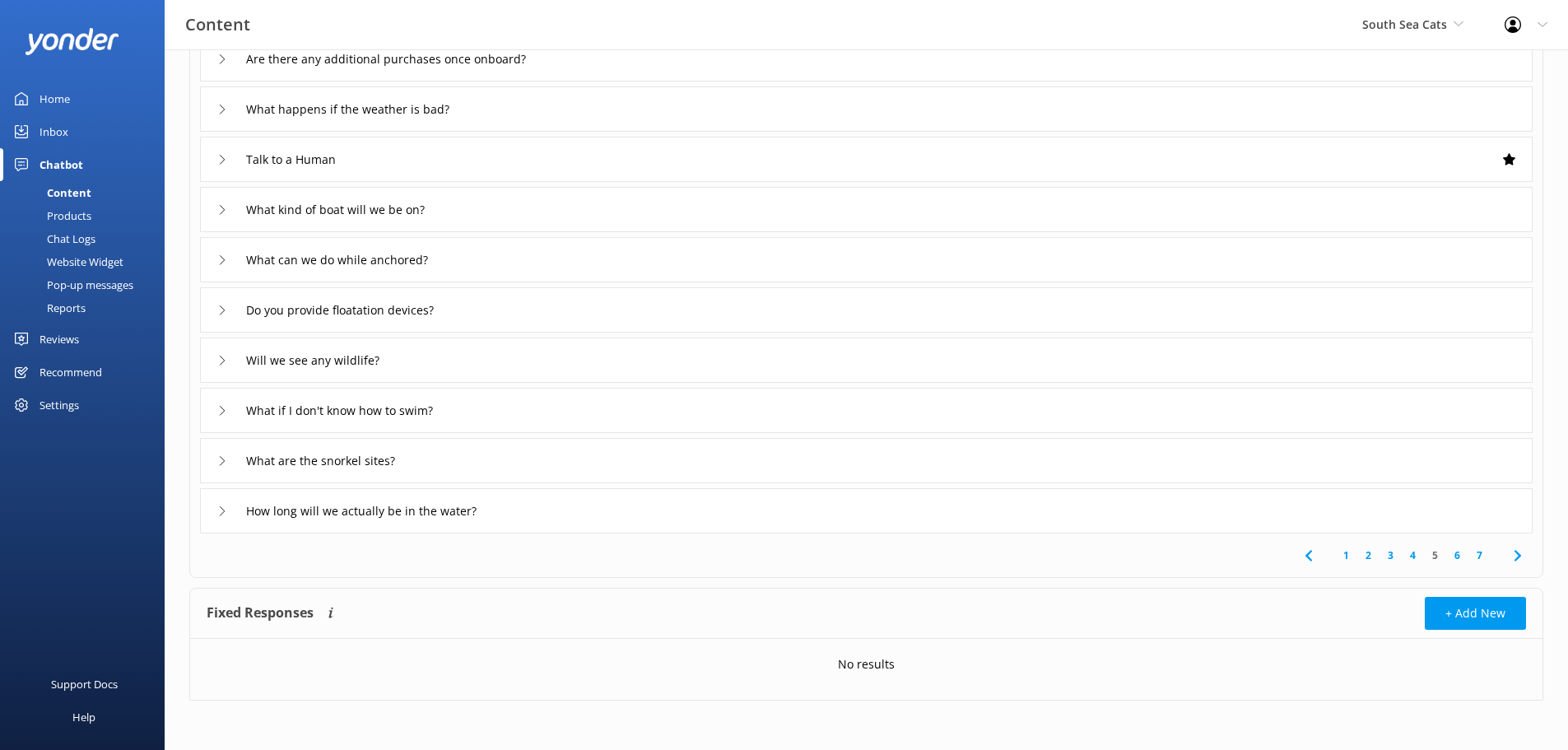
click at [459, 526] on div "How long will we actually be in the water?" at bounding box center [866, 511] width 1332 height 45
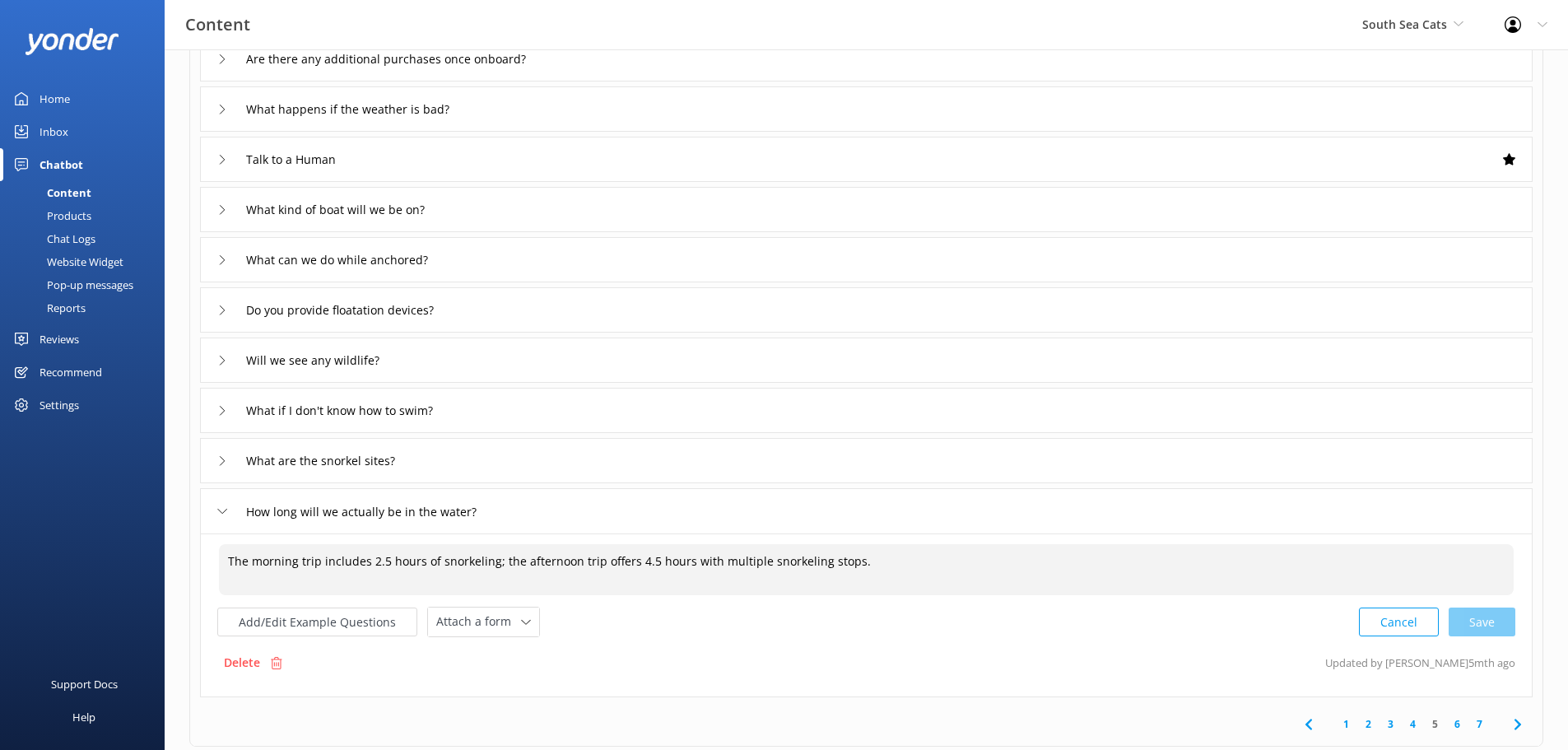
drag, startPoint x: 514, startPoint y: 562, endPoint x: 248, endPoint y: 562, distance: 266.0
click at [248, 562] on textarea "The morning trip includes 2.5 hours of snorkeling; the afternoon trip offers 4.…" at bounding box center [867, 569] width 1295 height 51
click at [1469, 622] on div "Cancel Save" at bounding box center [1437, 621] width 156 height 30
type textarea "The afternoon trip offers 4.5 hours with multiple snorkeling stops."
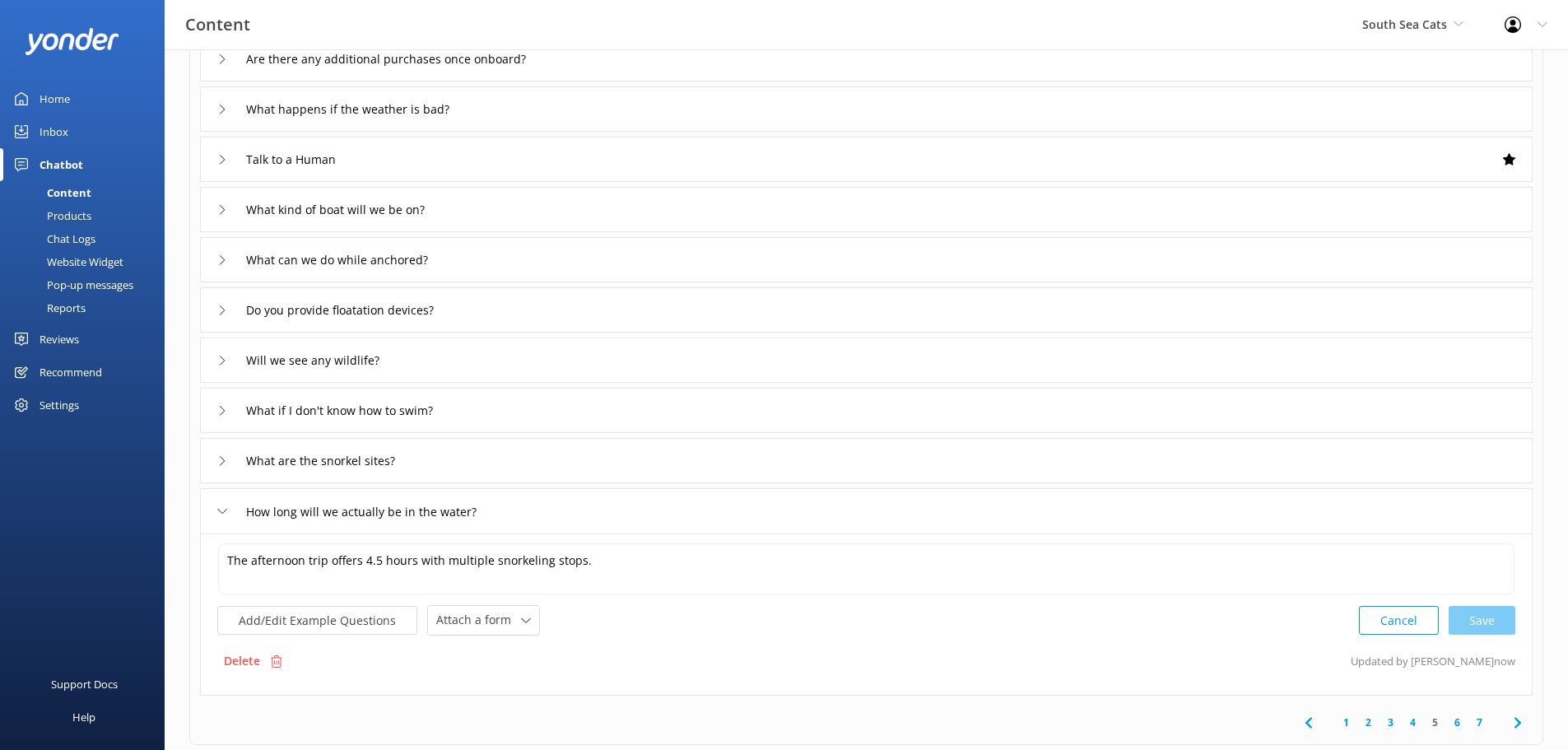
click at [1520, 715] on icon at bounding box center [1518, 723] width 20 height 20
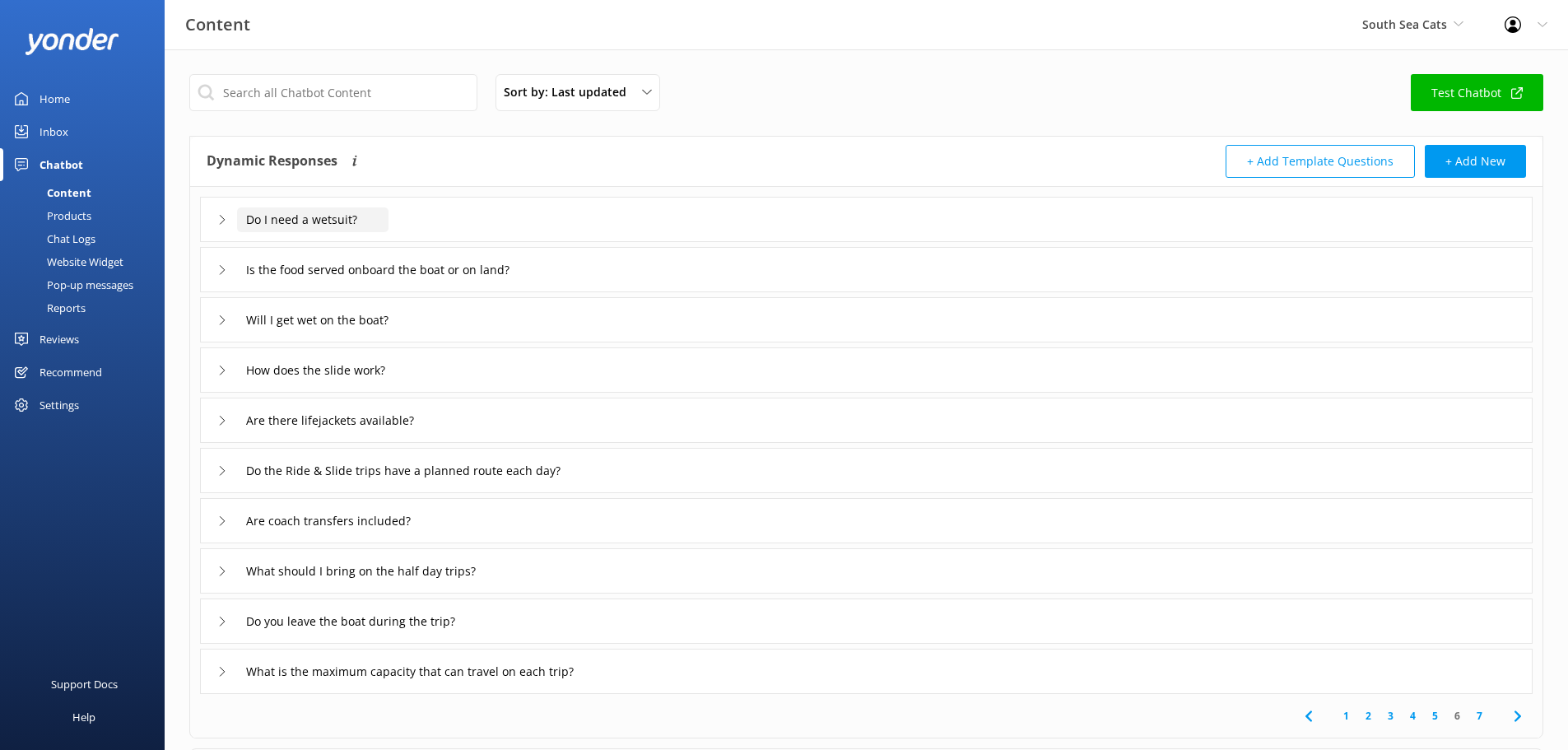
click at [313, 212] on input "Do I need a wetsuit?" at bounding box center [313, 219] width 152 height 25
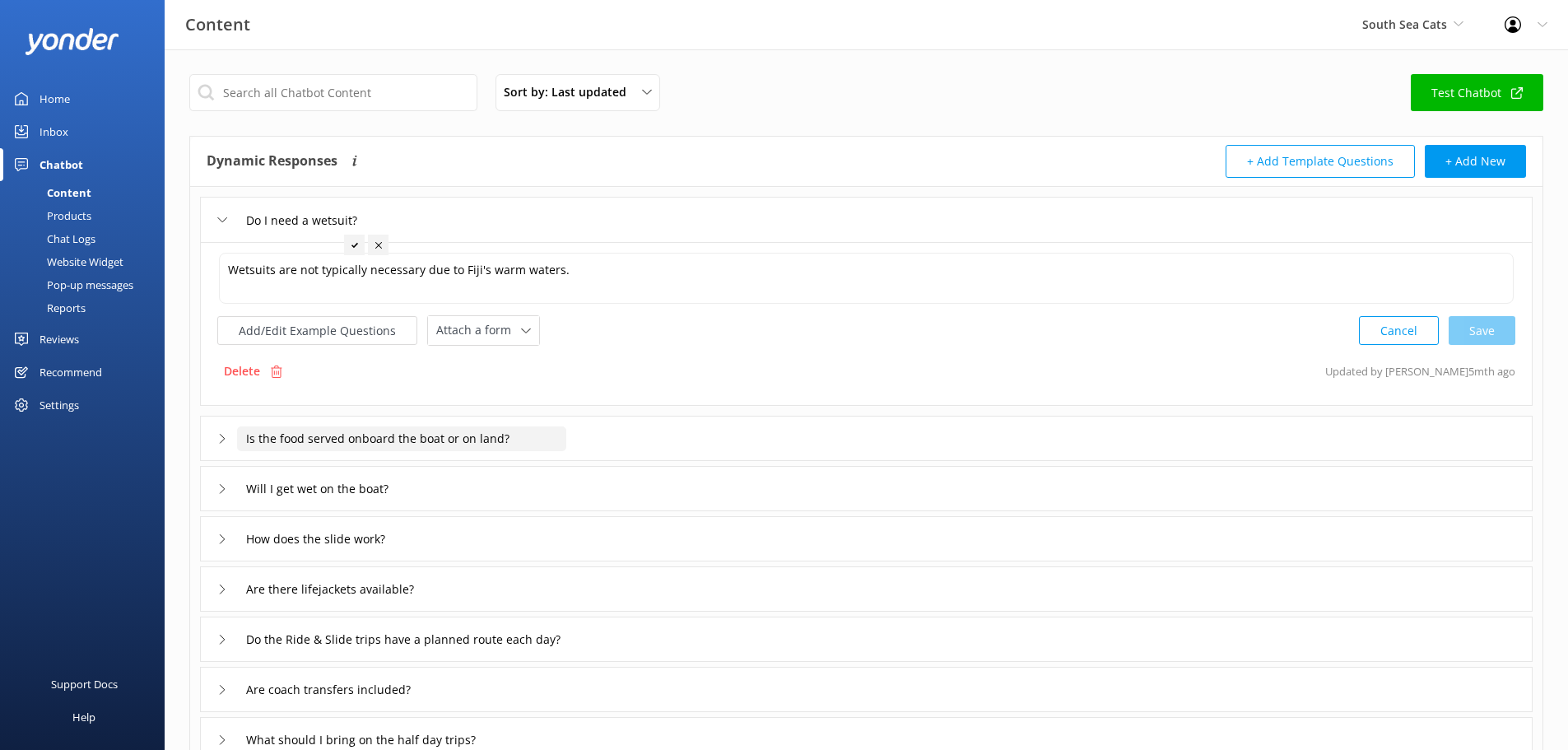
click at [265, 434] on input "Is the food served onboard the boat or on land?" at bounding box center [402, 438] width 329 height 25
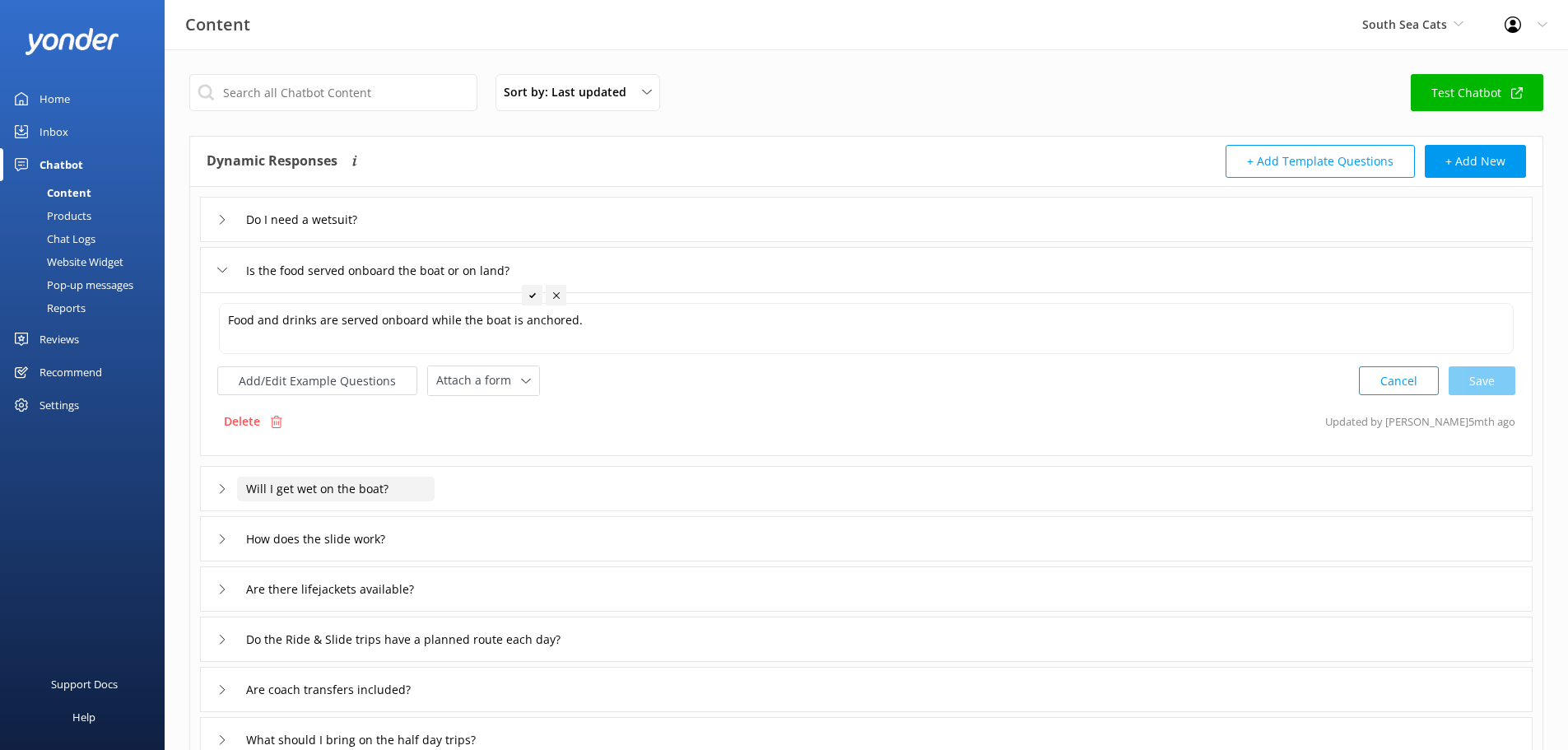
click at [246, 495] on input "Will I get wet on the boat?" at bounding box center [336, 488] width 197 height 25
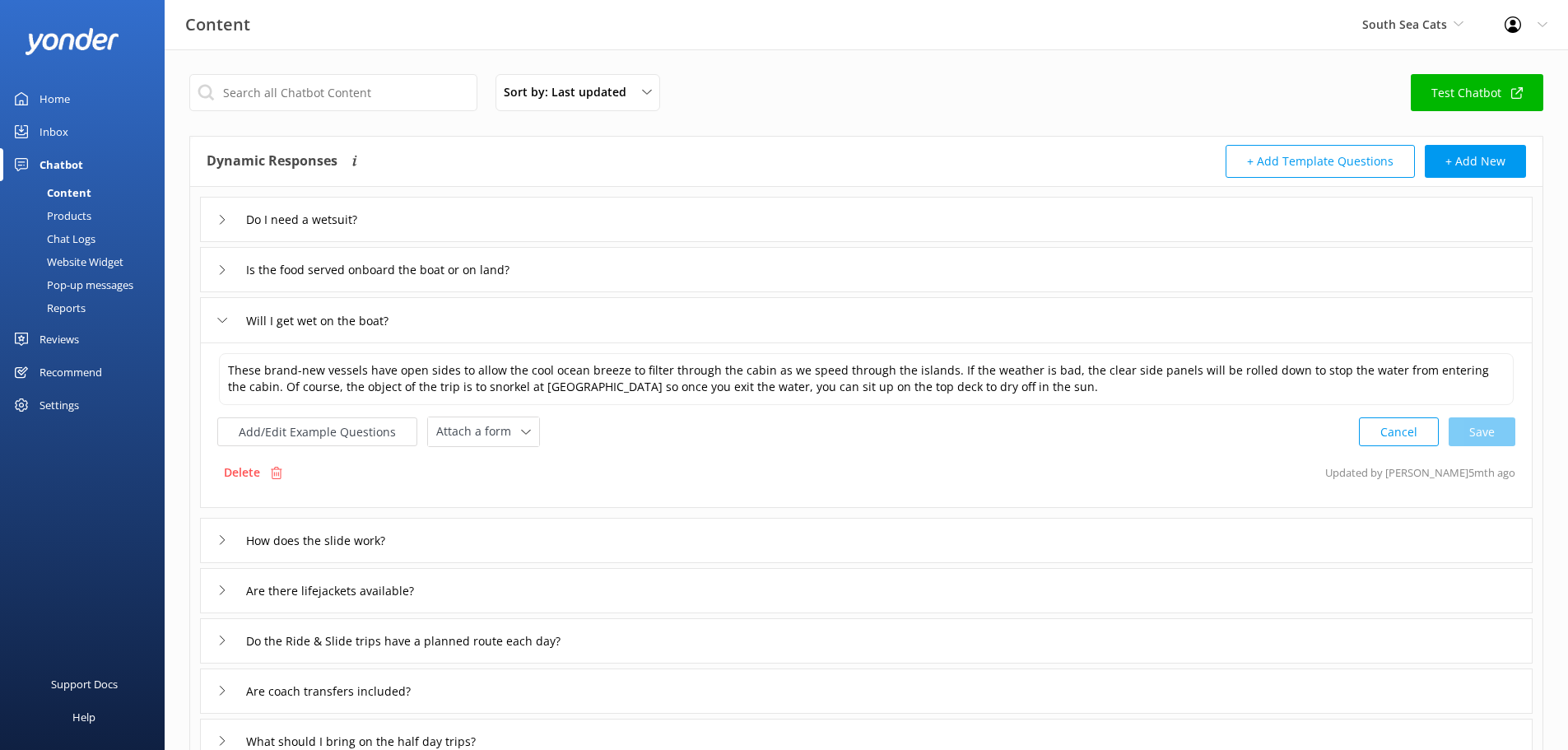
click at [251, 553] on div "How does the slide work?" at bounding box center [307, 540] width 178 height 27
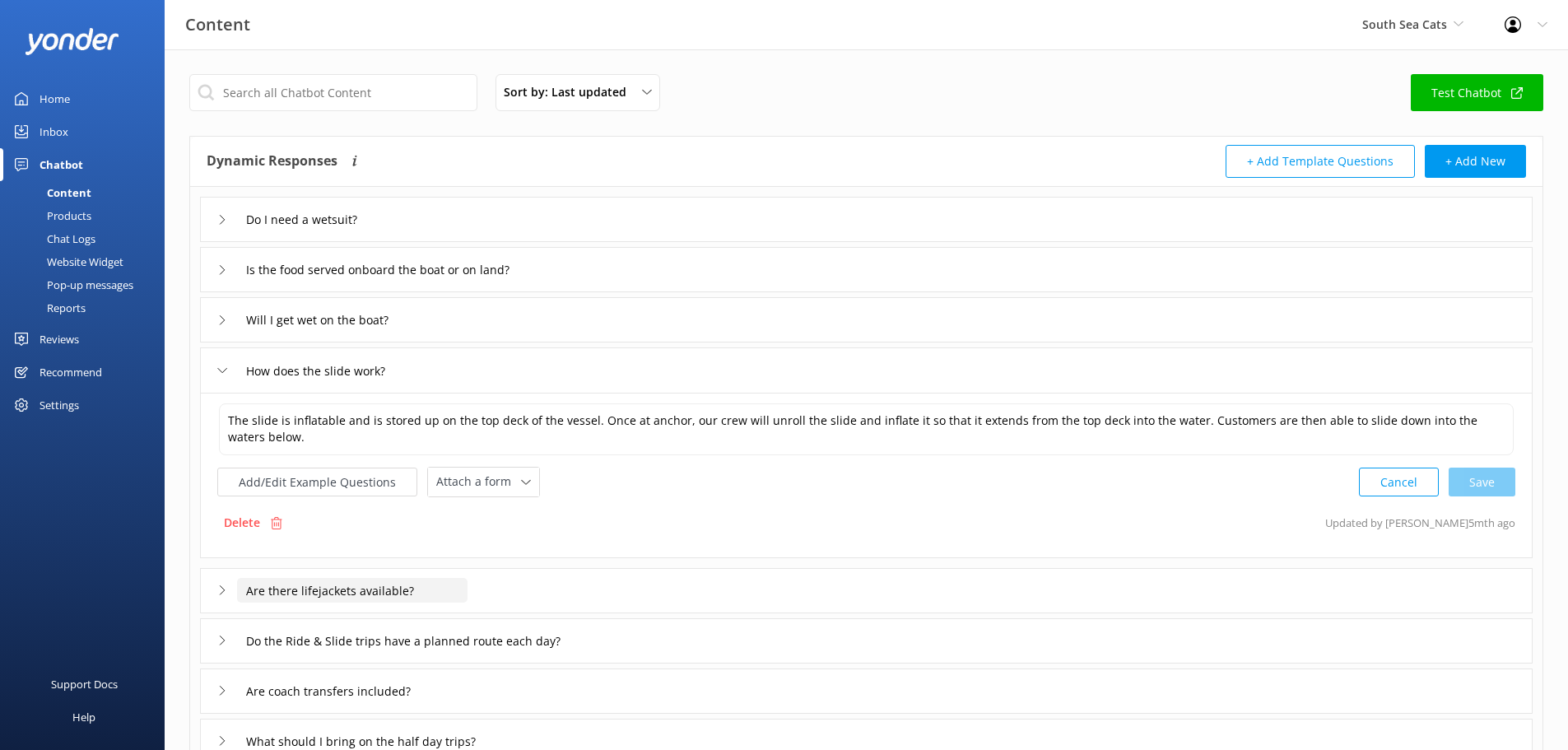
click at [255, 585] on input "Are there lifejackets available?" at bounding box center [352, 589] width 230 height 25
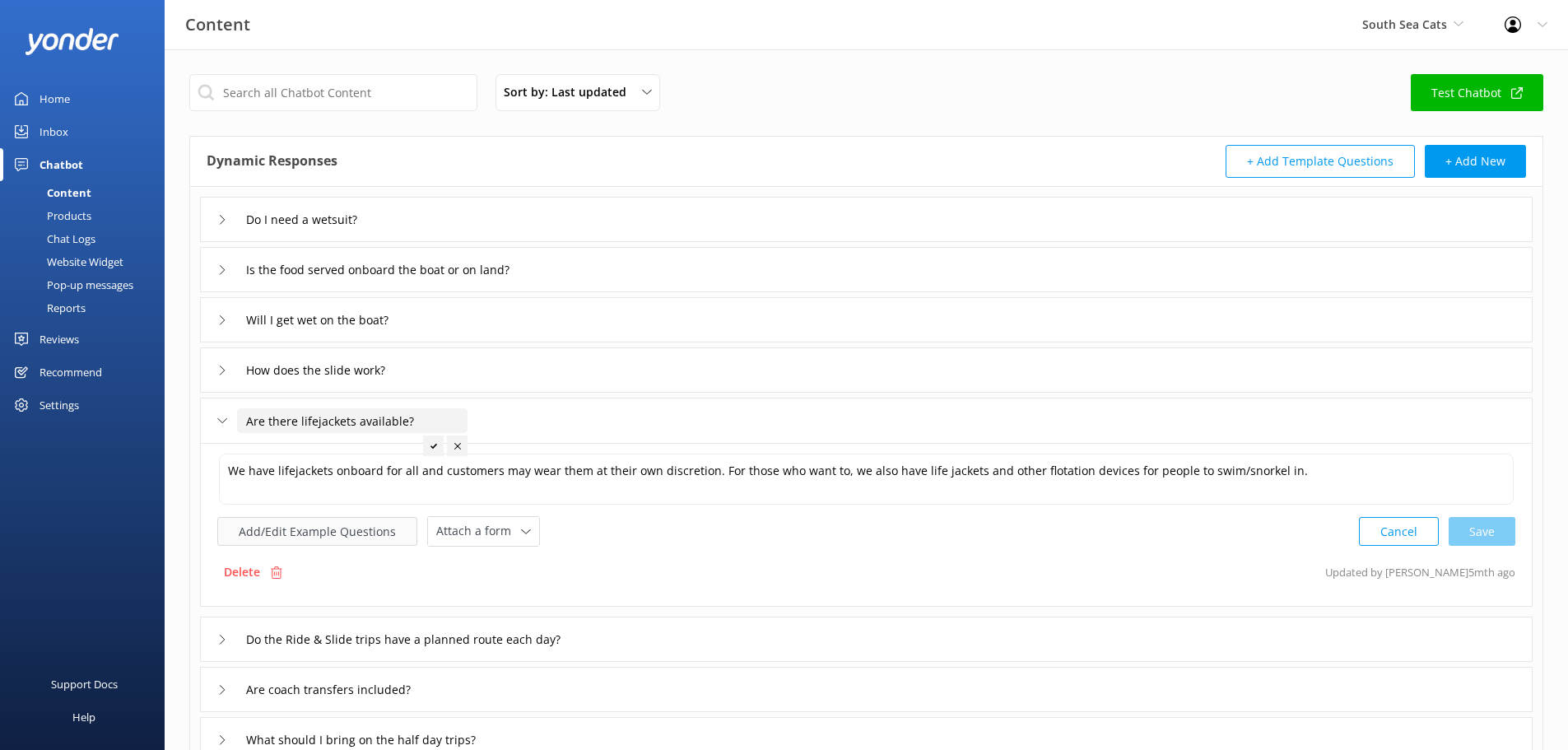
scroll to position [329, 0]
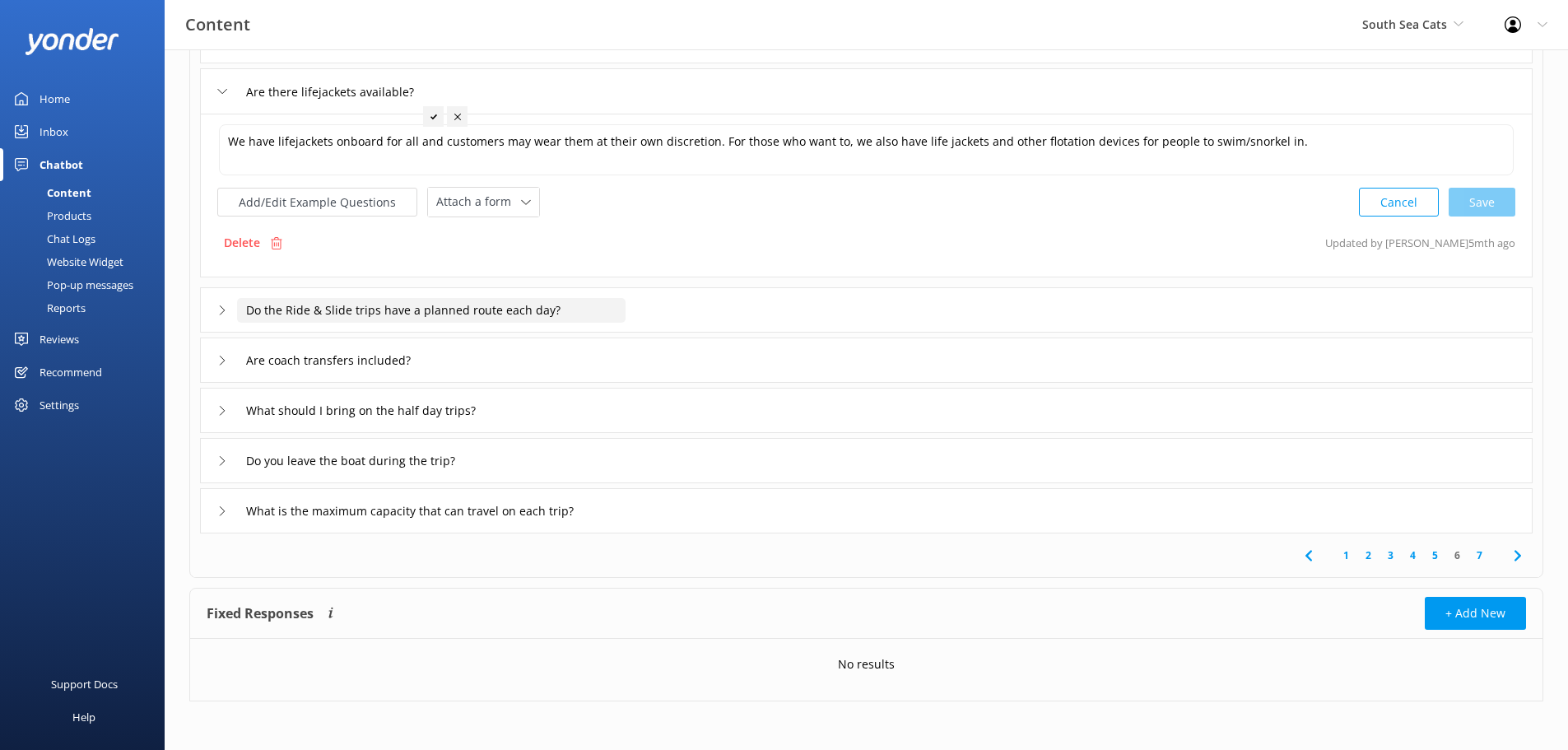
click at [273, 308] on input "Do the Ride & Slide trips have a planned route each day?" at bounding box center [431, 310] width 388 height 25
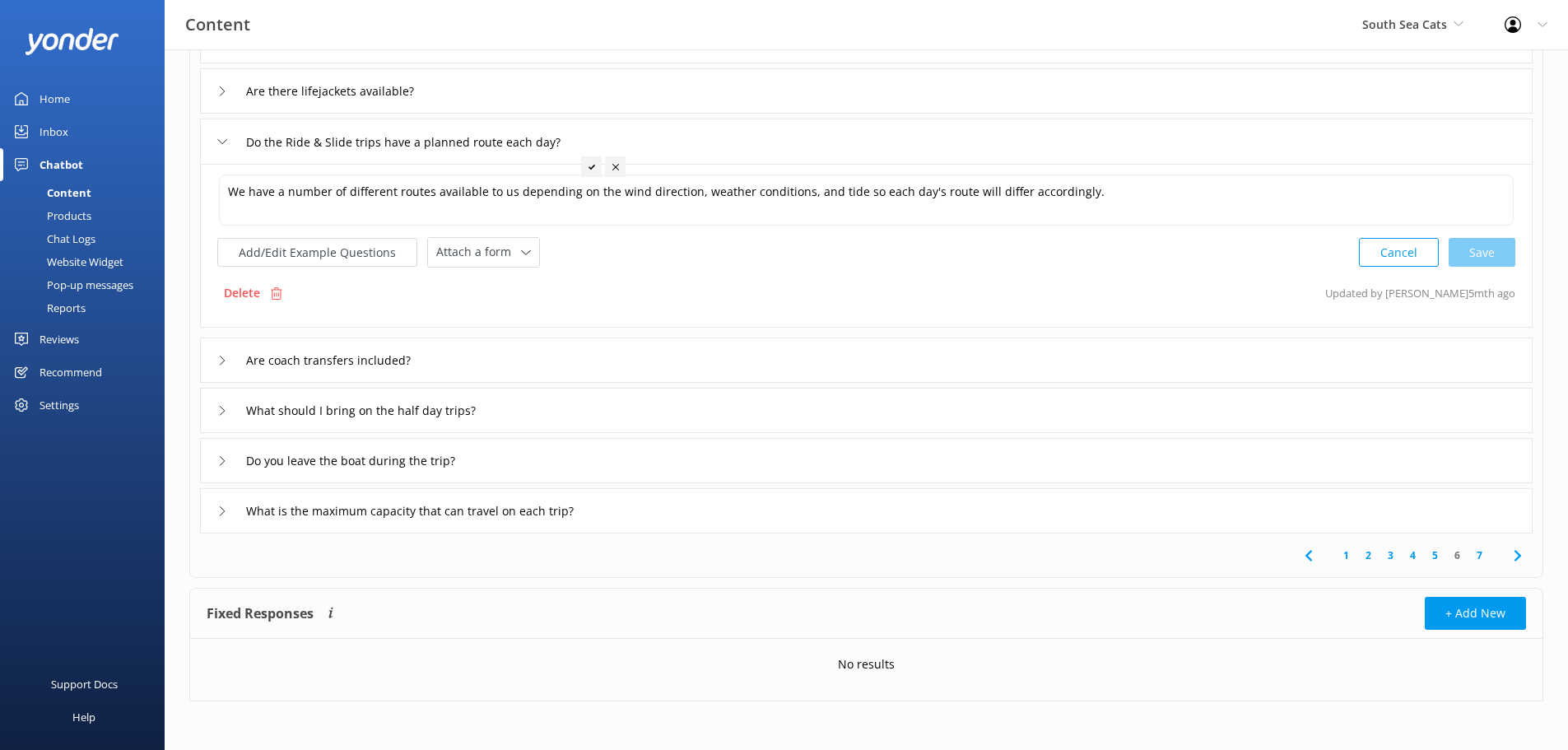
click at [263, 344] on div "Are coach transfers included?" at bounding box center [866, 360] width 1332 height 45
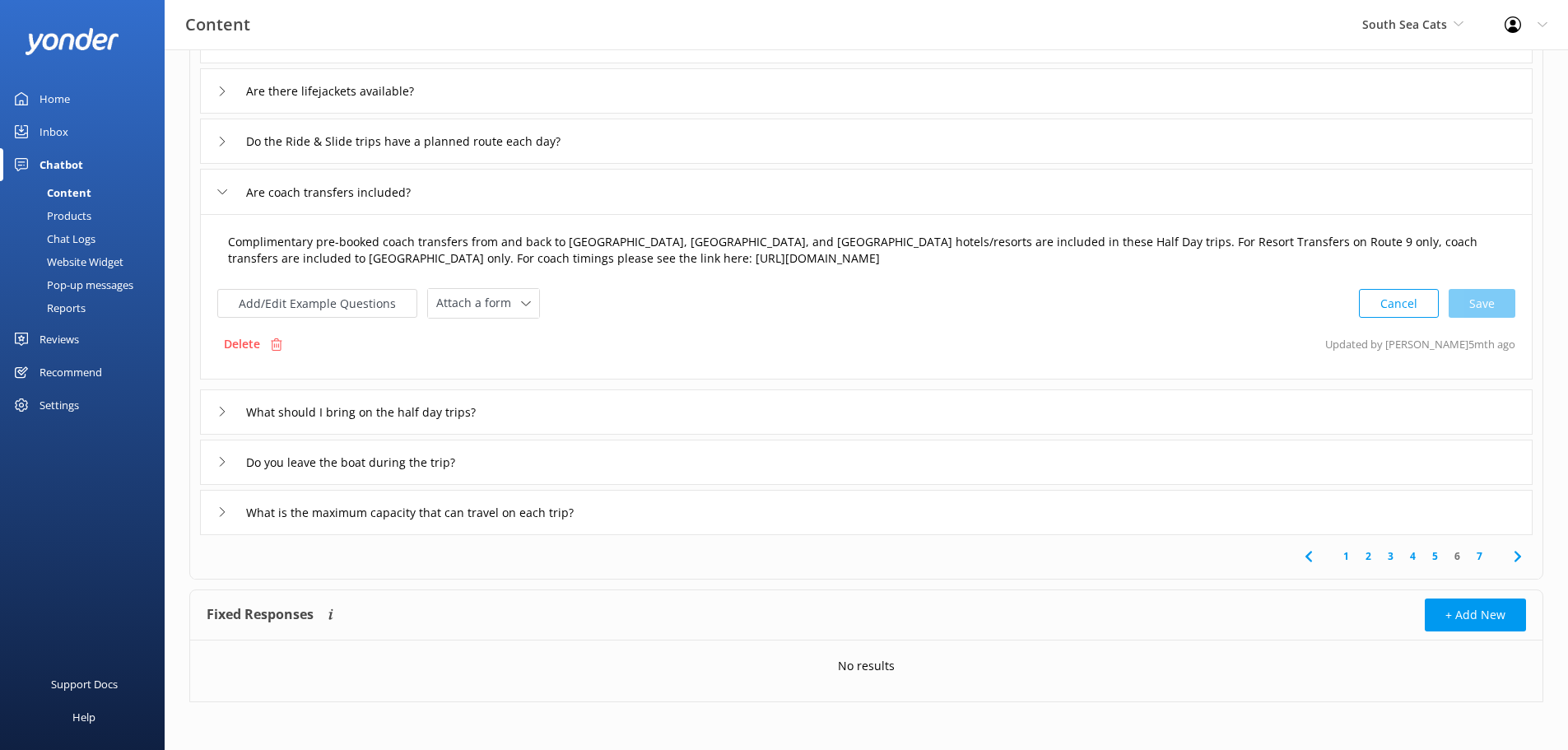
click at [1109, 270] on textarea "Complimentary pre-booked coach transfers from and back to [GEOGRAPHIC_DATA], [G…" at bounding box center [867, 250] width 1295 height 52
click at [323, 426] on div "What should I bring on the half day trips?" at bounding box center [866, 412] width 1332 height 45
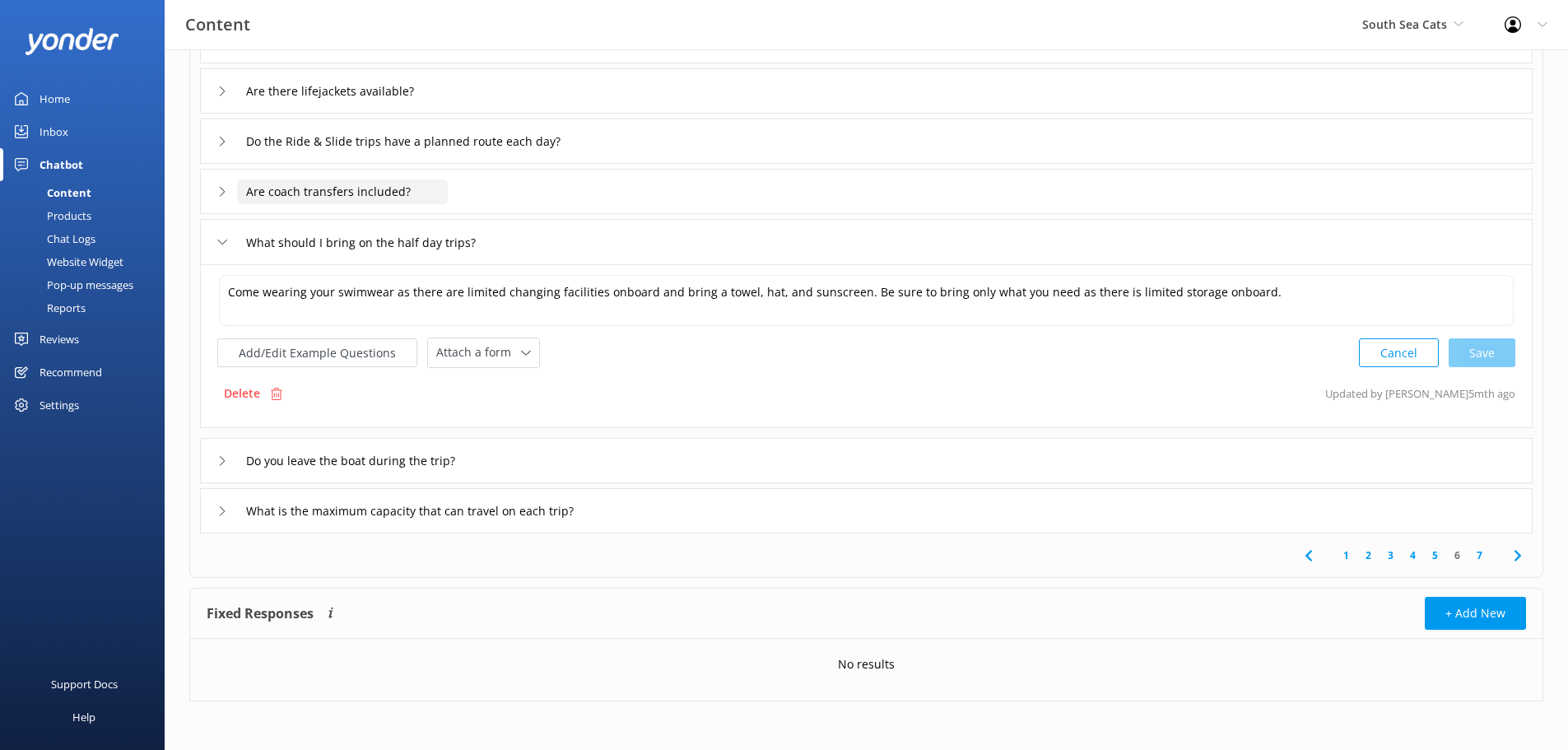
click at [333, 198] on input "Are coach transfers included?" at bounding box center [343, 191] width 211 height 25
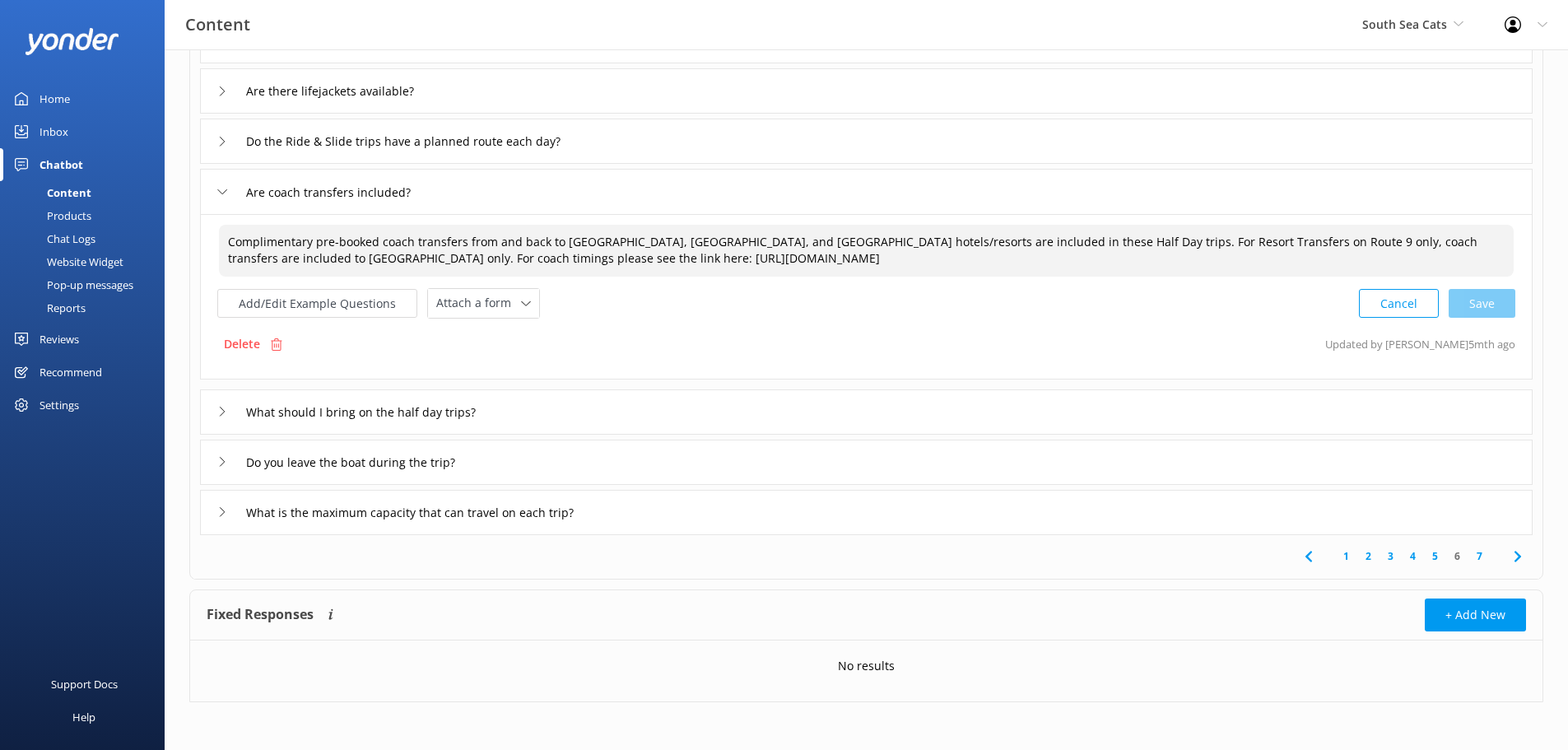
drag, startPoint x: 538, startPoint y: 259, endPoint x: 1201, endPoint y: 259, distance: 663.0
click at [1201, 259] on textarea "Complimentary pre-booked coach transfers from and back to [GEOGRAPHIC_DATA], [G…" at bounding box center [867, 250] width 1295 height 52
paste textarea "outh_sea_cruises_coach_schedule_2025-26"
click at [1479, 315] on div "Cancel Save" at bounding box center [1437, 303] width 156 height 30
type textarea "Complimentary pre-booked coach transfers from and back to [GEOGRAPHIC_DATA], [G…"
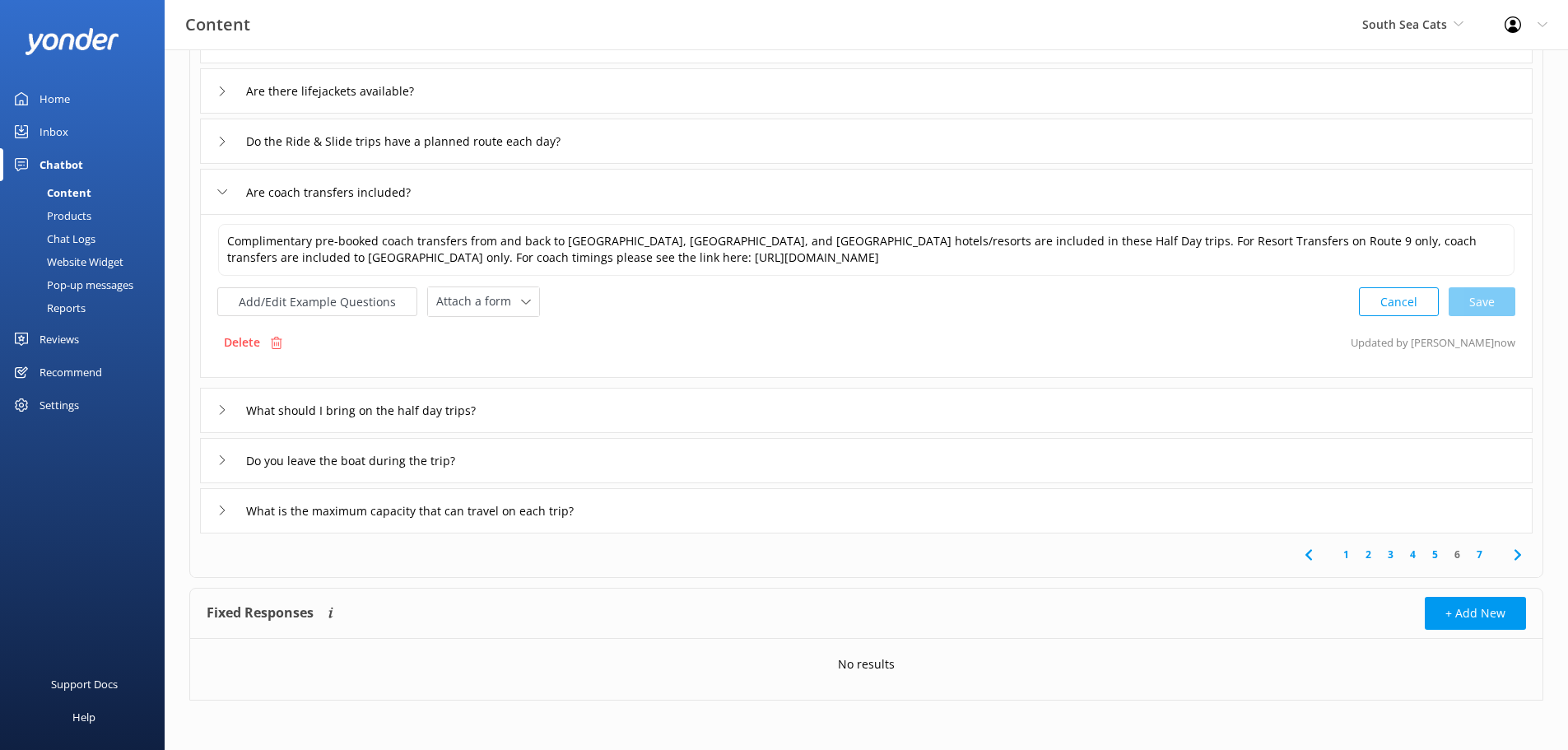
click at [216, 403] on div "What should I bring on the half day trips?" at bounding box center [866, 410] width 1332 height 45
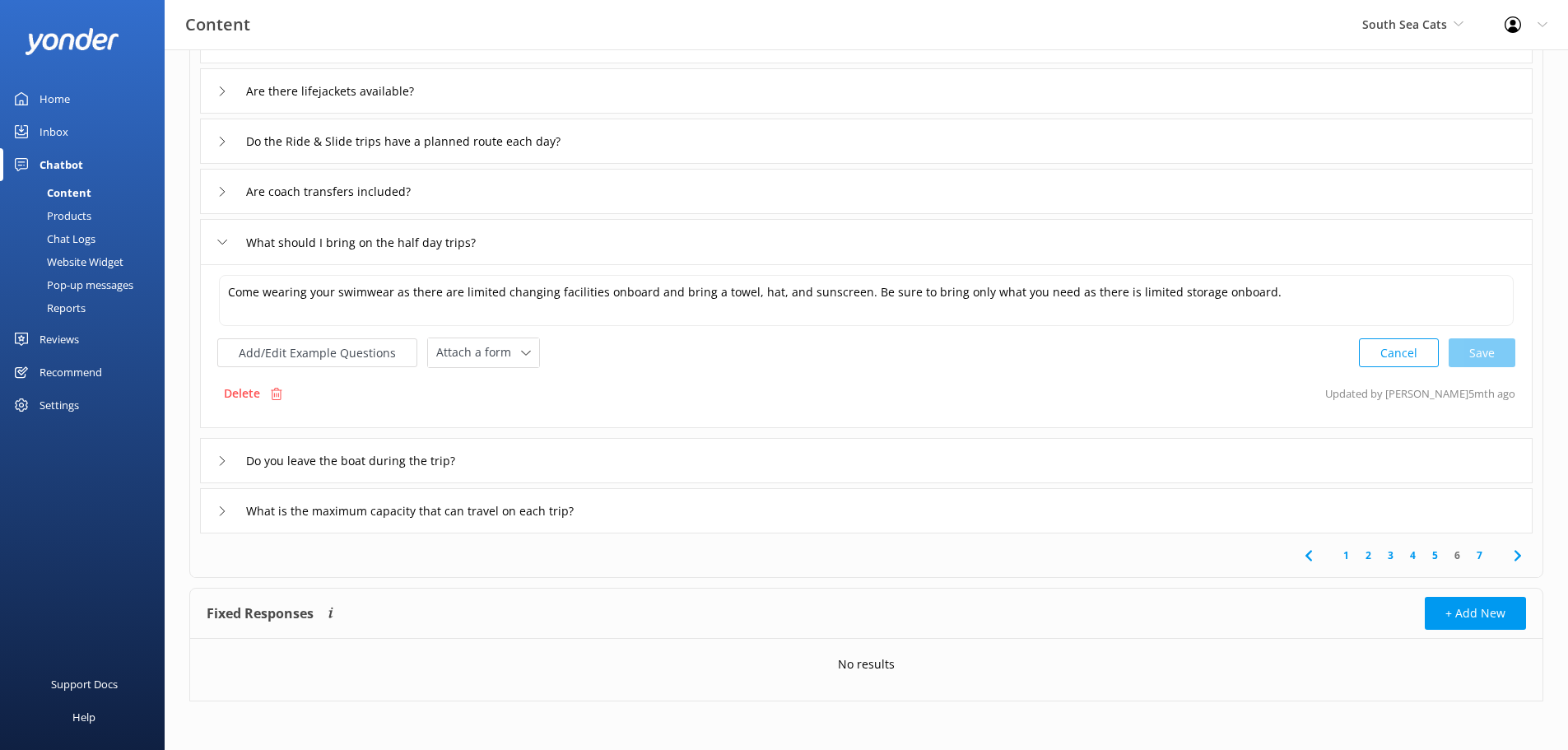
click at [220, 468] on div "Do you leave the boat during the trip?" at bounding box center [352, 460] width 270 height 27
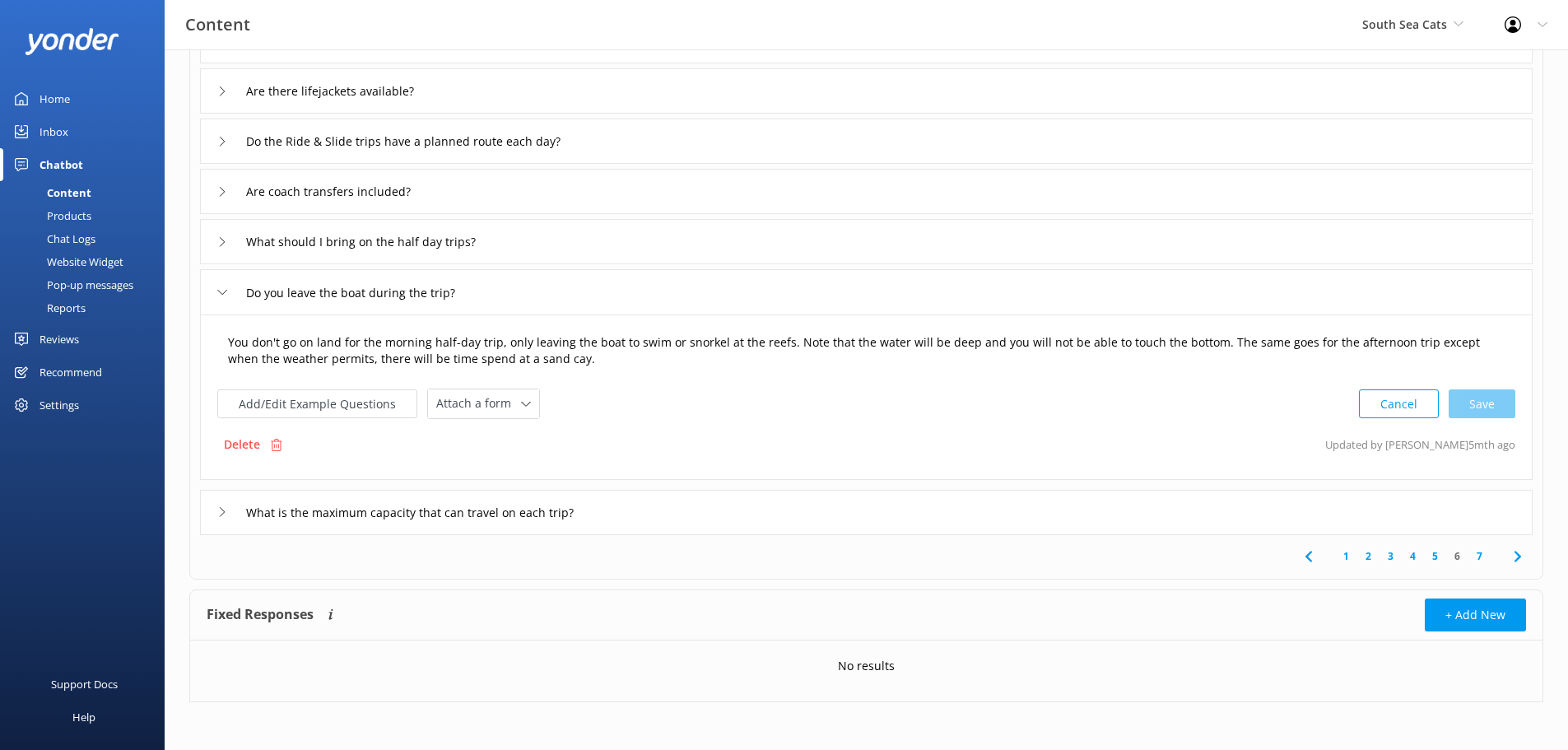
click at [336, 346] on textarea "You don't go on land for the morning half-day trip, only leaving the boat to sw…" at bounding box center [867, 351] width 1295 height 52
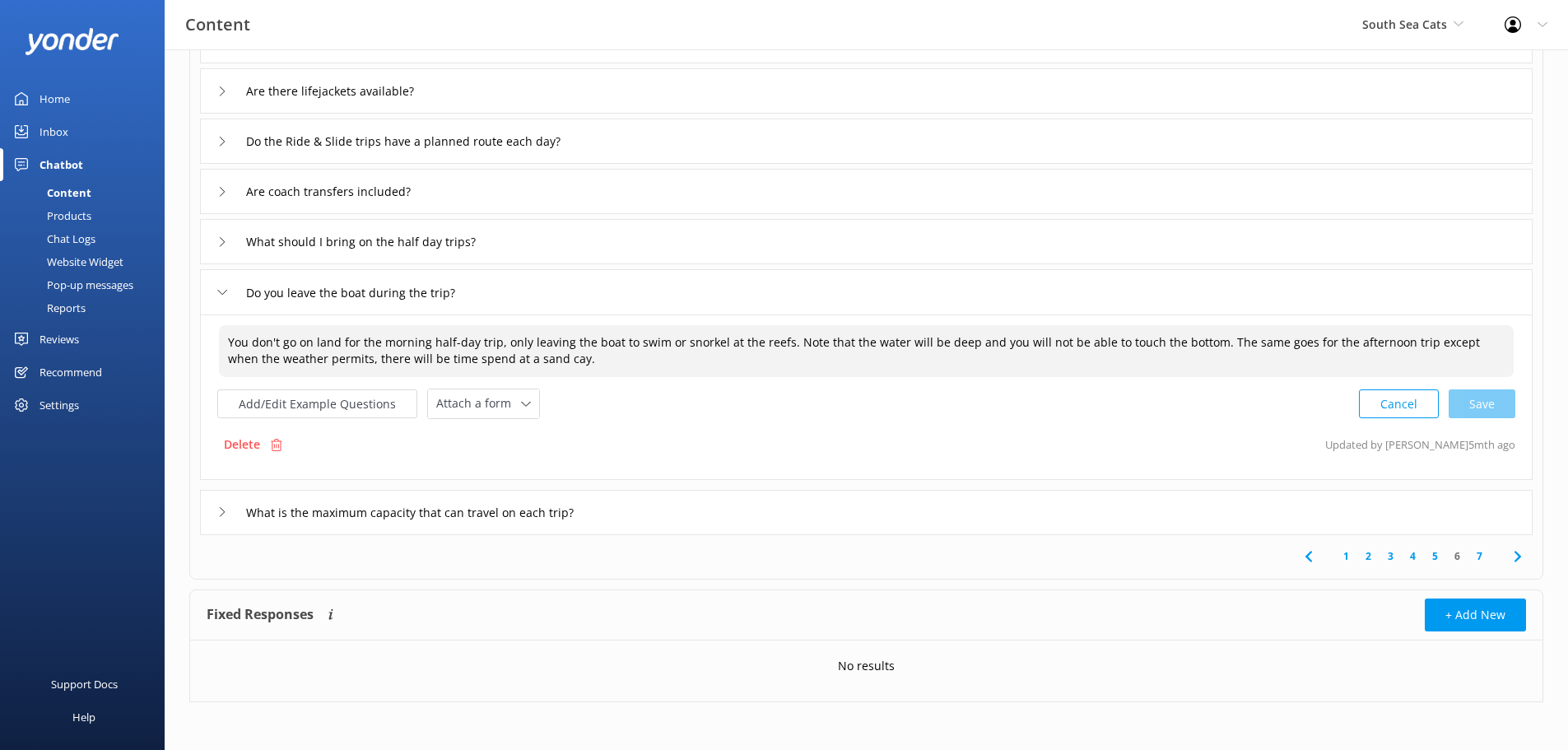
drag, startPoint x: 383, startPoint y: 343, endPoint x: 429, endPoint y: 347, distance: 46.2
click at [429, 347] on textarea "You don't go on land for the morning half-day trip, only leaving the boat to sw…" at bounding box center [867, 351] width 1295 height 52
drag, startPoint x: 1359, startPoint y: 343, endPoint x: 1365, endPoint y: 355, distance: 13.4
click at [1365, 355] on textarea "You don't go on land for the half-day trip, only leaving the boat to swim or sn…" at bounding box center [867, 351] width 1295 height 52
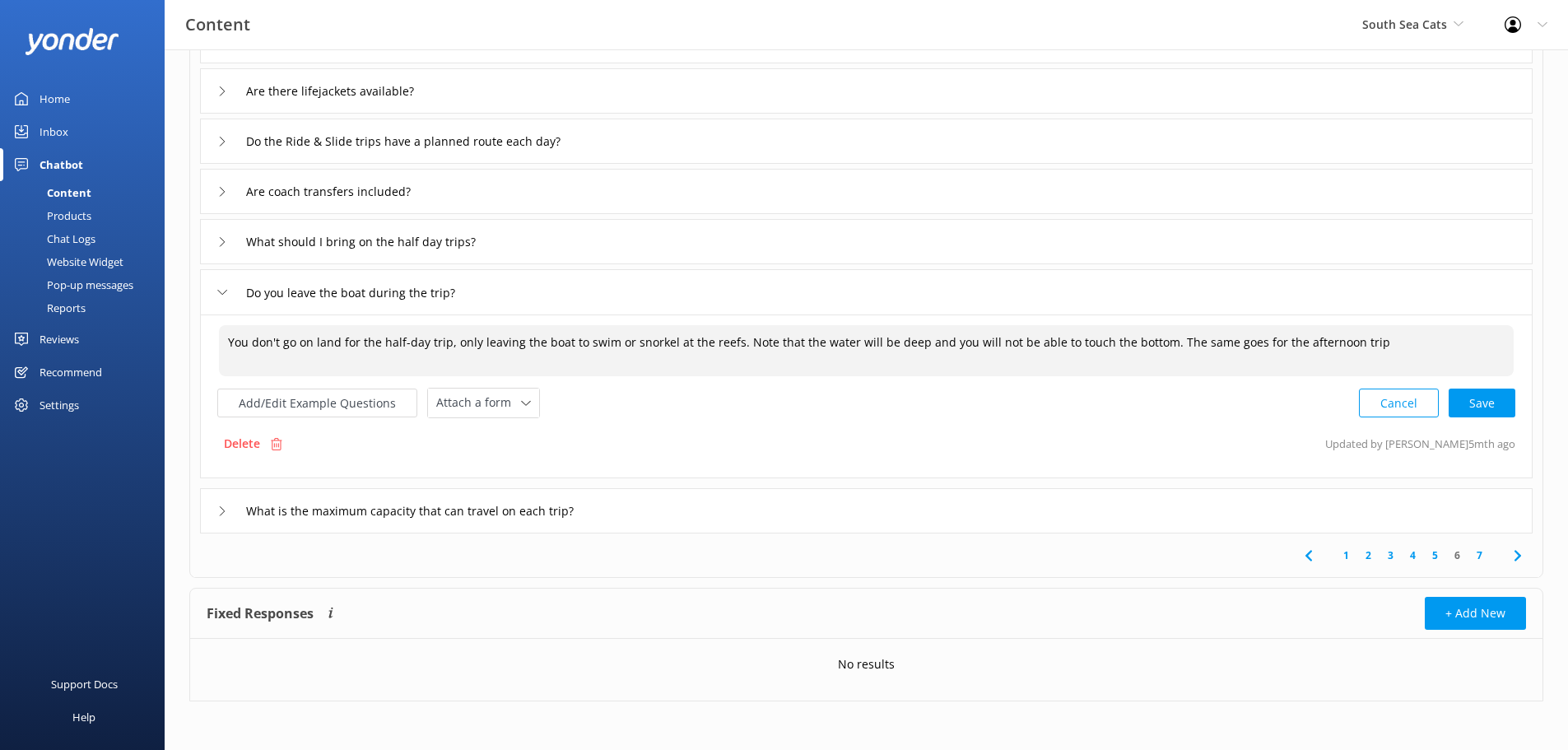
click at [445, 340] on textarea "You don't go on land for the half-day trip, only leaving the boat to swim or sn…" at bounding box center [867, 351] width 1295 height 51
paste textarea "except when the weather permits, there will be time spend at a sand cay."
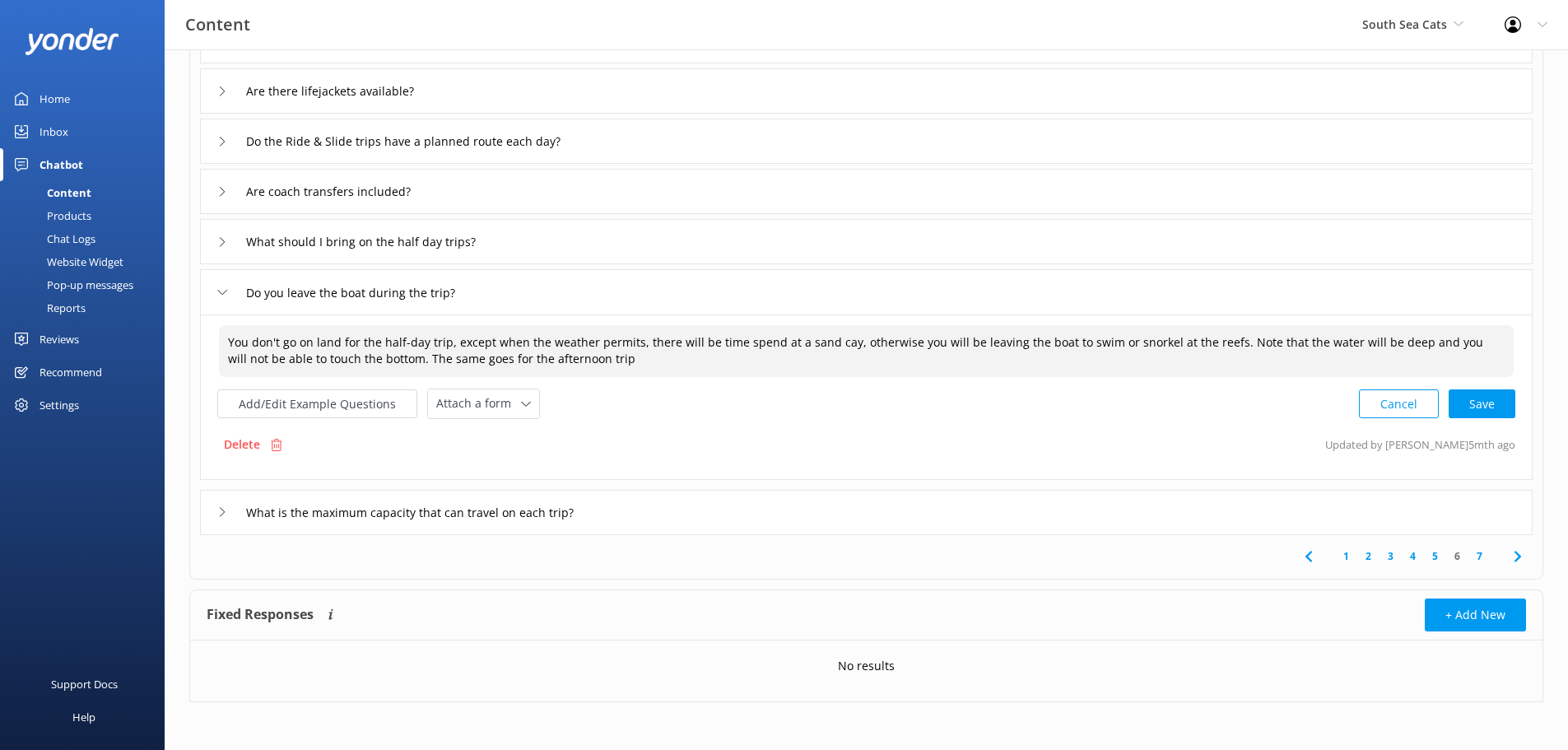
click at [1291, 345] on textarea "You don't go on land for the half-day trip, except when the weather permits, th…" at bounding box center [867, 351] width 1295 height 52
paste textarea "swim/snorkel sites"
drag, startPoint x: 452, startPoint y: 345, endPoint x: 631, endPoint y: 334, distance: 179.3
click at [631, 334] on textarea "You don't go on land for the half-day trip, except when the weather permits, th…" at bounding box center [867, 351] width 1295 height 52
click at [485, 358] on textarea "You don't go on land for the half-day trip, otherwise you will be leaving the b…" at bounding box center [867, 351] width 1295 height 52
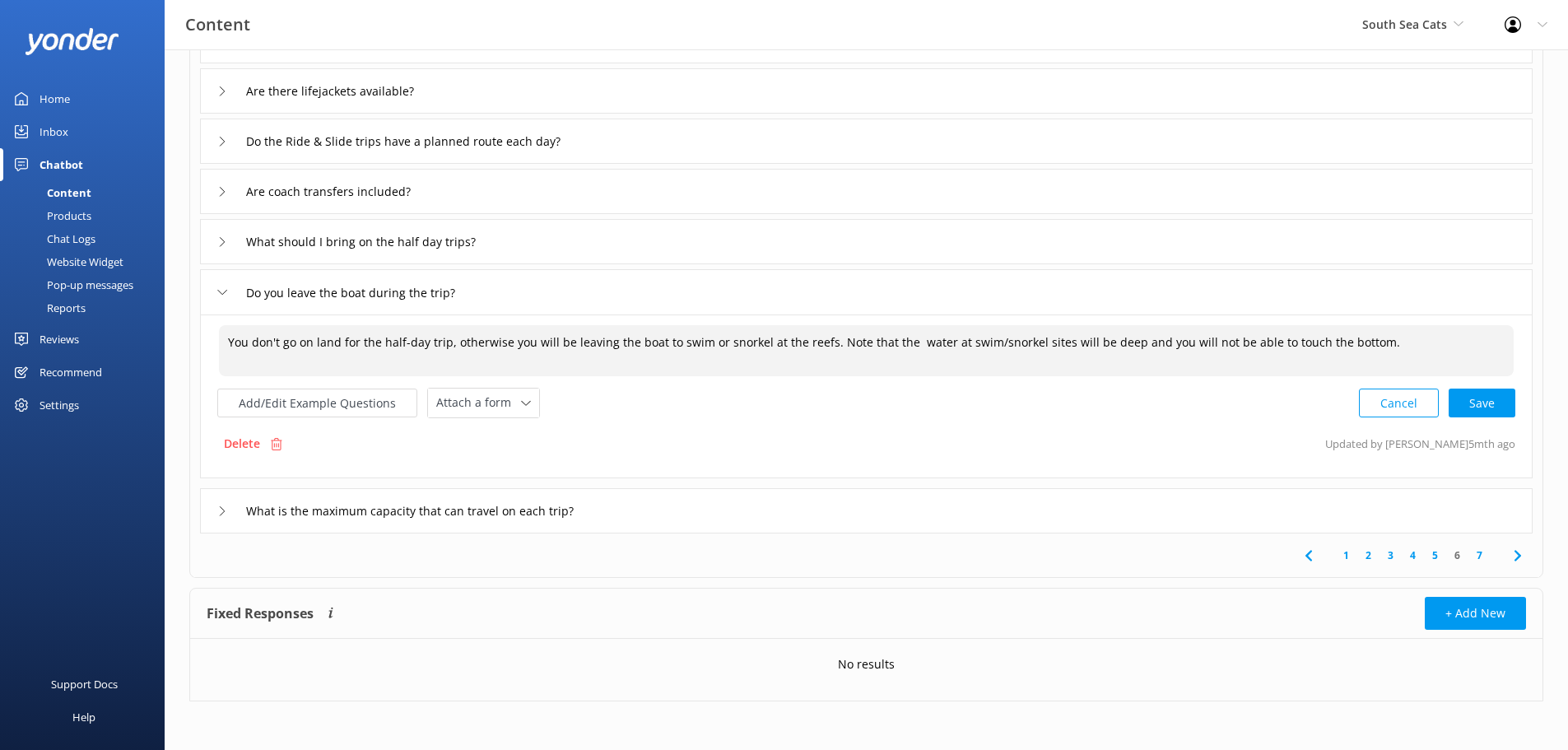
paste textarea "except when the weather permits, there will be time spend at a sand cay"
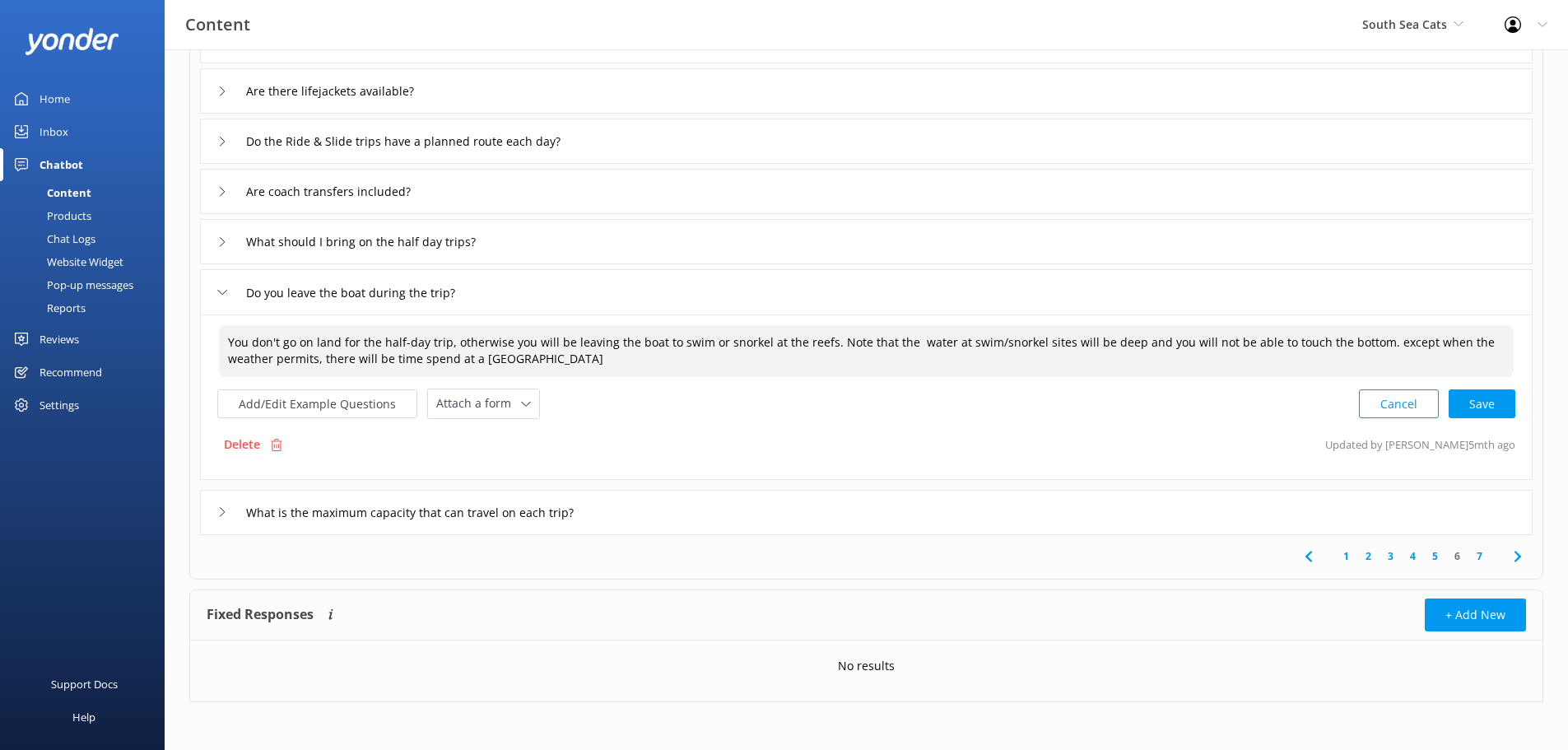
click at [1362, 345] on textarea "You don't go on land for the half-day trip, otherwise you will be leaving the b…" at bounding box center [867, 351] width 1295 height 52
click at [516, 344] on textarea "You don't go on land for the half-day trip, otherwise you will be leaving the b…" at bounding box center [867, 351] width 1295 height 52
click at [1478, 404] on div "Cancel Save" at bounding box center [1437, 403] width 156 height 30
type textarea "You don't go on land for the half-day trip. You will be leaving the boat to swi…"
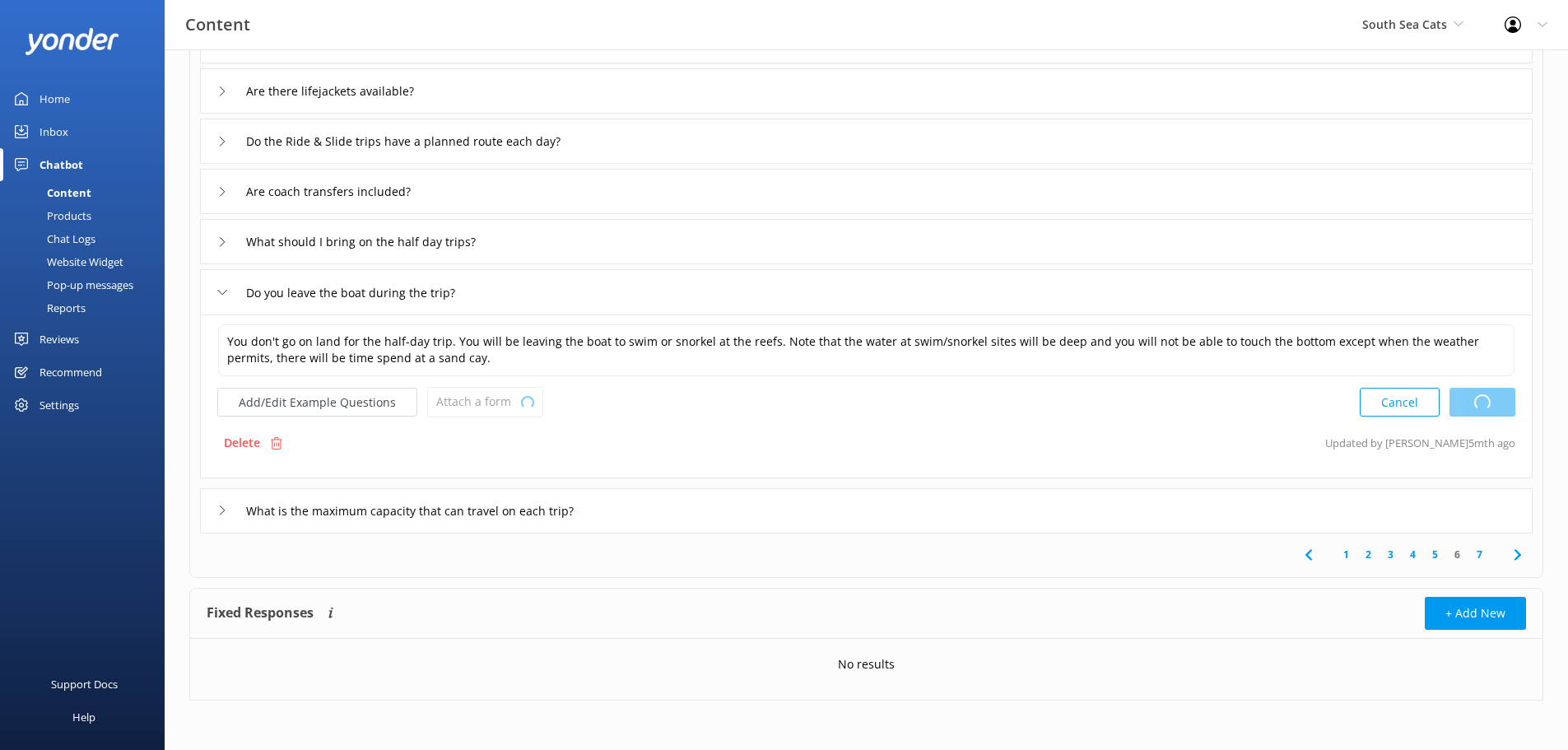
click at [219, 517] on div "What is the maximum capacity that can travel on each trip?" at bounding box center [418, 511] width 402 height 27
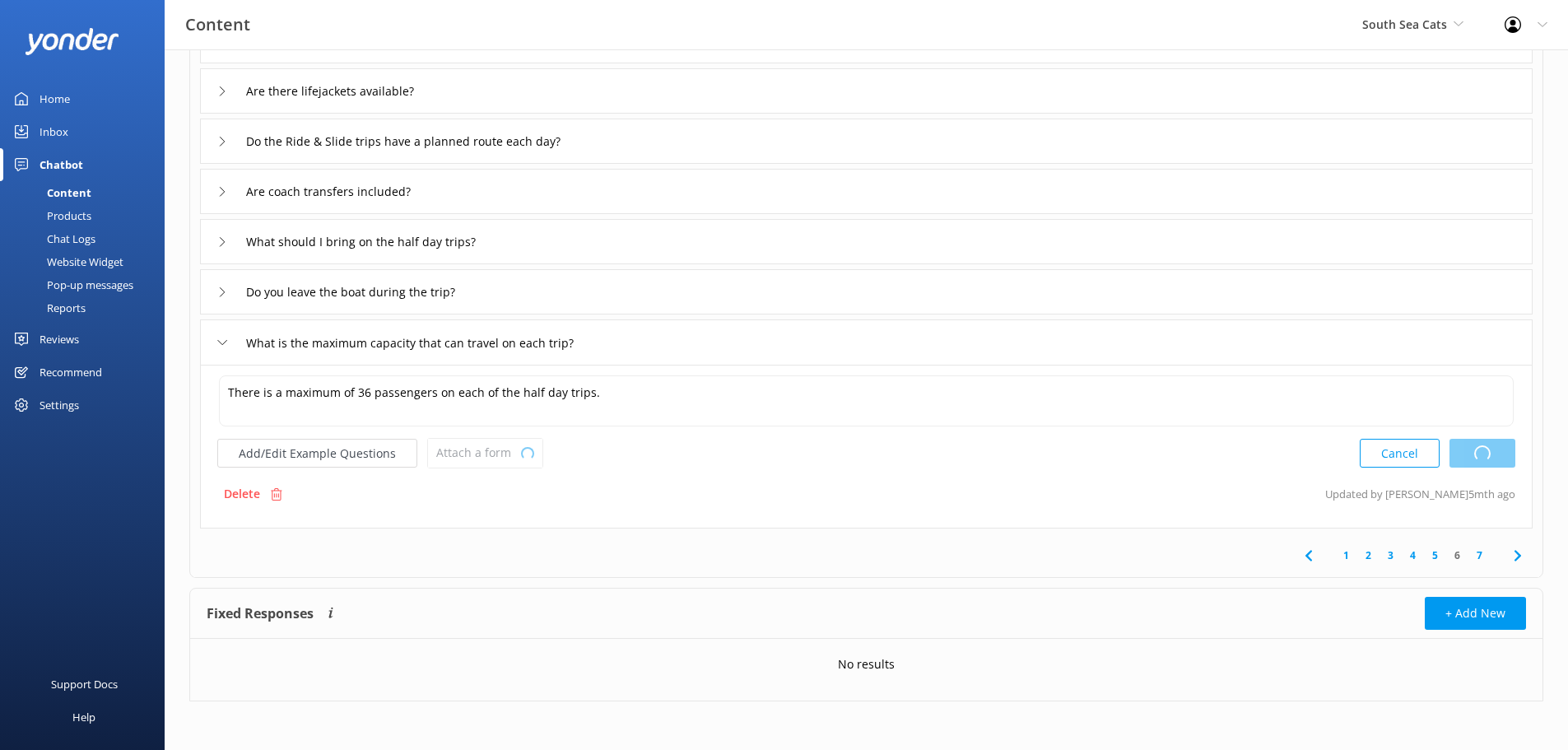
click at [219, 302] on div "Do you leave the boat during the trip?" at bounding box center [352, 292] width 270 height 27
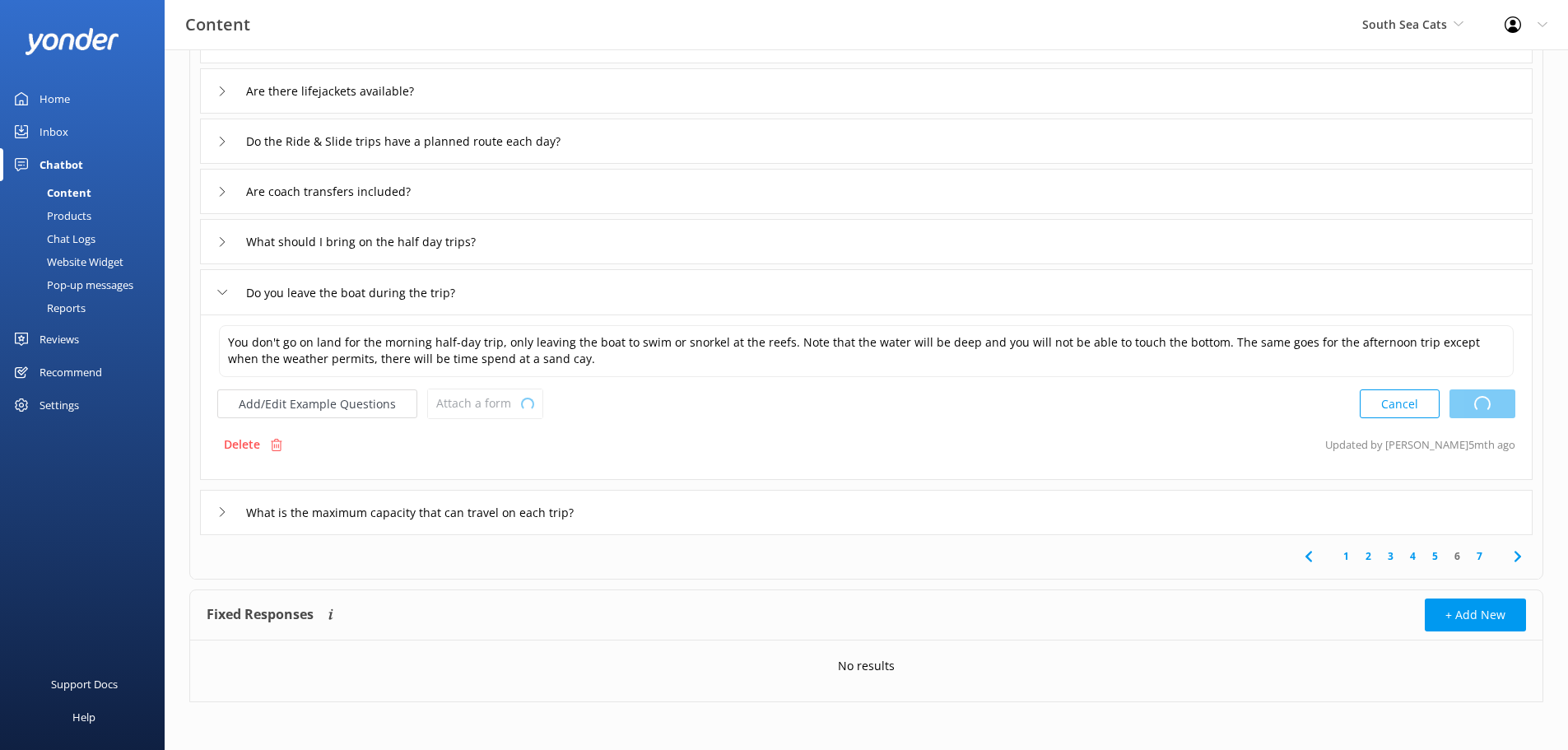
type textarea "You don't go on land for the half-day trip. You will be leaving the boat to swi…"
click at [1521, 549] on icon at bounding box center [1518, 556] width 20 height 20
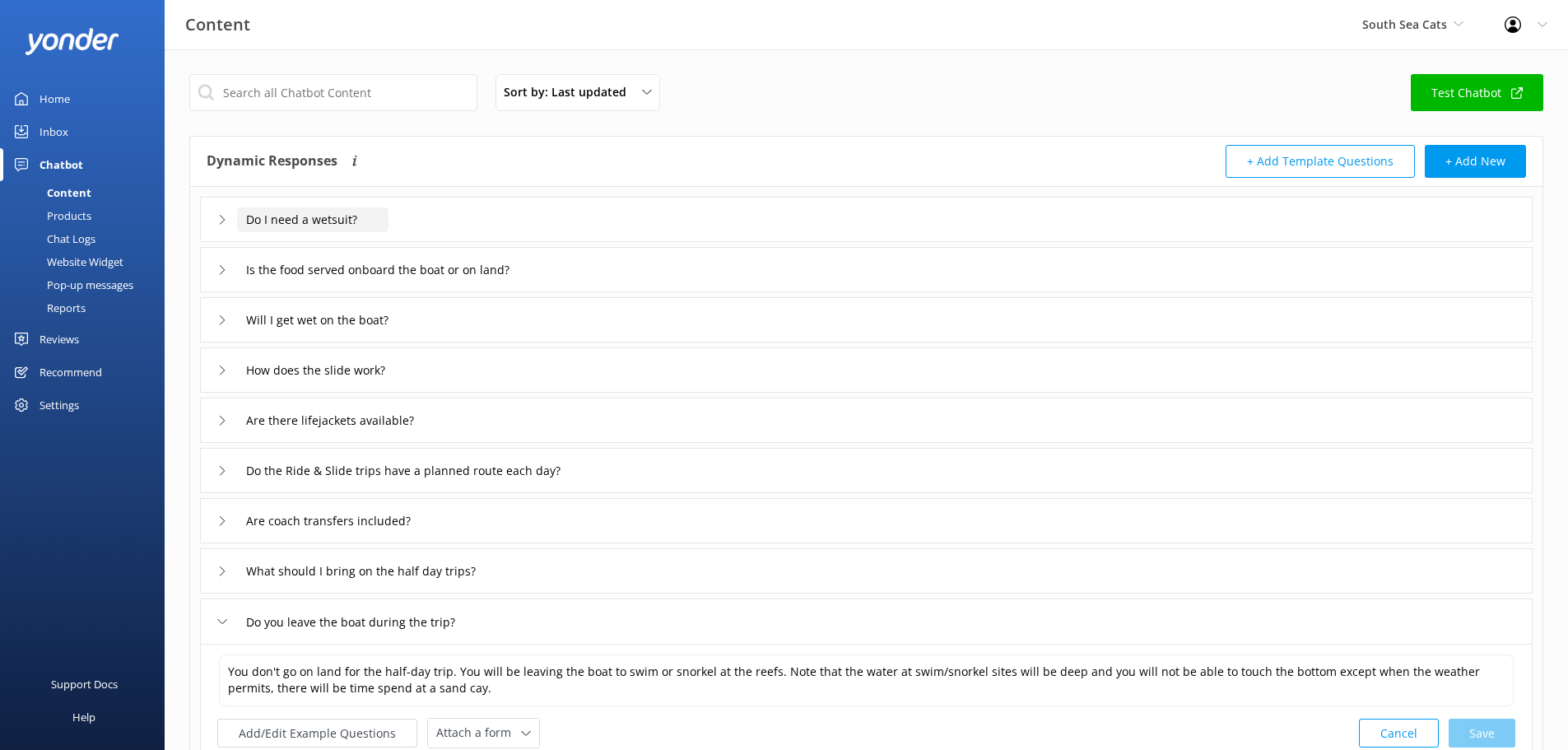
click at [259, 224] on input "Do I need a wetsuit?" at bounding box center [313, 219] width 152 height 25
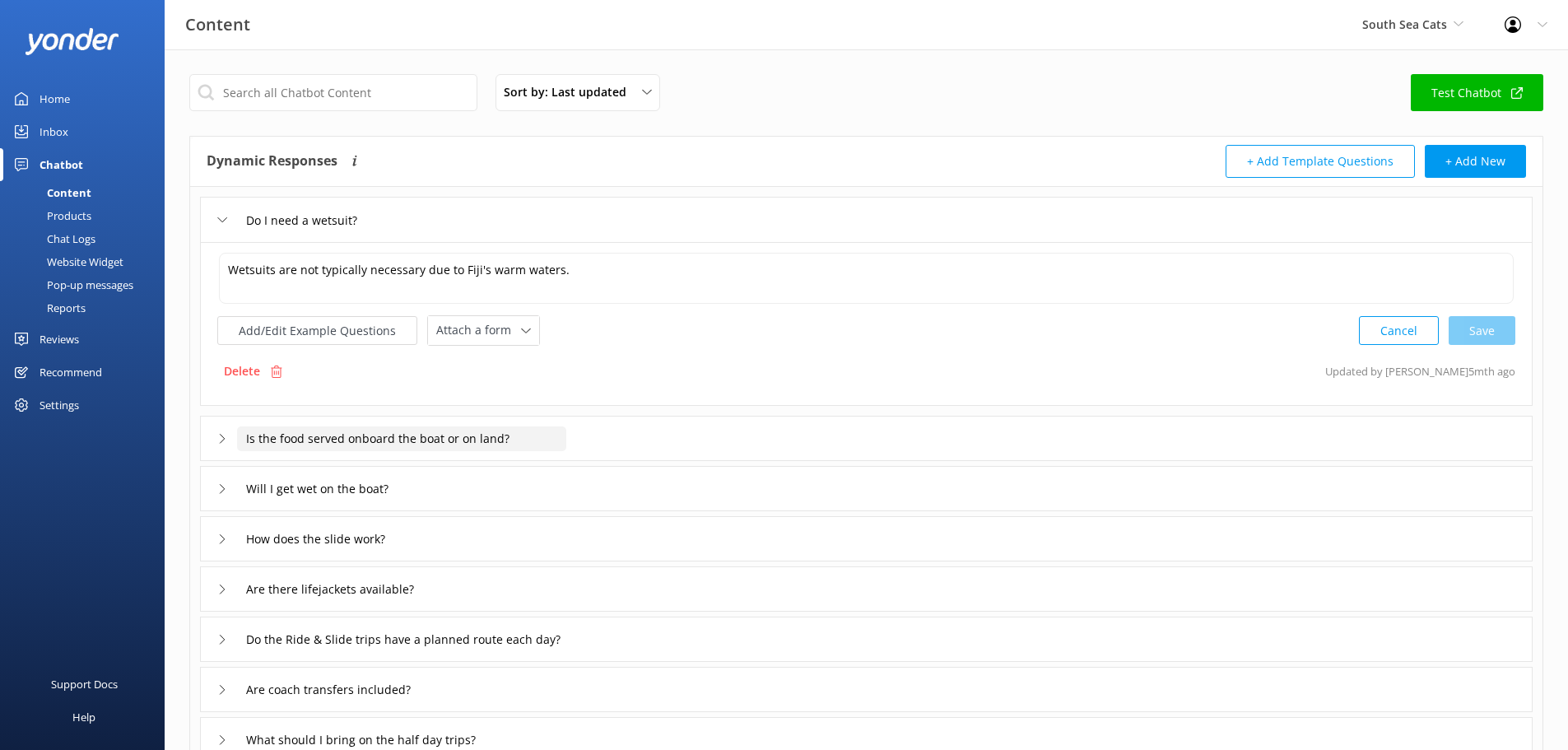
click at [297, 439] on input "Is the food served onboard the boat or on land?" at bounding box center [402, 438] width 329 height 25
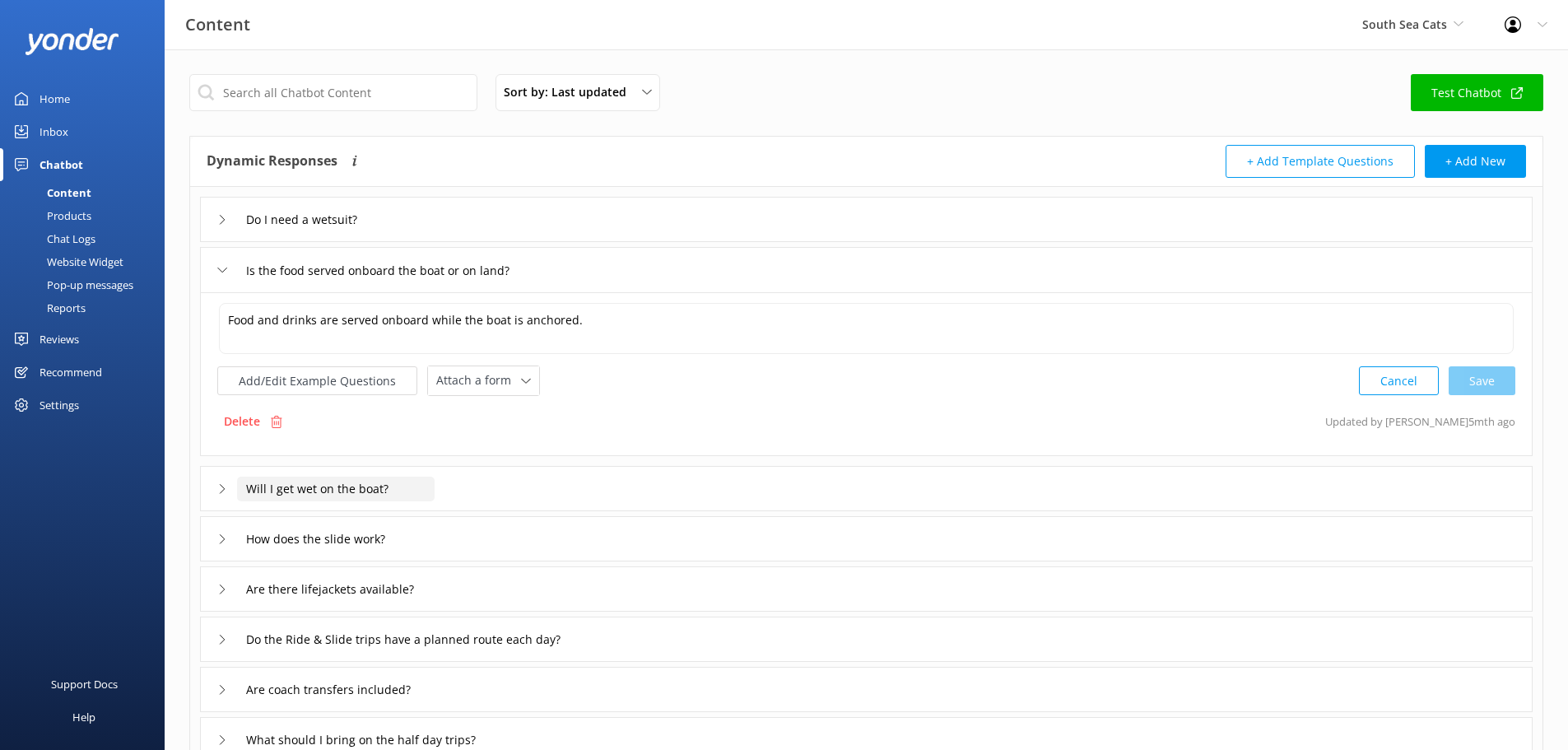
drag, startPoint x: 297, startPoint y: 486, endPoint x: 276, endPoint y: 489, distance: 21.2
click at [276, 489] on input "Will I get wet on the boat?" at bounding box center [336, 488] width 197 height 25
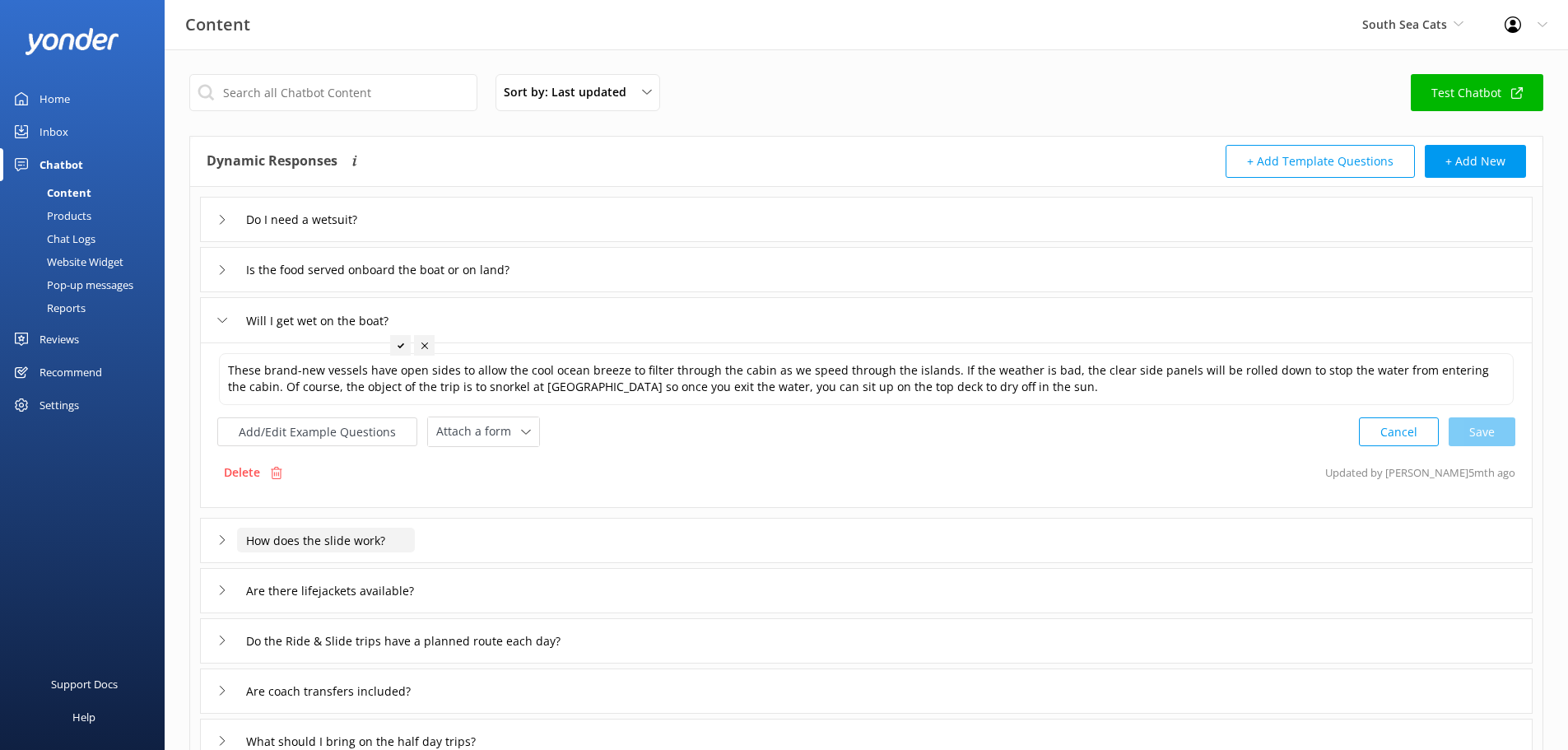
click at [269, 536] on input "How does the slide work?" at bounding box center [327, 539] width 178 height 25
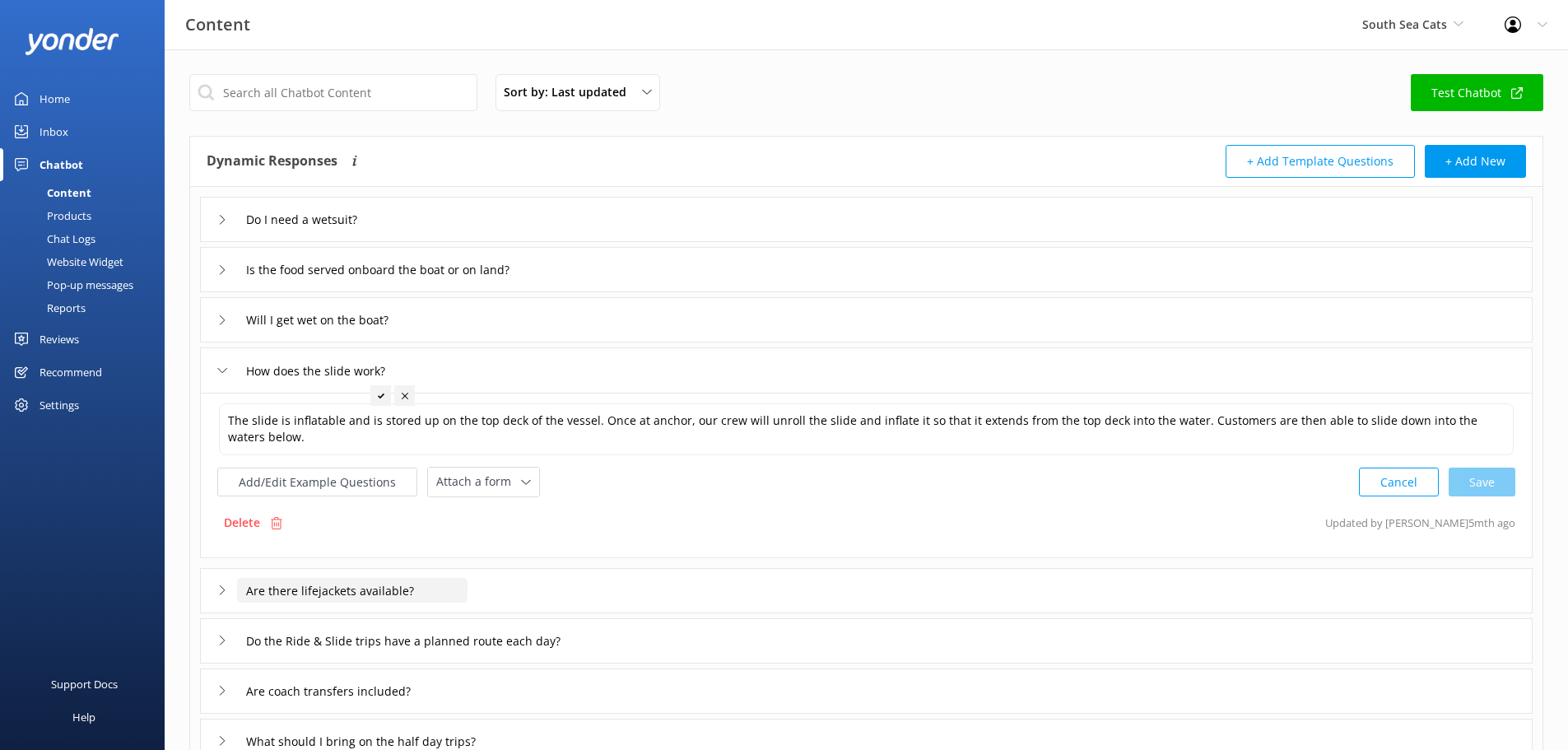
click at [256, 589] on input "Are there lifejackets available?" at bounding box center [352, 589] width 230 height 25
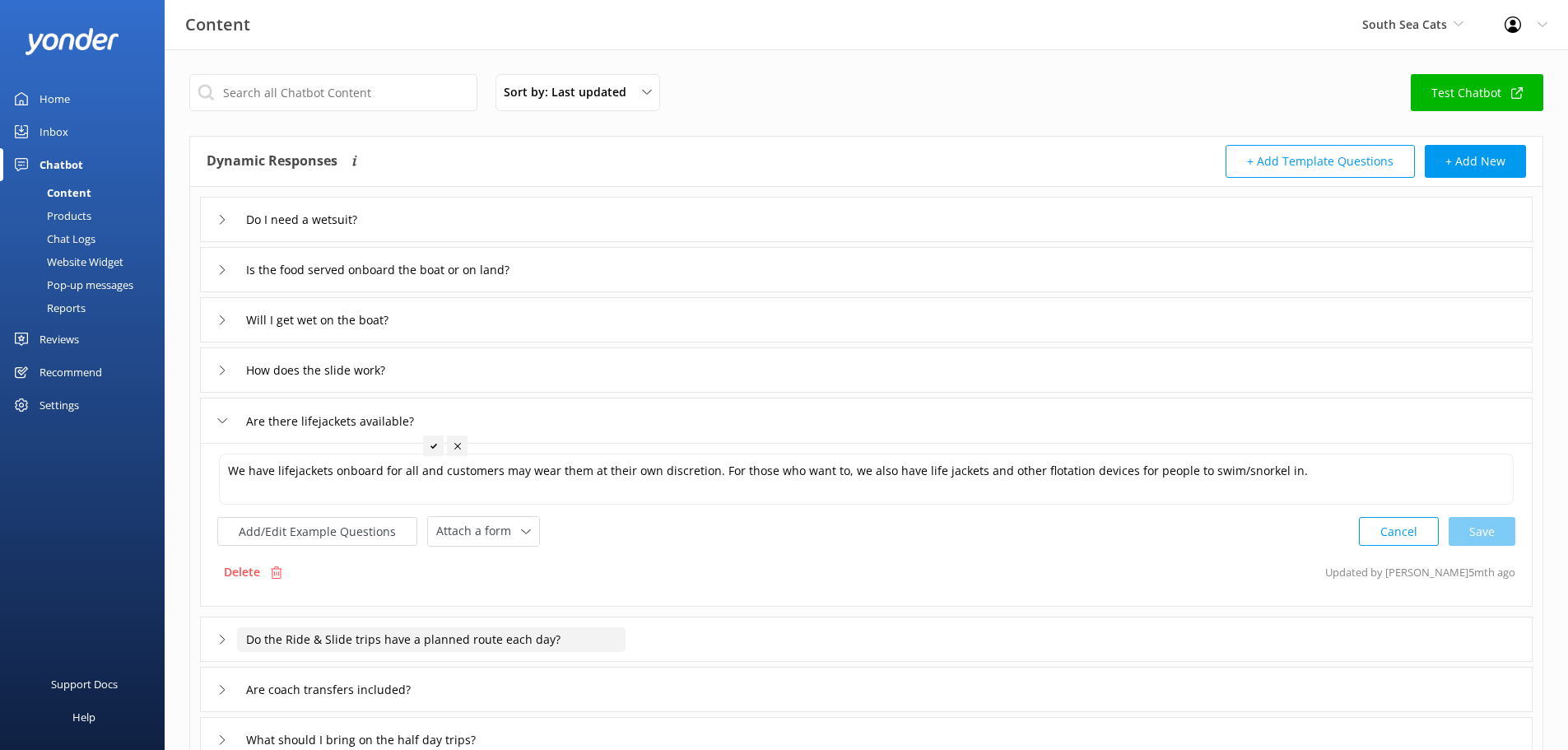
click at [256, 634] on input "Do the Ride & Slide trips have a planned route each day?" at bounding box center [431, 639] width 388 height 25
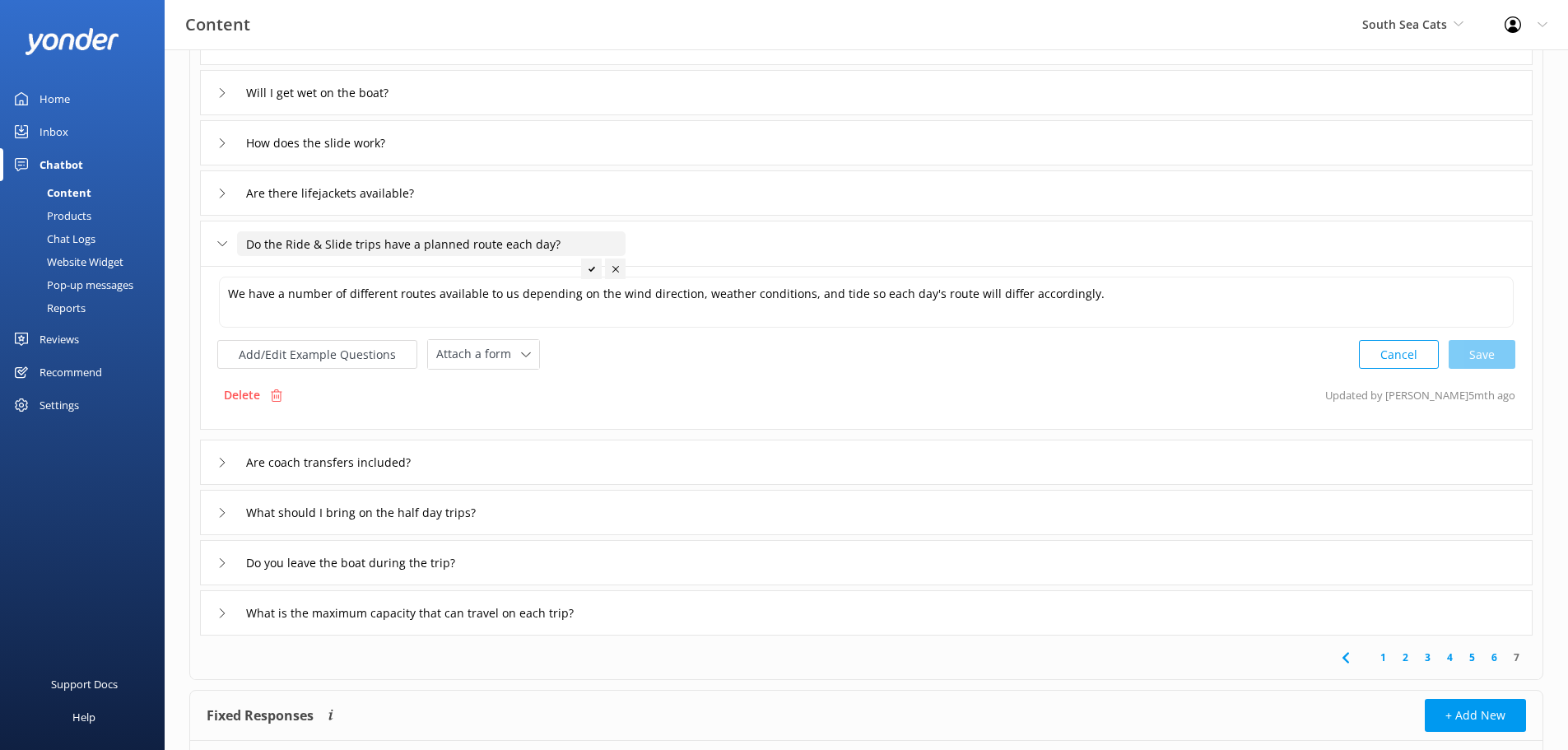
scroll to position [228, 0]
click at [281, 476] on div "Are coach transfers included?" at bounding box center [866, 461] width 1332 height 45
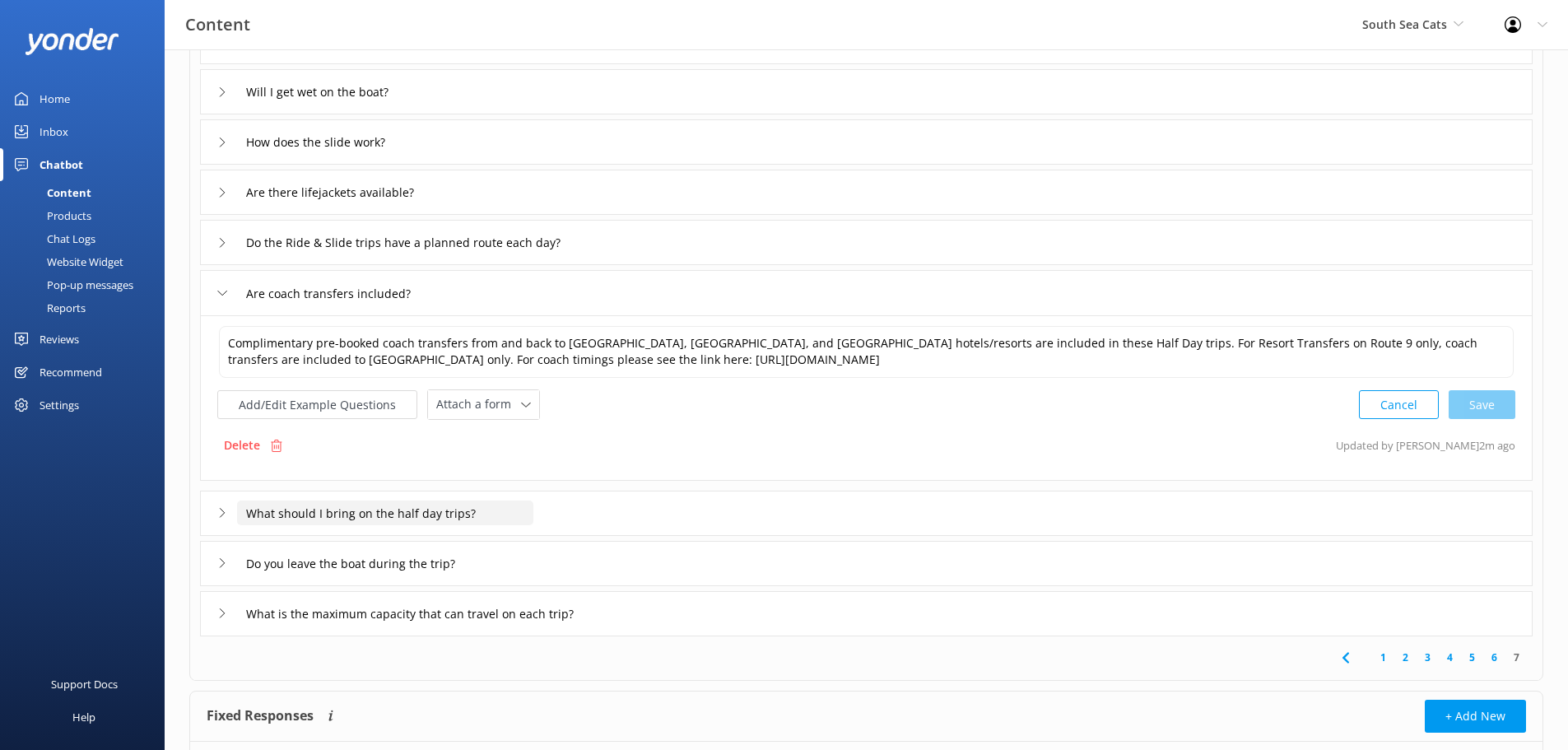
click at [375, 517] on input "What should I bring on the half day trips?" at bounding box center [386, 512] width 297 height 25
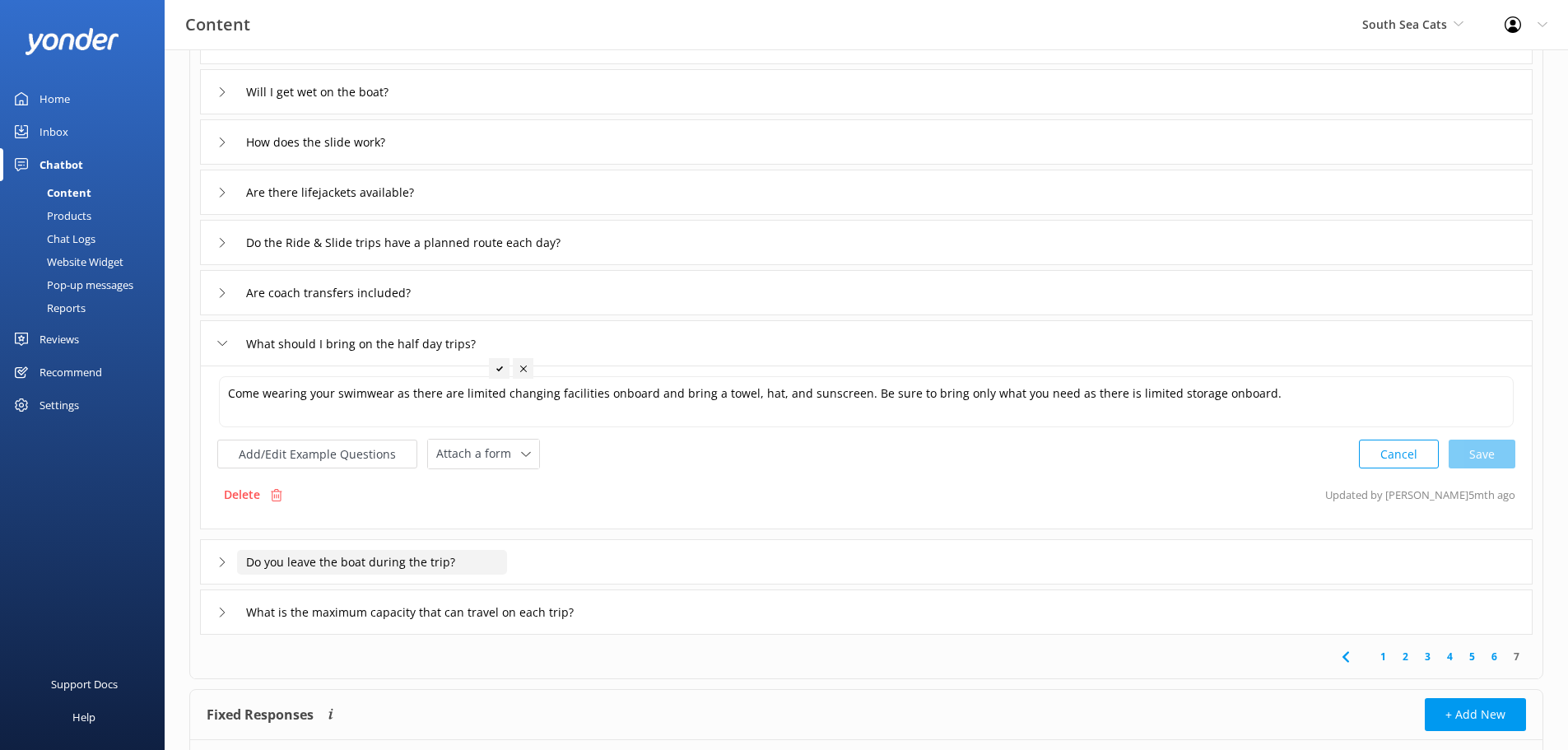
click at [337, 556] on input "Do you leave the boat during the trip?" at bounding box center [372, 562] width 270 height 25
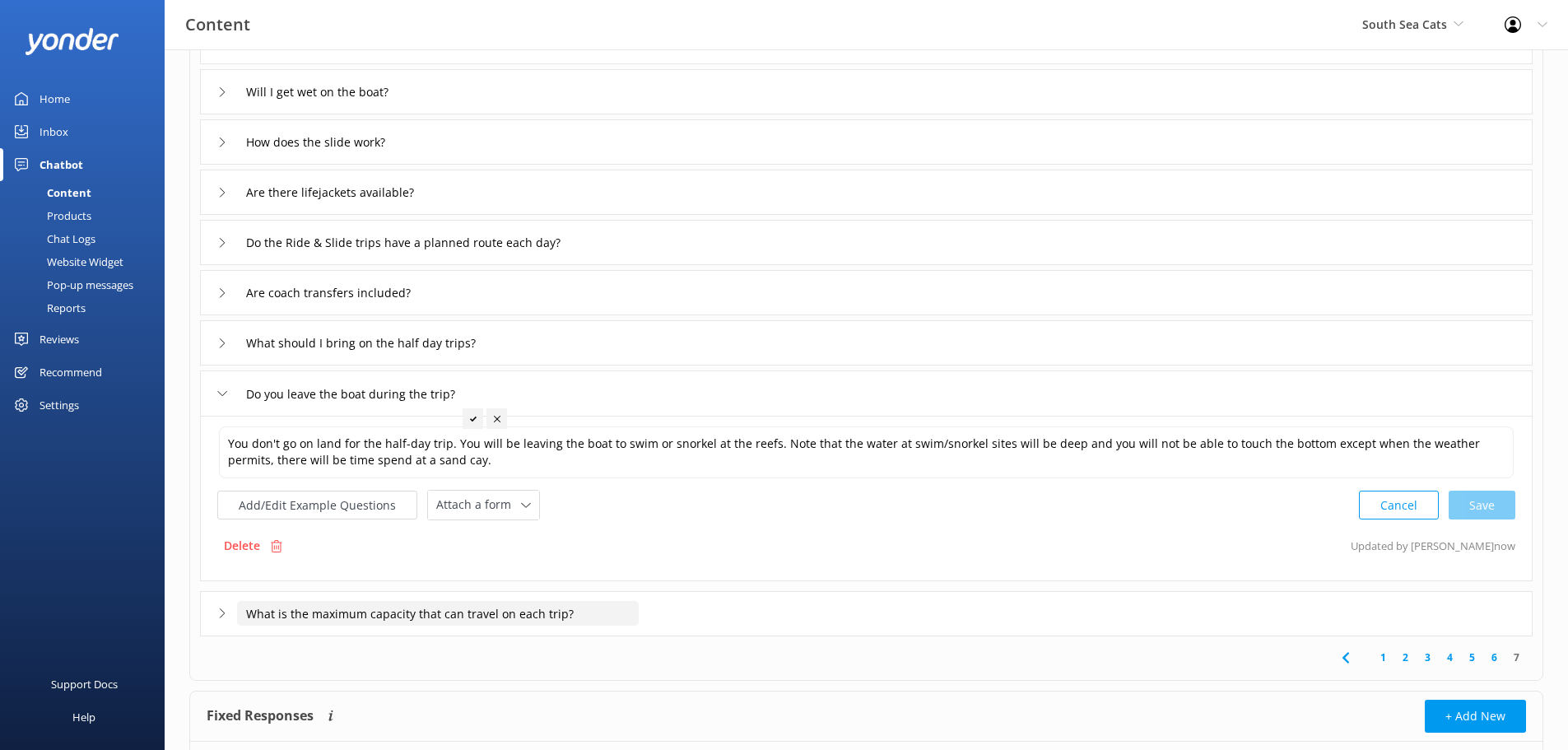
click at [317, 606] on input "What is the maximum capacity that can travel on each trip?" at bounding box center [438, 613] width 402 height 25
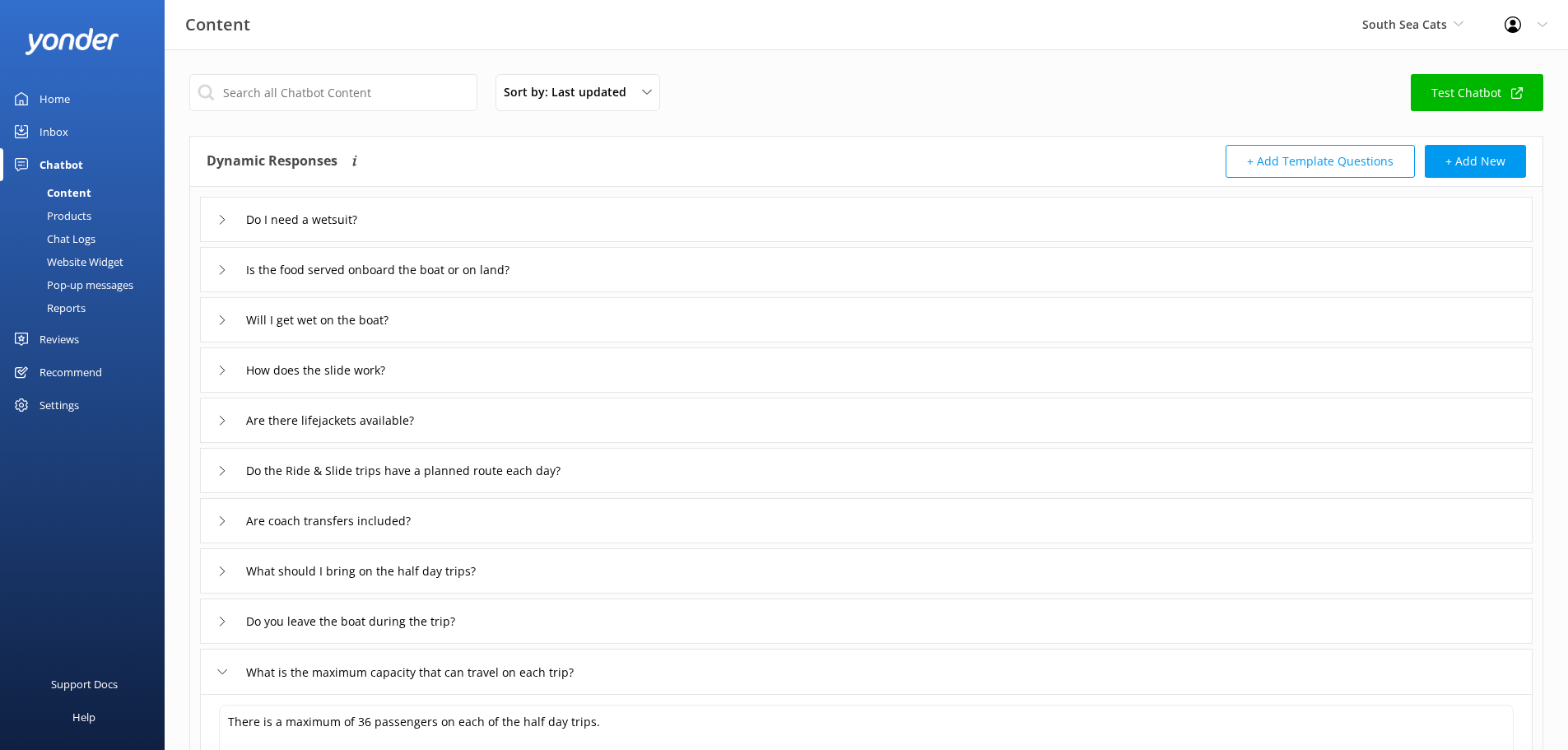
click at [54, 164] on div "Chatbot" at bounding box center [61, 165] width 44 height 33
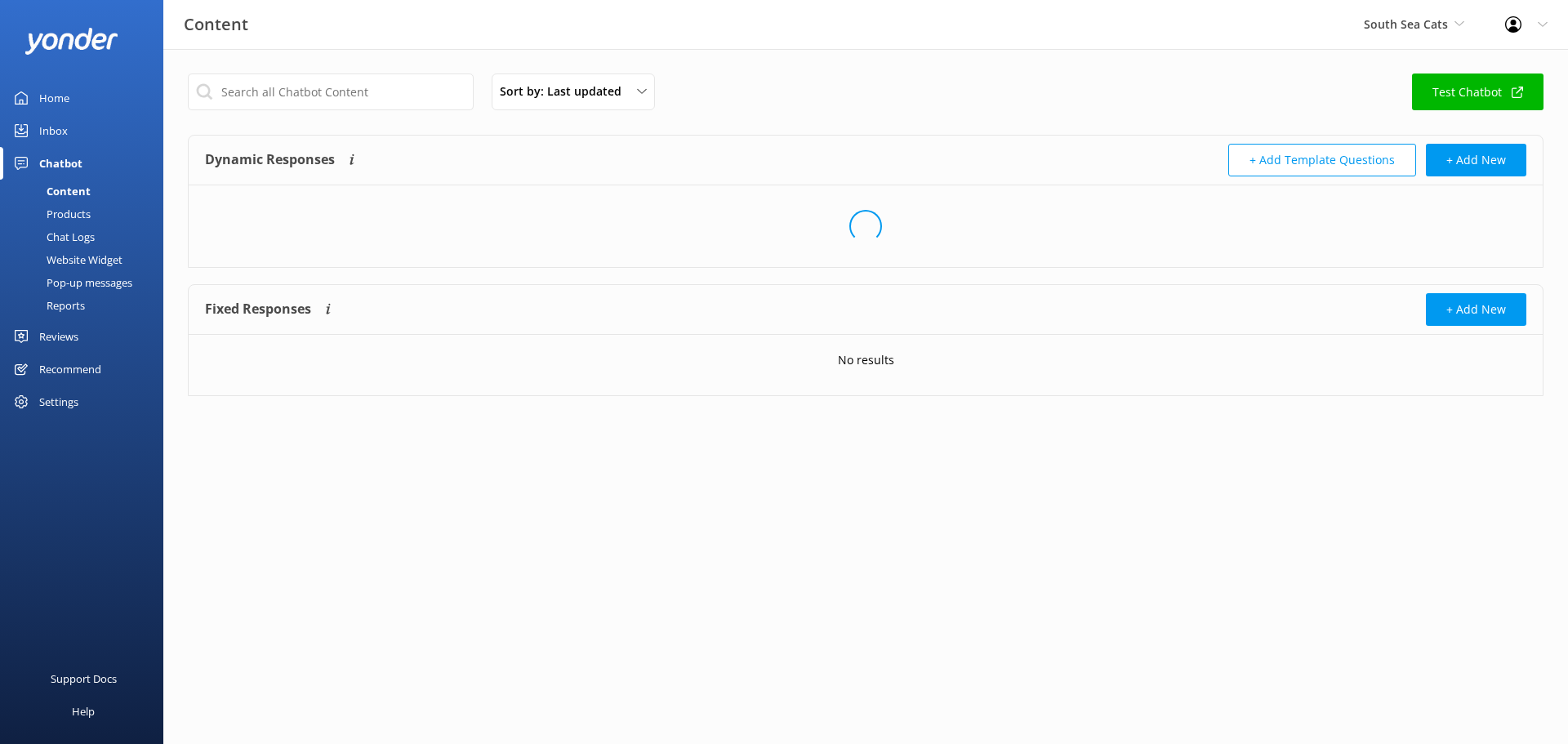
click at [48, 131] on div "Inbox" at bounding box center [53, 131] width 29 height 32
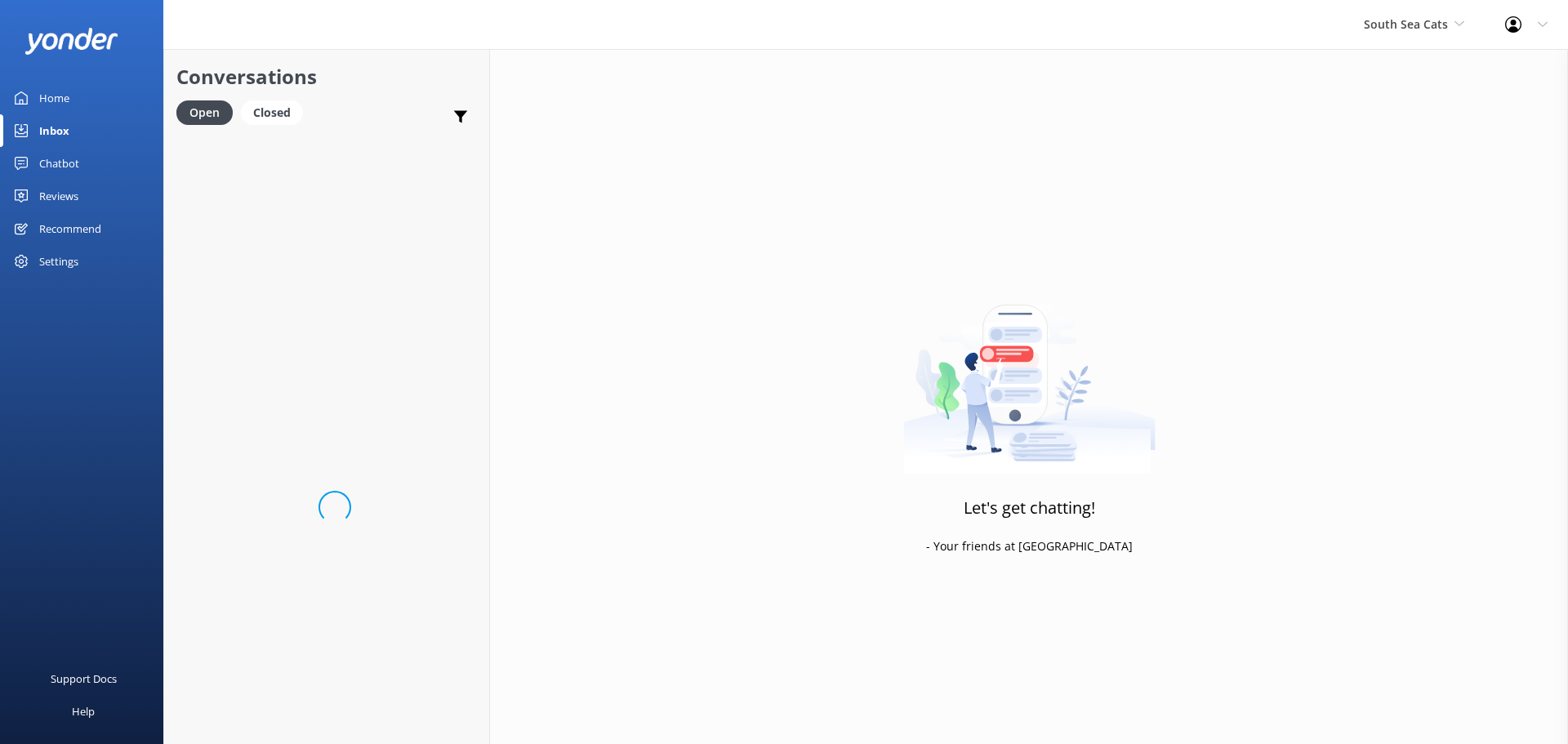
click at [56, 163] on div "Chatbot" at bounding box center [59, 163] width 40 height 32
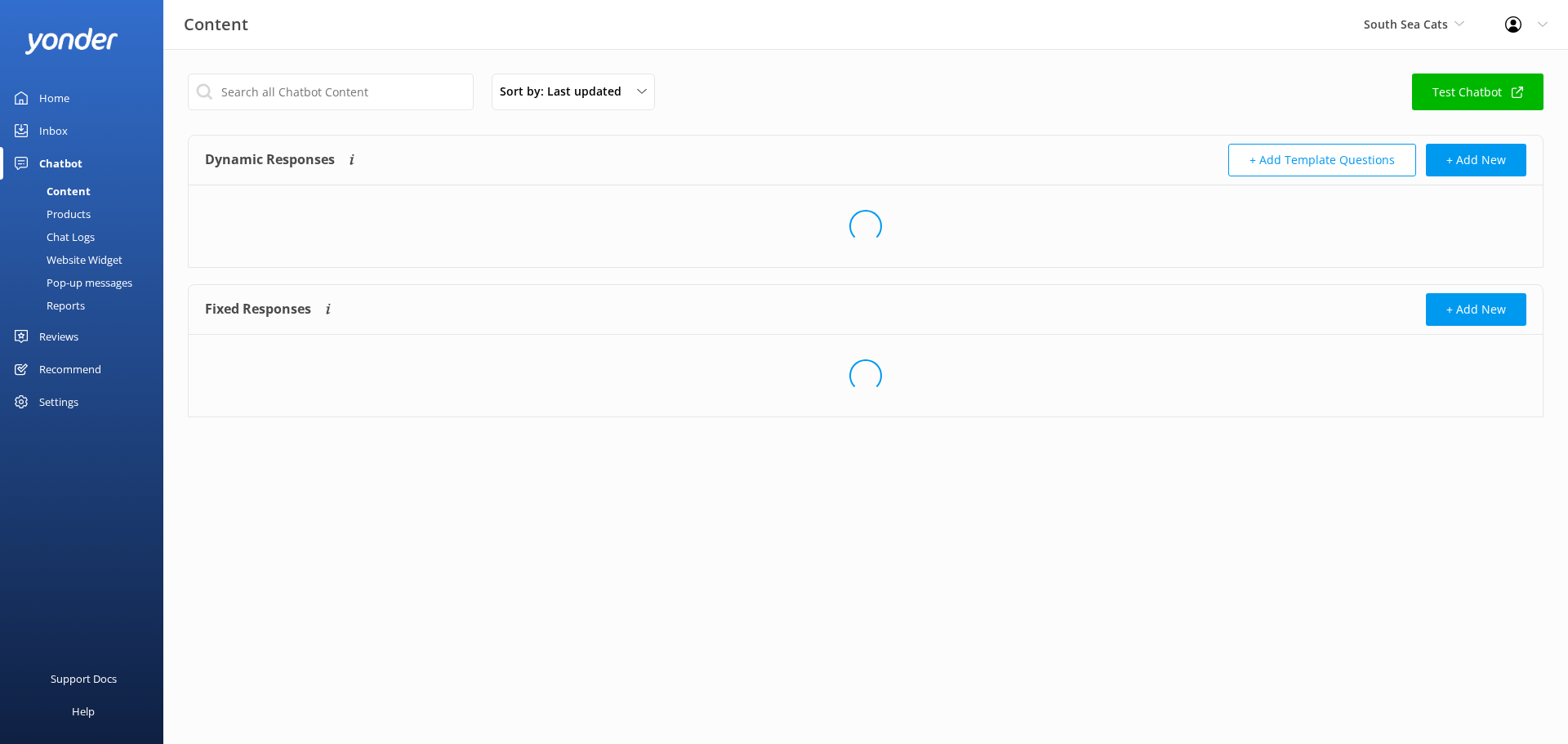
click at [66, 210] on div "Products" at bounding box center [51, 213] width 81 height 23
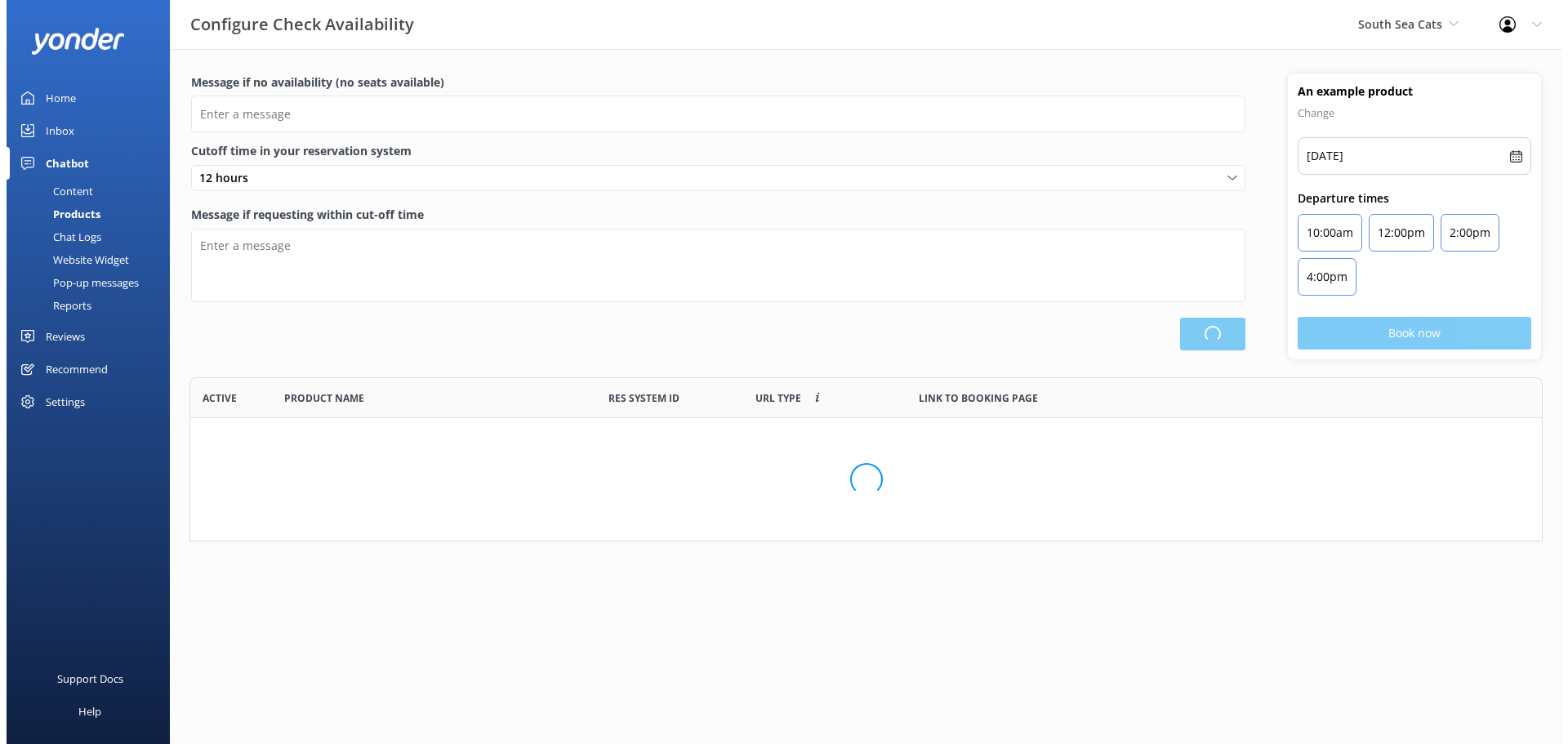
scroll to position [152, 1353]
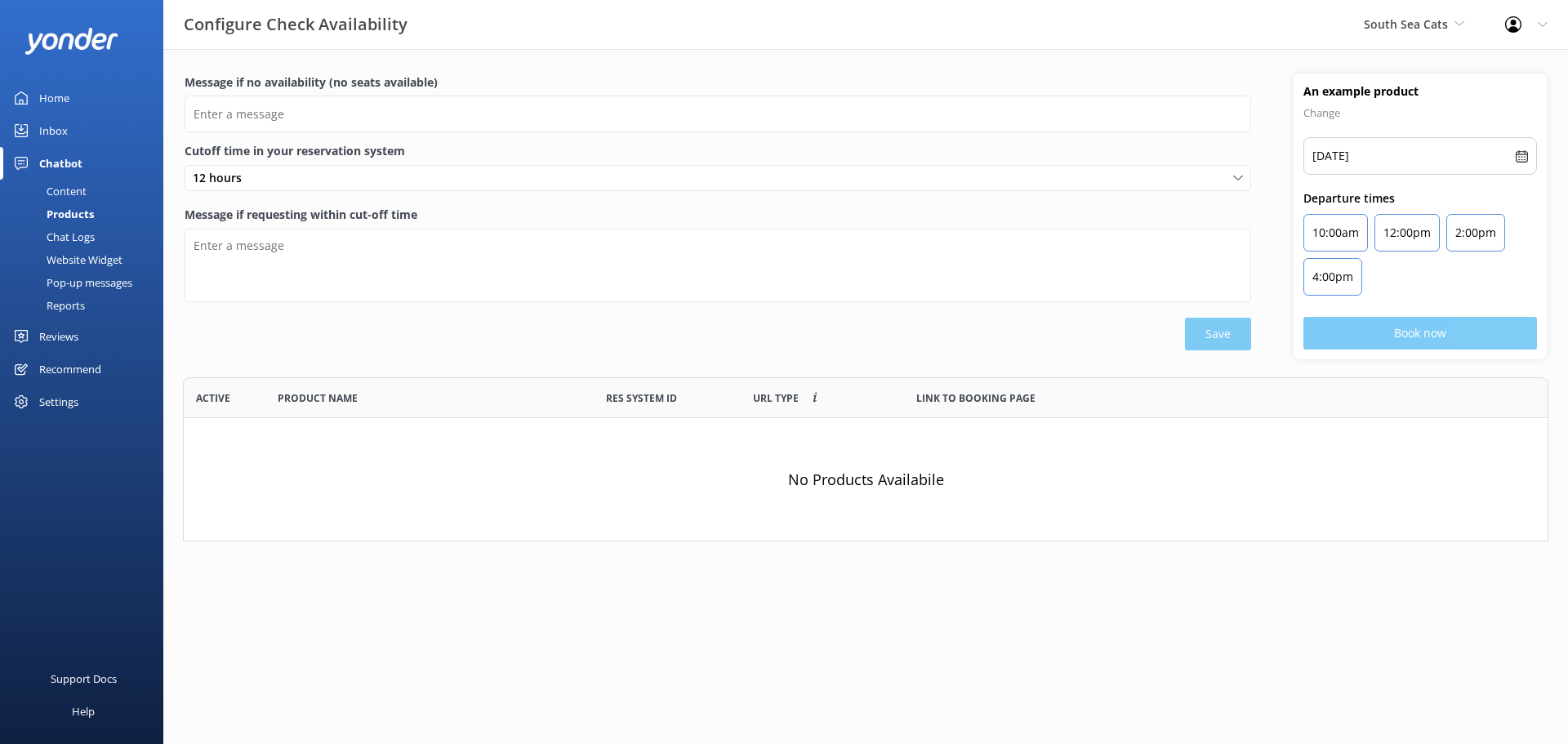
click at [75, 242] on div "Chat Logs" at bounding box center [52, 236] width 85 height 23
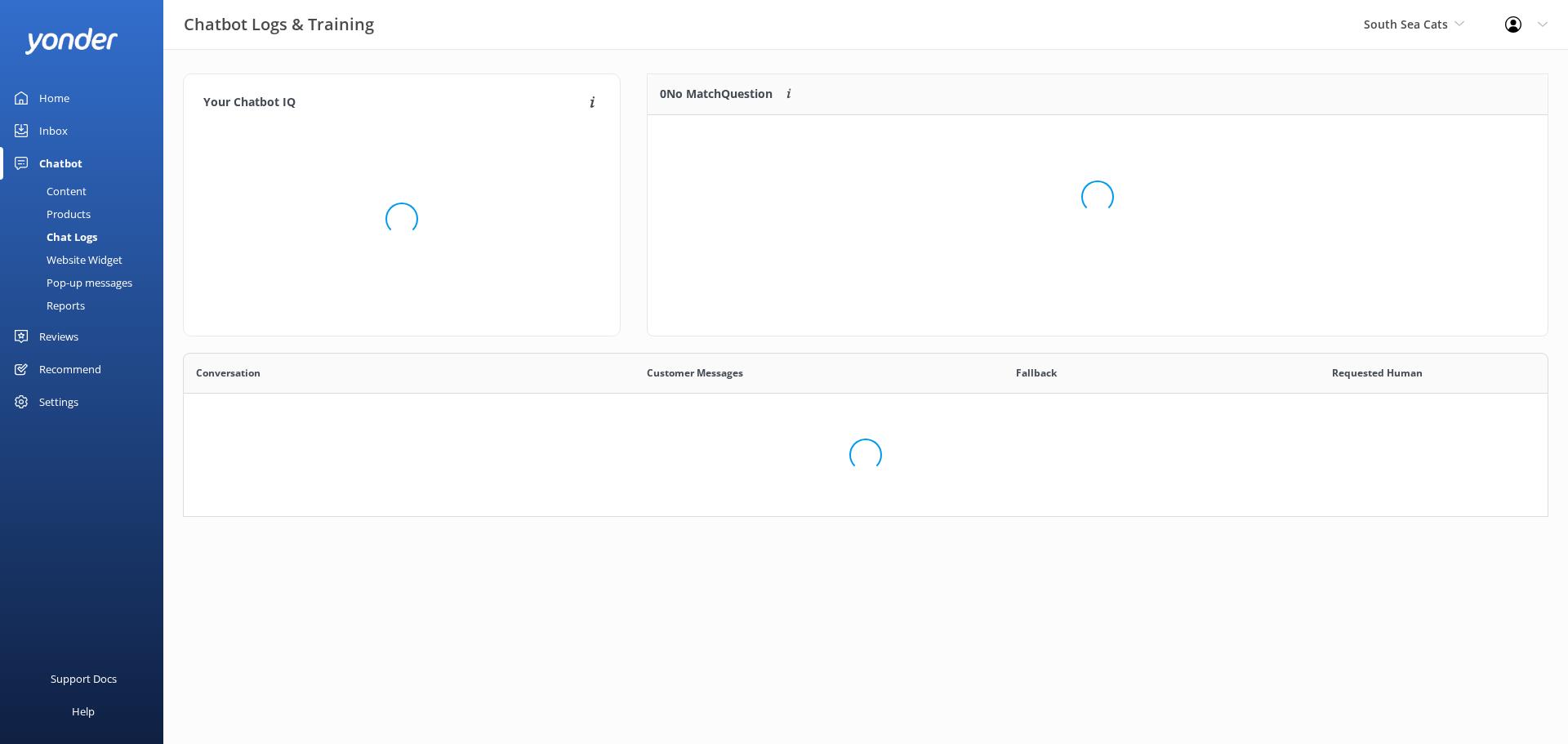
scroll to position [152, 1353]
click at [69, 260] on div "Website Widget" at bounding box center [66, 259] width 113 height 23
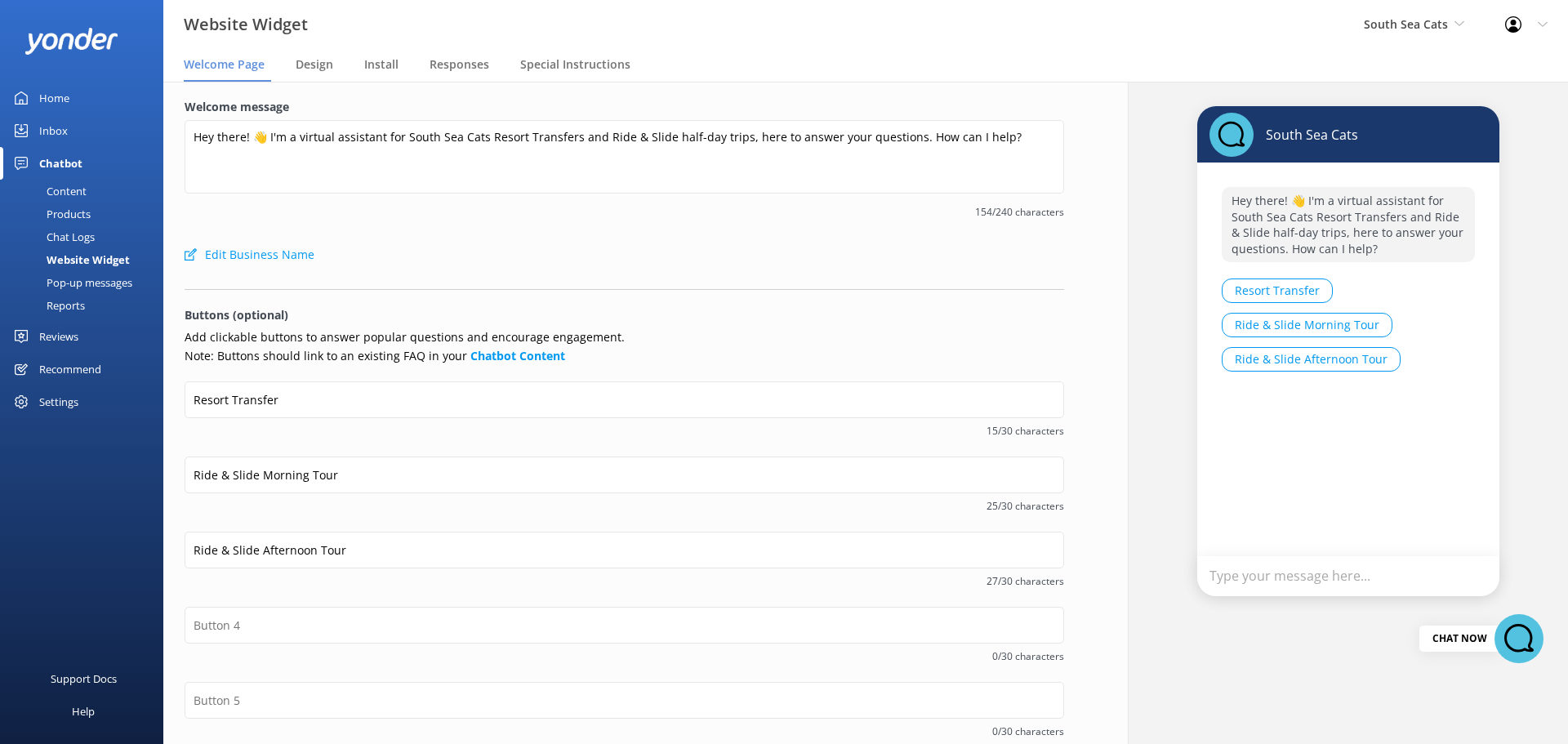
click at [69, 277] on div "Pop-up messages" at bounding box center [71, 281] width 123 height 23
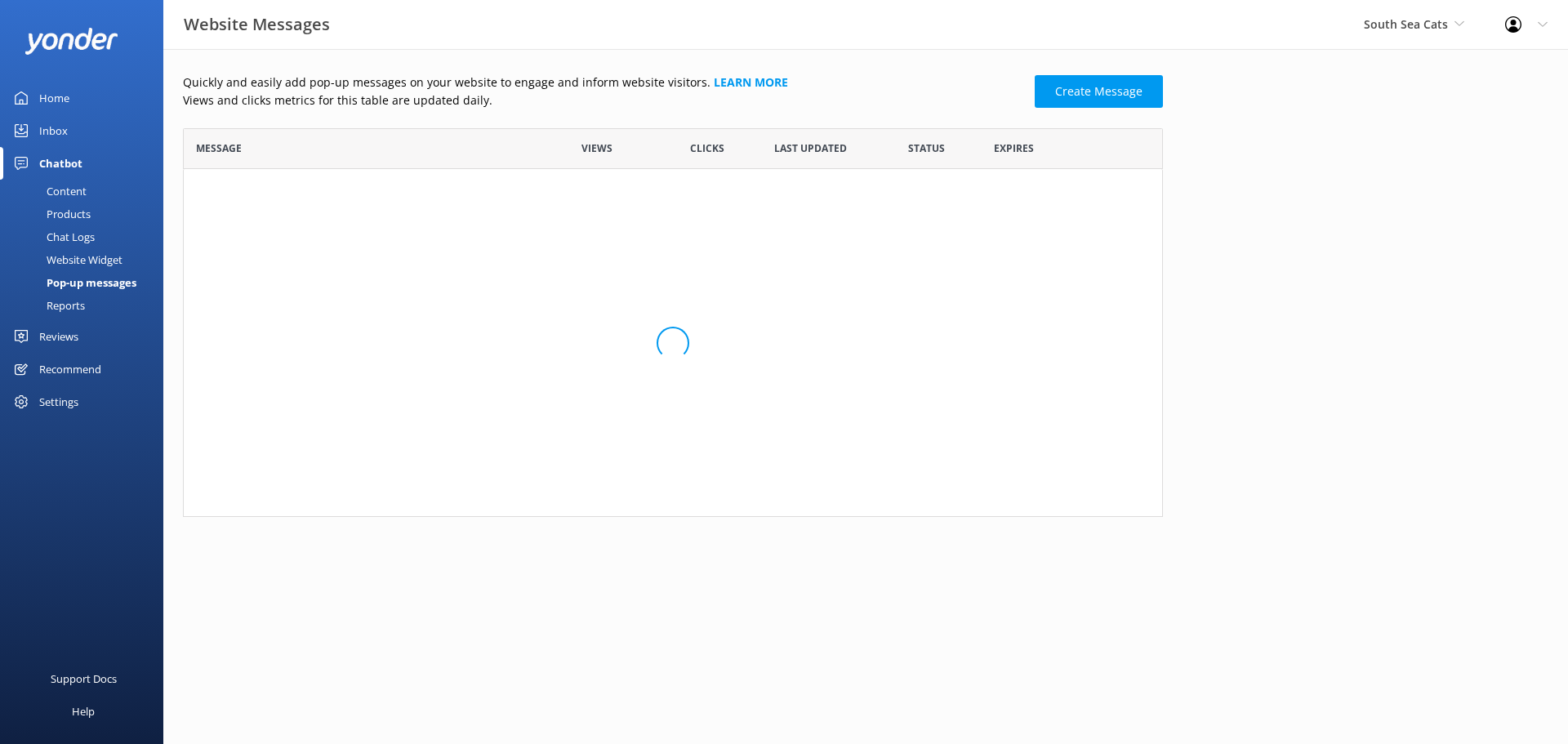
scroll to position [376, 968]
click at [70, 300] on div "Reports" at bounding box center [47, 305] width 75 height 23
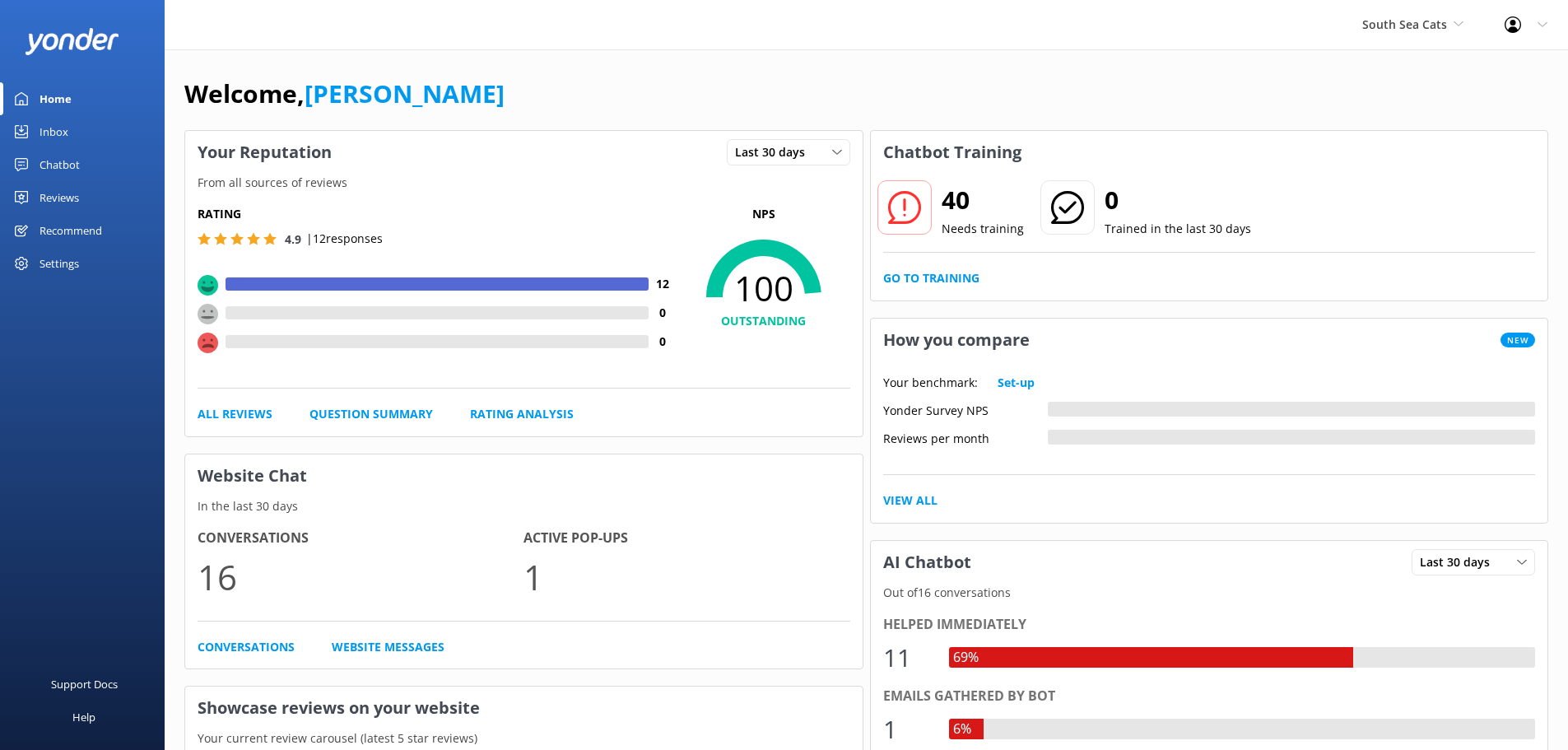
click at [45, 160] on div "Chatbot" at bounding box center [59, 165] width 40 height 33
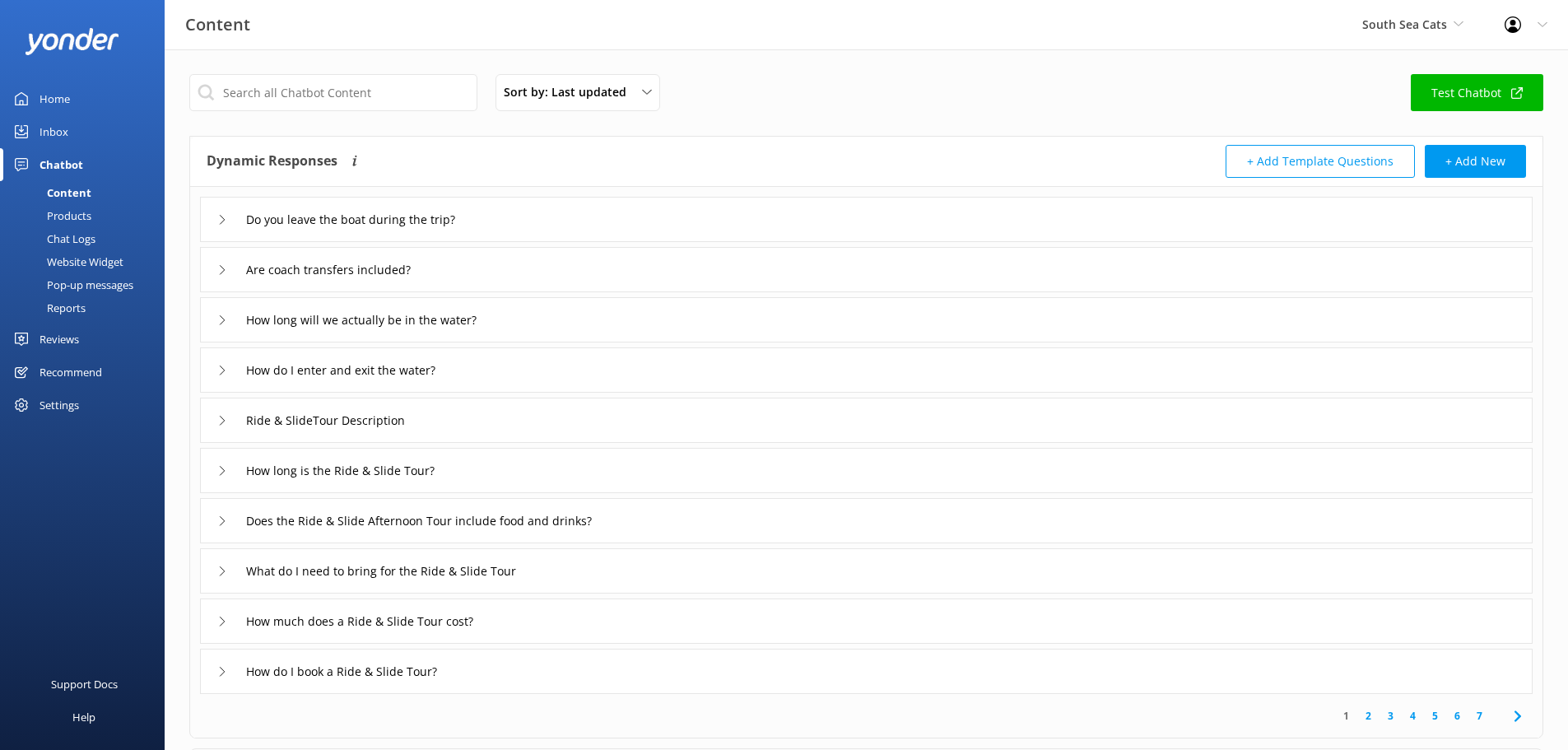
click at [81, 259] on div "Website Widget" at bounding box center [66, 261] width 114 height 23
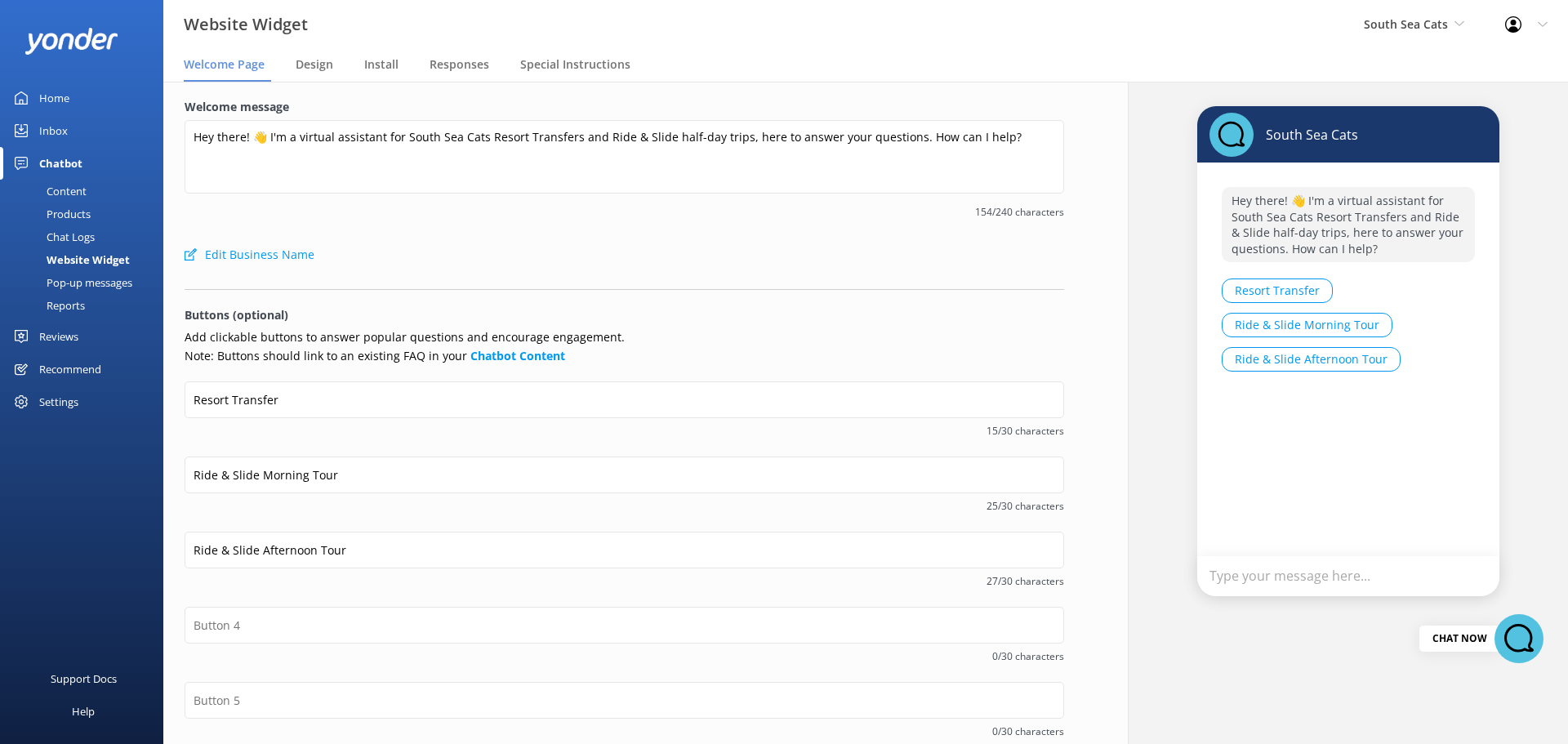
click at [76, 280] on div "Pop-up messages" at bounding box center [71, 281] width 123 height 23
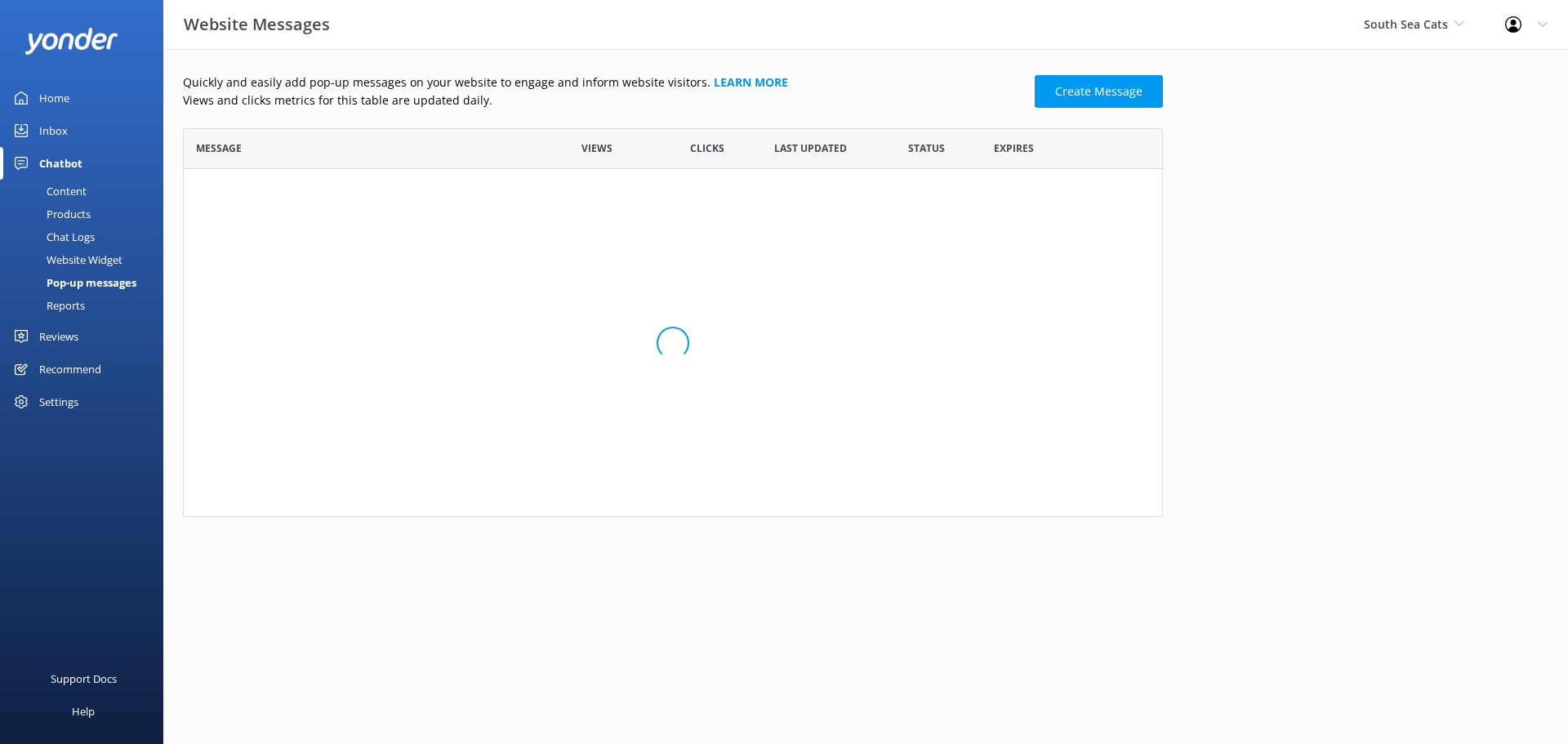
scroll to position [168, 968]
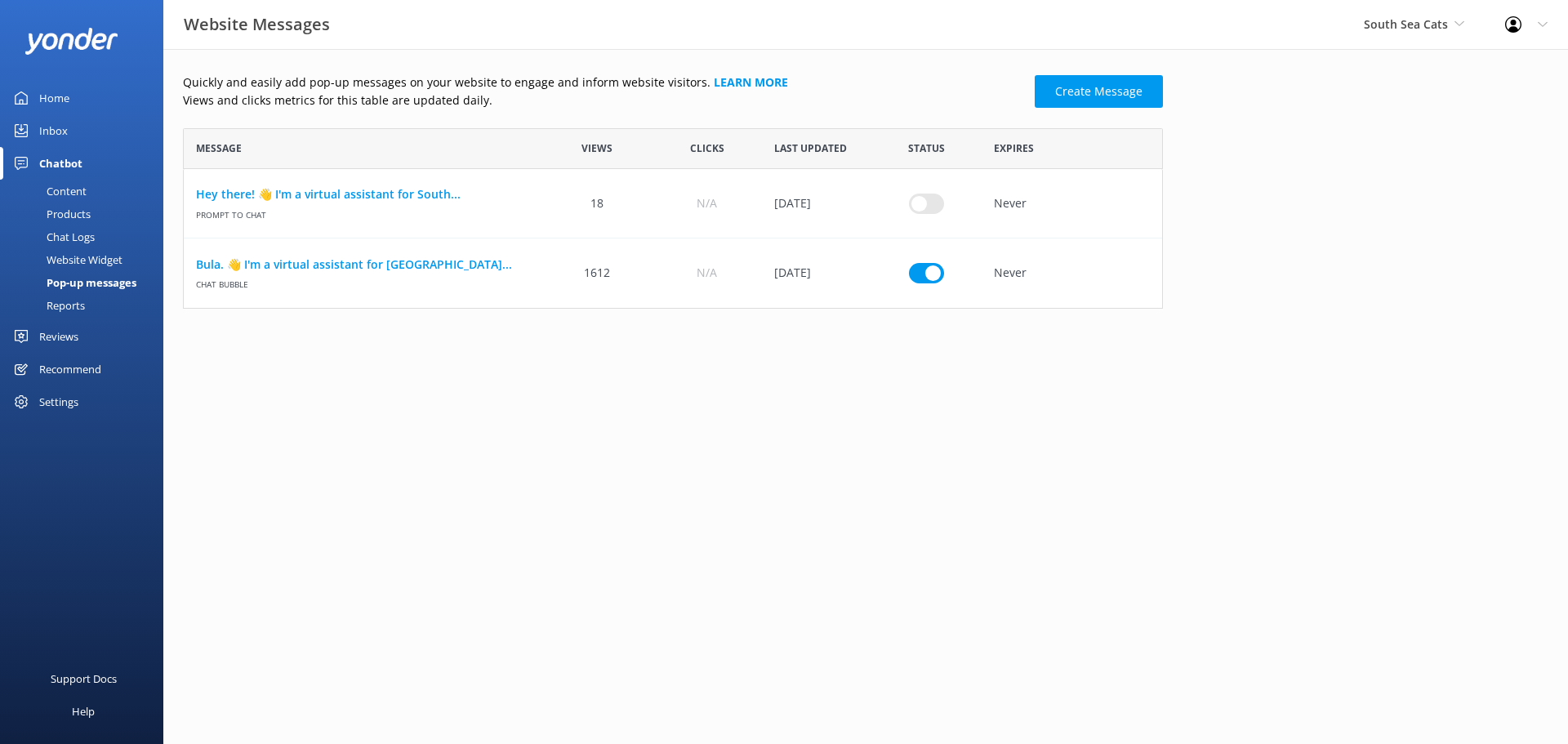
click at [60, 253] on div "Website Widget" at bounding box center [66, 259] width 113 height 23
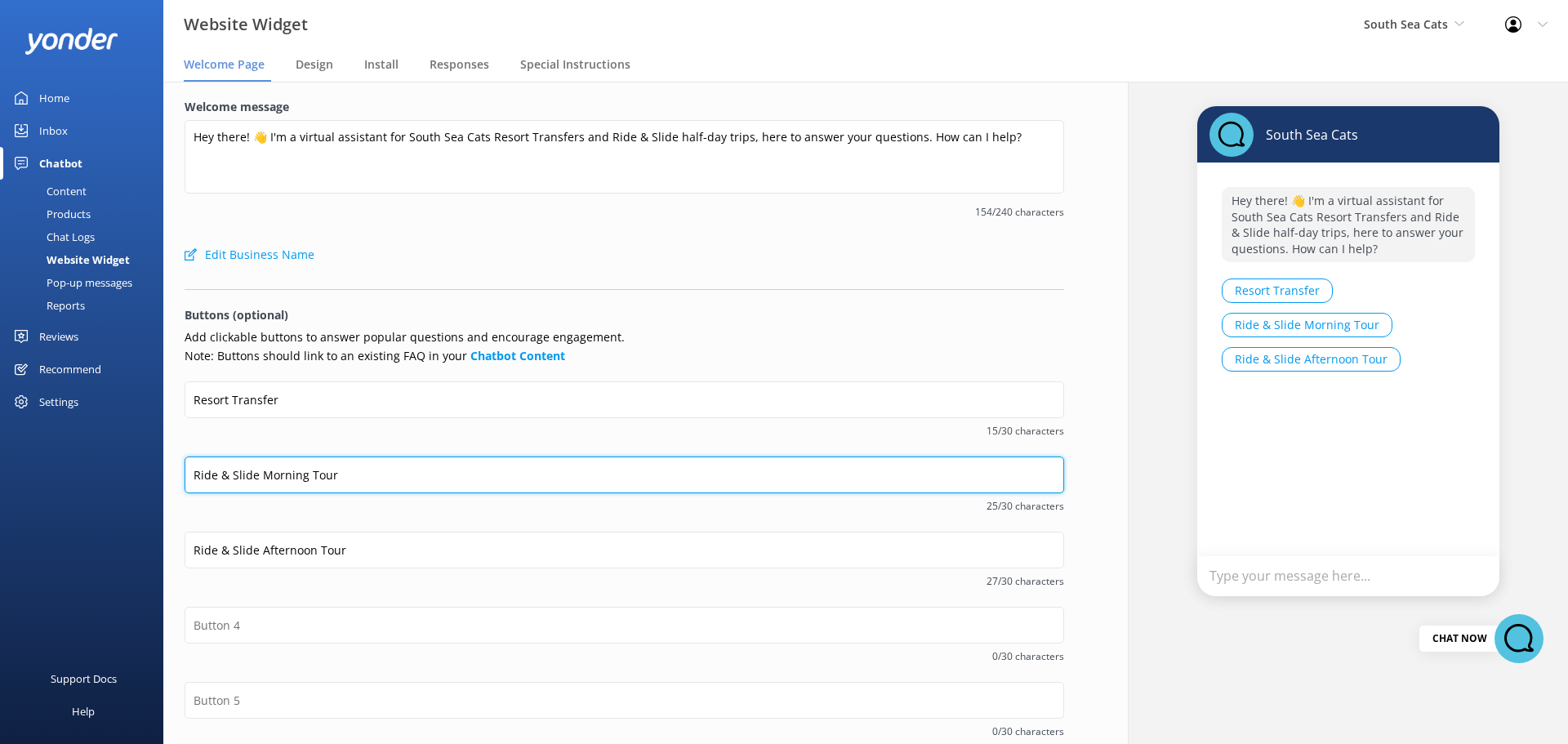
click at [782, 474] on input "Ride & Slide Morning Tour" at bounding box center [624, 474] width 880 height 37
click at [717, 476] on input "Ride & Slide Morning Tour" at bounding box center [624, 474] width 880 height 37
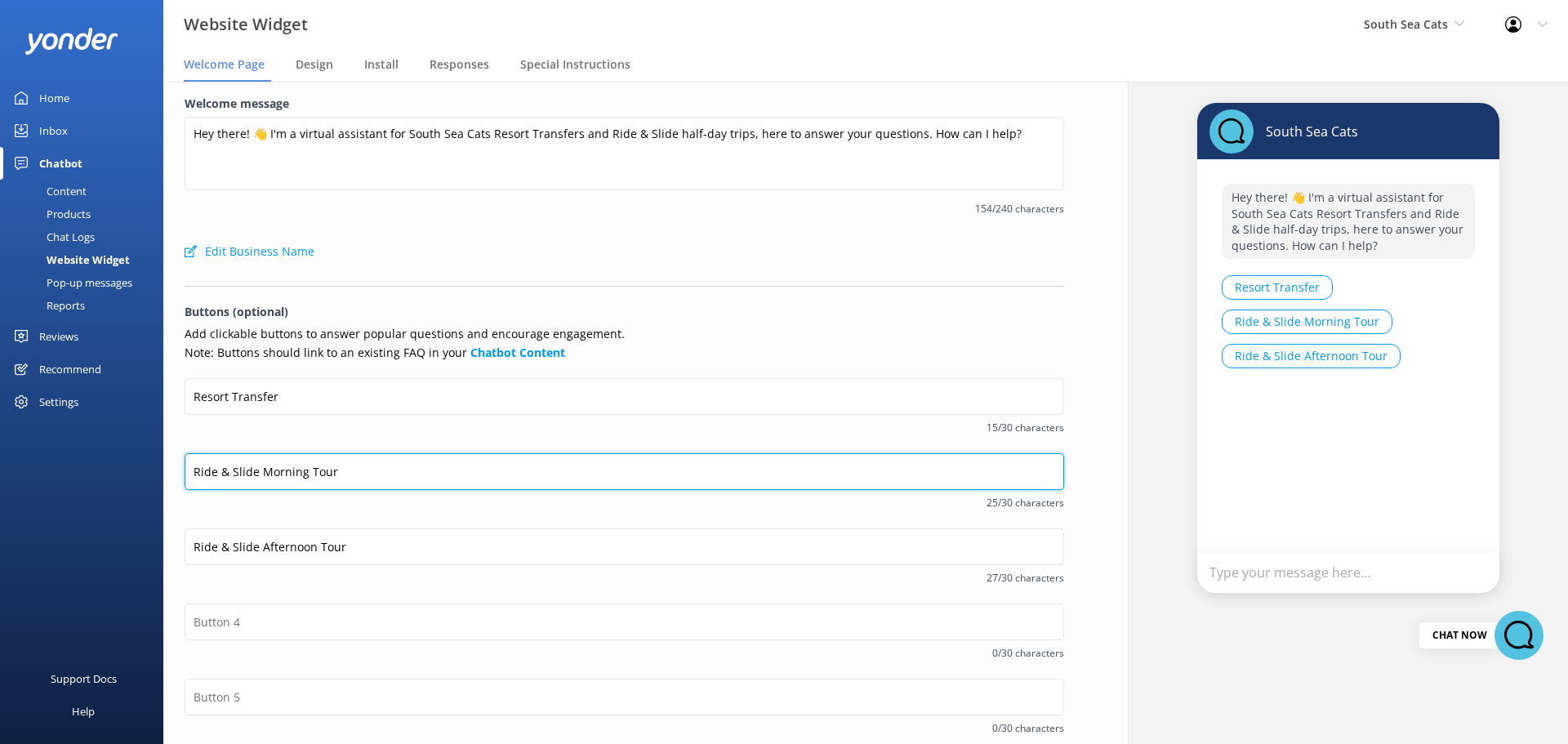
click at [381, 462] on input "Ride & Slide Morning Tour" at bounding box center [624, 471] width 880 height 37
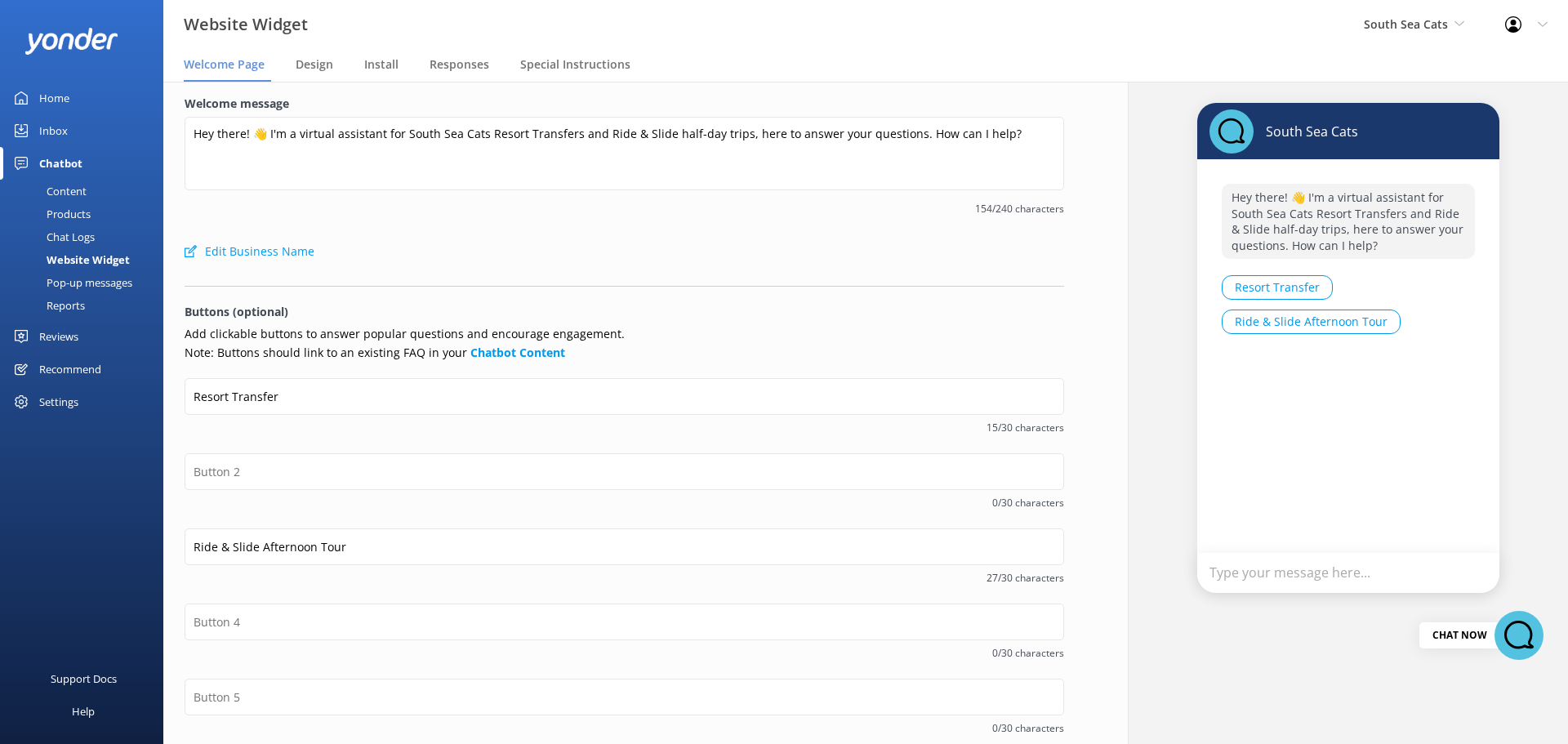
click at [1075, 546] on div "Welcome message Hey there! 👋 I'm a virtual assistant for South Sea Cats Resort …" at bounding box center [624, 490] width 922 height 823
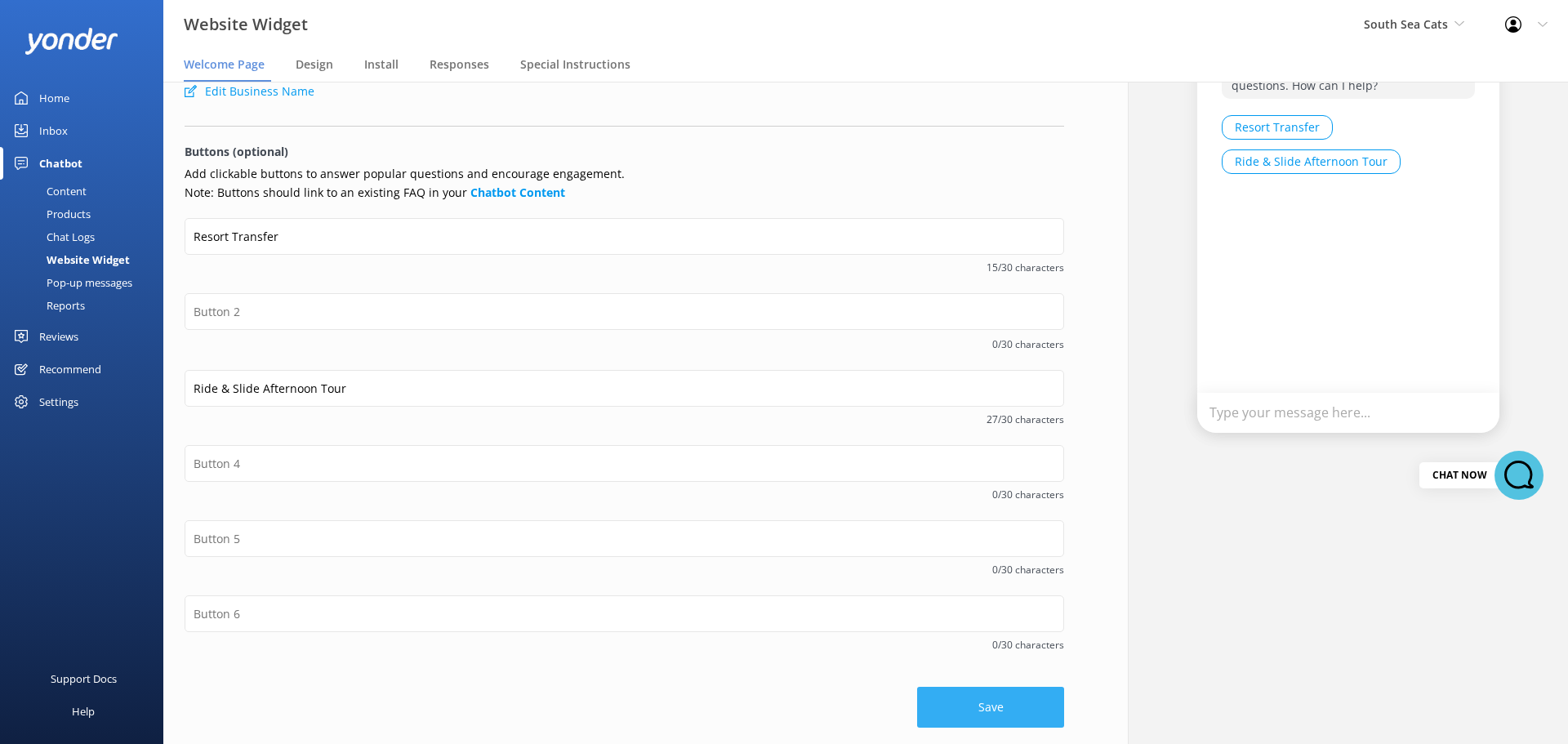
click at [987, 703] on button "Save" at bounding box center [990, 706] width 147 height 41
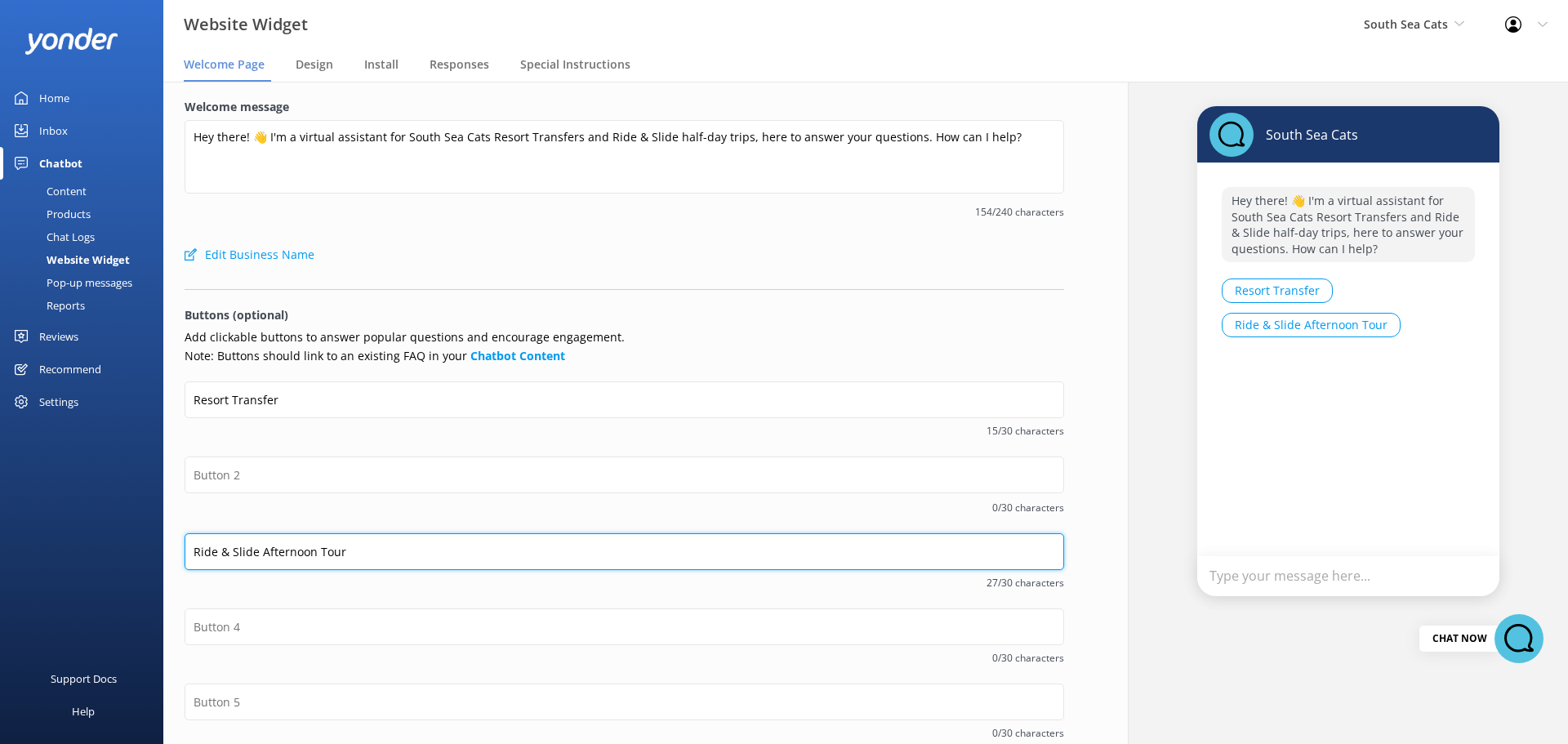
click at [315, 556] on input "Ride & Slide Afternoon Tour" at bounding box center [624, 551] width 880 height 37
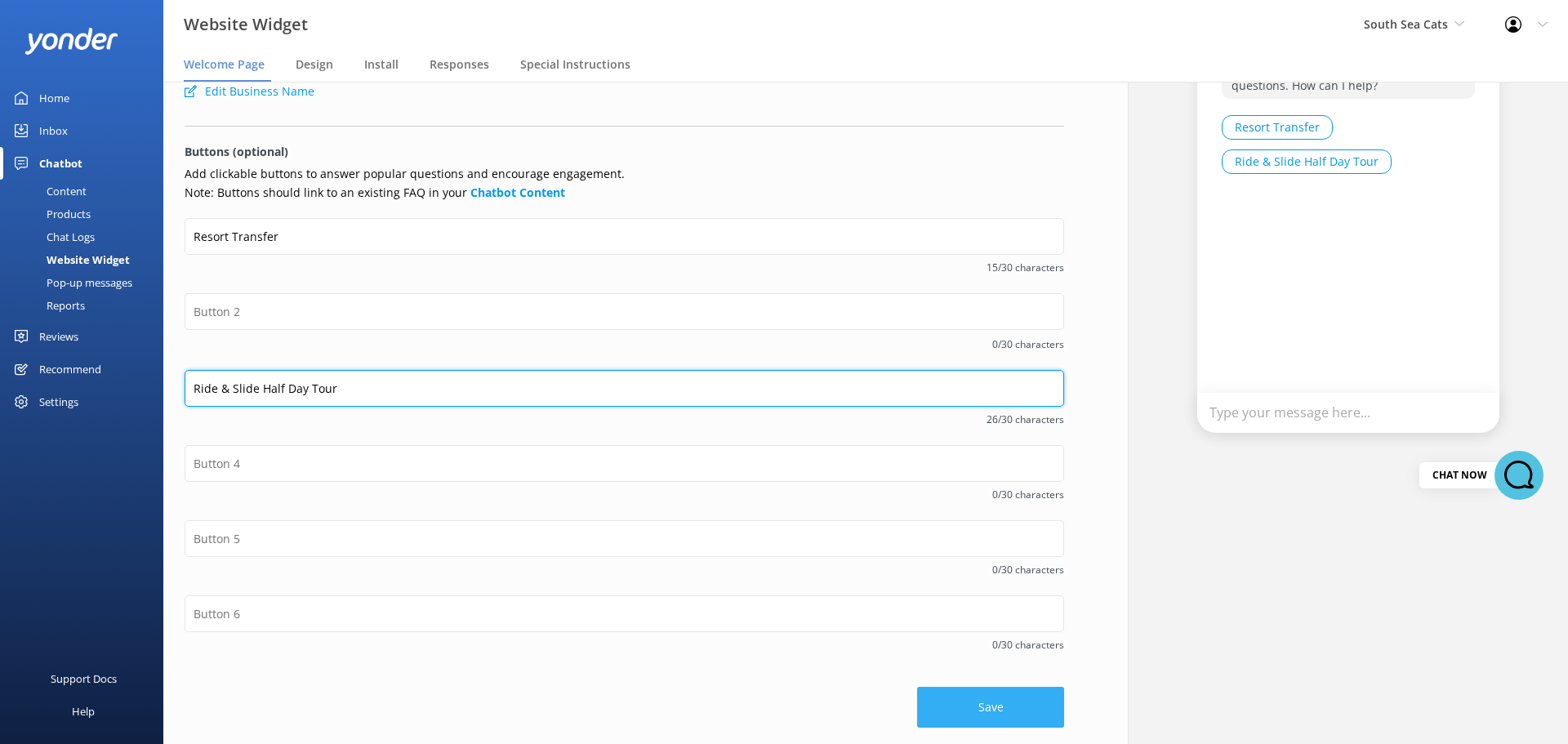
type input "Ride & Slide Half Day Tour"
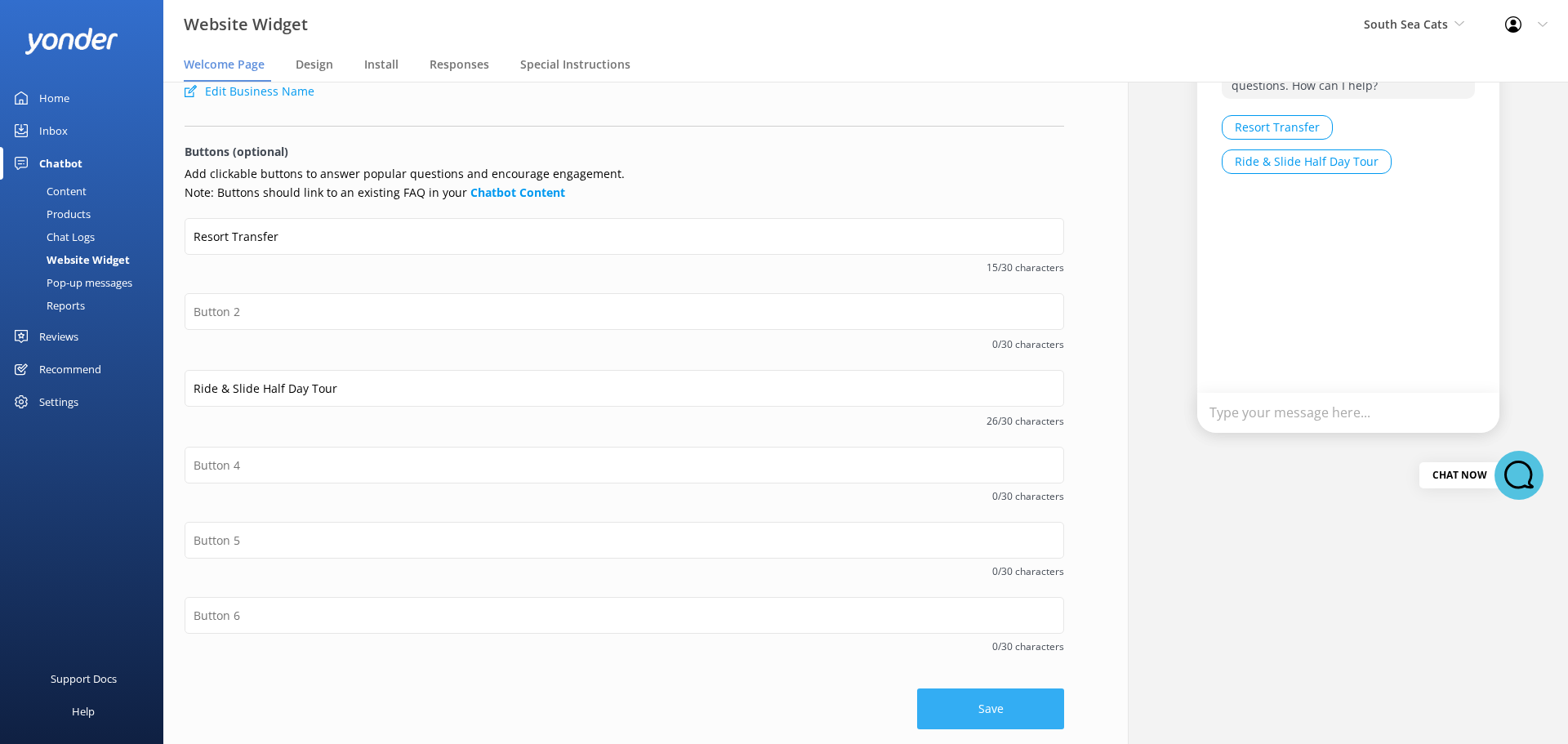
click at [994, 714] on button "Save" at bounding box center [990, 708] width 147 height 41
click at [70, 259] on div "Website Widget" at bounding box center [69, 259] width 120 height 23
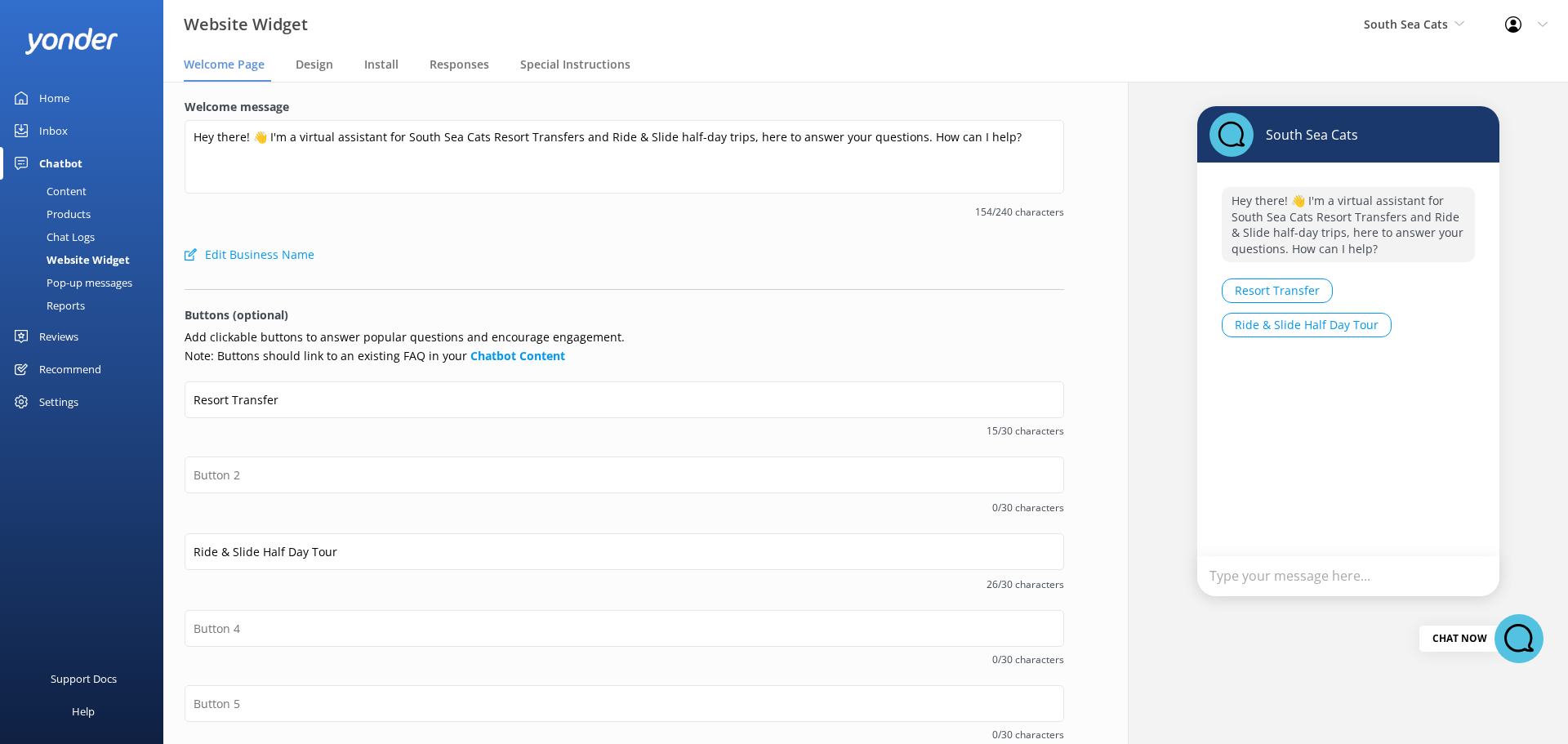
click at [97, 258] on div "Website Widget" at bounding box center [69, 259] width 120 height 23
click at [300, 60] on span "Design" at bounding box center [315, 64] width 38 height 16
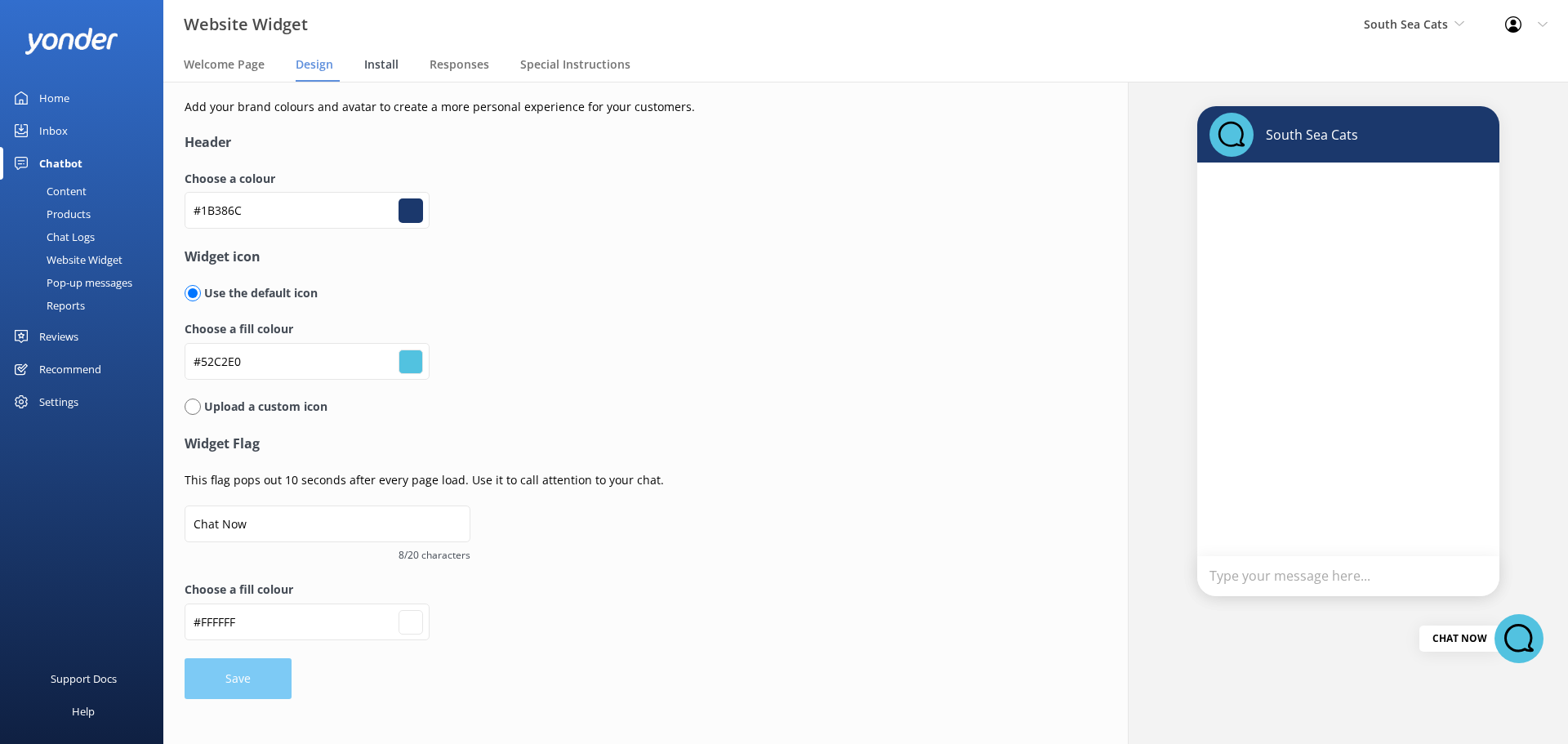
click at [381, 65] on span "Install" at bounding box center [382, 64] width 34 height 16
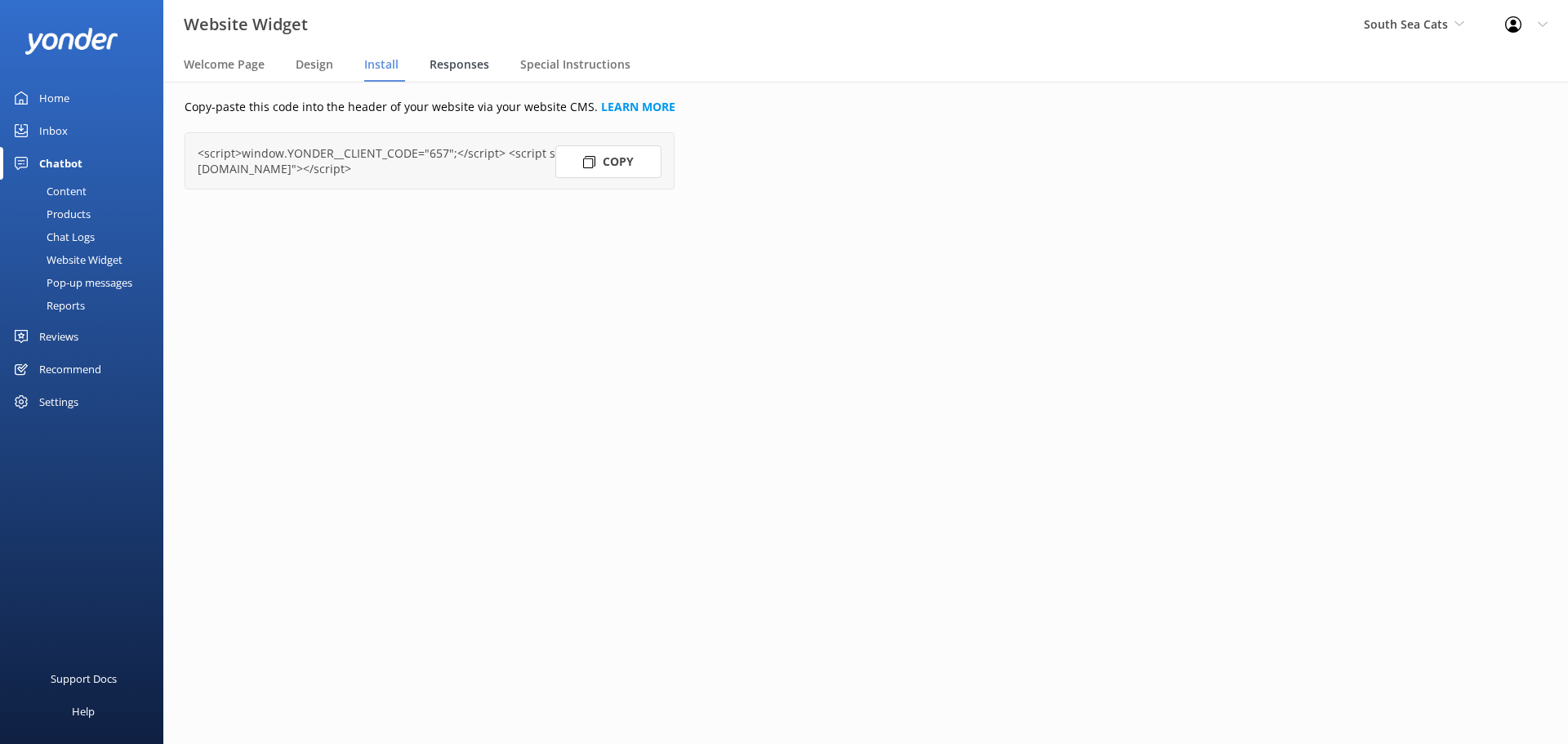
click at [447, 63] on span "Responses" at bounding box center [459, 64] width 60 height 16
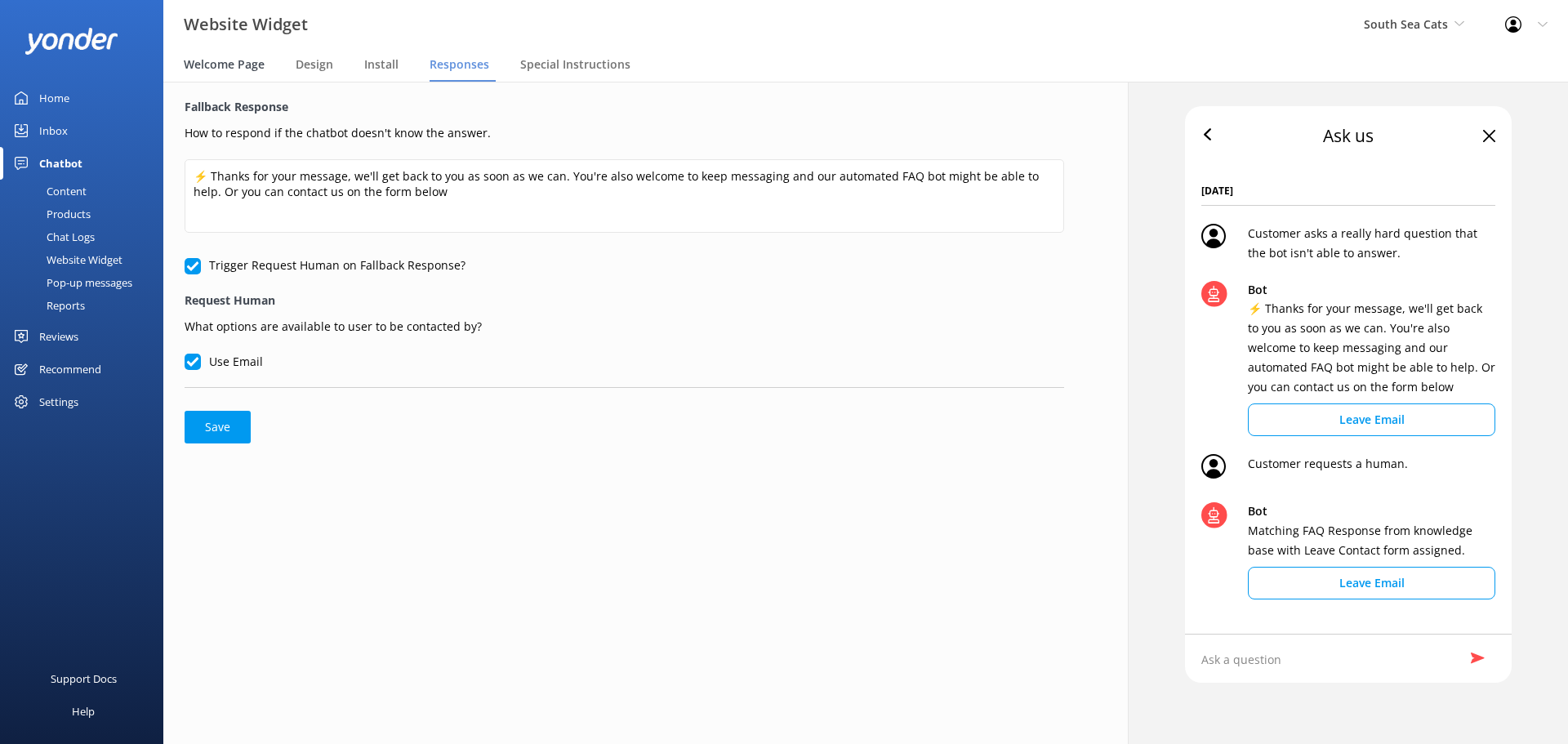
click at [231, 51] on div "Welcome Page" at bounding box center [227, 65] width 88 height 32
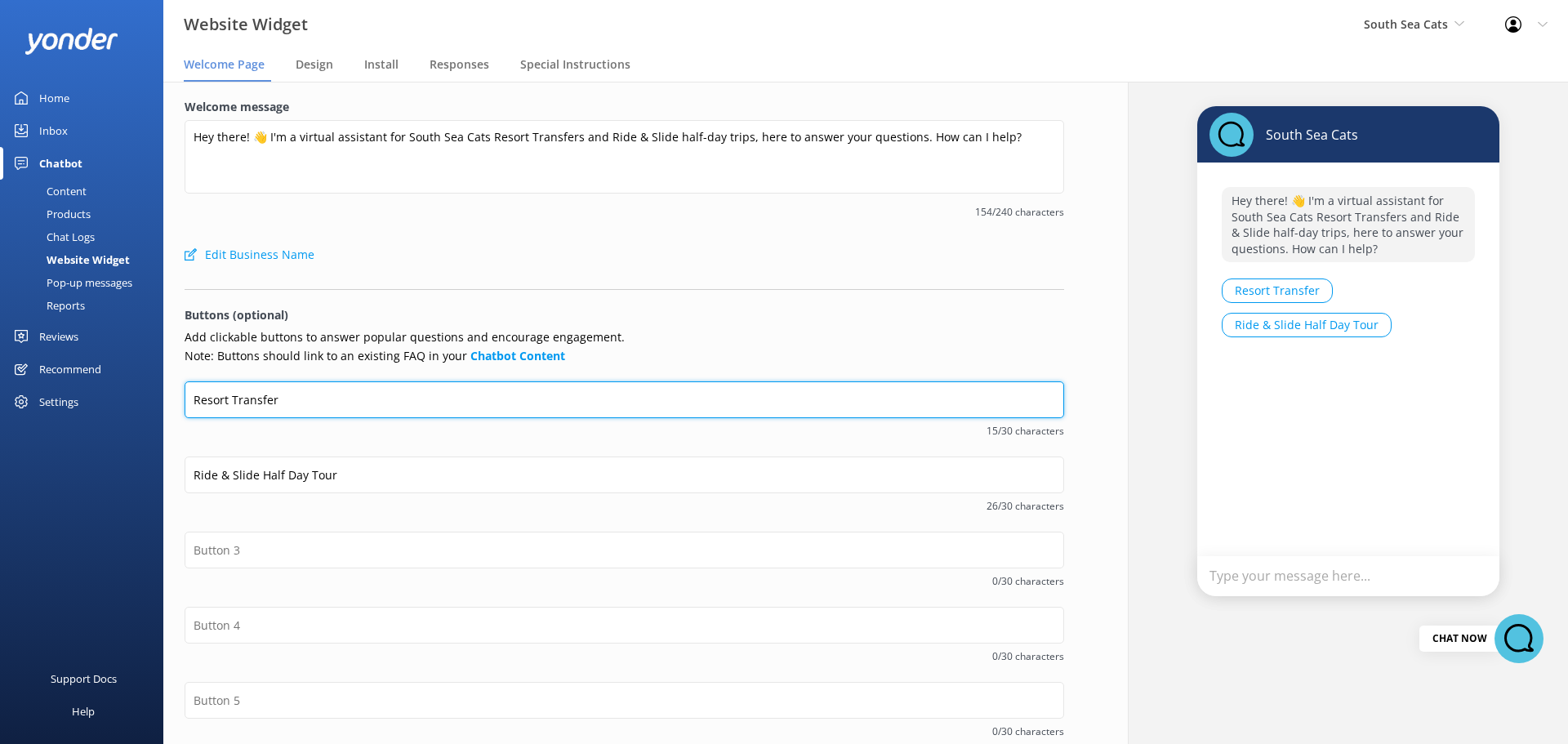
click at [567, 390] on input "Resort Transfer" at bounding box center [624, 400] width 880 height 37
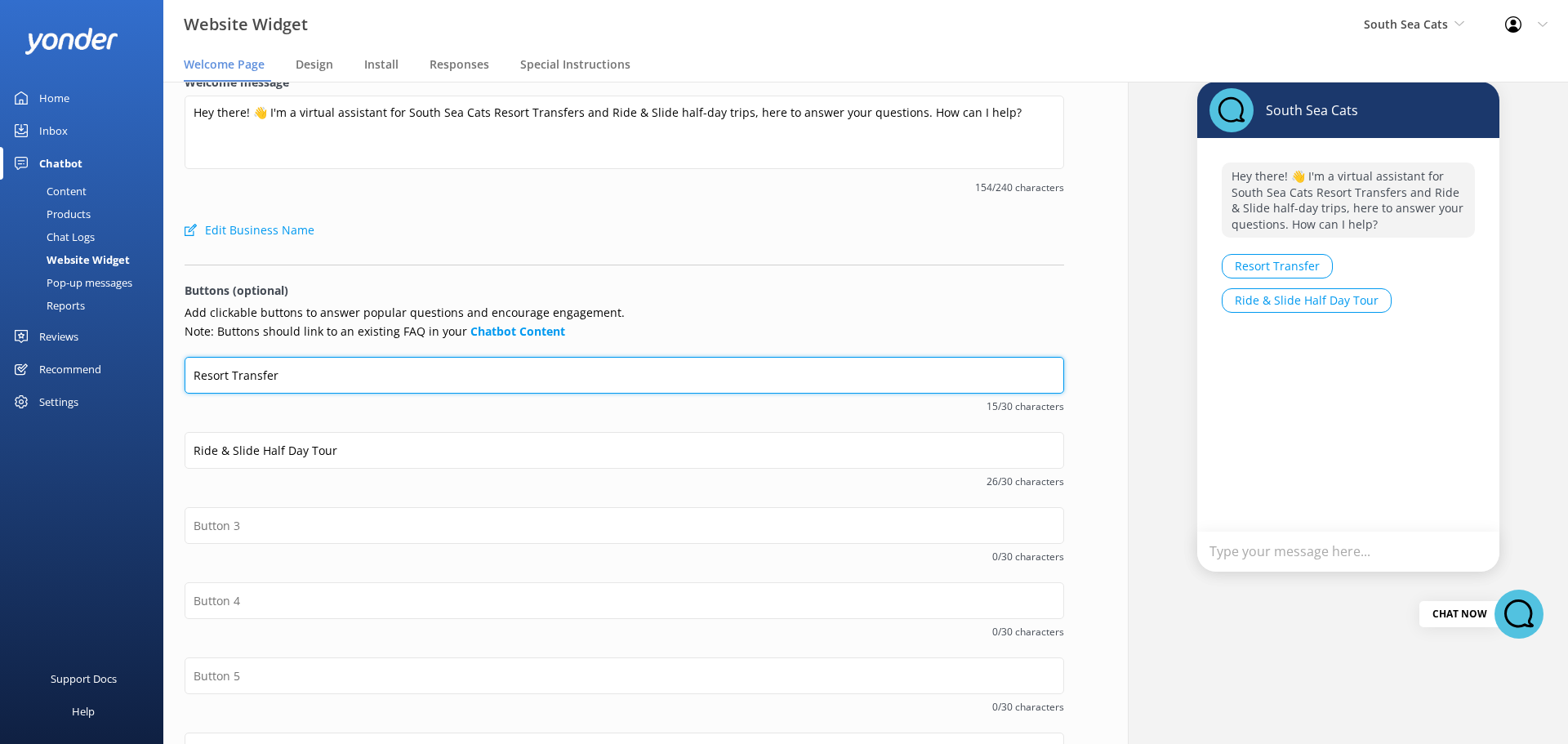
scroll to position [26, 0]
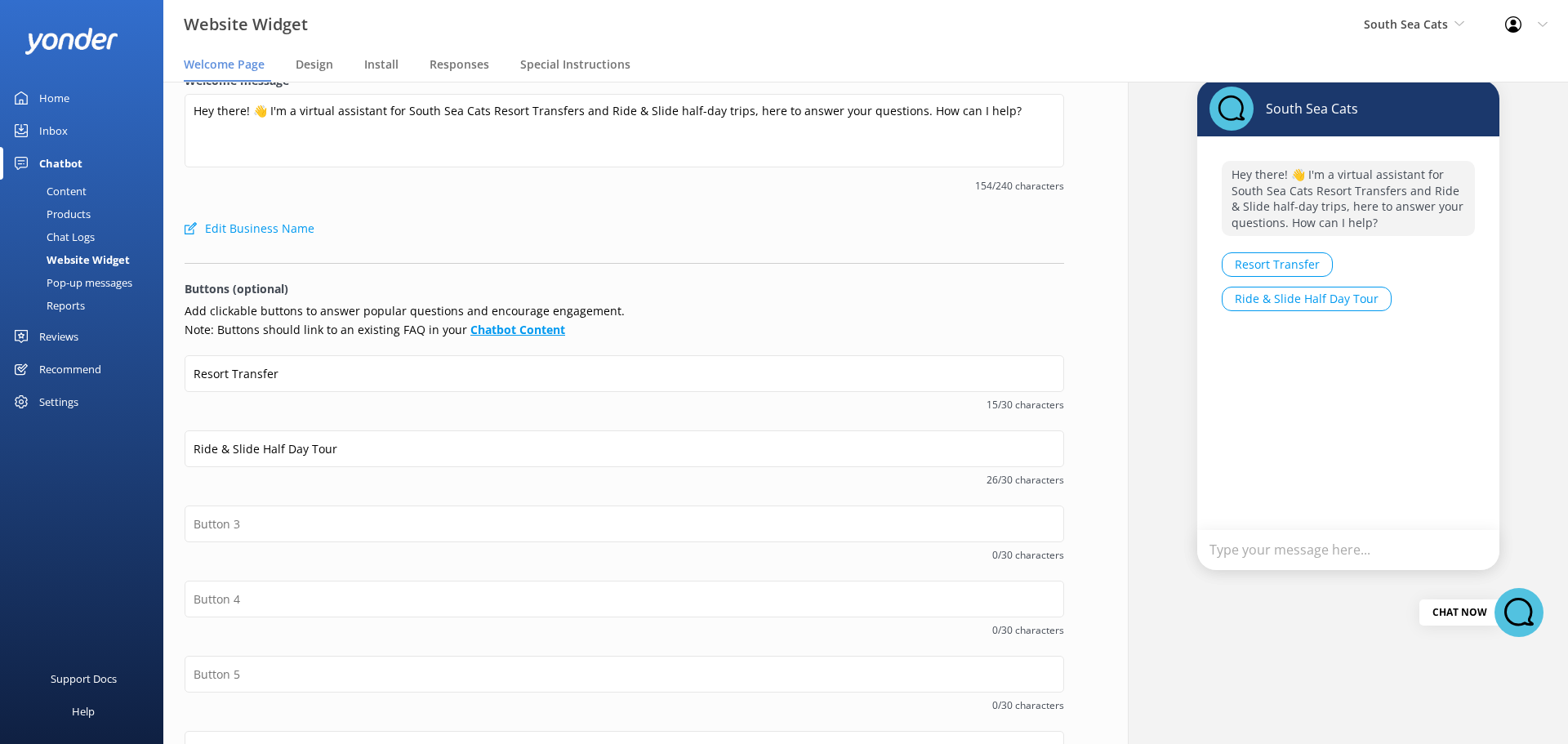
click at [470, 332] on b "Chatbot Content" at bounding box center [517, 329] width 95 height 15
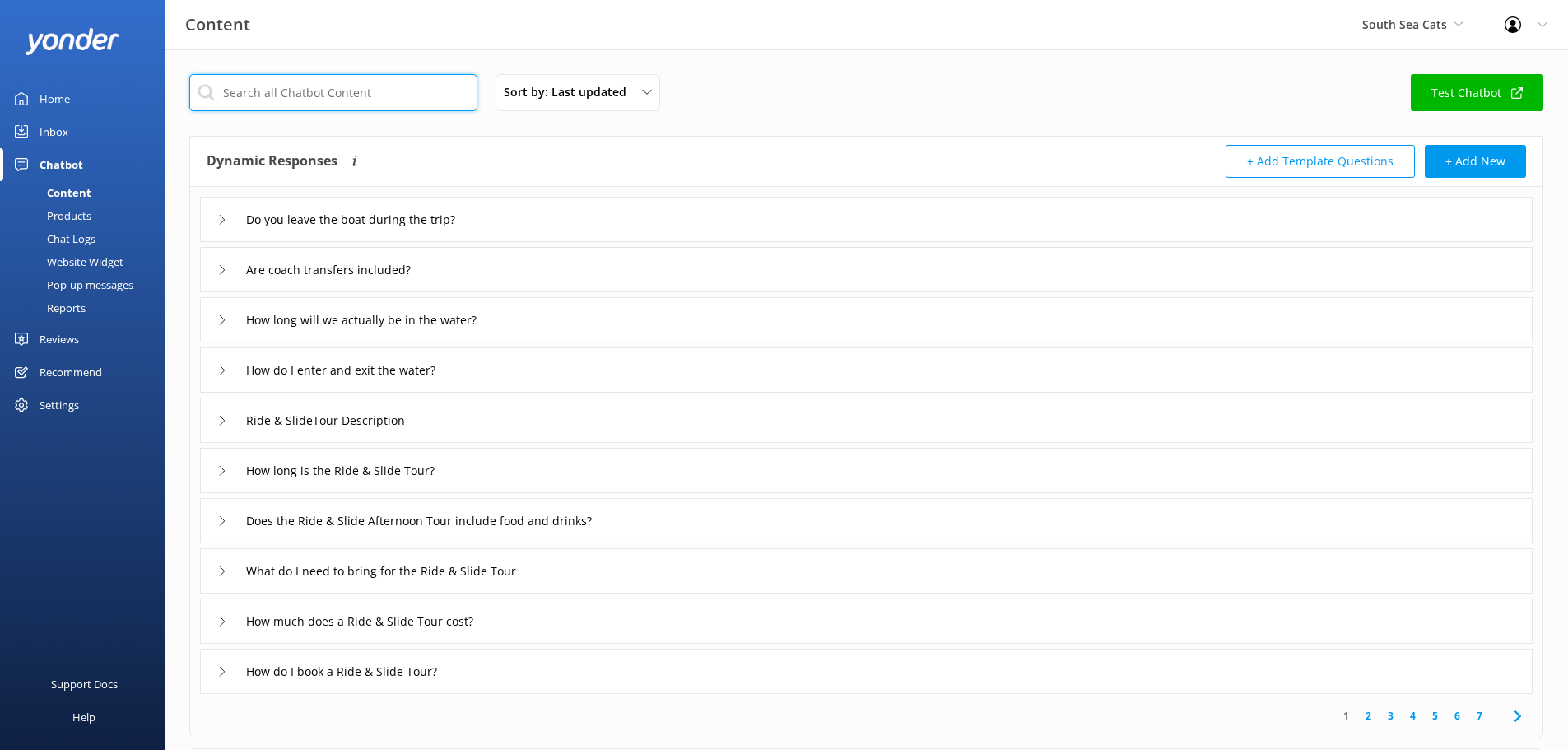
click at [317, 82] on input "text" at bounding box center [333, 92] width 288 height 37
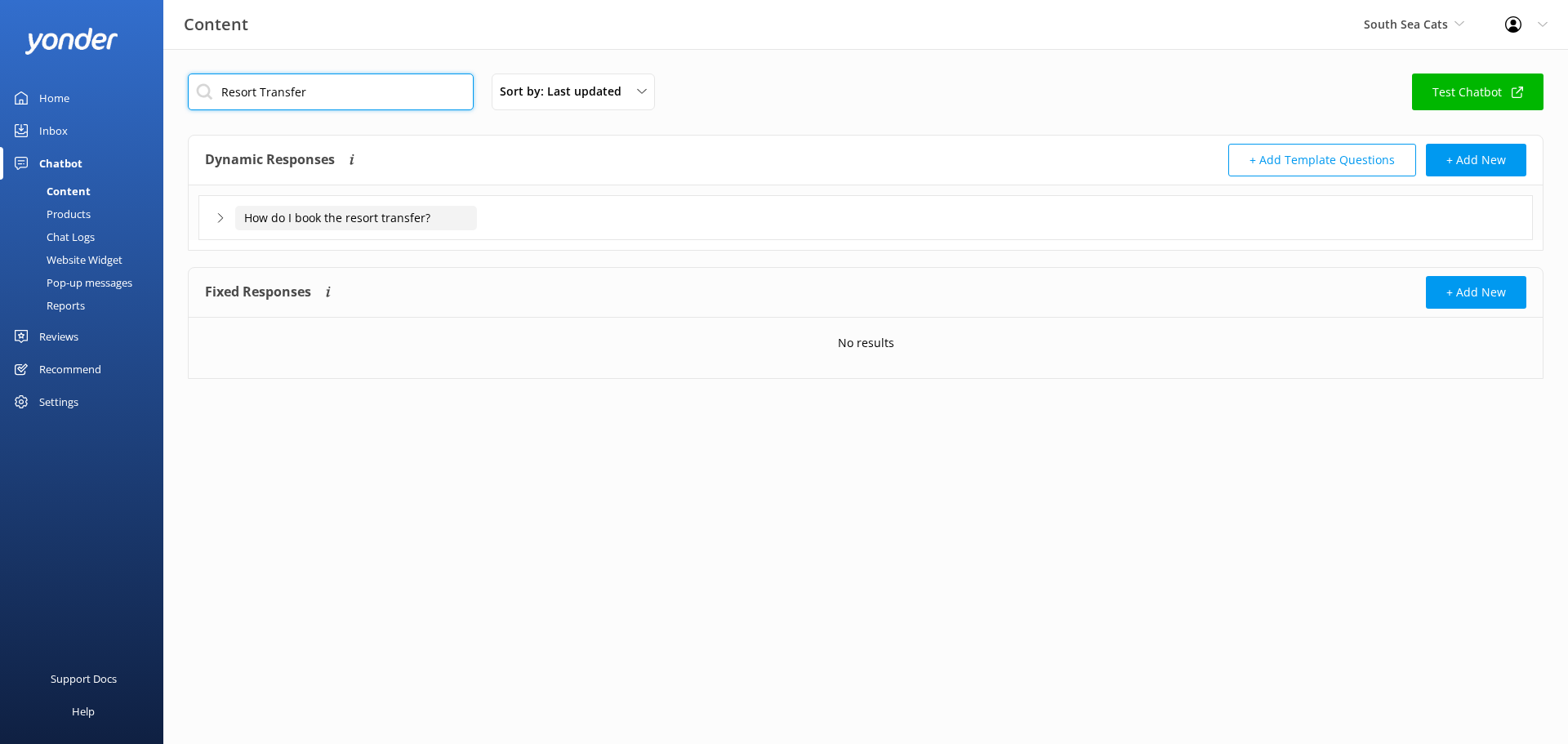
type input "Resort Transfer"
click at [244, 228] on input "How do I book the resort transfer?" at bounding box center [356, 217] width 242 height 24
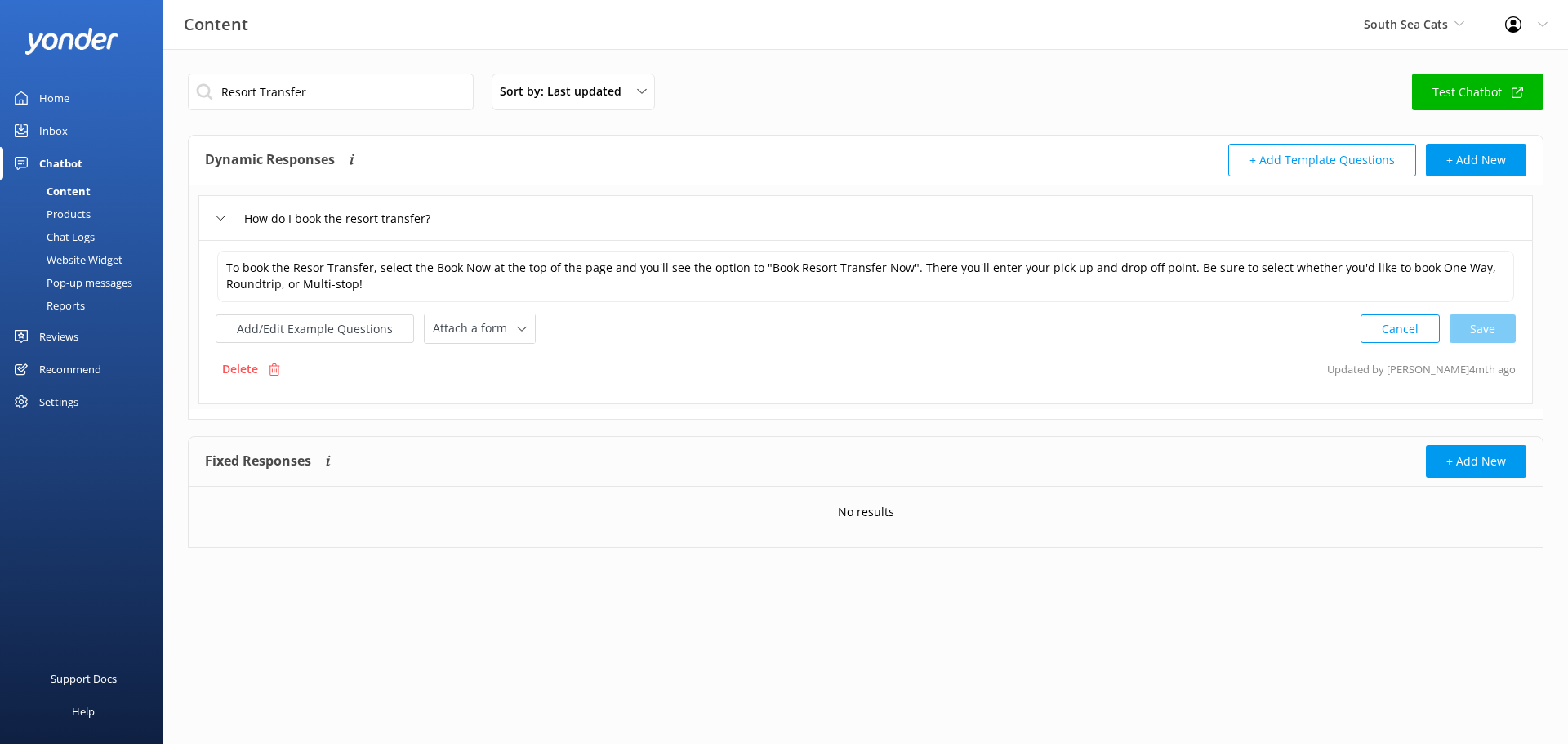
click at [51, 130] on div "Inbox" at bounding box center [53, 131] width 29 height 32
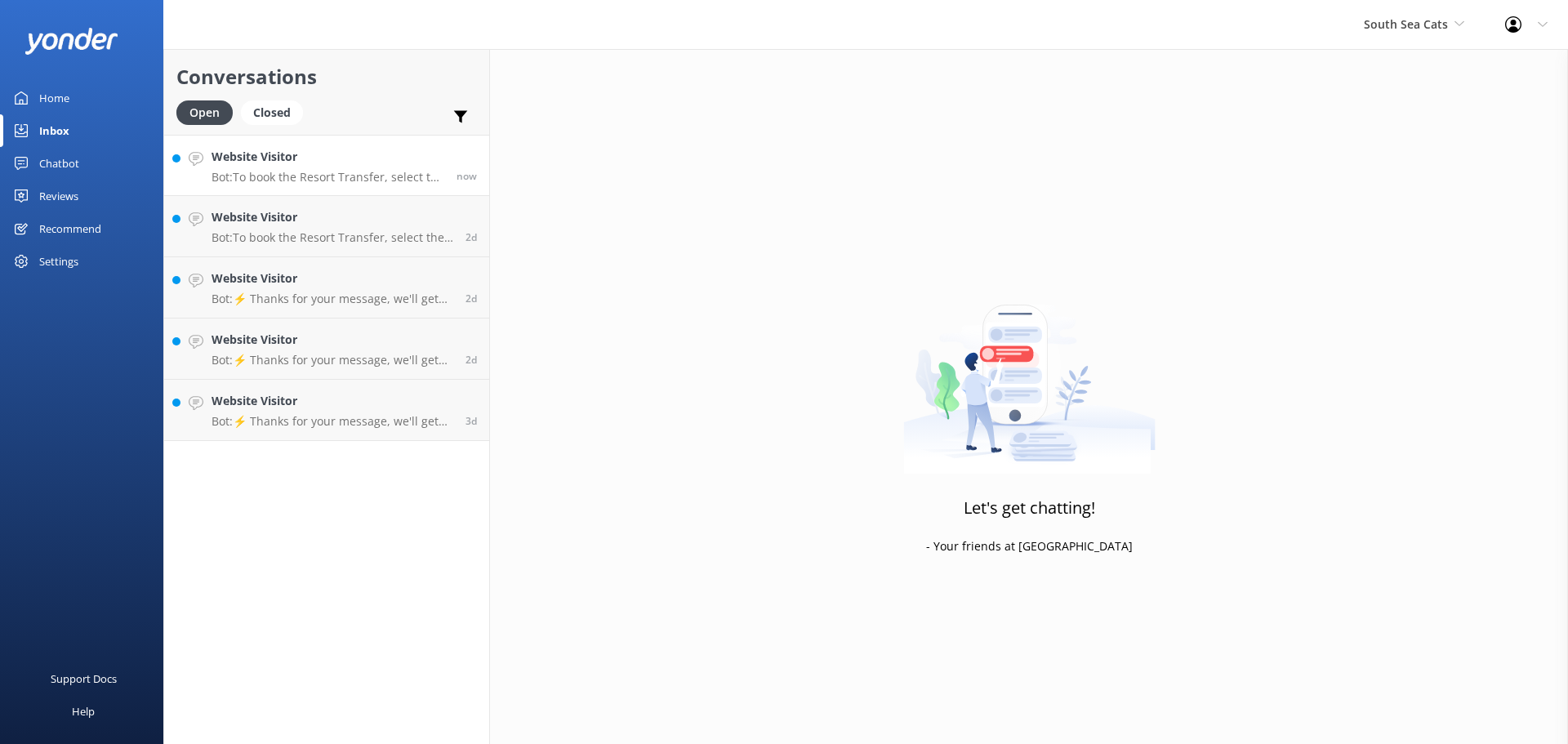
click at [291, 178] on p "Bot: To book the Resort Transfer, select the "Book Now" option at the top of th…" at bounding box center [327, 177] width 233 height 14
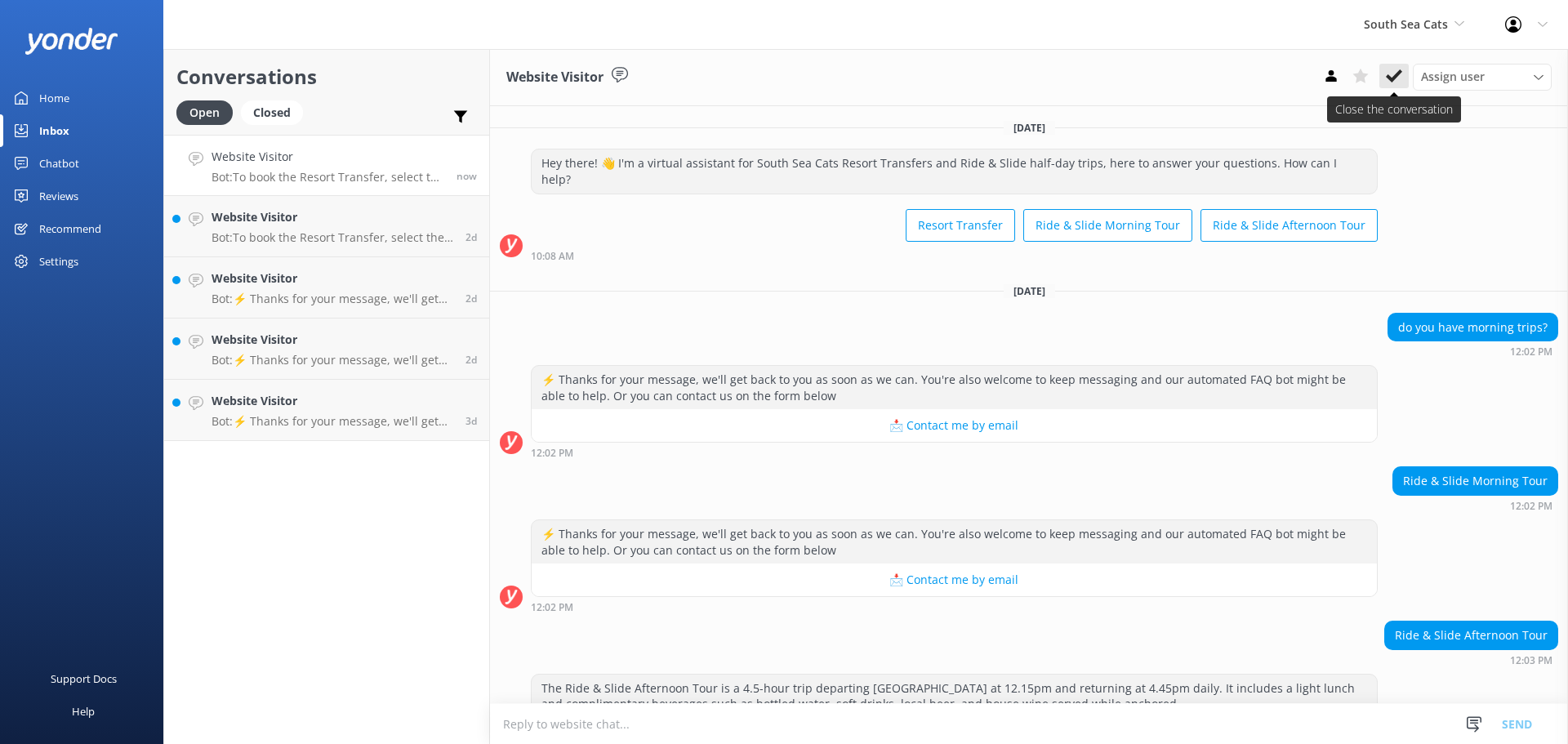
click at [1390, 82] on icon at bounding box center [1394, 76] width 16 height 16
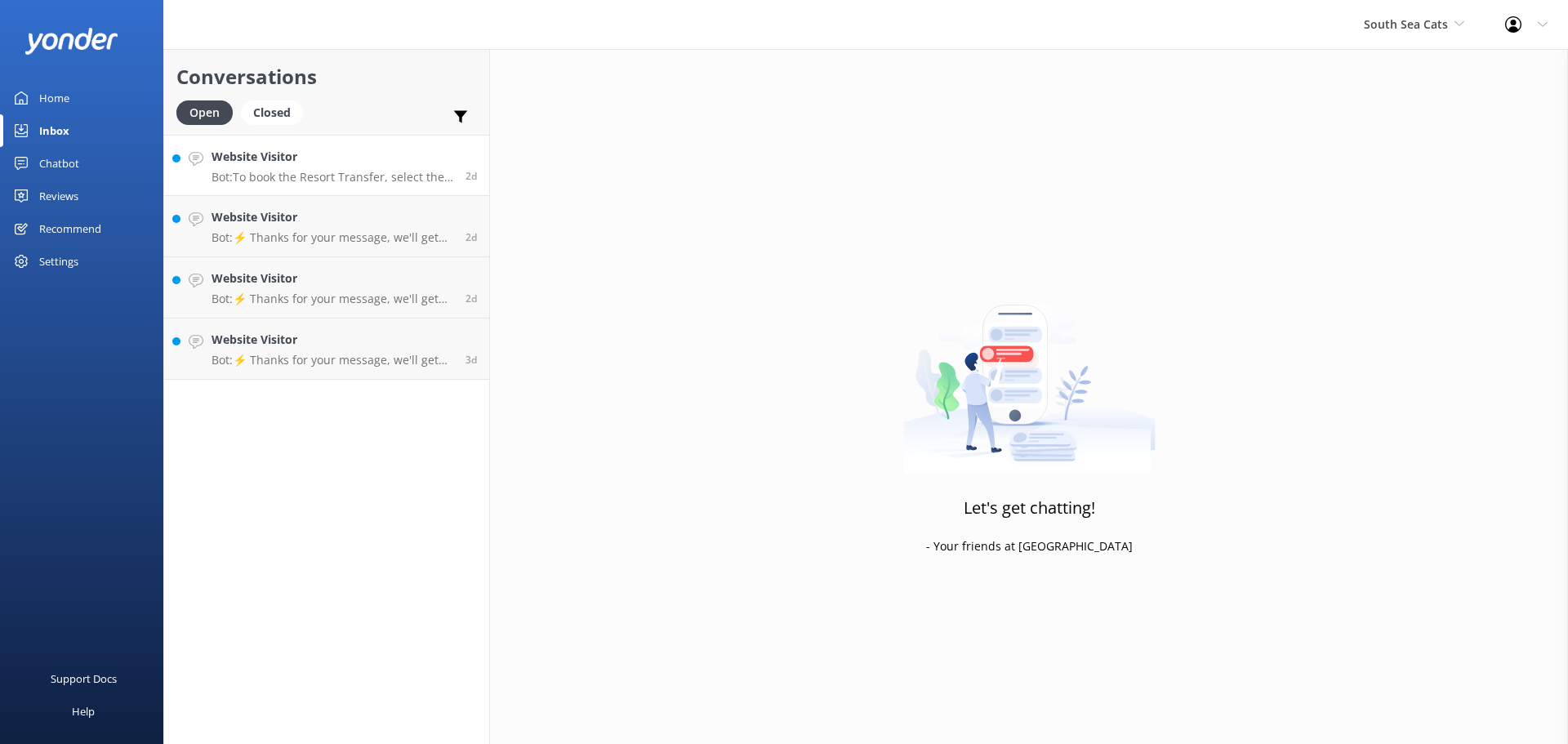
click at [321, 174] on p "Bot: To book the Resort Transfer, select the "Book Now" option at the top of th…" at bounding box center [332, 177] width 242 height 14
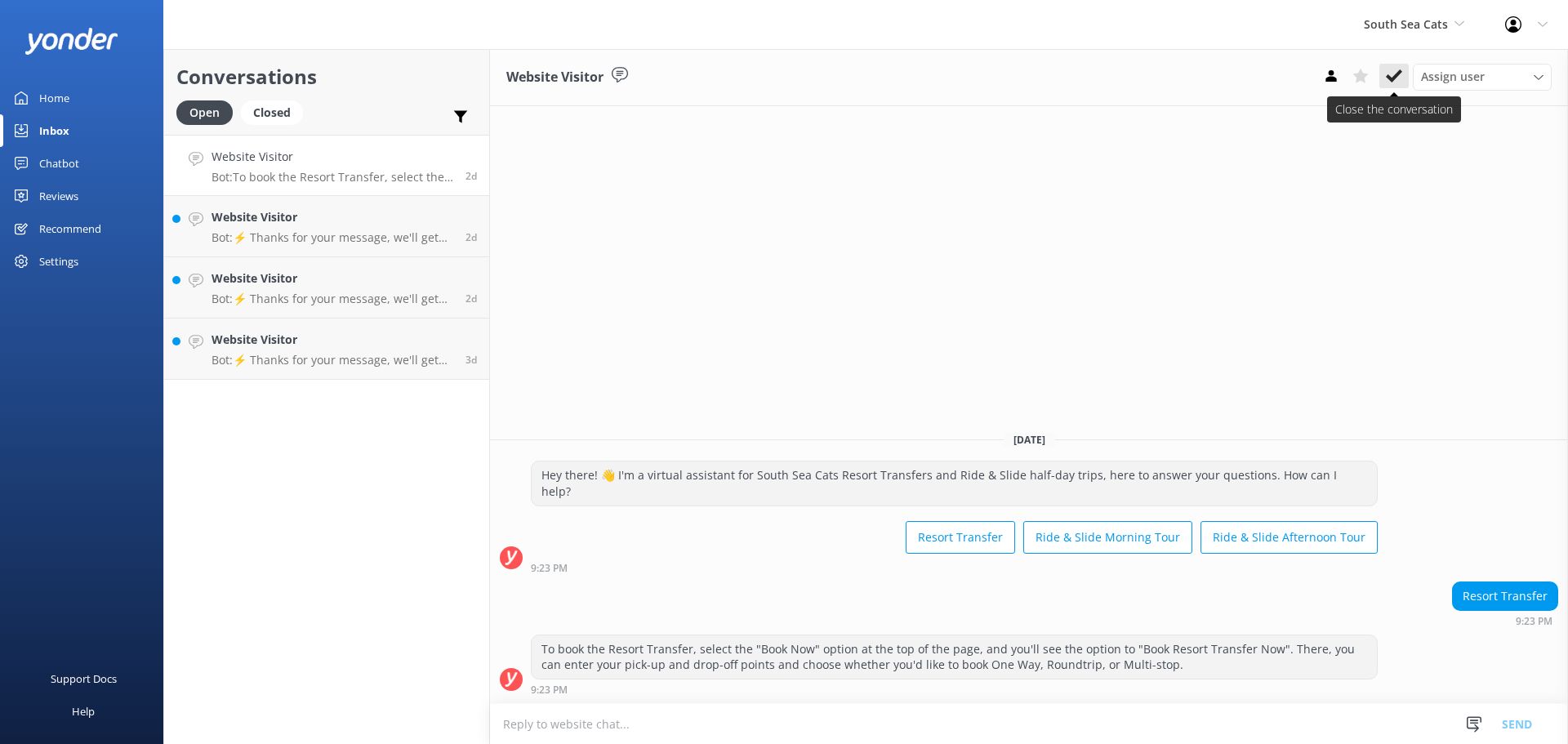
click at [1390, 74] on icon at bounding box center [1394, 76] width 16 height 16
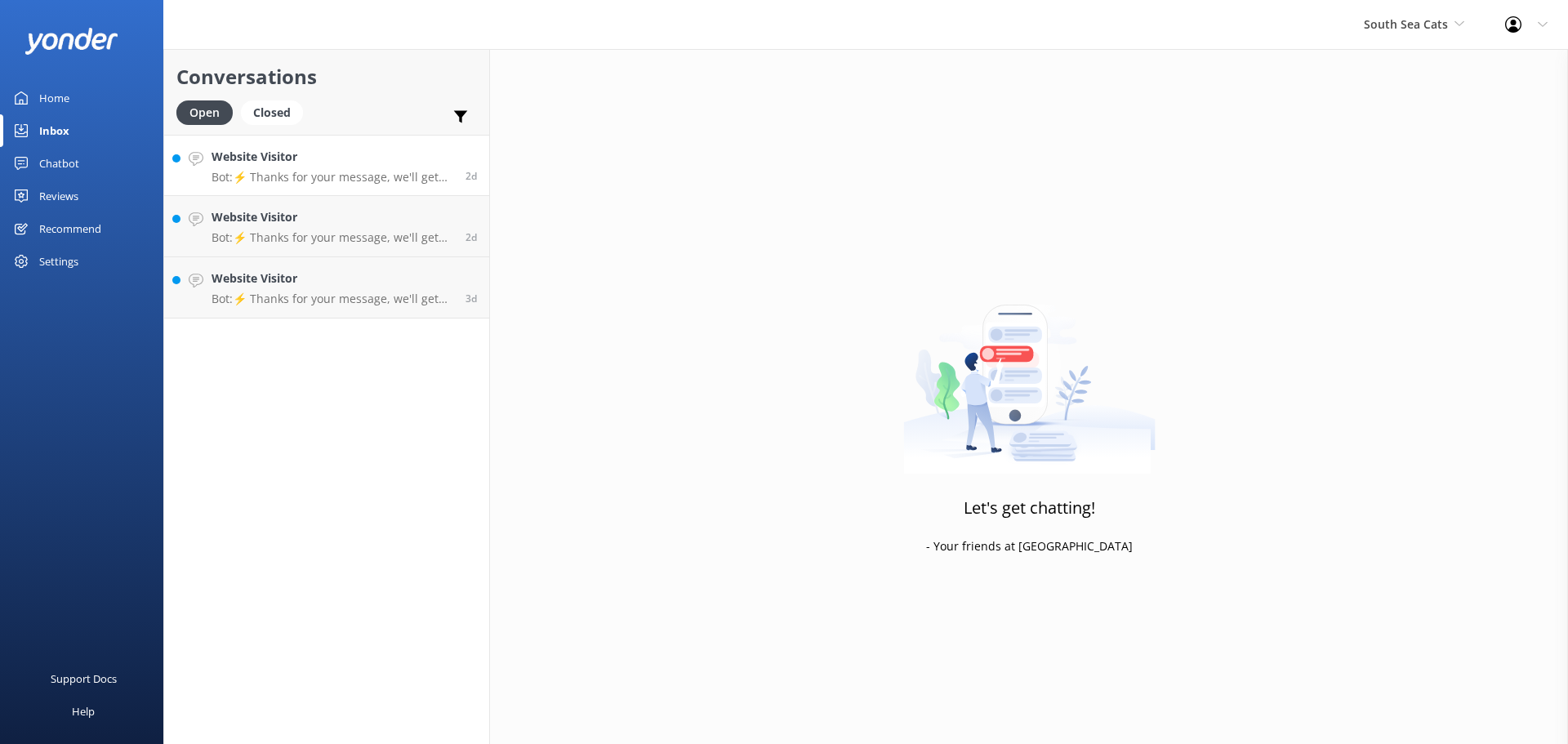
click at [327, 179] on p "Bot: ⚡ Thanks for your message, we'll get back to you as soon as we can. You're…" at bounding box center [332, 177] width 242 height 14
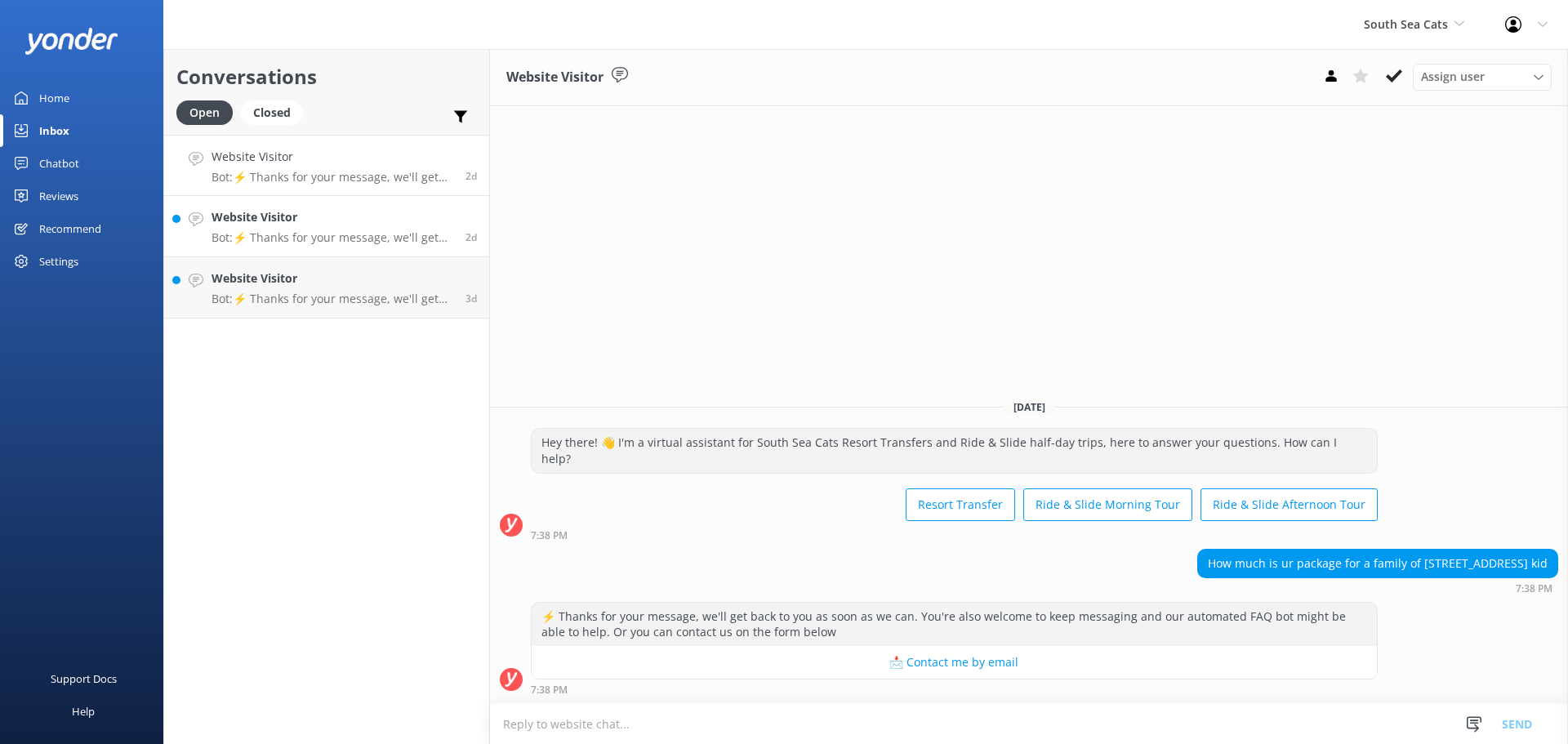
click at [303, 252] on link "Website Visitor Bot: ⚡ Thanks for your message, we'll get back to you as soon a…" at bounding box center [327, 226] width 325 height 61
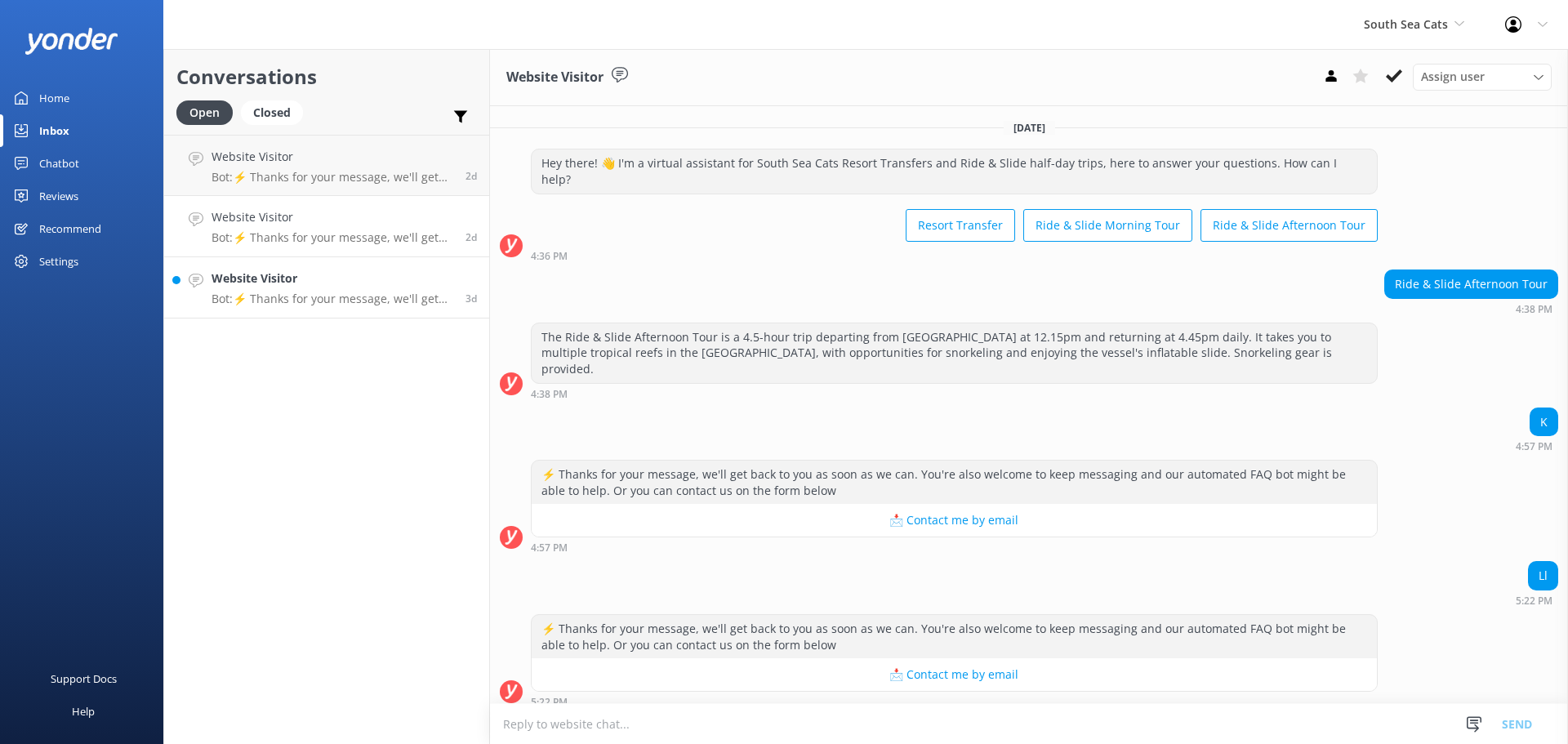
click at [292, 296] on p "Bot: ⚡ Thanks for your message, we'll get back to you as soon as we can. You're…" at bounding box center [332, 299] width 242 height 14
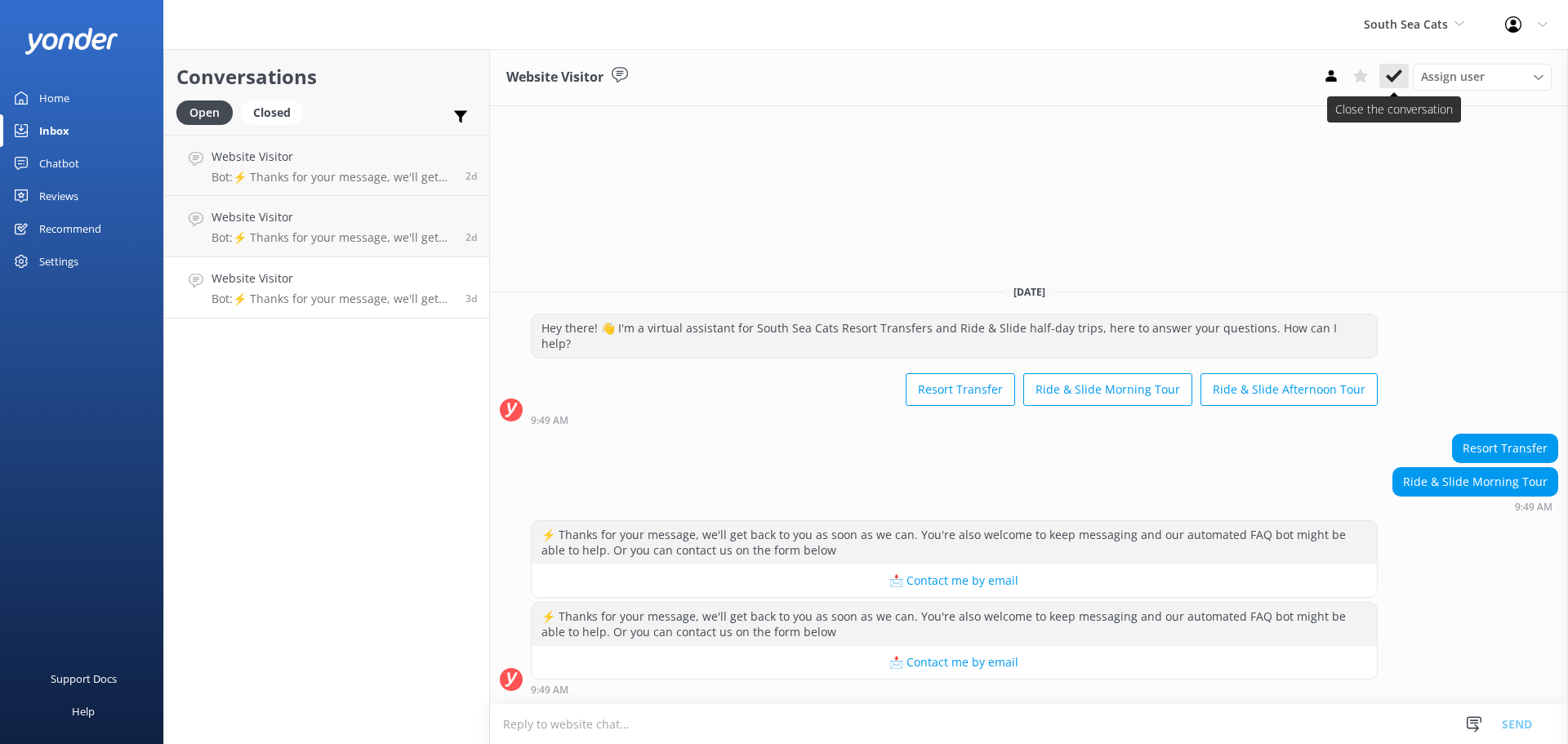
click at [1390, 70] on icon at bounding box center [1394, 76] width 16 height 16
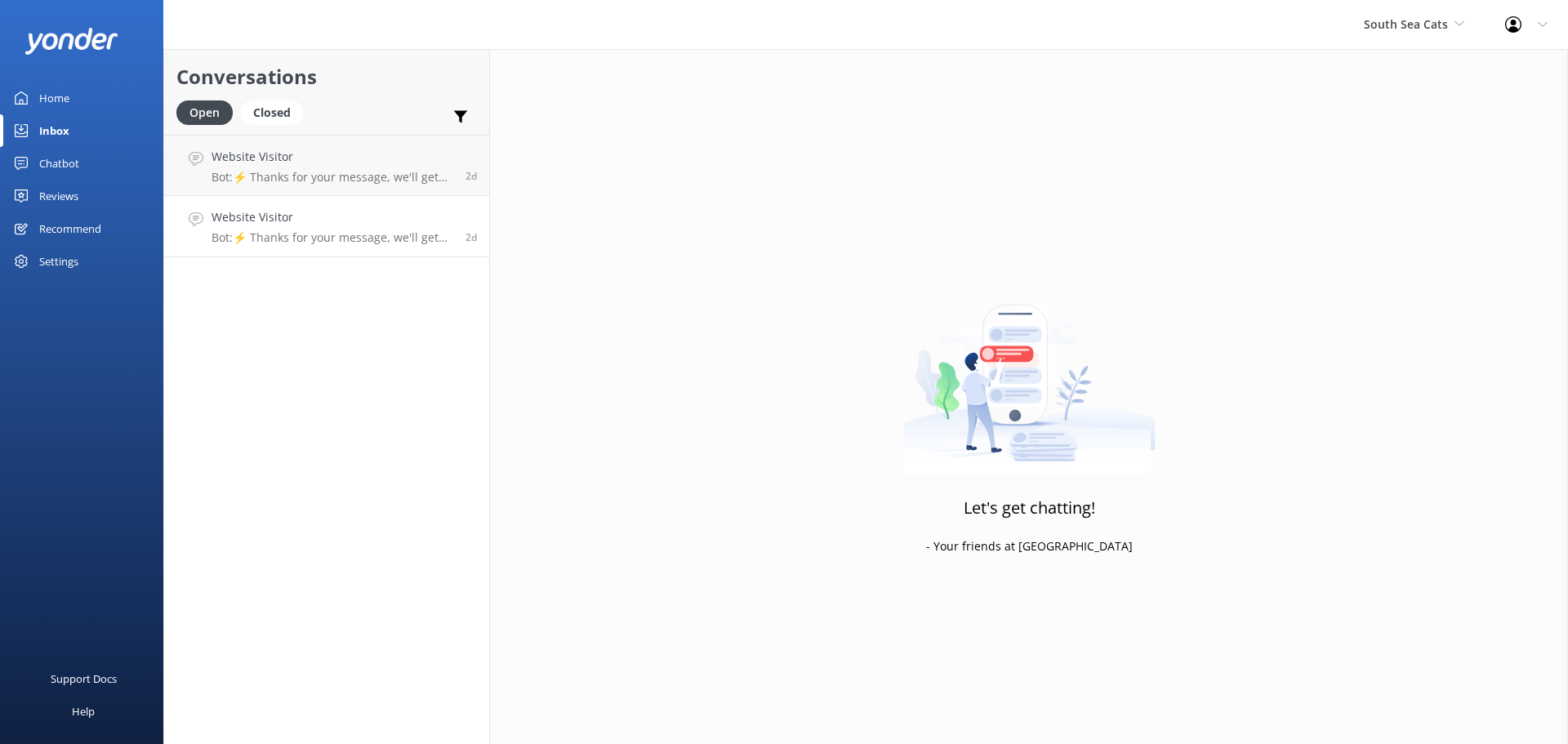
click at [280, 224] on h4 "Website Visitor" at bounding box center [332, 217] width 242 height 18
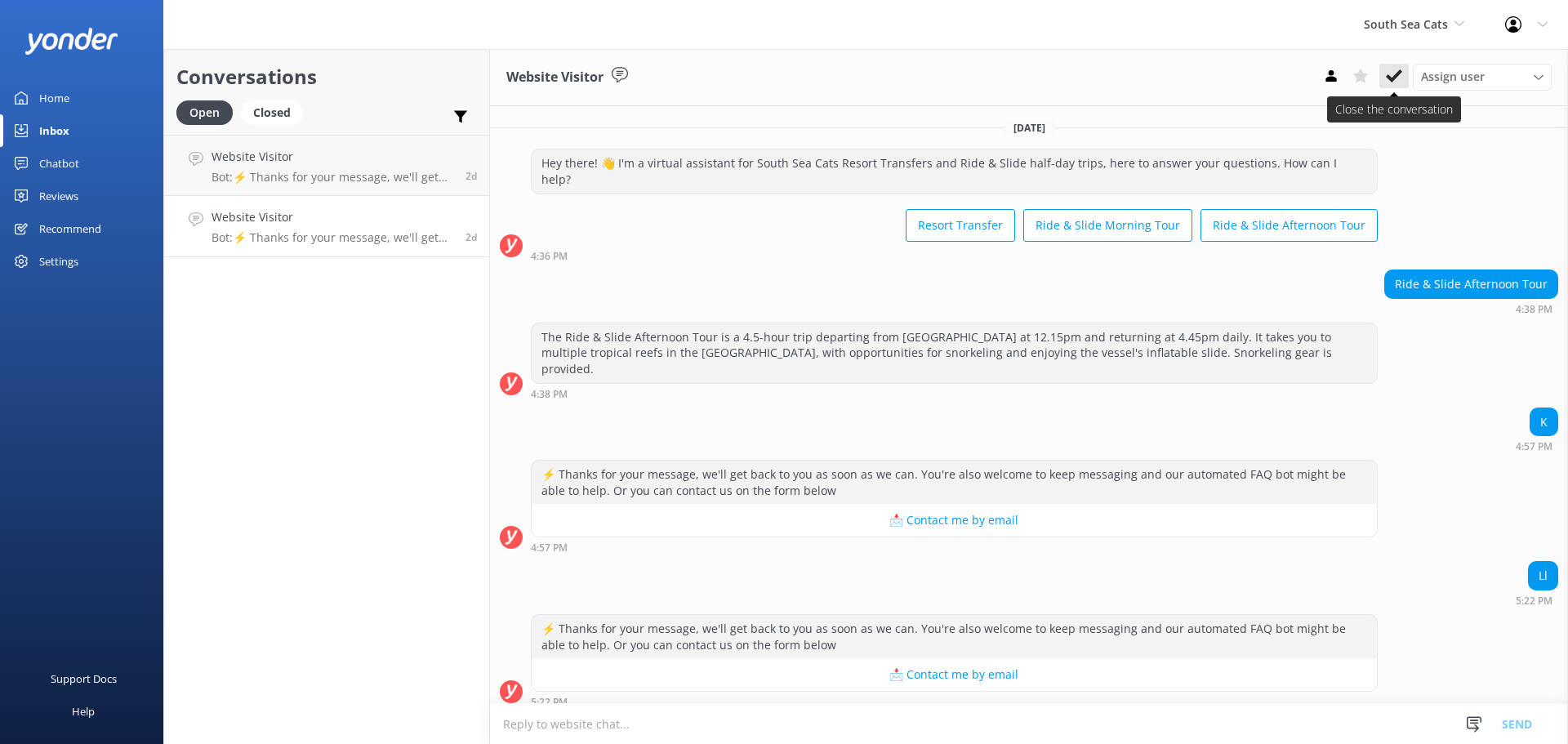
click at [1385, 82] on button at bounding box center [1394, 76] width 30 height 24
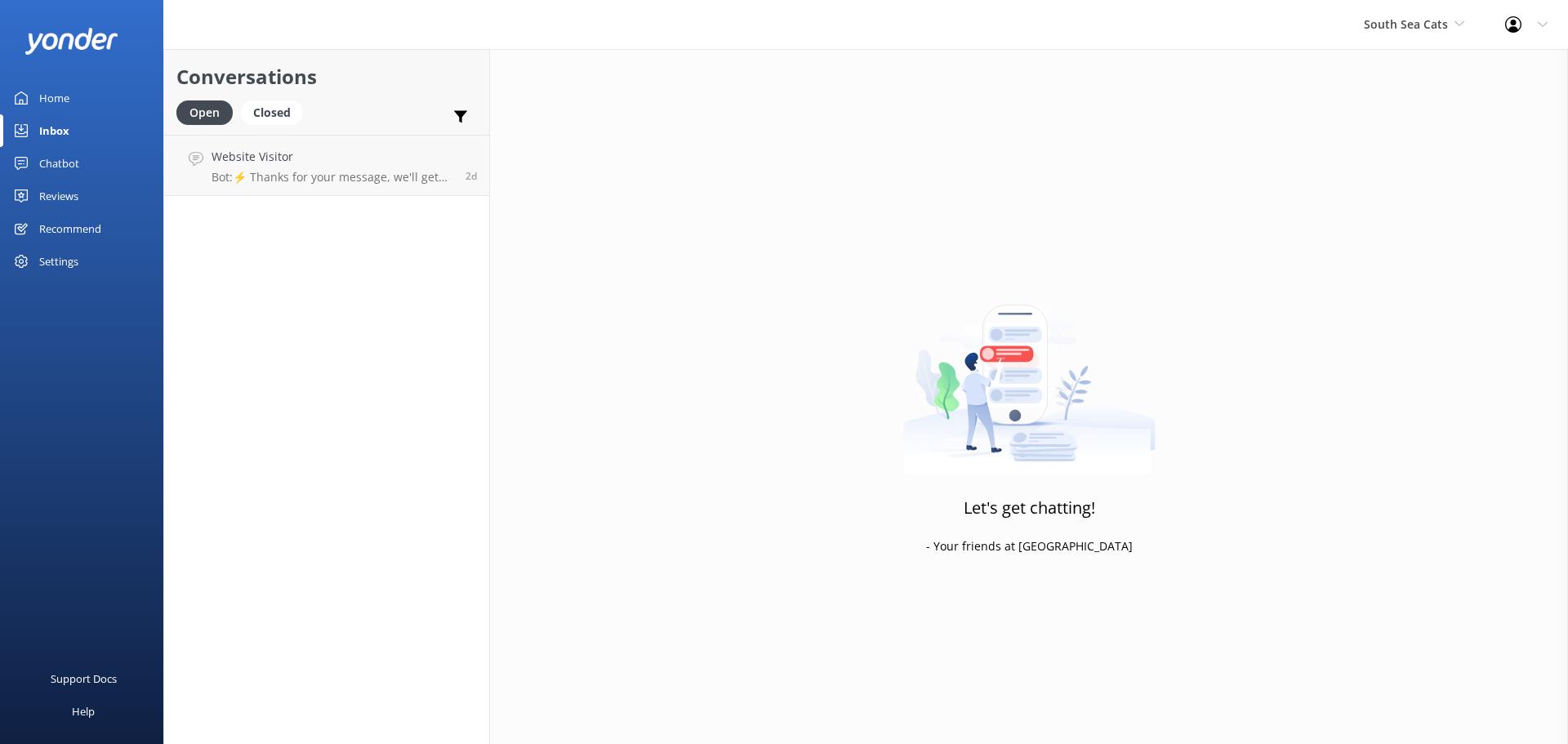
click at [50, 101] on div "Home" at bounding box center [53, 98] width 30 height 32
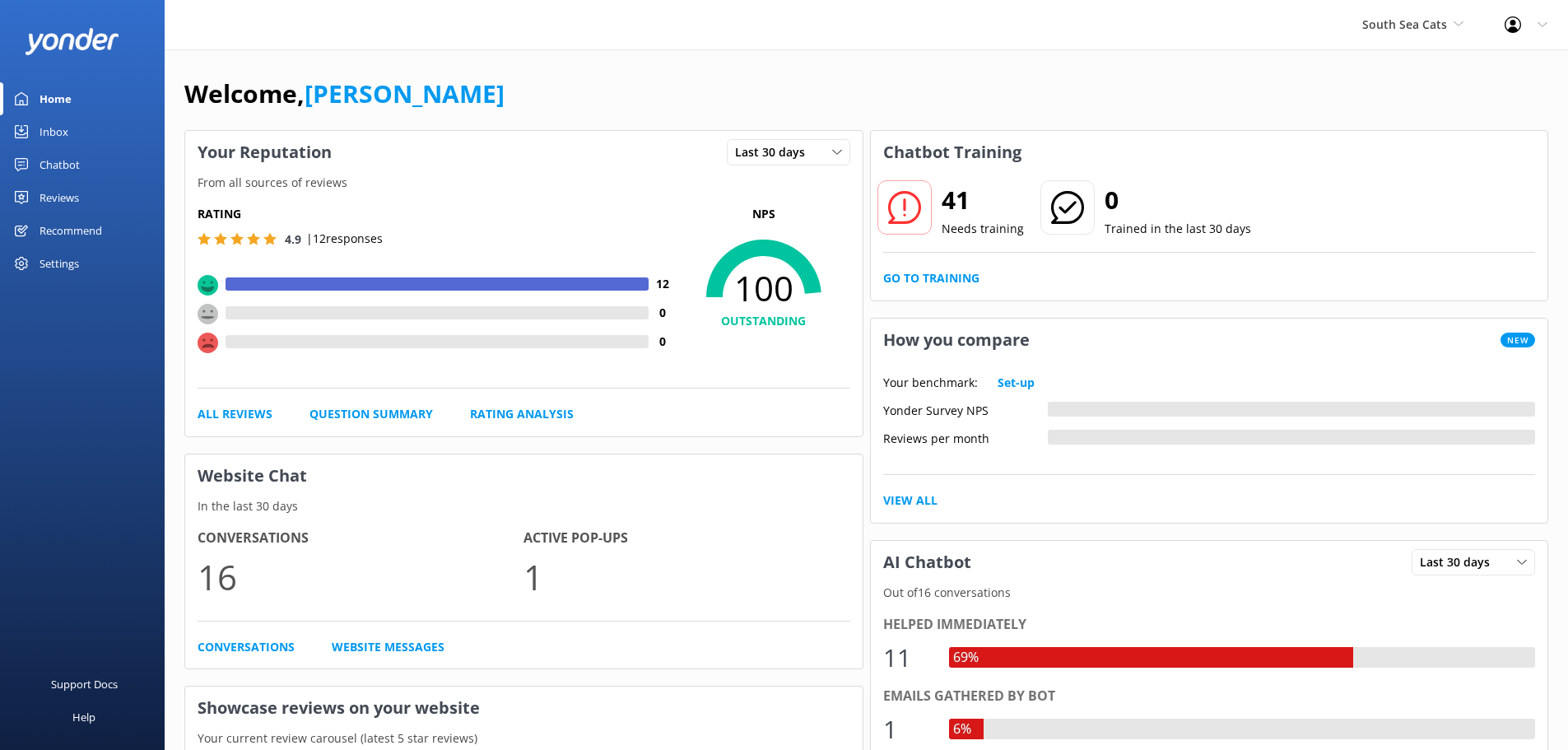
click at [55, 127] on div "Inbox" at bounding box center [54, 132] width 29 height 33
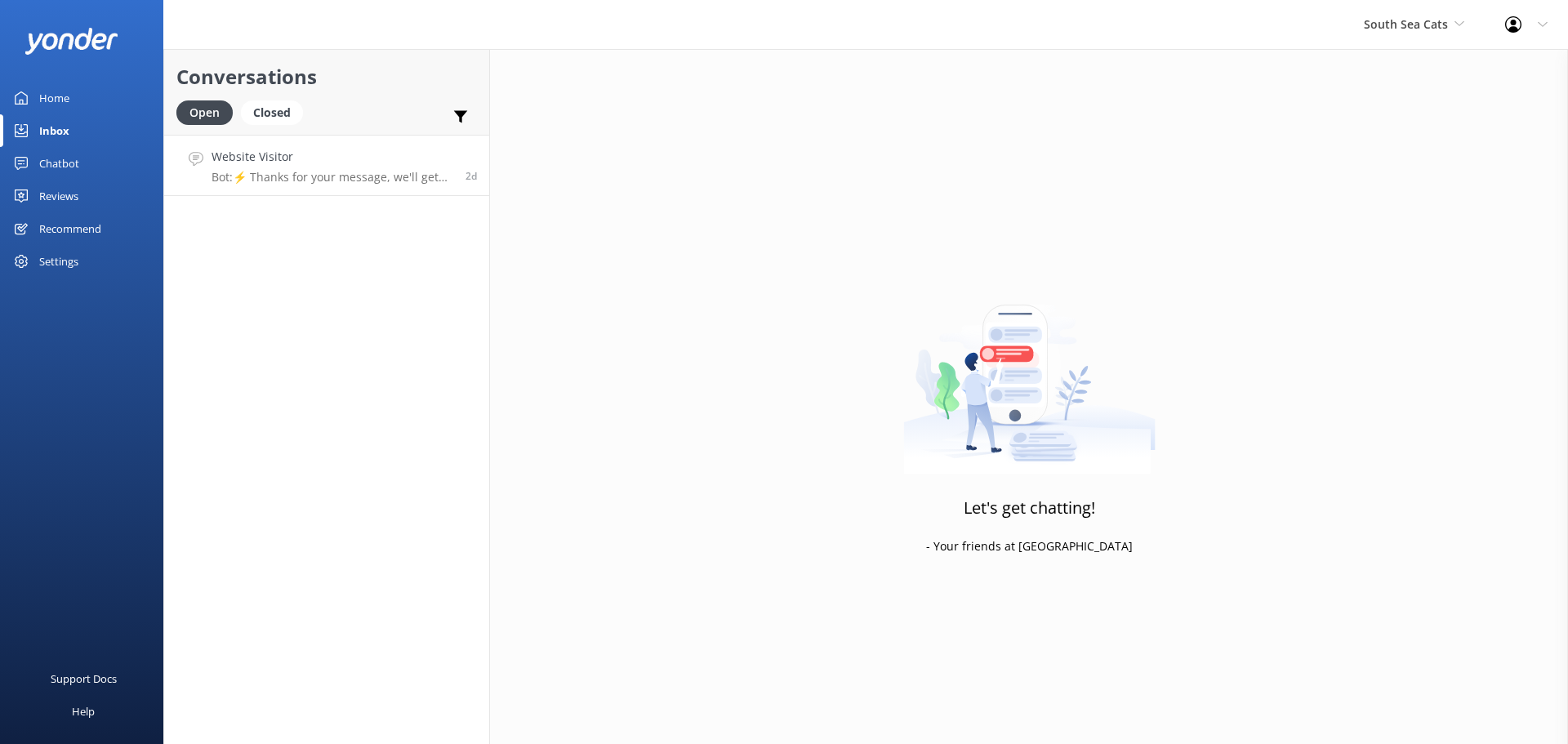
click at [384, 157] on h4 "Website Visitor" at bounding box center [332, 157] width 242 height 18
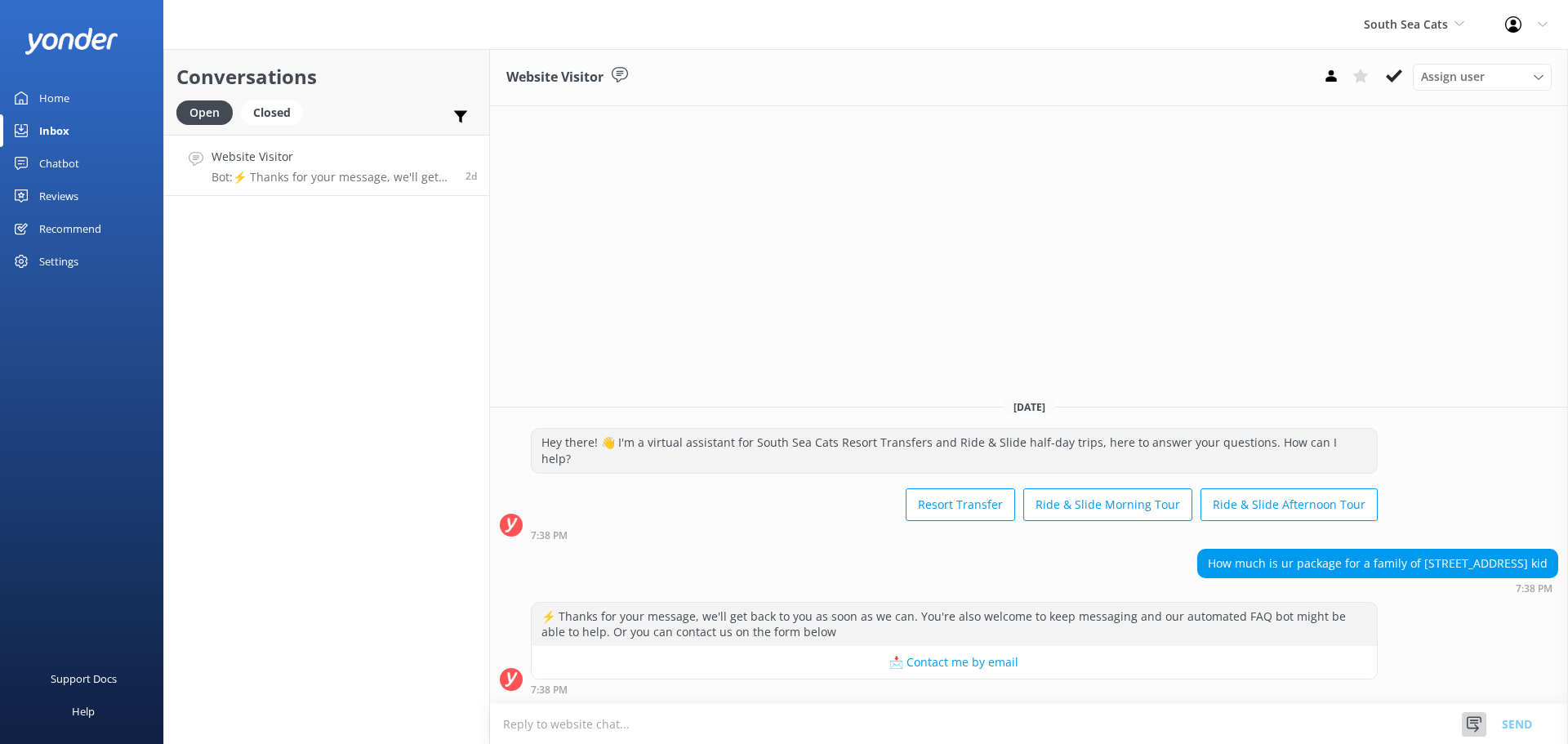
click at [1471, 726] on icon at bounding box center [1474, 724] width 16 height 16
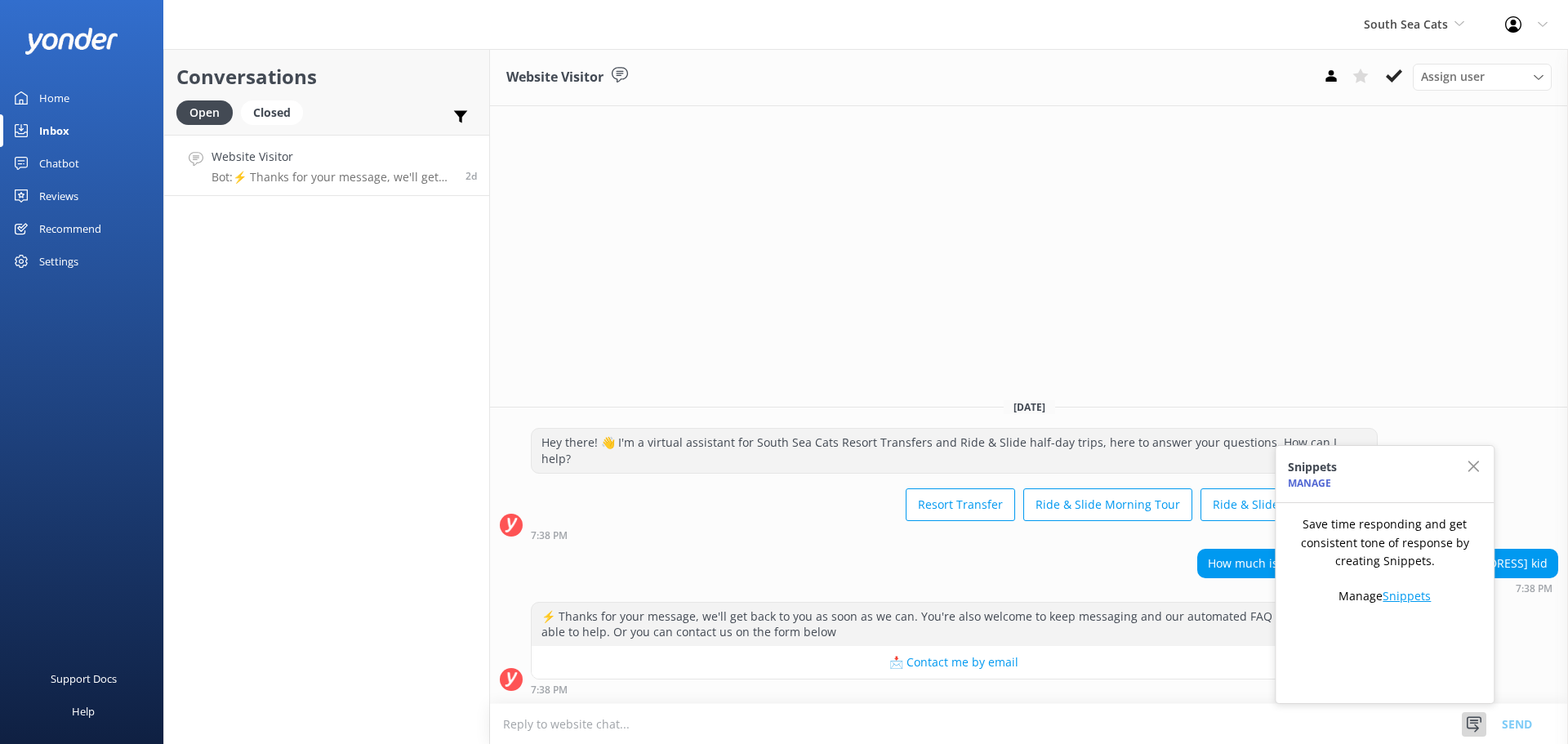
click at [1415, 594] on link "Snippets" at bounding box center [1406, 595] width 48 height 15
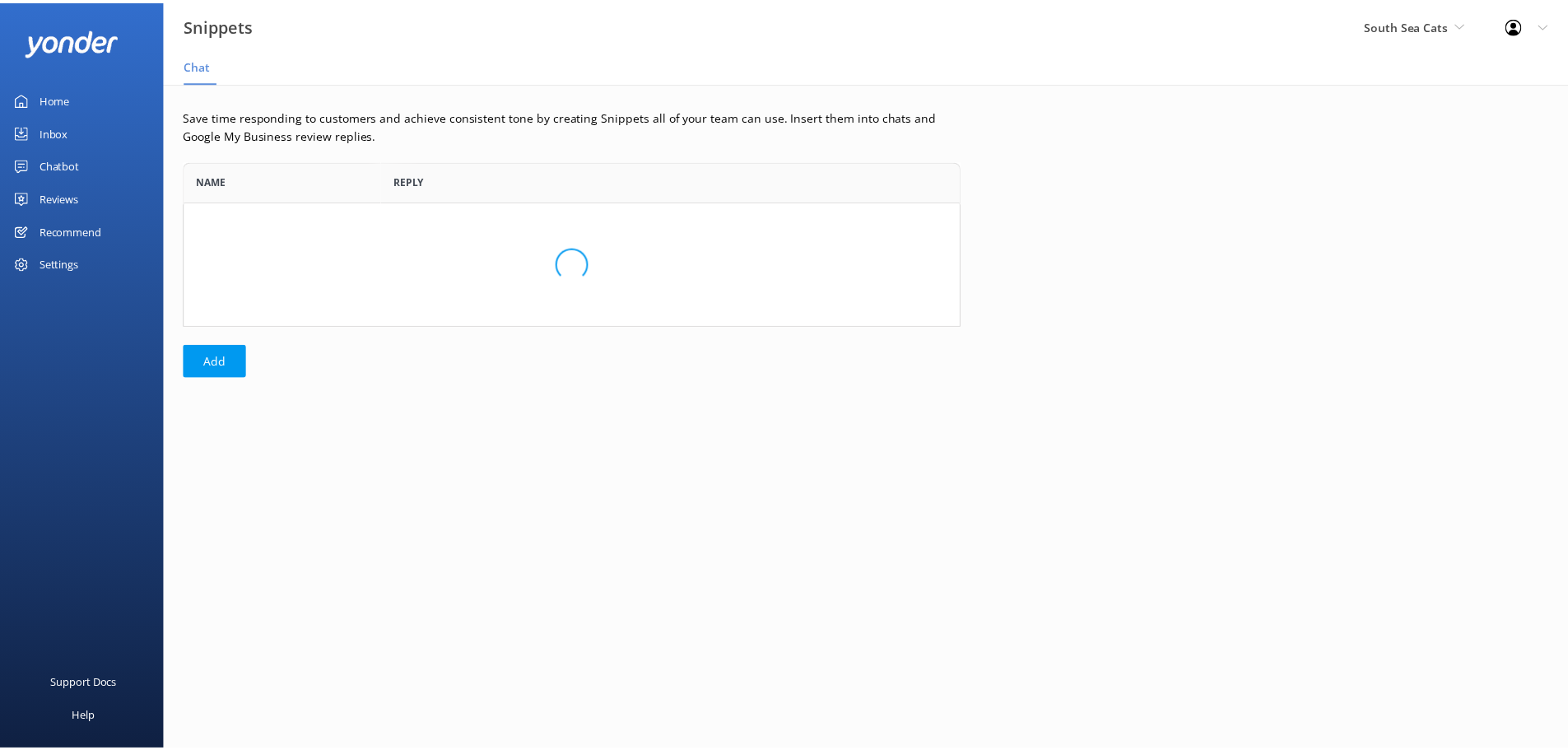
scroll to position [153, 771]
click at [38, 95] on link "Home" at bounding box center [82, 99] width 165 height 33
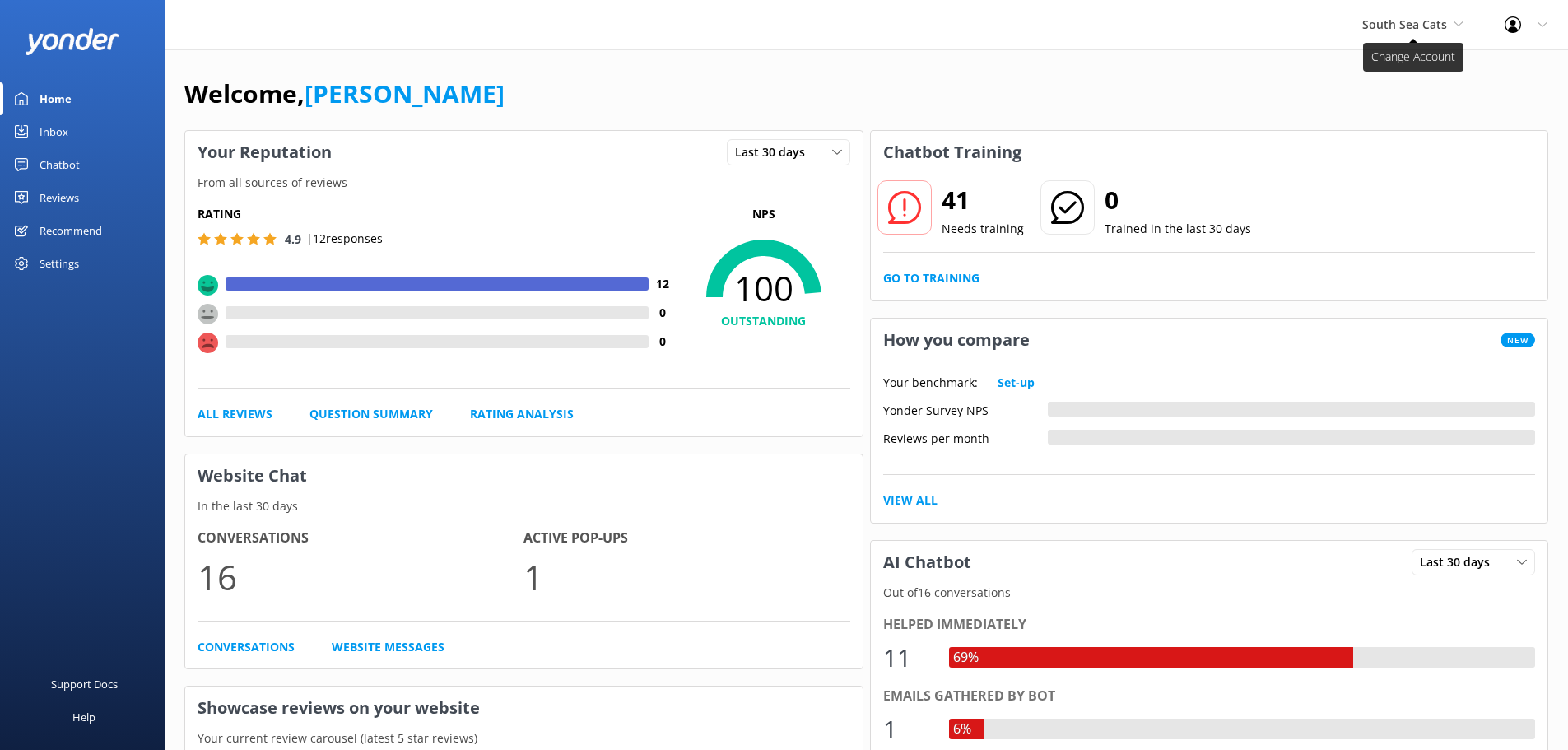
click at [1462, 19] on icon at bounding box center [1458, 24] width 10 height 10
click at [1436, 23] on span "South Sea Cats" at bounding box center [1404, 24] width 85 height 15
click at [1072, 26] on div "South Sea Cats South Sea Cruises Malamala Beach Club Awesome Adventures Fiji So…" at bounding box center [784, 25] width 1568 height 49
